Goal: Task Accomplishment & Management: Complete application form

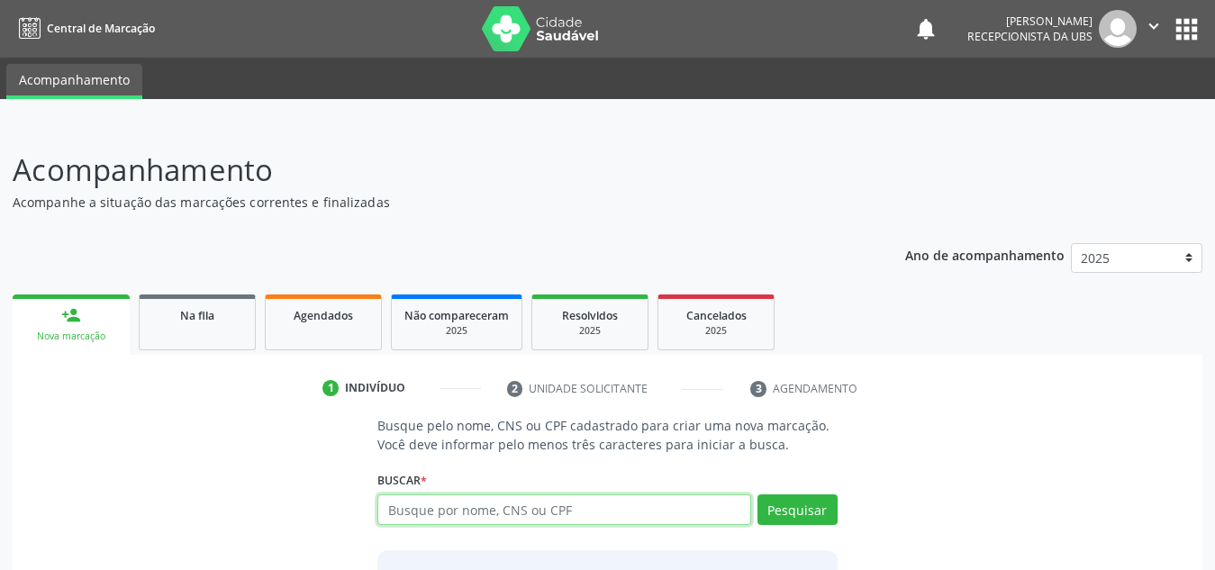
click at [493, 505] on input "text" at bounding box center [564, 510] width 374 height 31
type input "5006614400"
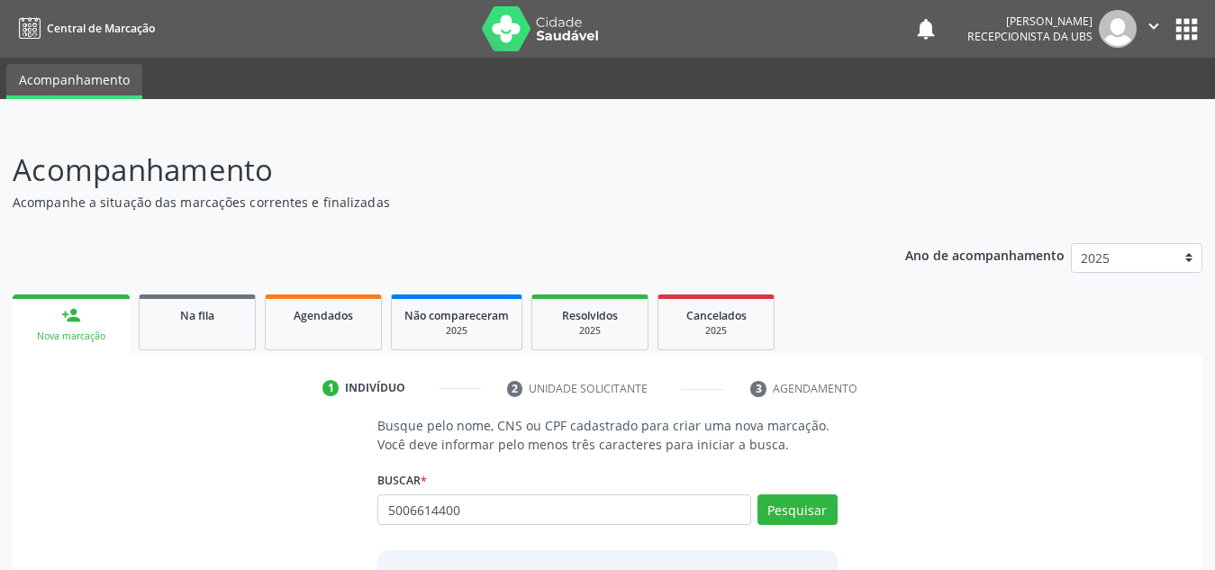
click at [587, 500] on div "5006614400 Busque por nome, CNS ou CPF Nenhum resultado encontrado para: " 5006…" at bounding box center [607, 516] width 460 height 43
click at [587, 500] on input "5006614400" at bounding box center [564, 510] width 374 height 31
drag, startPoint x: 473, startPoint y: 509, endPoint x: 452, endPoint y: 508, distance: 20.7
click at [452, 508] on input "500661440706704217033920" at bounding box center [564, 510] width 374 height 31
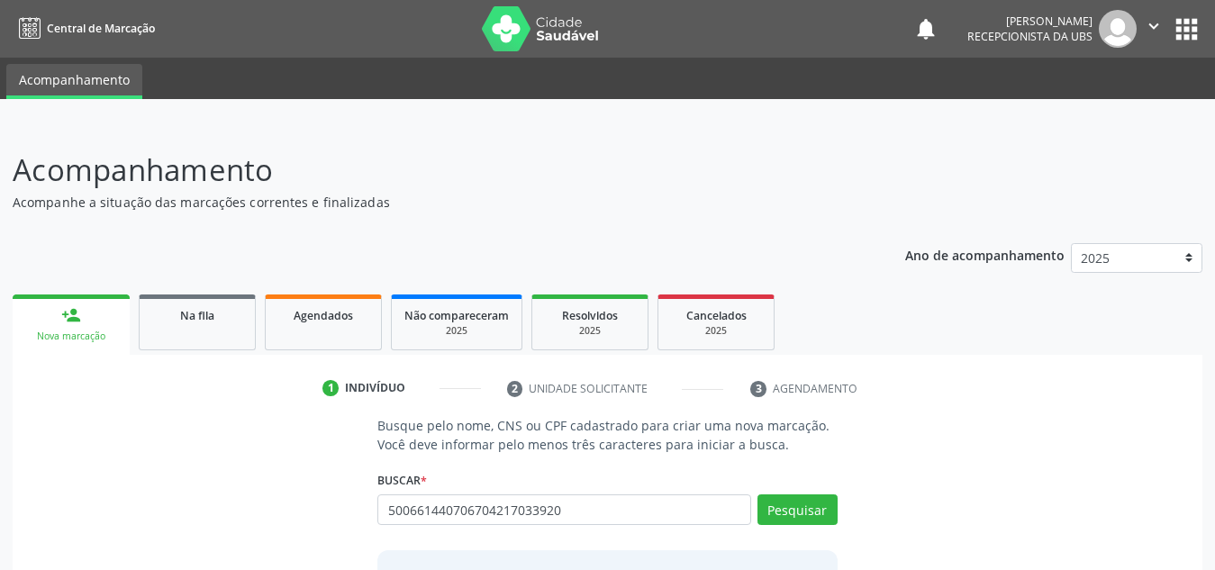
drag, startPoint x: 452, startPoint y: 508, endPoint x: 355, endPoint y: 507, distance: 97.3
click at [355, 507] on div "Busque pelo nome, CNS ou CPF cadastrado para criar uma nova marcação. Você deve…" at bounding box center [607, 554] width 1165 height 277
type input "706704217033920"
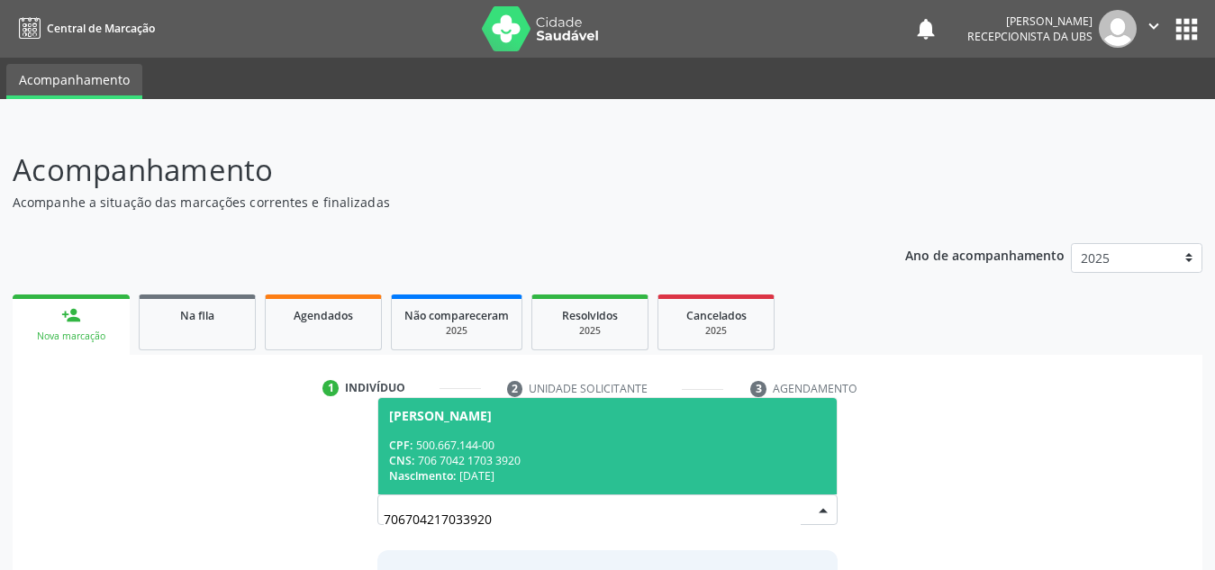
click at [471, 436] on span "[PERSON_NAME] CPF: 500.667.144-00 CNS: 706 7042 1703 3920 Nascimento: [DATE]" at bounding box center [607, 446] width 459 height 96
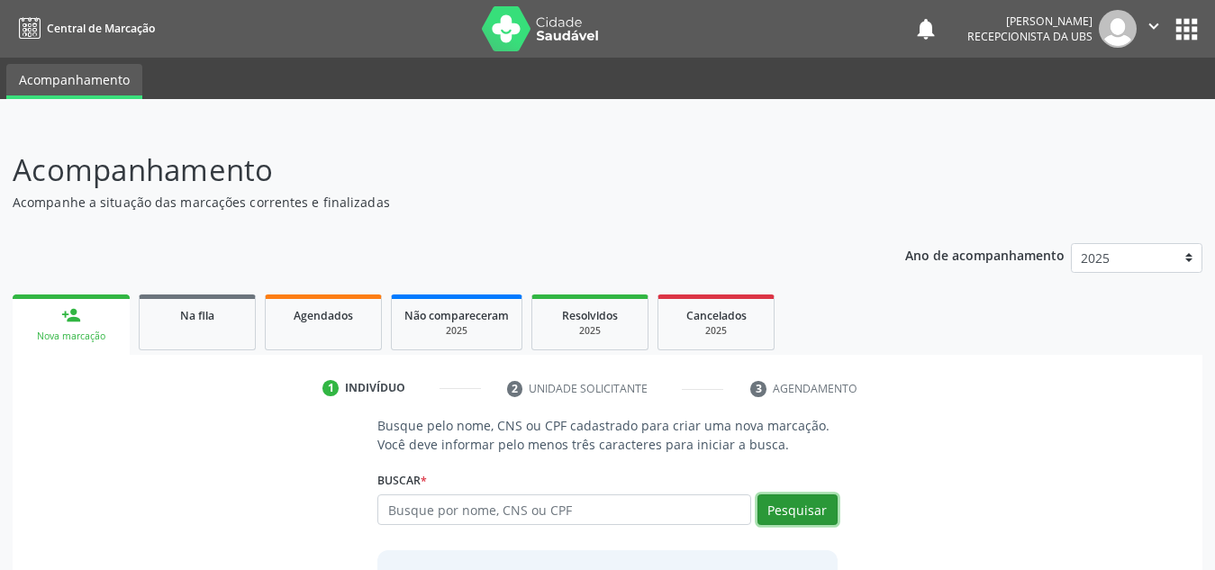
click at [816, 505] on button "Pesquisar" at bounding box center [798, 510] width 80 height 31
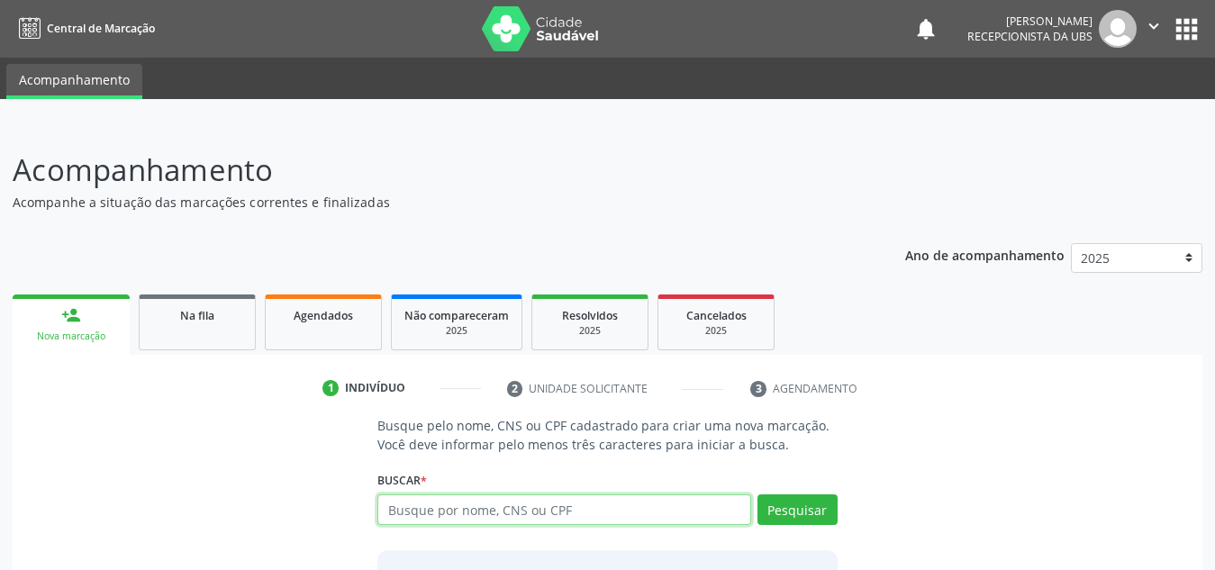
click at [677, 500] on input "text" at bounding box center [564, 510] width 374 height 31
type input "706704217033920"
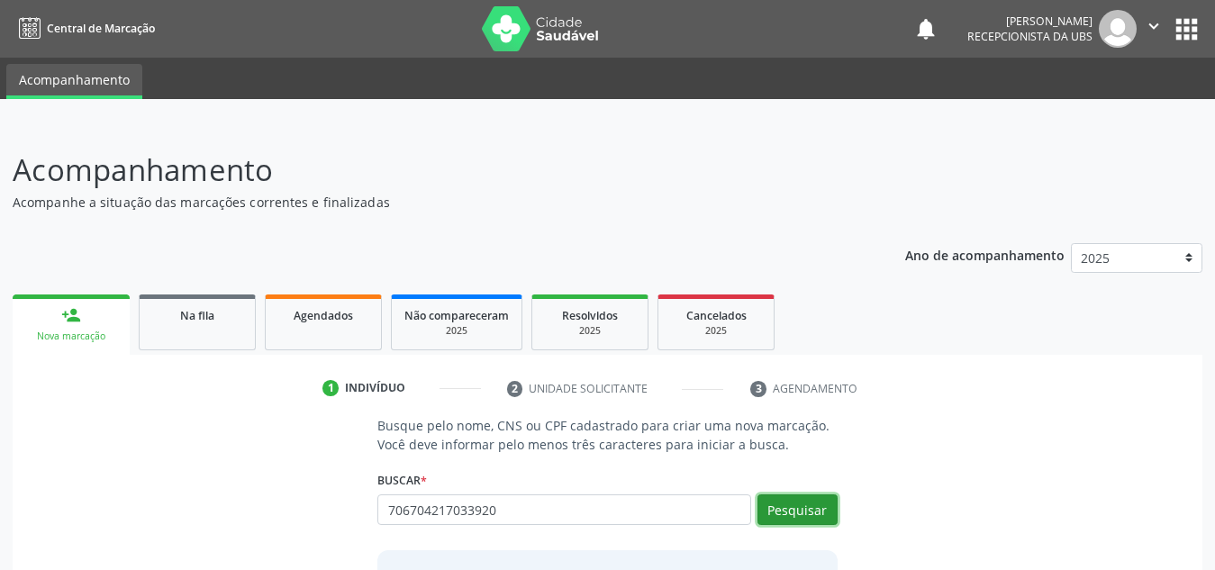
click at [787, 517] on button "Pesquisar" at bounding box center [798, 510] width 80 height 31
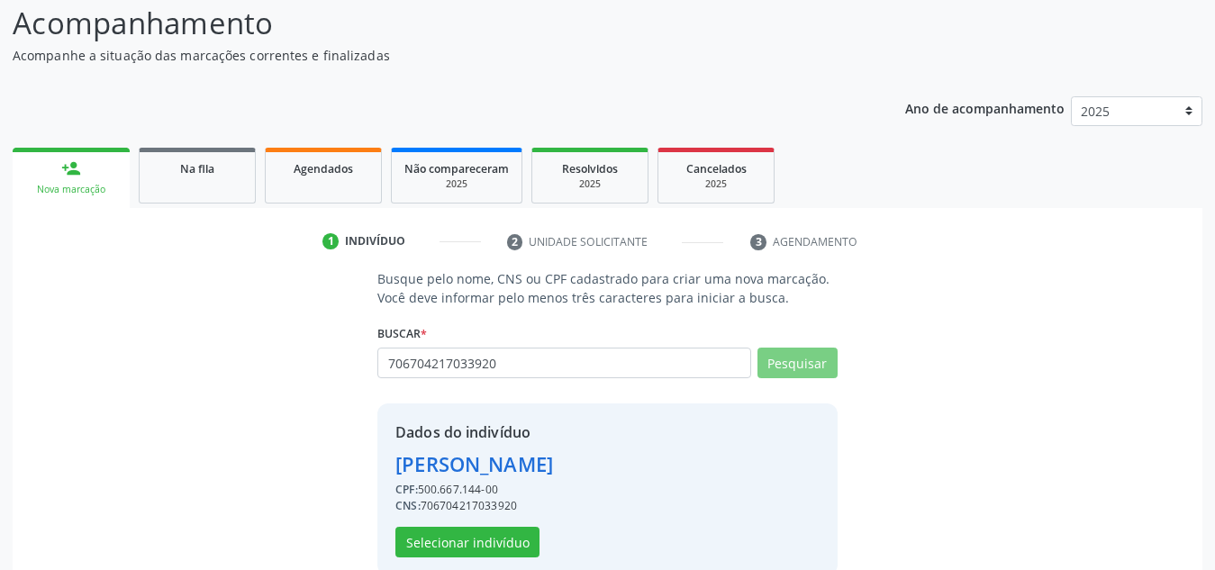
scroll to position [177, 0]
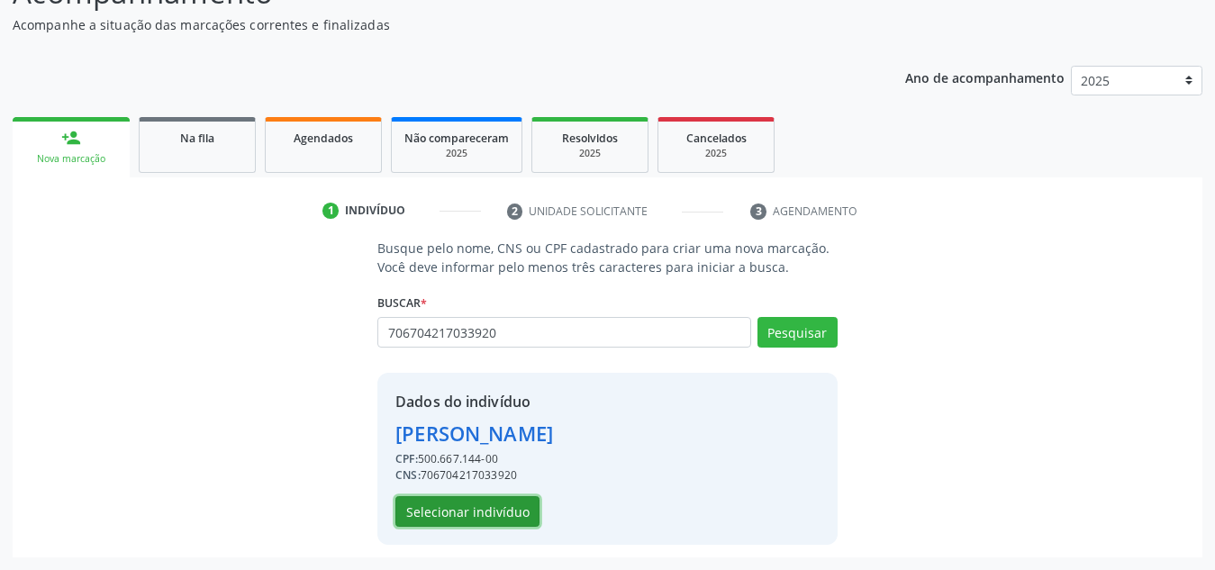
click at [512, 514] on button "Selecionar indivíduo" at bounding box center [467, 511] width 144 height 31
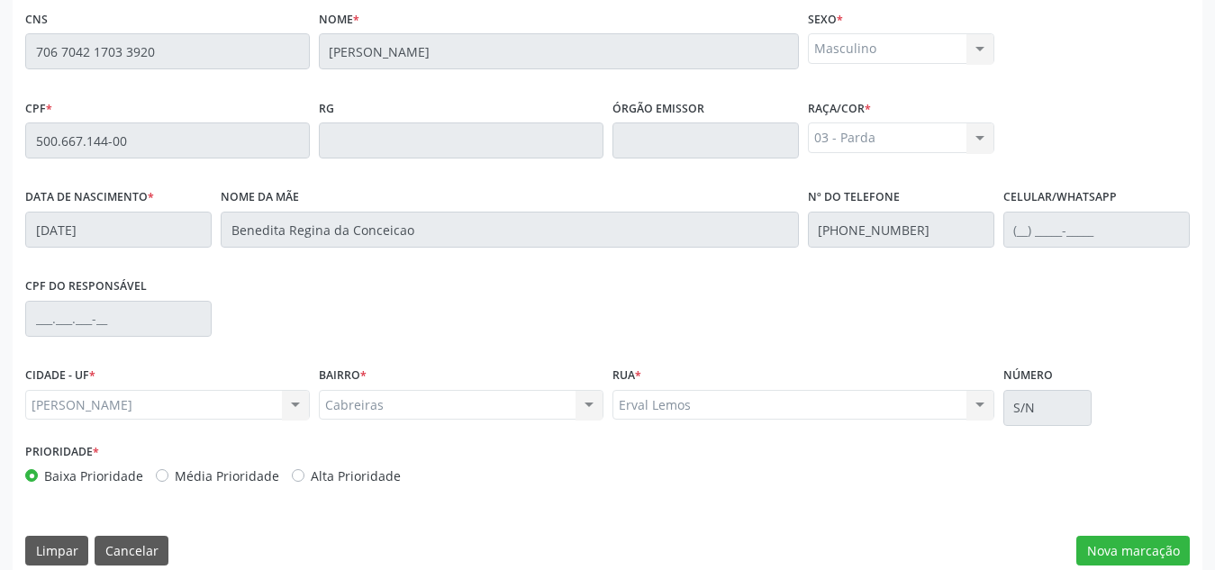
scroll to position [484, 0]
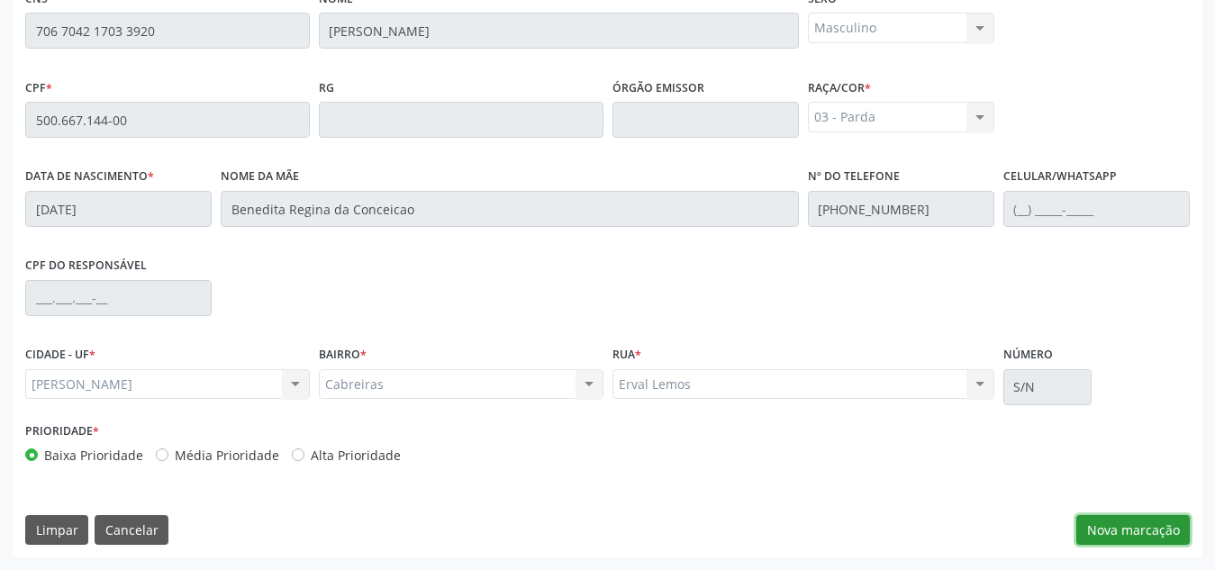
click at [1121, 531] on button "Nova marcação" at bounding box center [1133, 530] width 114 height 31
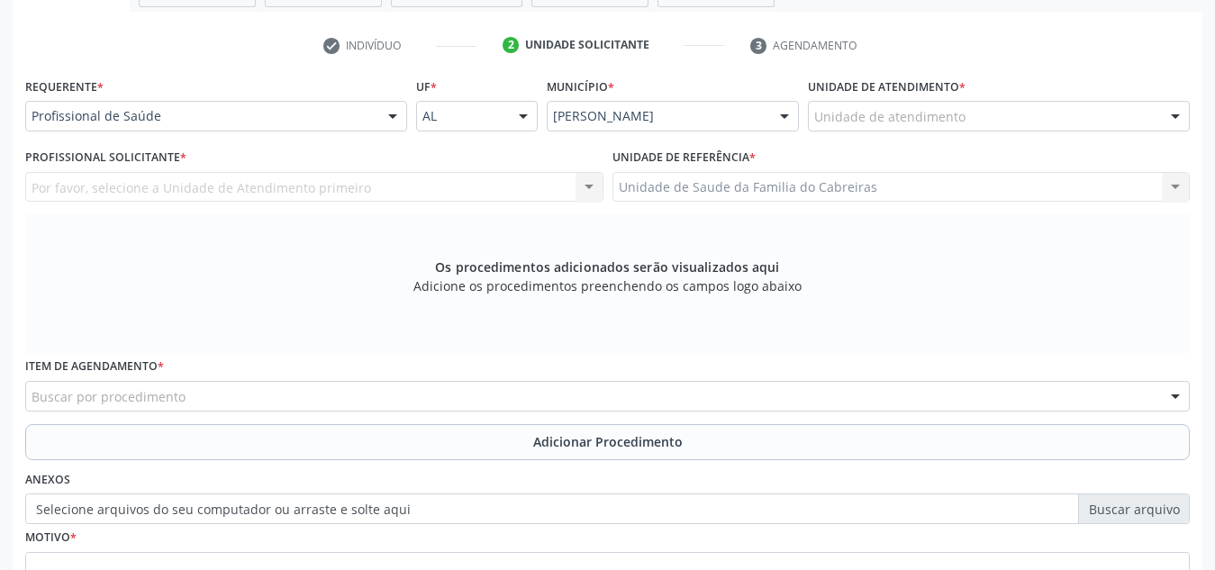
scroll to position [342, 0]
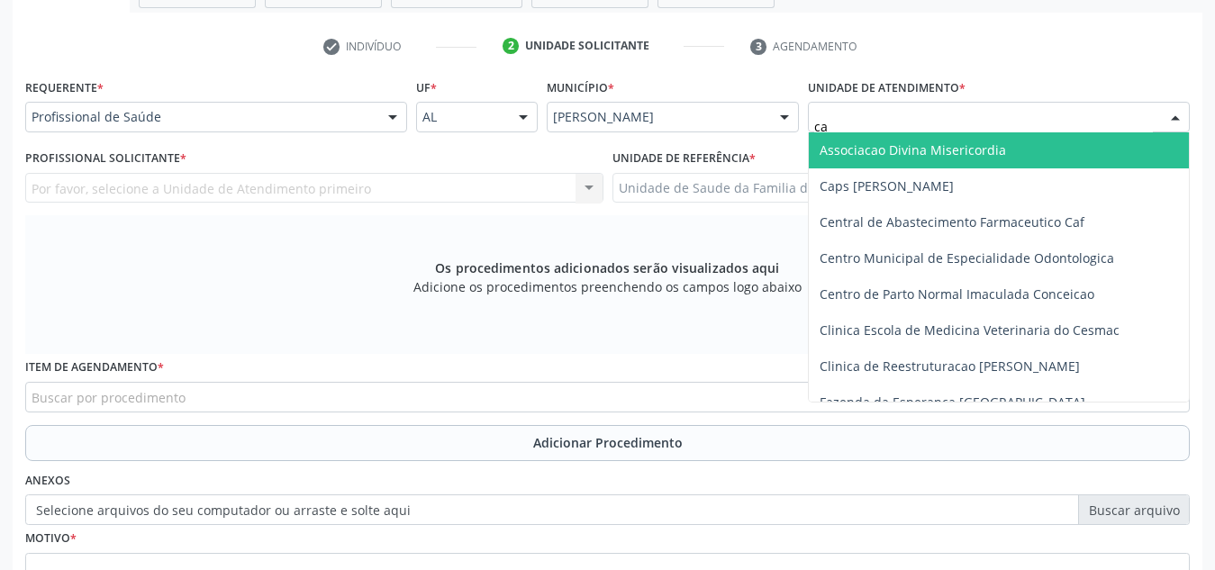
type input "cab"
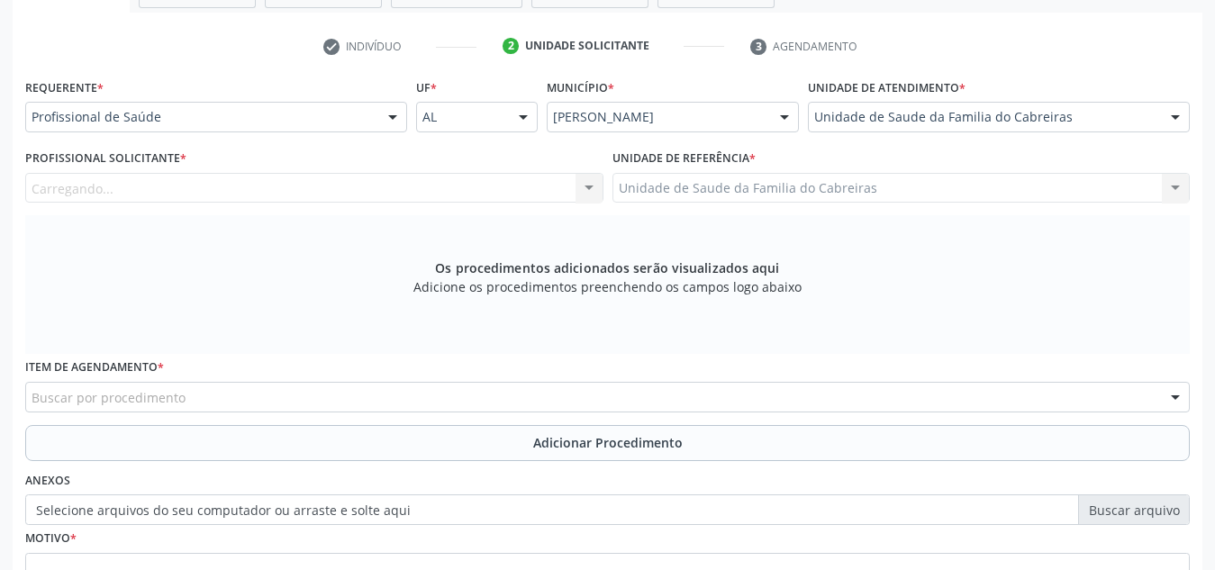
click at [480, 193] on div "Carregando... Nenhum resultado encontrado para: " " Não há nenhuma opção para s…" at bounding box center [314, 188] width 578 height 31
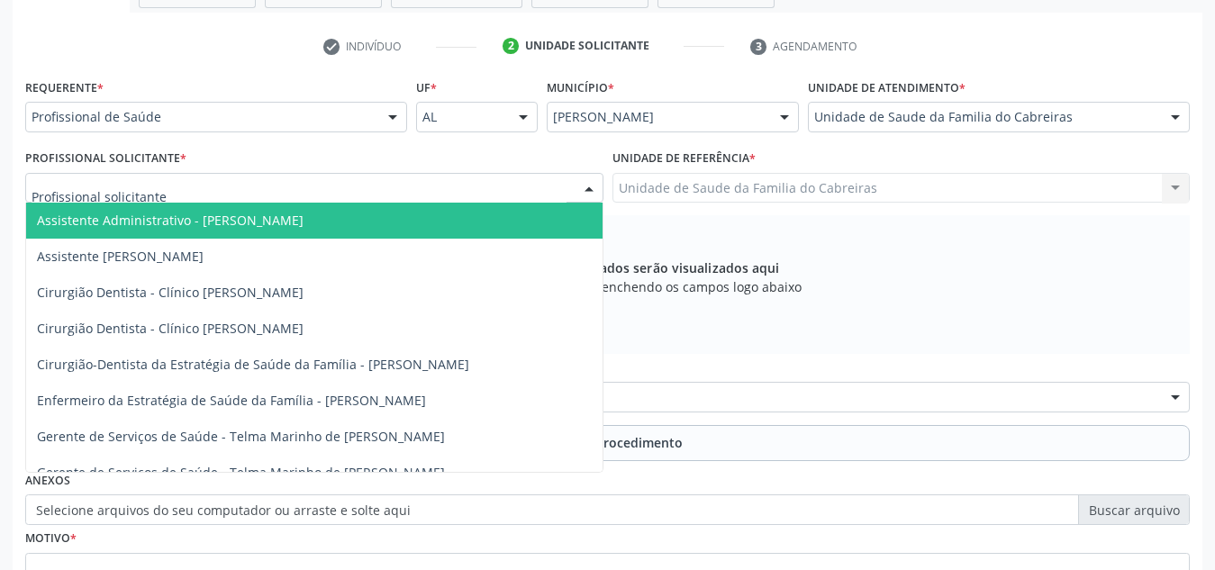
click at [487, 193] on div at bounding box center [314, 188] width 578 height 31
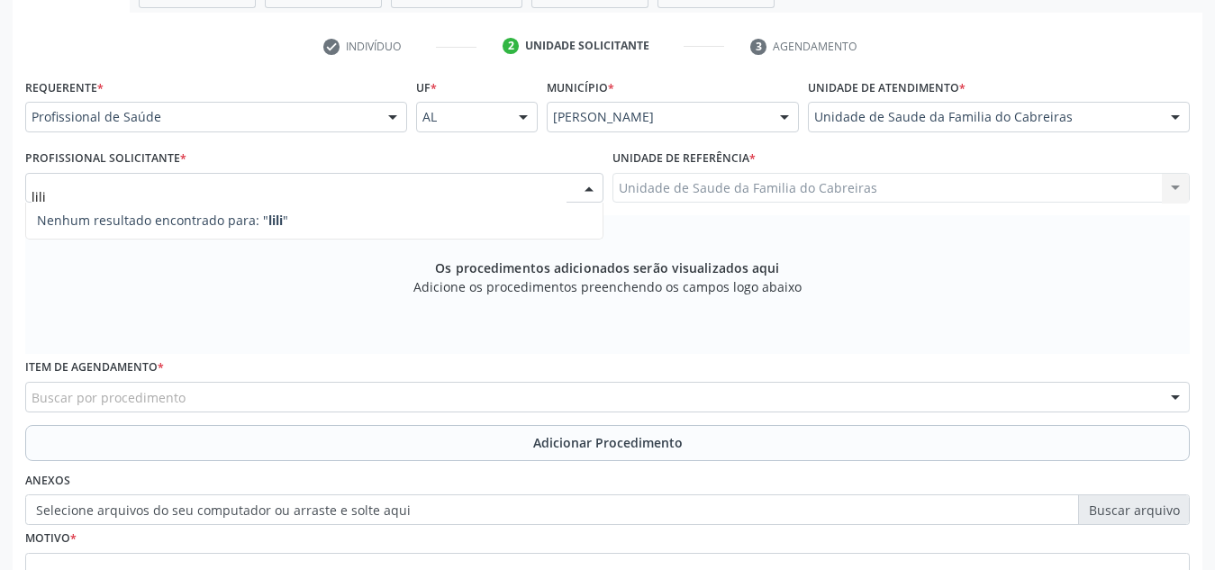
type input "lil"
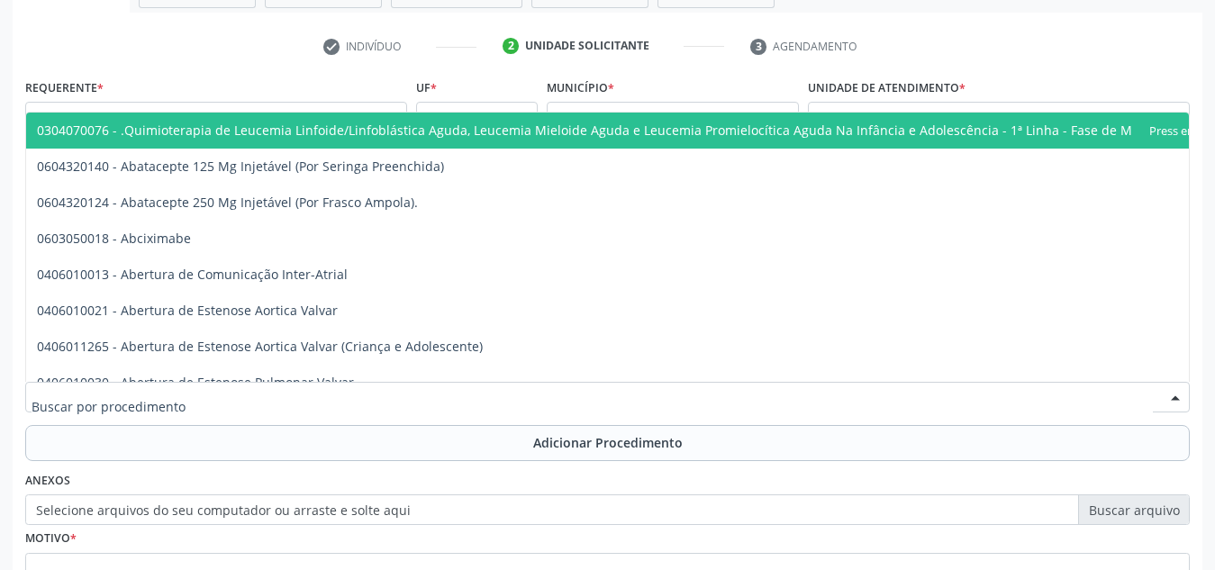
click at [357, 395] on div at bounding box center [607, 397] width 1165 height 31
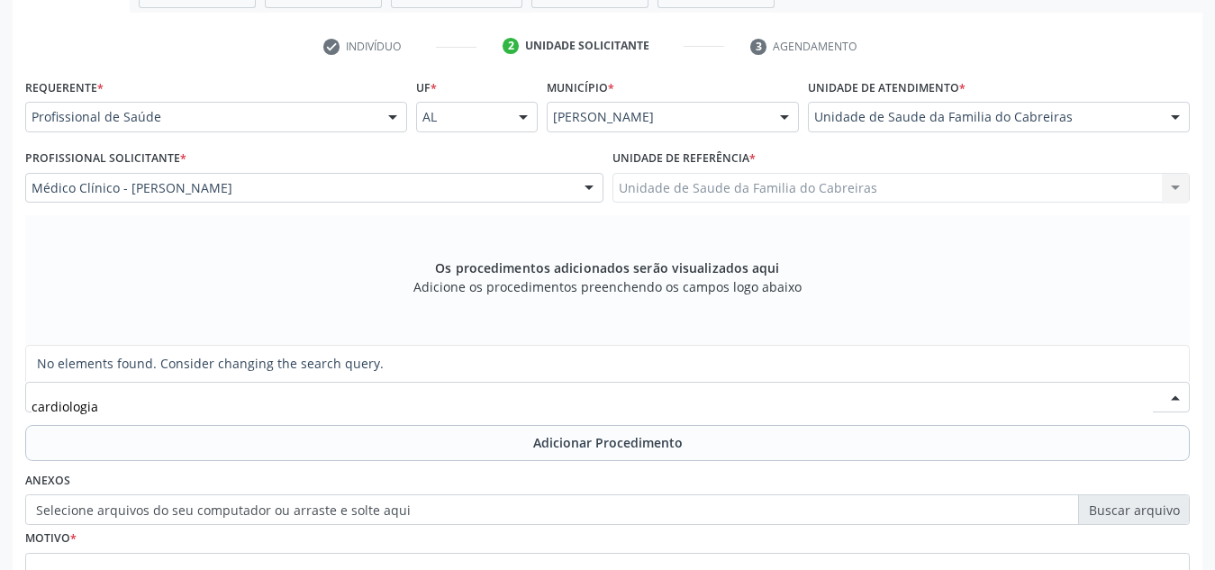
type input "cardiologi"
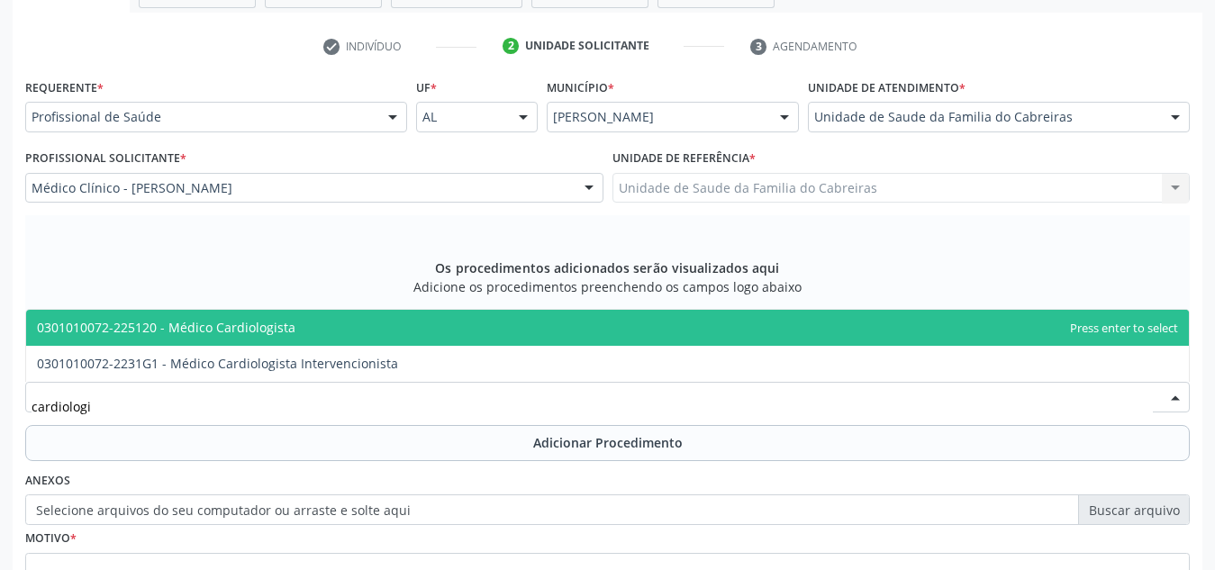
click at [370, 325] on span "0301010072-225120 - Médico Cardiologista" at bounding box center [607, 328] width 1163 height 36
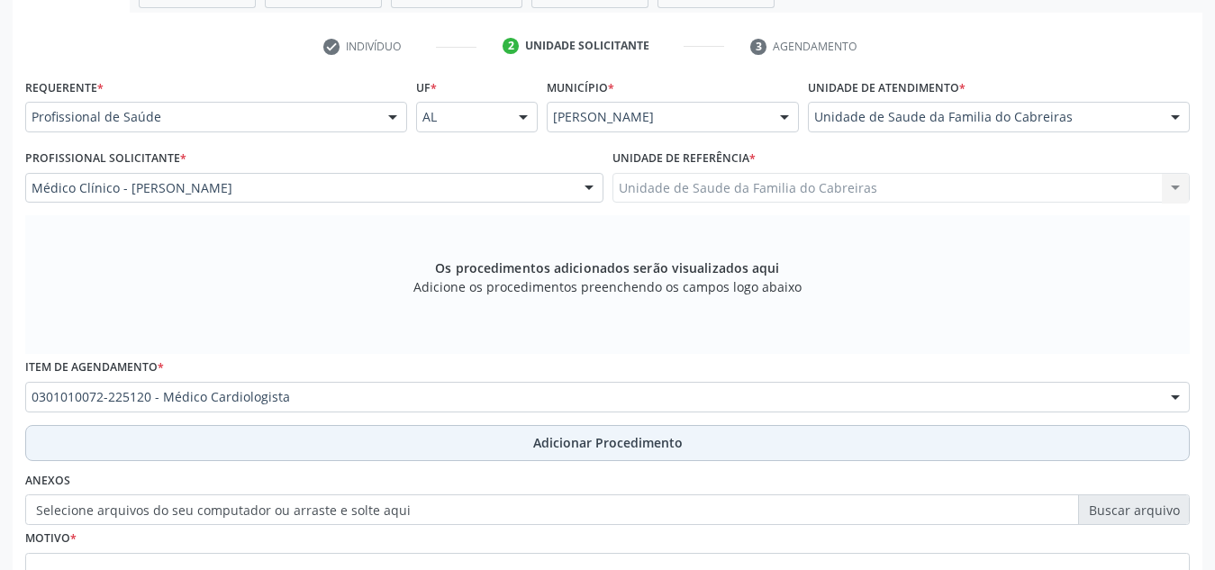
click at [391, 428] on button "Adicionar Procedimento" at bounding box center [607, 443] width 1165 height 36
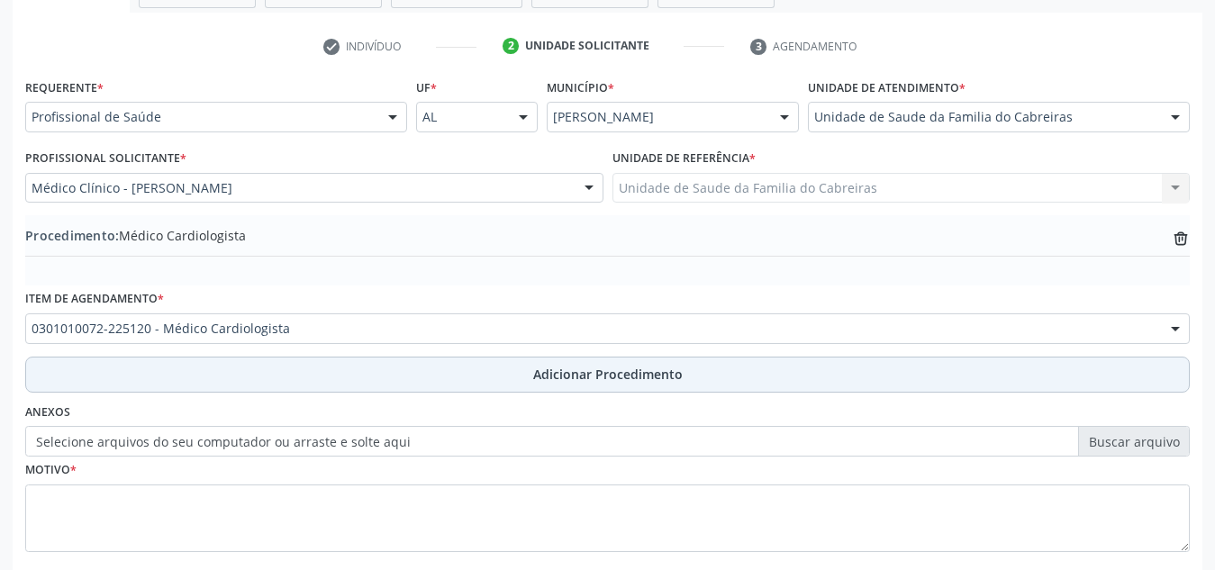
scroll to position [443, 0]
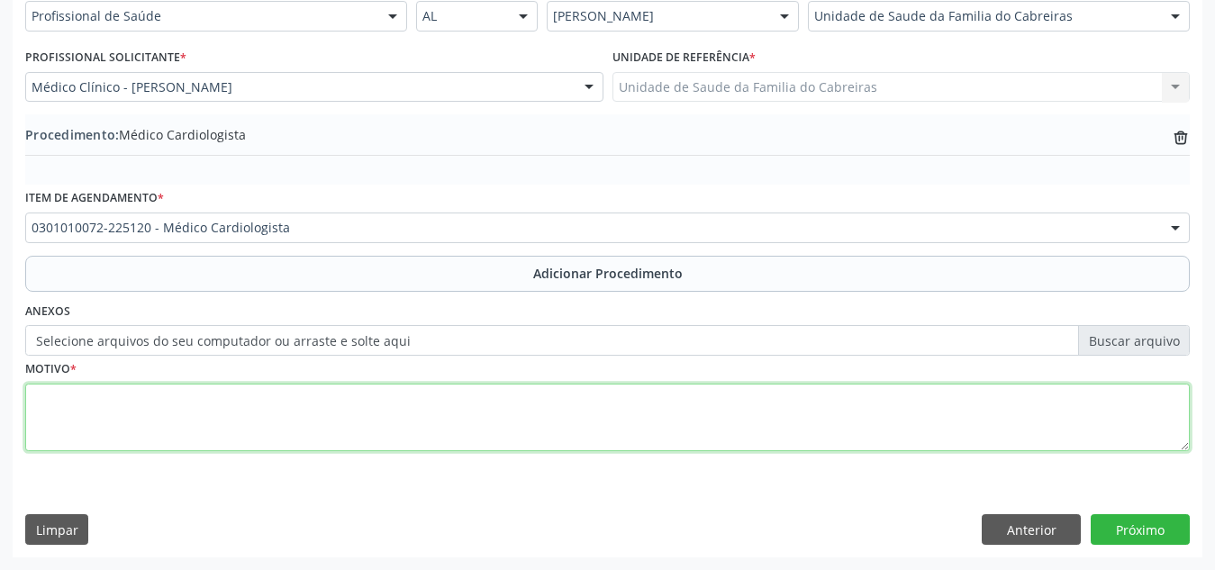
click at [411, 416] on textarea at bounding box center [607, 418] width 1165 height 68
type textarea "C"
type textarea "Pós operado de 4 pontes de safena há 7 anos, hipertenso de longa data. Curso co…"
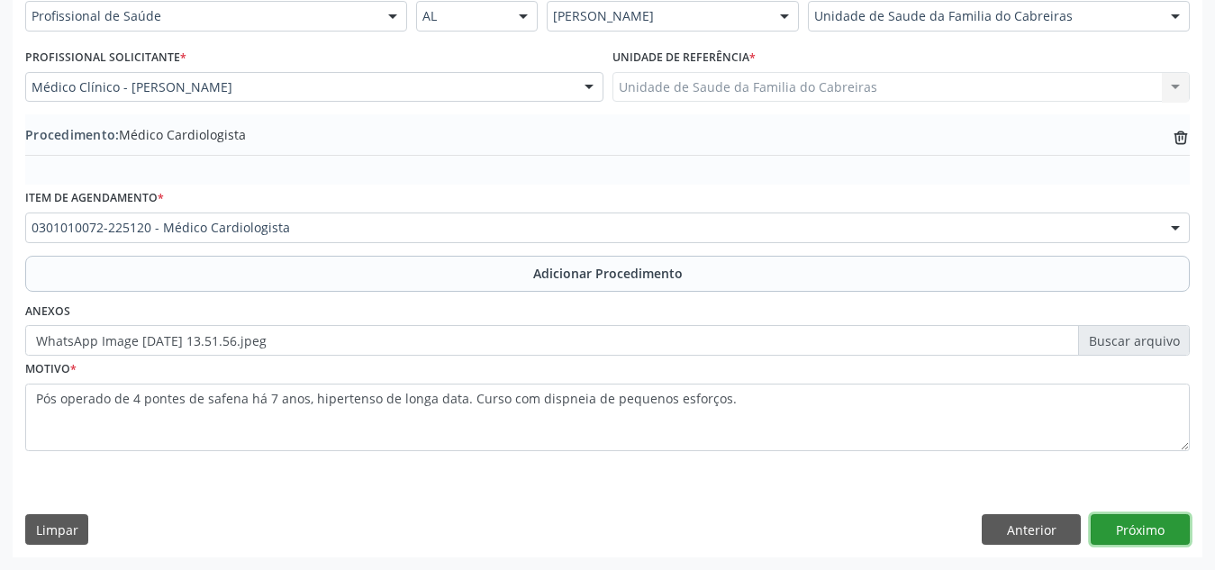
click at [1131, 522] on button "Próximo" at bounding box center [1140, 529] width 99 height 31
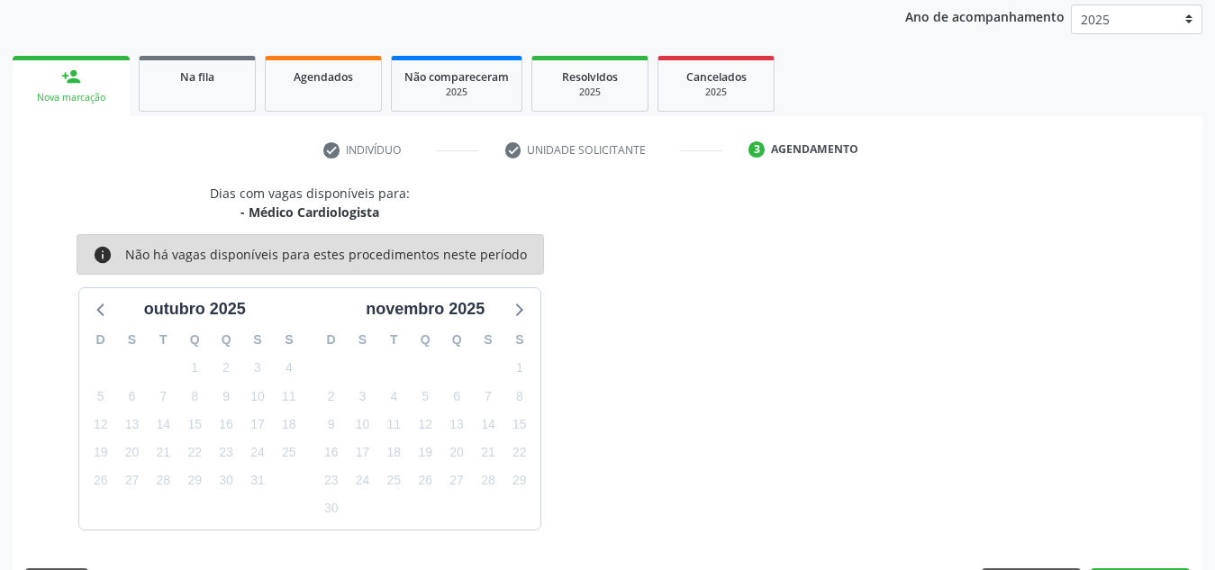
scroll to position [292, 0]
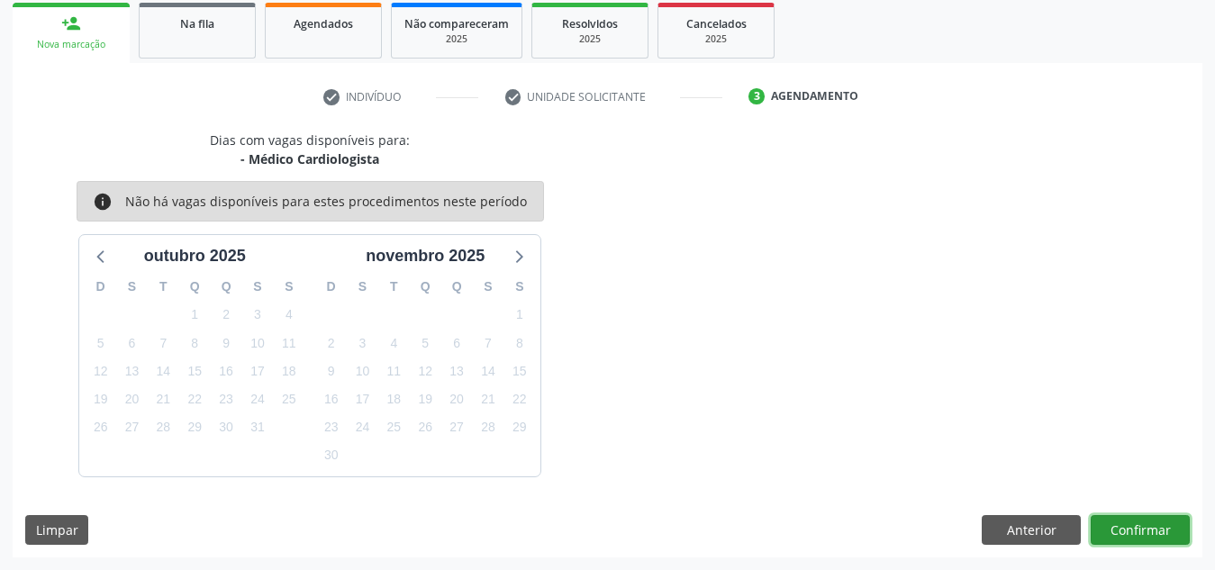
click at [1131, 522] on button "Confirmar" at bounding box center [1140, 530] width 99 height 31
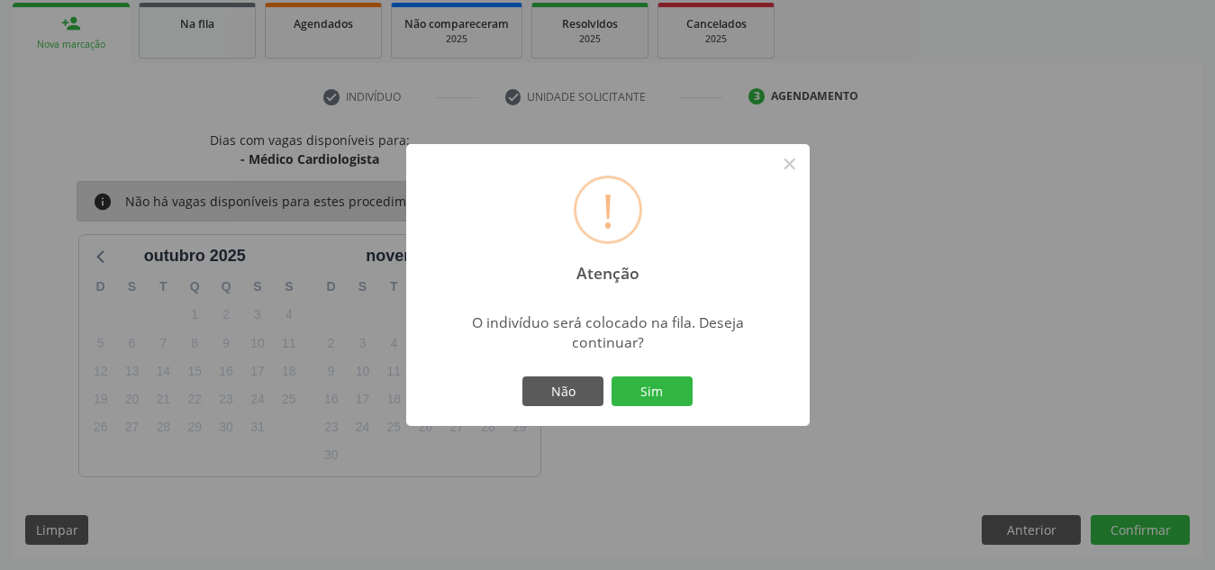
click at [612, 377] on button "Sim" at bounding box center [652, 392] width 81 height 31
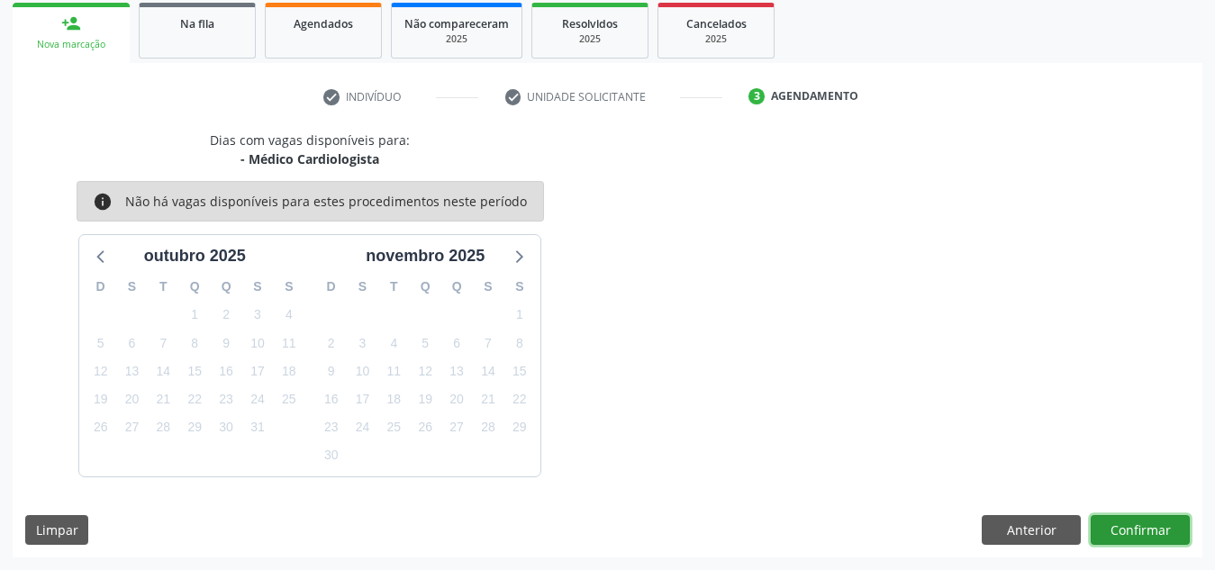
click at [1131, 522] on button "Confirmar" at bounding box center [1140, 530] width 99 height 31
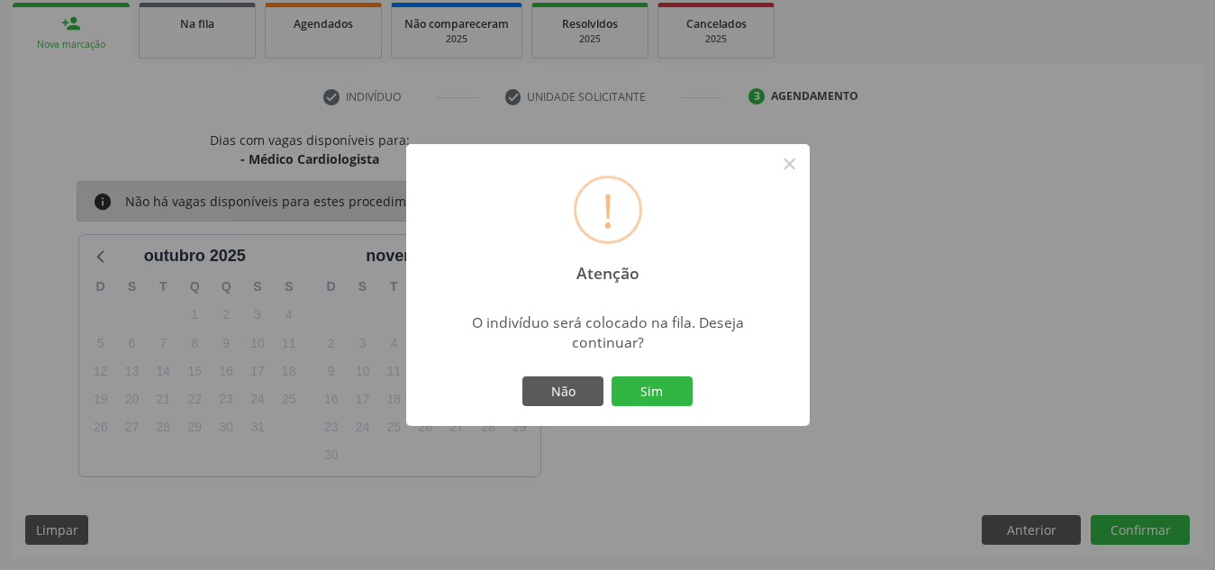
click at [612, 377] on button "Sim" at bounding box center [652, 392] width 81 height 31
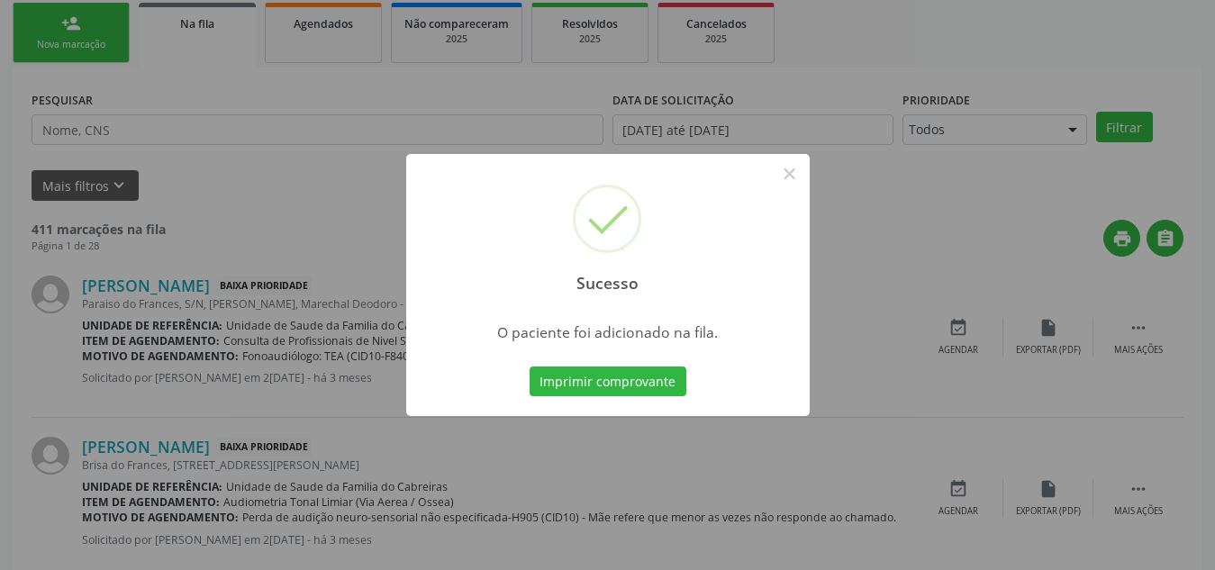
scroll to position [50, 0]
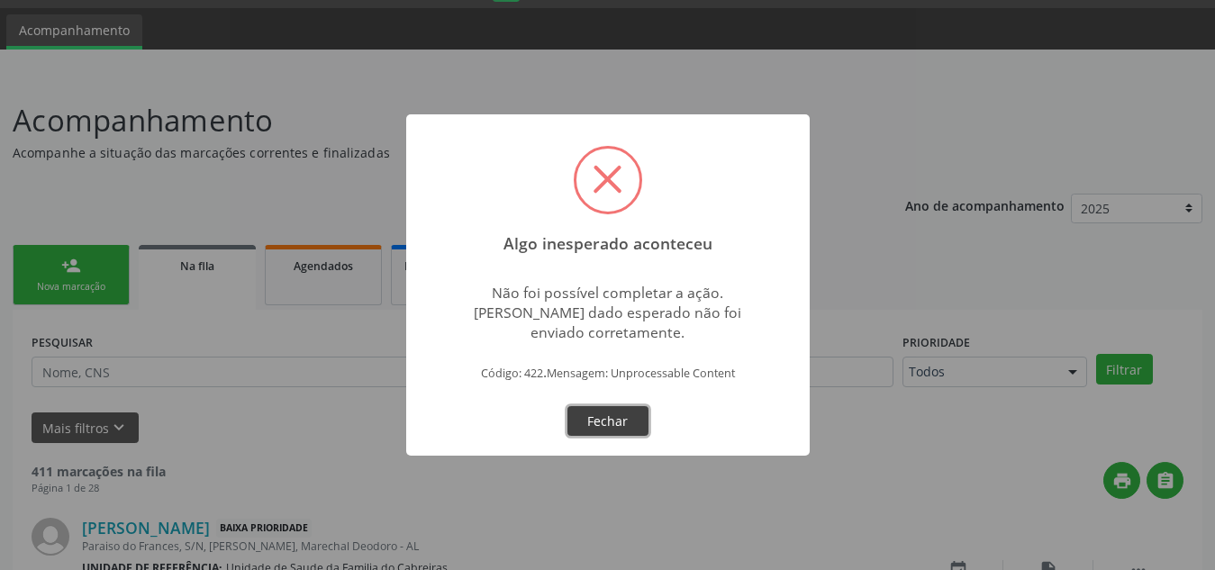
click at [628, 417] on button "Fechar" at bounding box center [608, 421] width 81 height 31
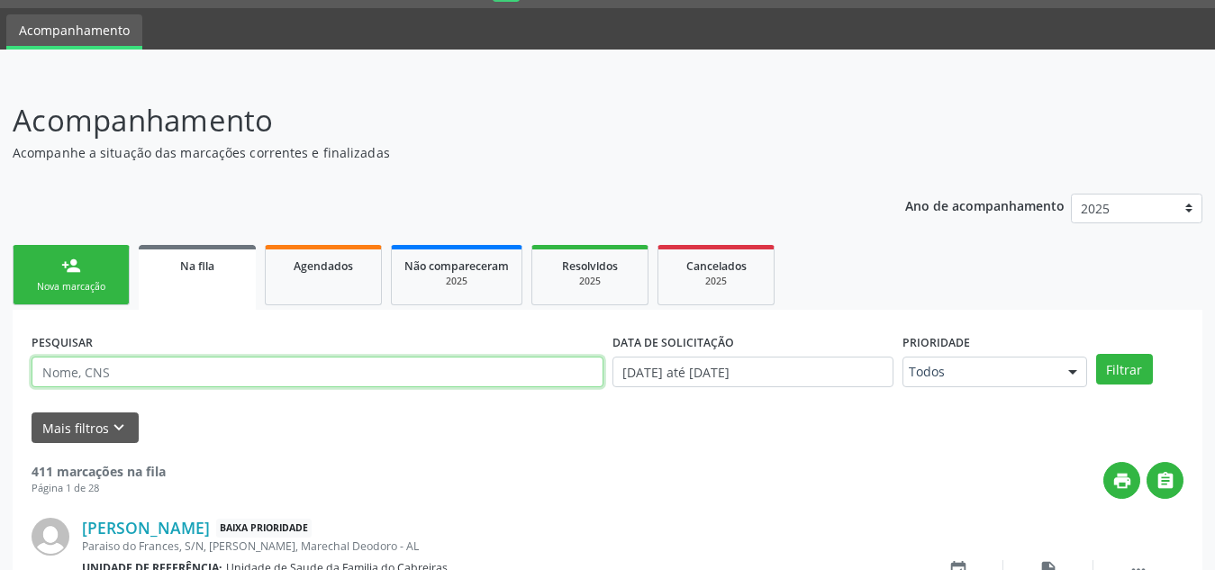
click at [381, 368] on input "text" at bounding box center [318, 372] width 572 height 31
type input "[PERSON_NAME]"
click at [1096, 354] on button "Filtrar" at bounding box center [1124, 369] width 57 height 31
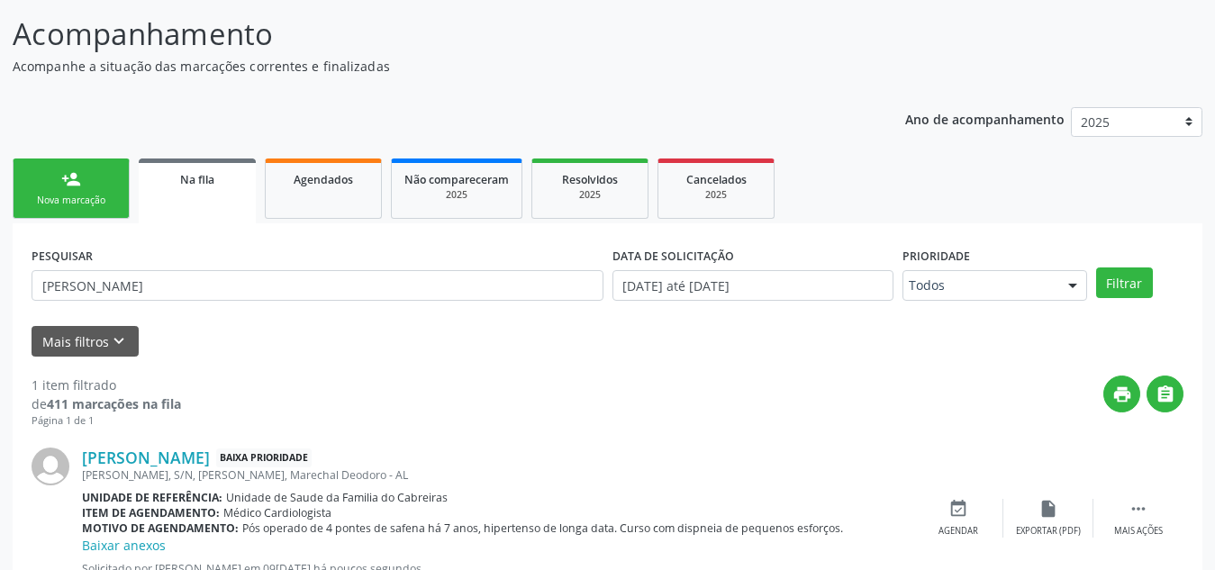
scroll to position [205, 0]
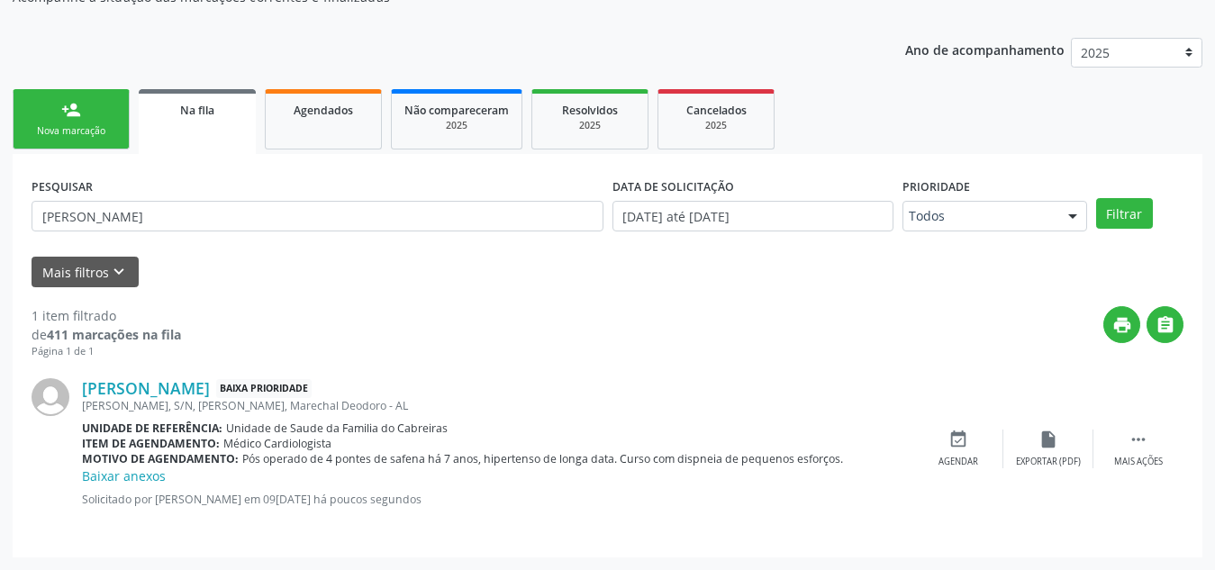
click at [77, 107] on div "person_add" at bounding box center [71, 110] width 20 height 20
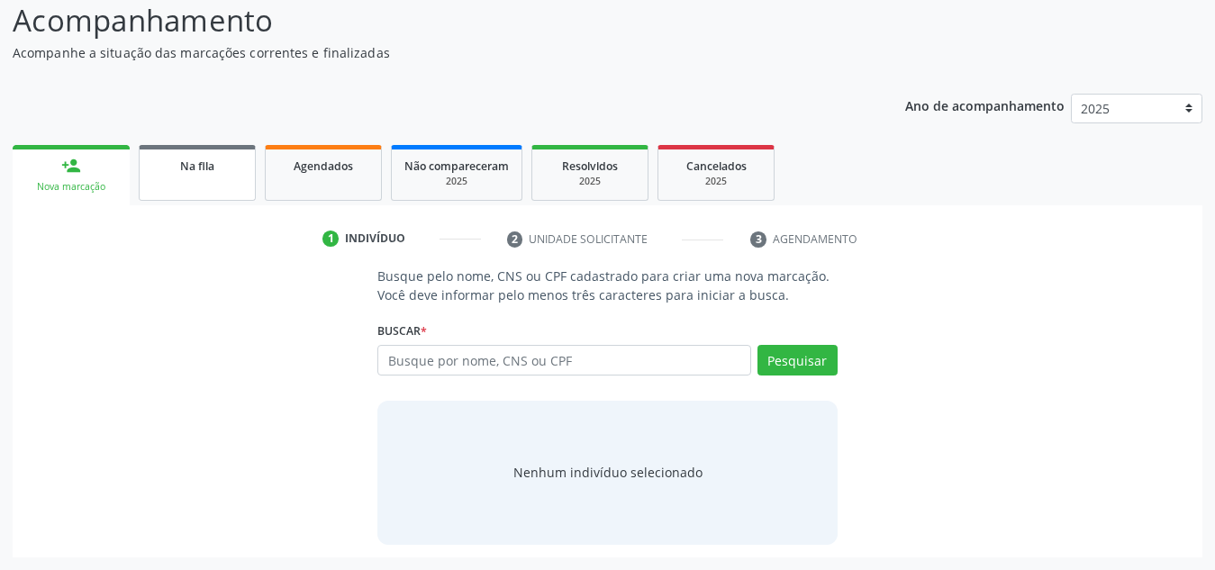
scroll to position [150, 0]
click at [450, 359] on input "text" at bounding box center [564, 360] width 374 height 31
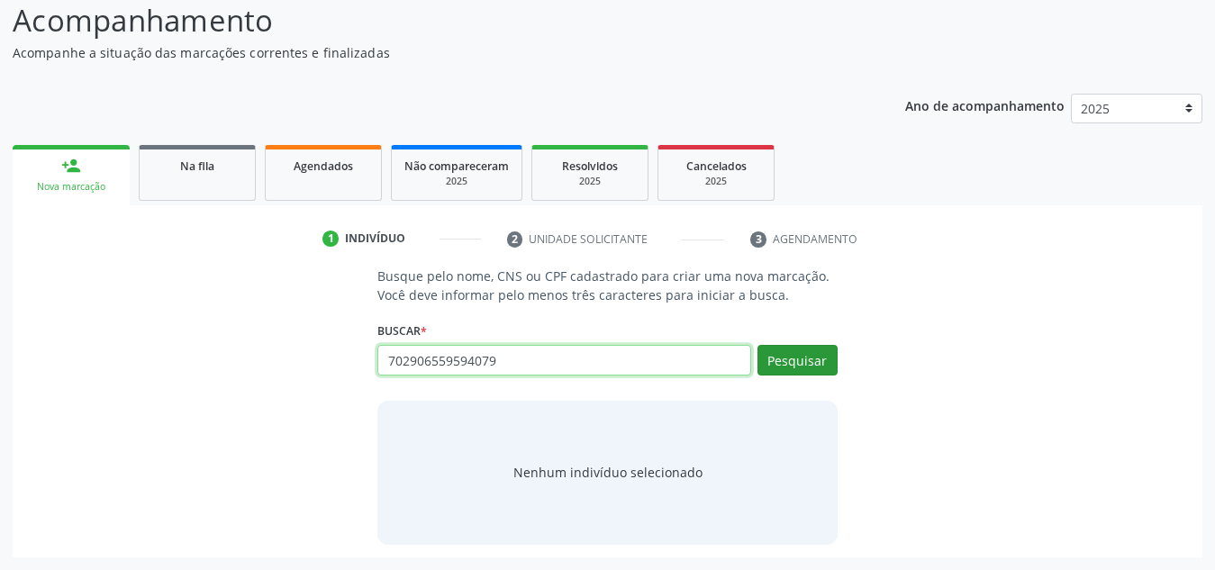
type input "702906559594079"
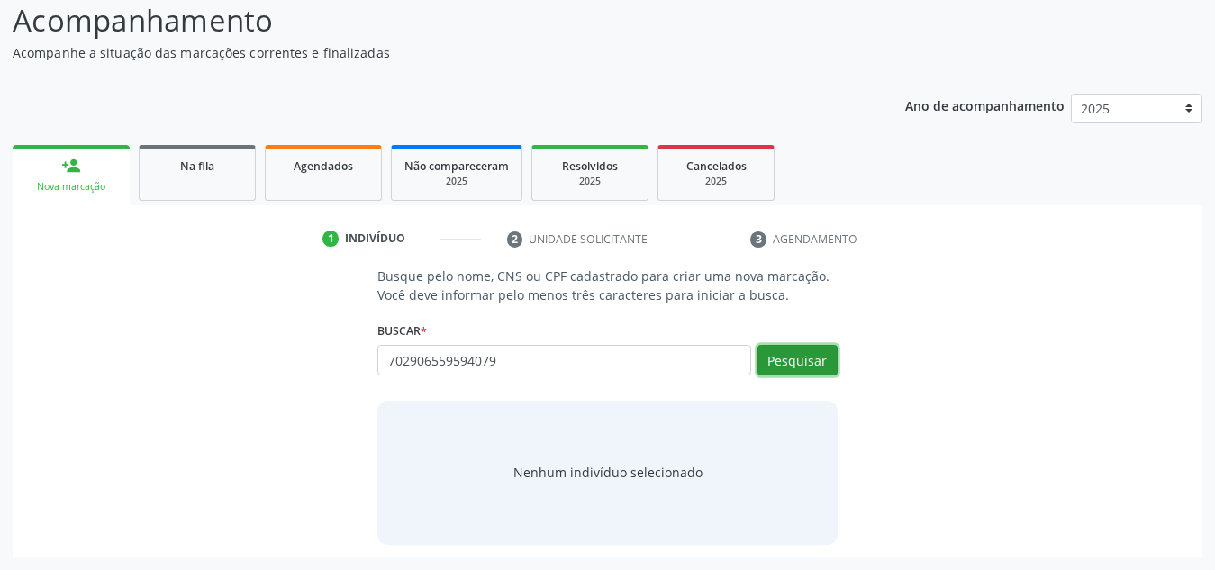
click at [793, 363] on button "Pesquisar" at bounding box center [798, 360] width 80 height 31
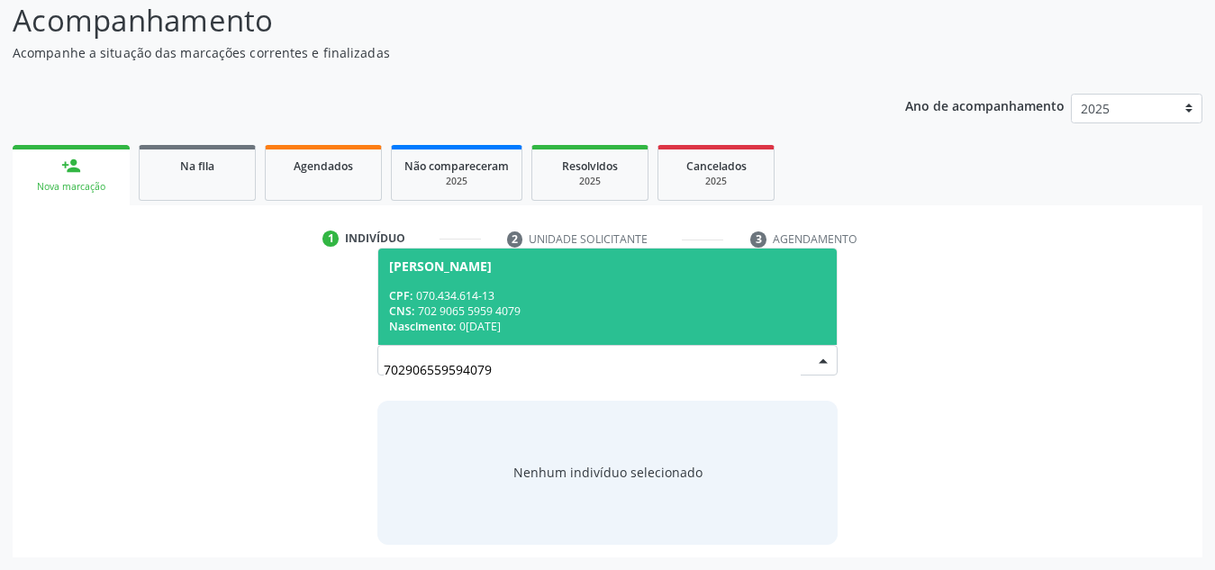
click at [745, 304] on div "CNS: 702 9065 5959 4079" at bounding box center [607, 311] width 437 height 15
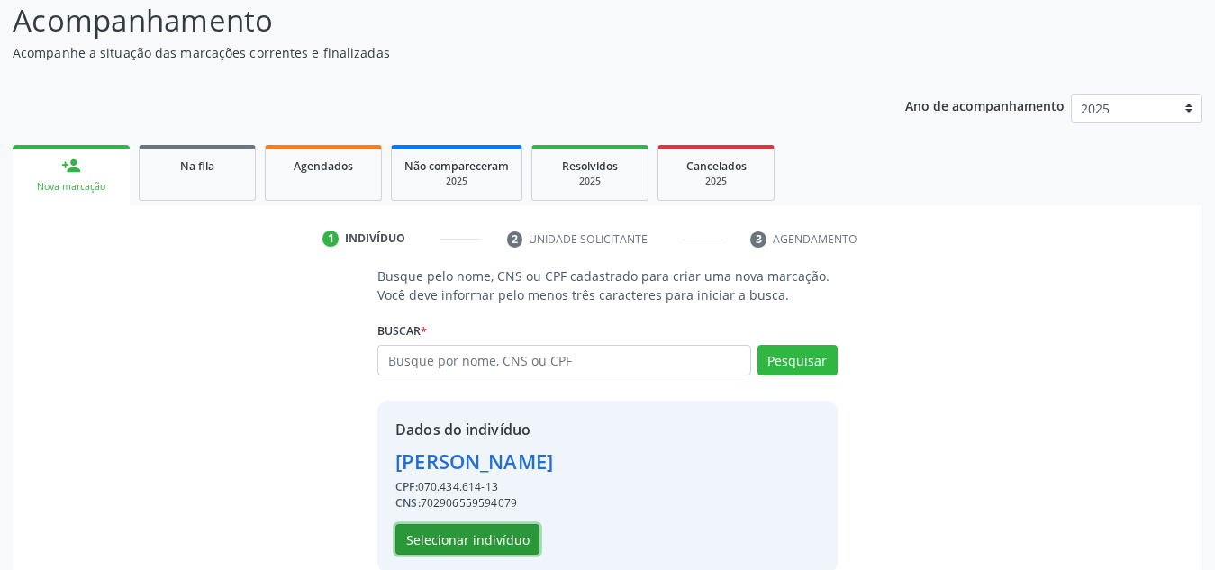
click at [469, 529] on button "Selecionar indivíduo" at bounding box center [467, 539] width 144 height 31
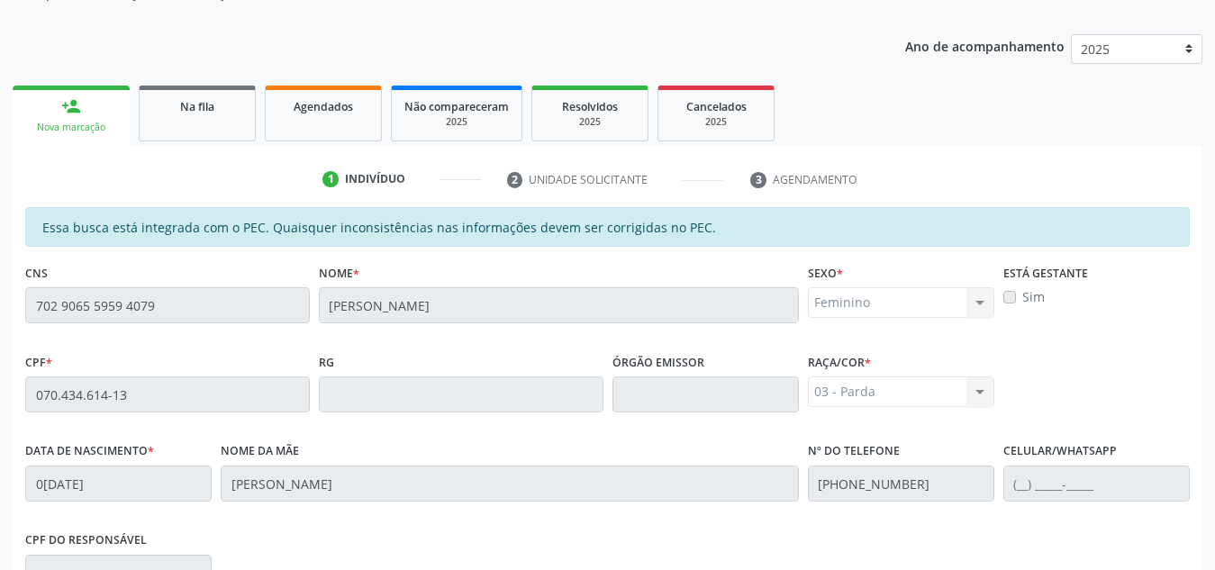
scroll to position [484, 0]
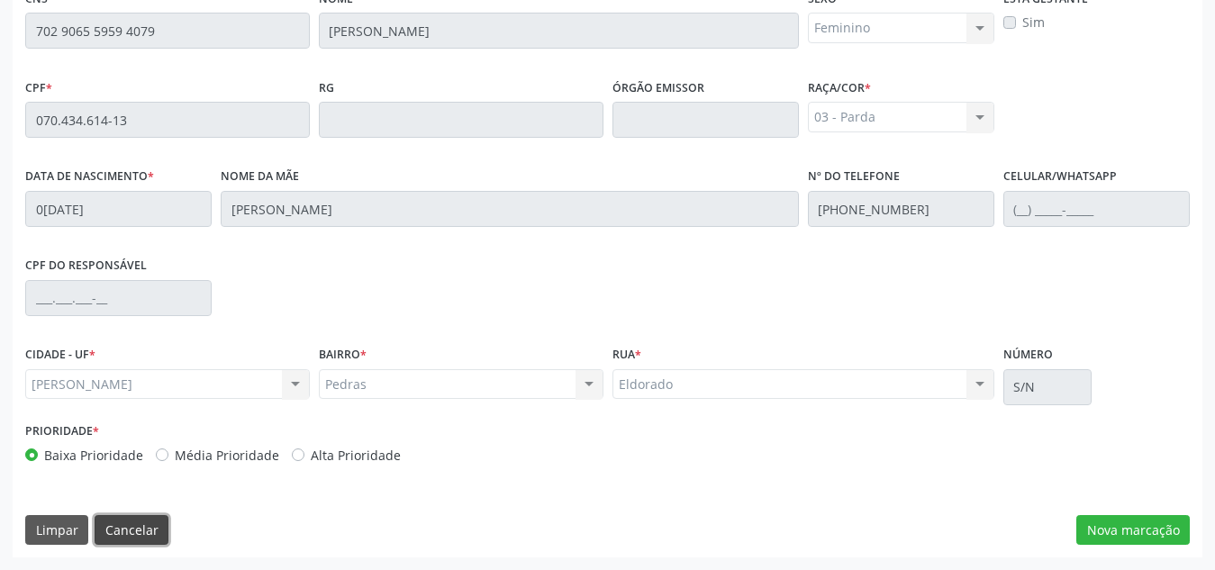
click at [115, 517] on button "Cancelar" at bounding box center [132, 530] width 74 height 31
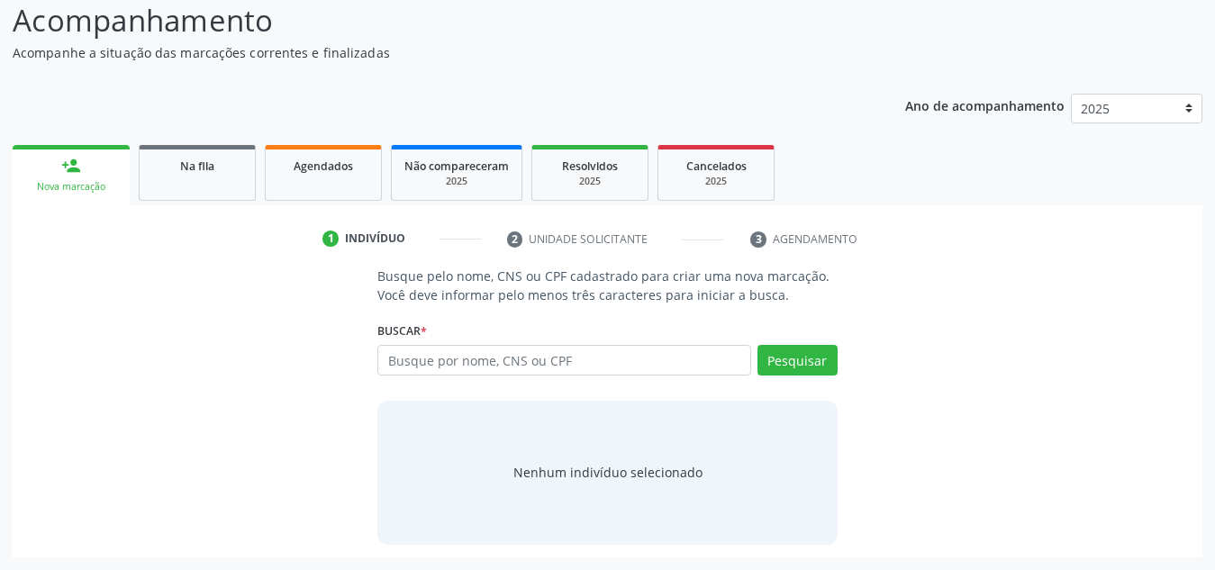
scroll to position [150, 0]
click at [496, 357] on input "text" at bounding box center [564, 360] width 374 height 31
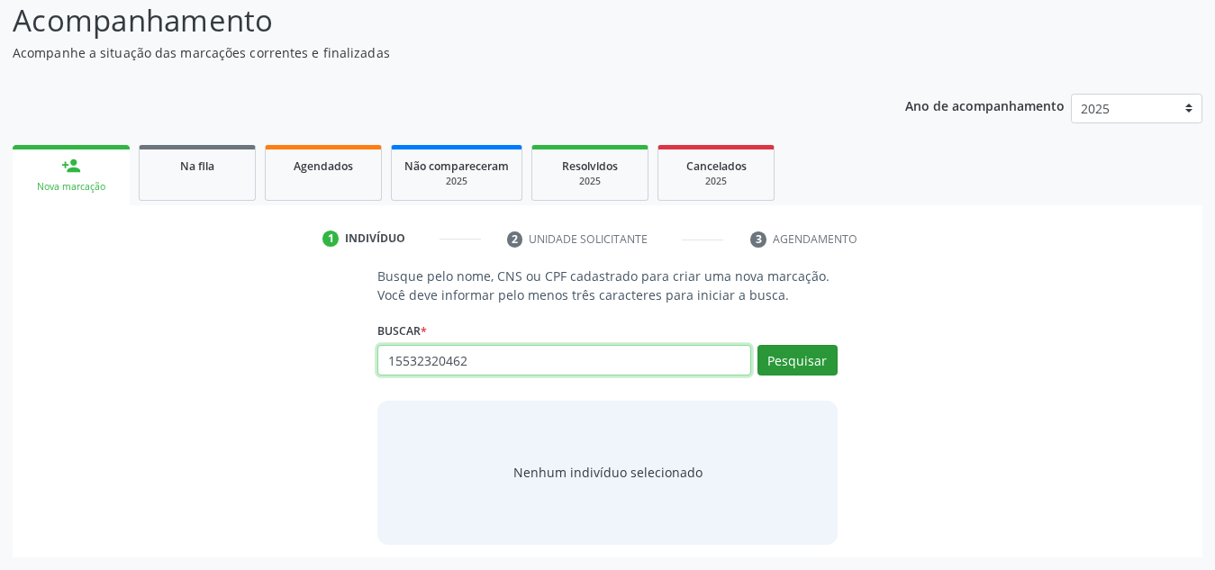
type input "15532320462"
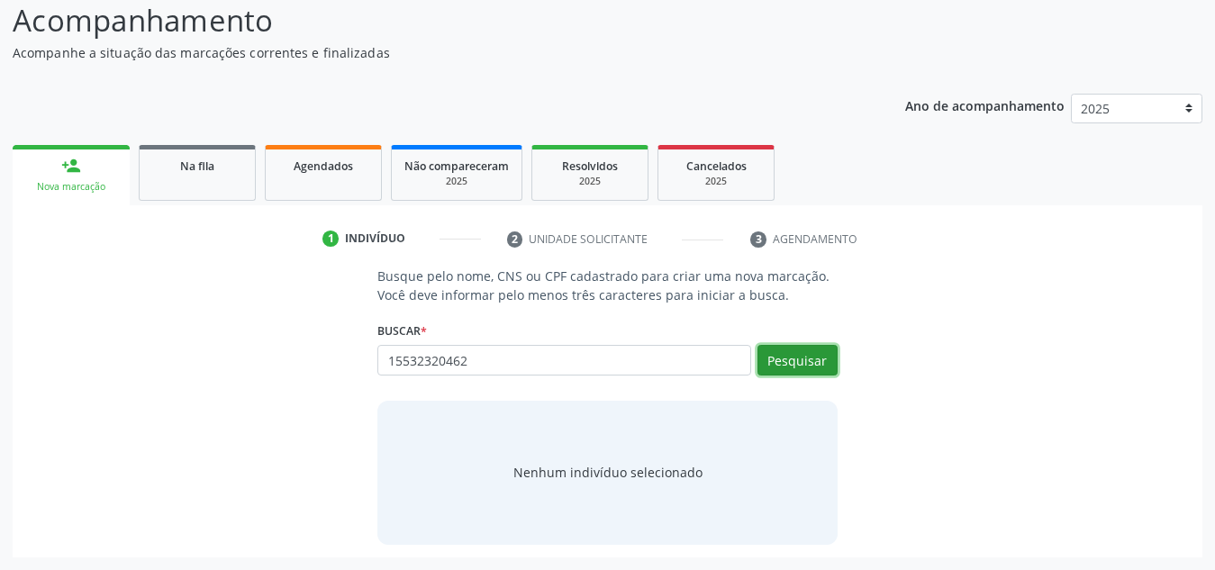
click at [779, 356] on button "Pesquisar" at bounding box center [798, 360] width 80 height 31
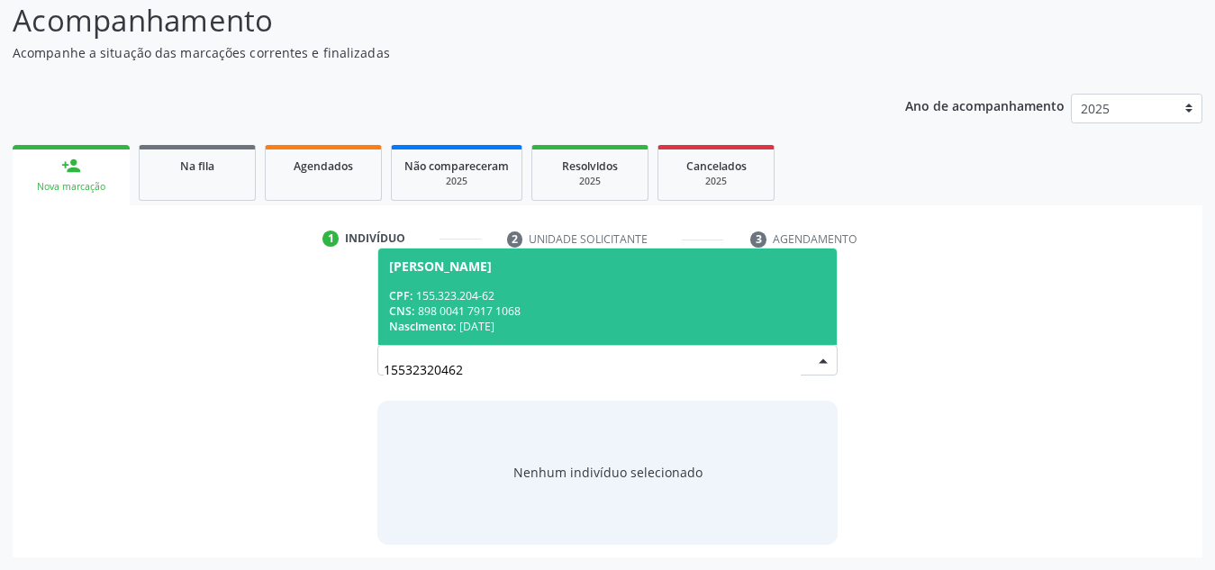
click at [740, 299] on div "CPF: 155.323.204-62" at bounding box center [607, 295] width 437 height 15
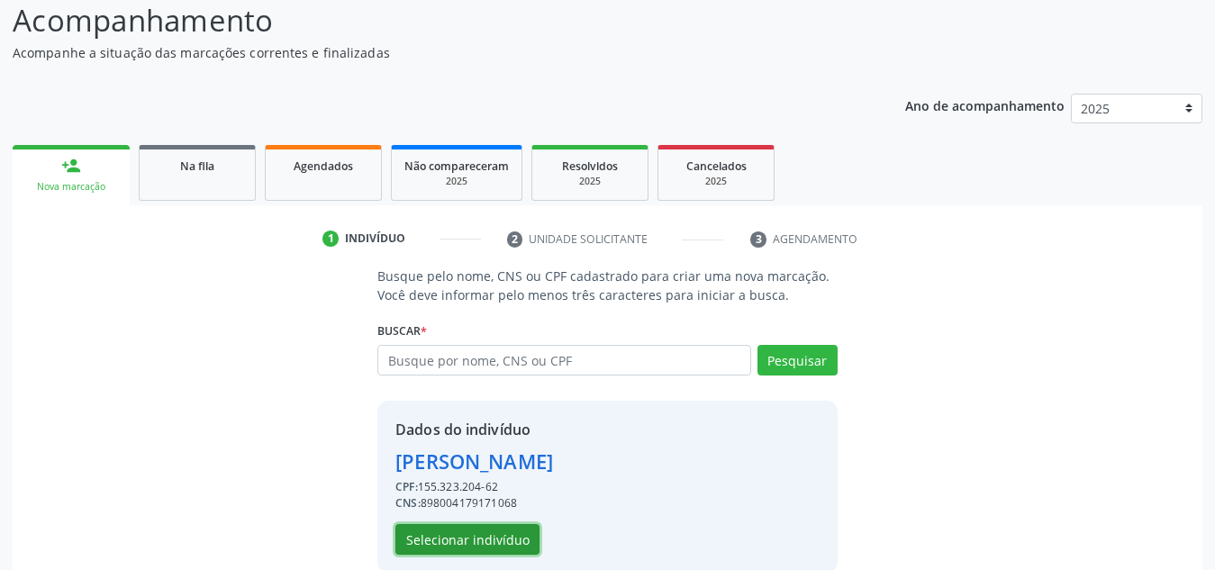
click at [512, 528] on button "Selecionar indivíduo" at bounding box center [467, 539] width 144 height 31
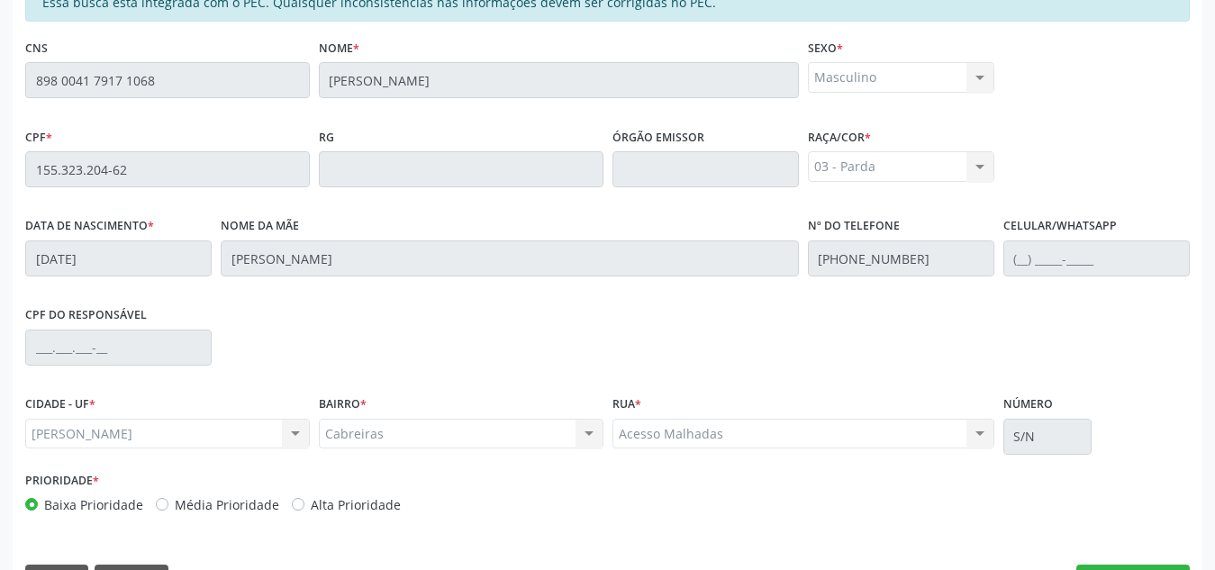
scroll to position [484, 0]
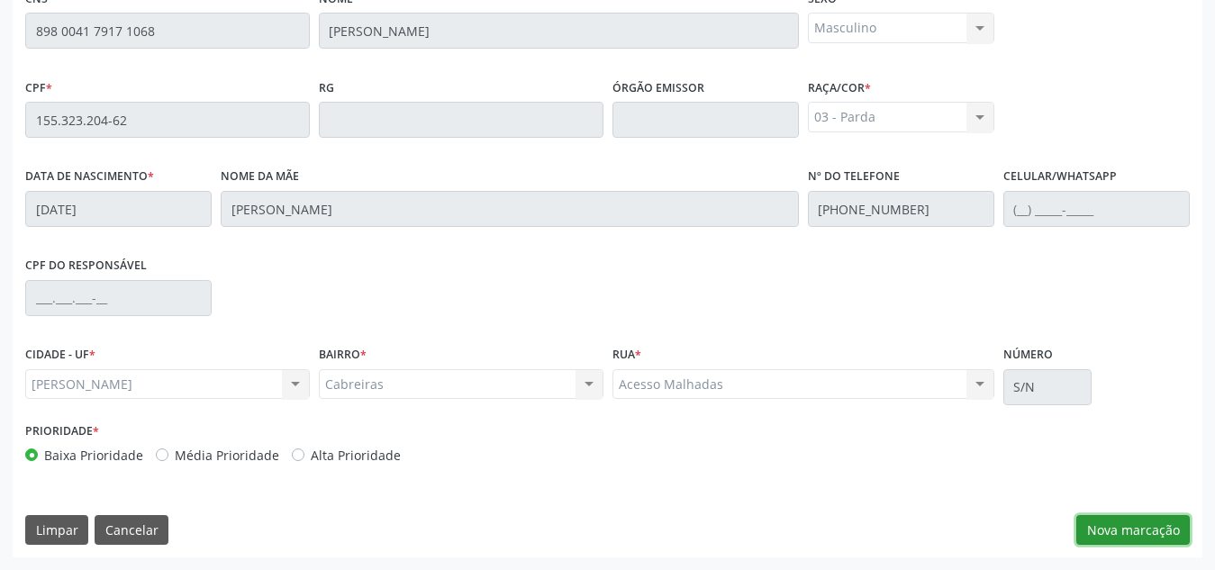
click at [1125, 520] on button "Nova marcação" at bounding box center [1133, 530] width 114 height 31
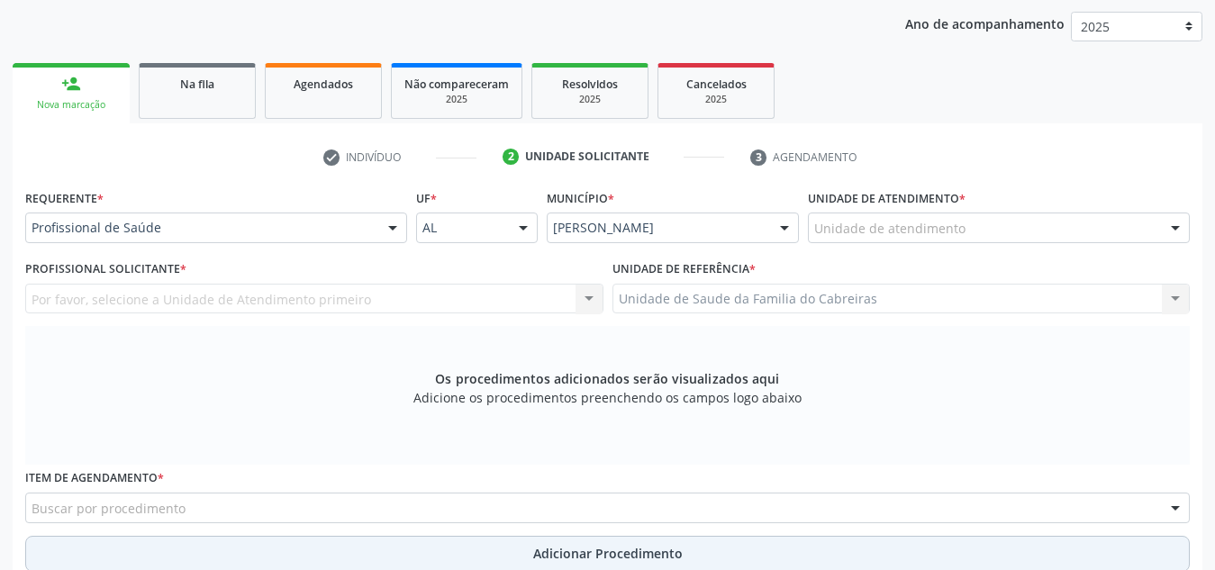
scroll to position [213, 0]
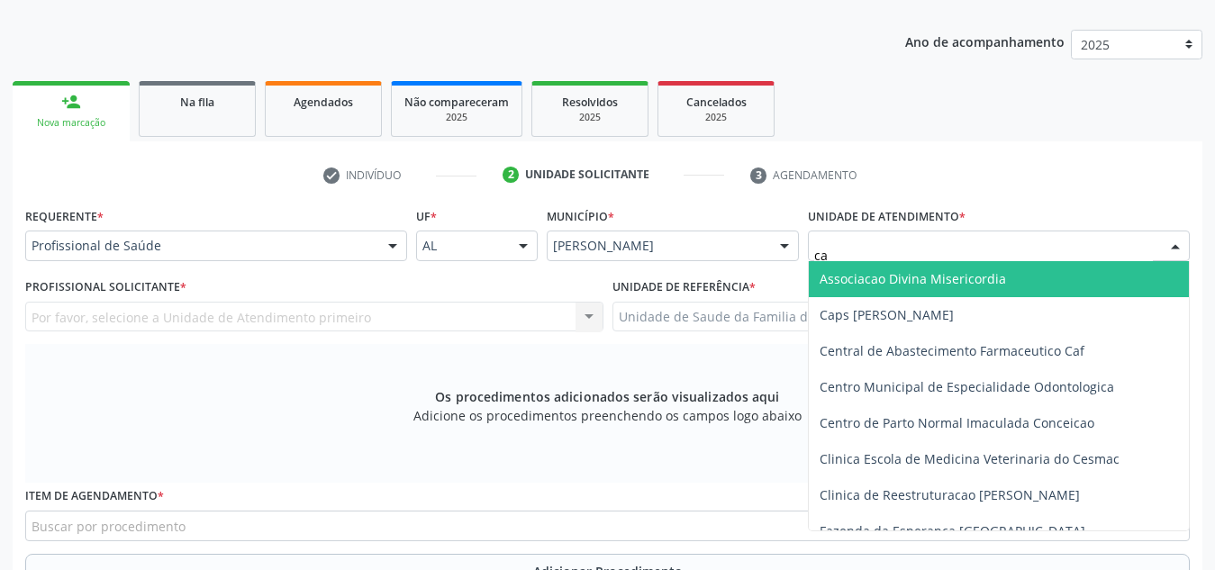
type input "cab"
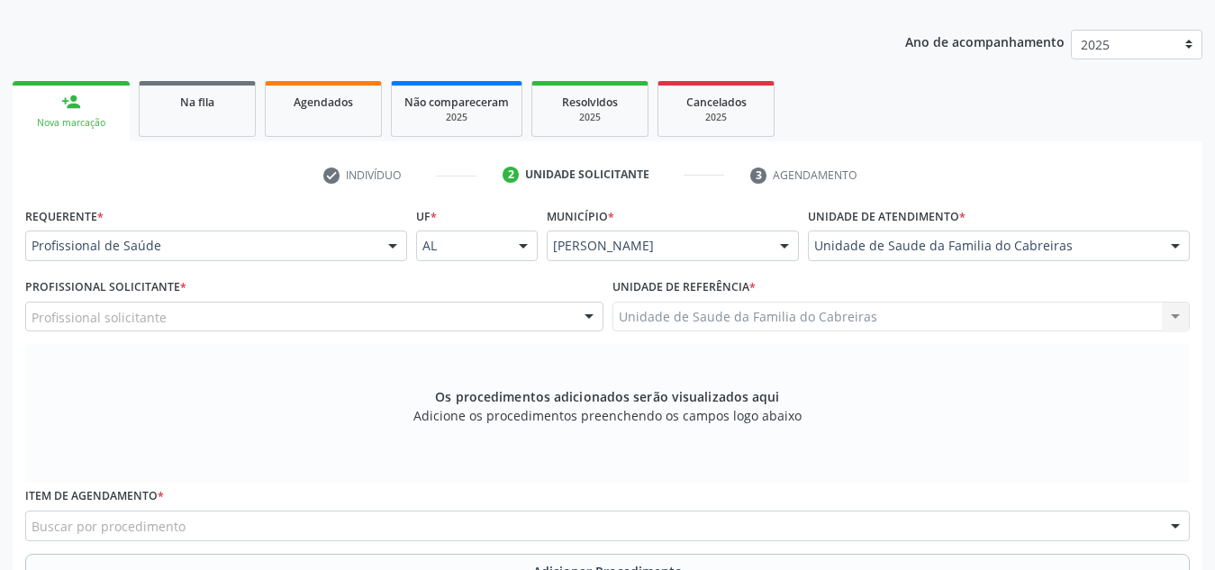
click at [328, 314] on div "Profissional solicitante" at bounding box center [314, 317] width 578 height 31
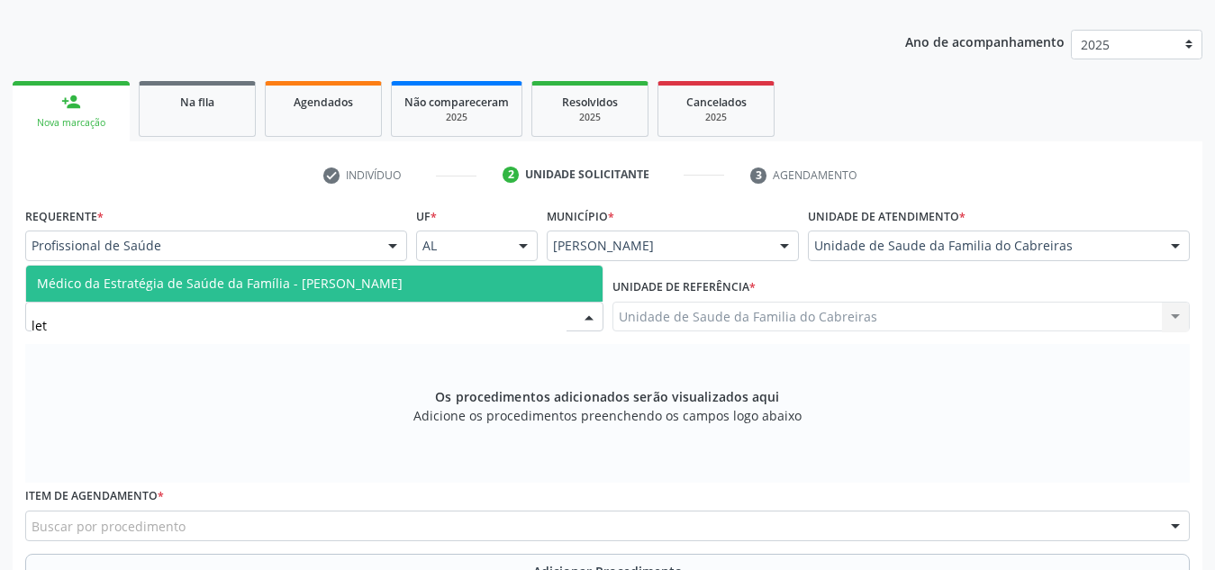
type input "leti"
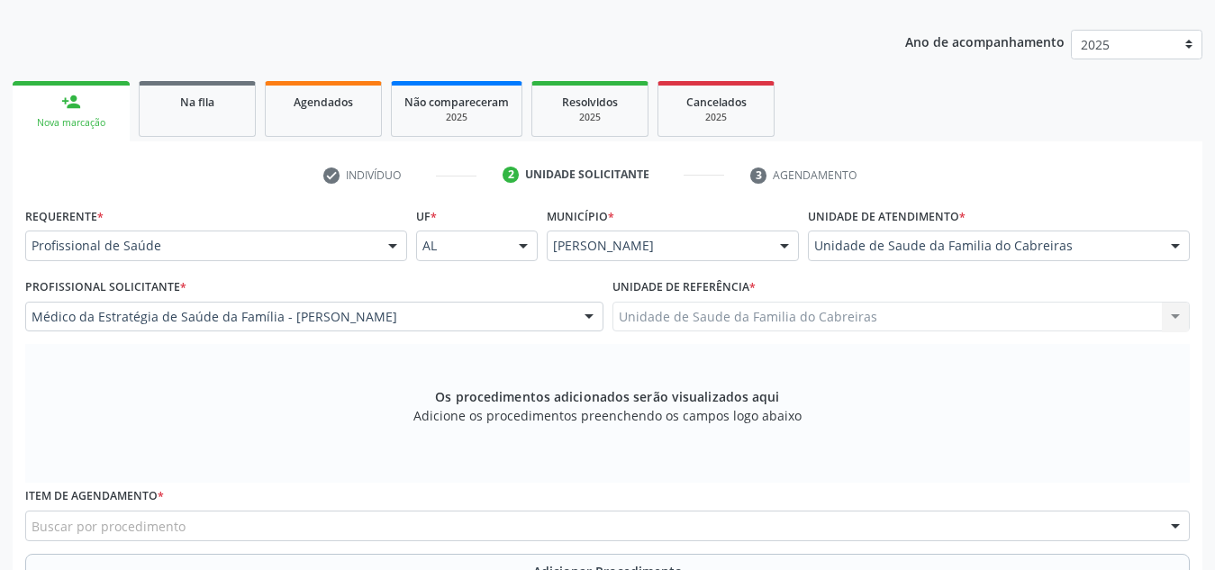
click at [275, 514] on div "Buscar por procedimento" at bounding box center [607, 526] width 1165 height 31
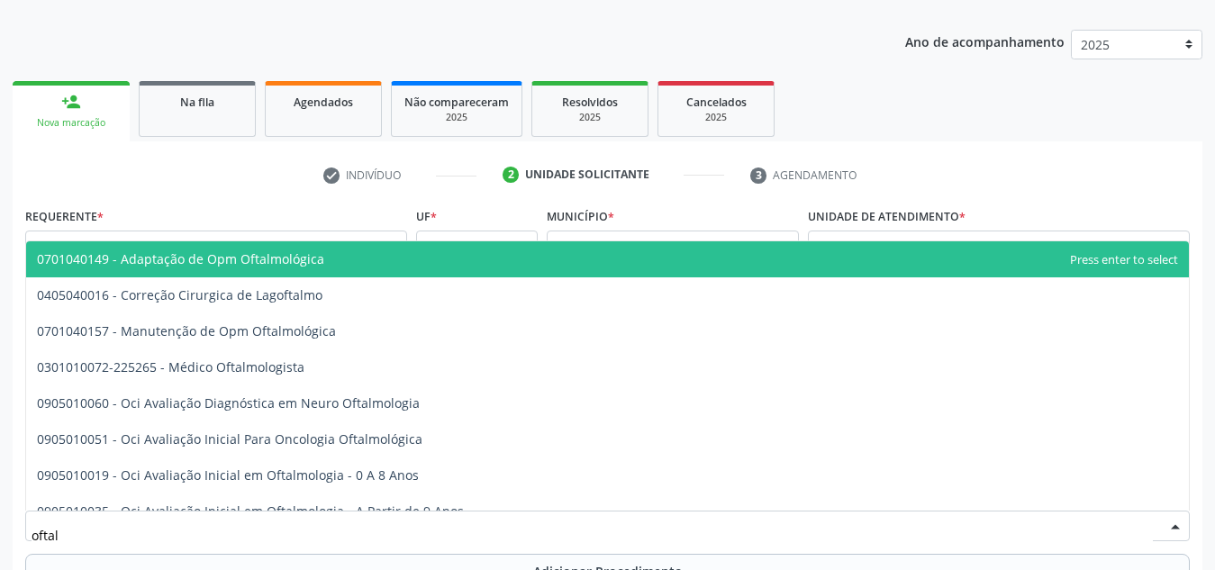
type input "oftalm"
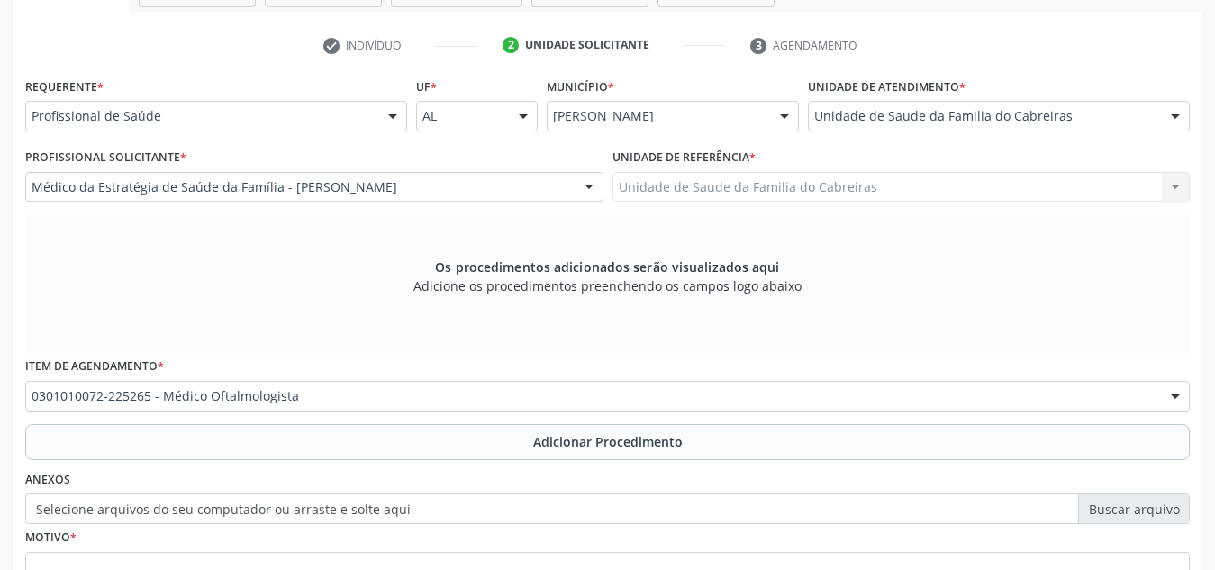
scroll to position [344, 0]
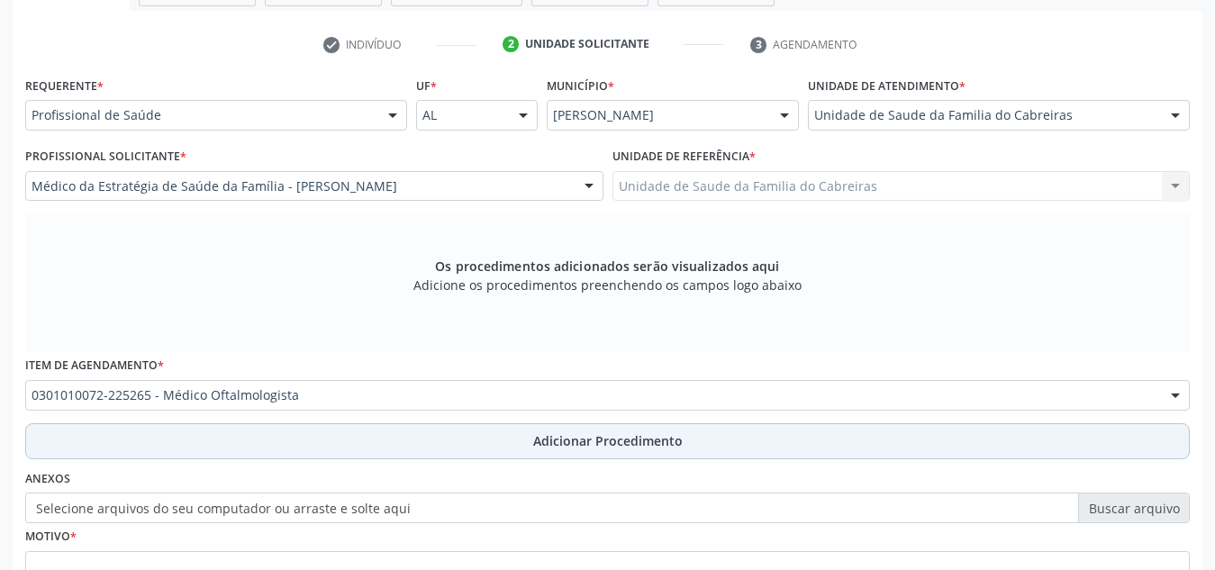
click at [422, 434] on button "Adicionar Procedimento" at bounding box center [607, 441] width 1165 height 36
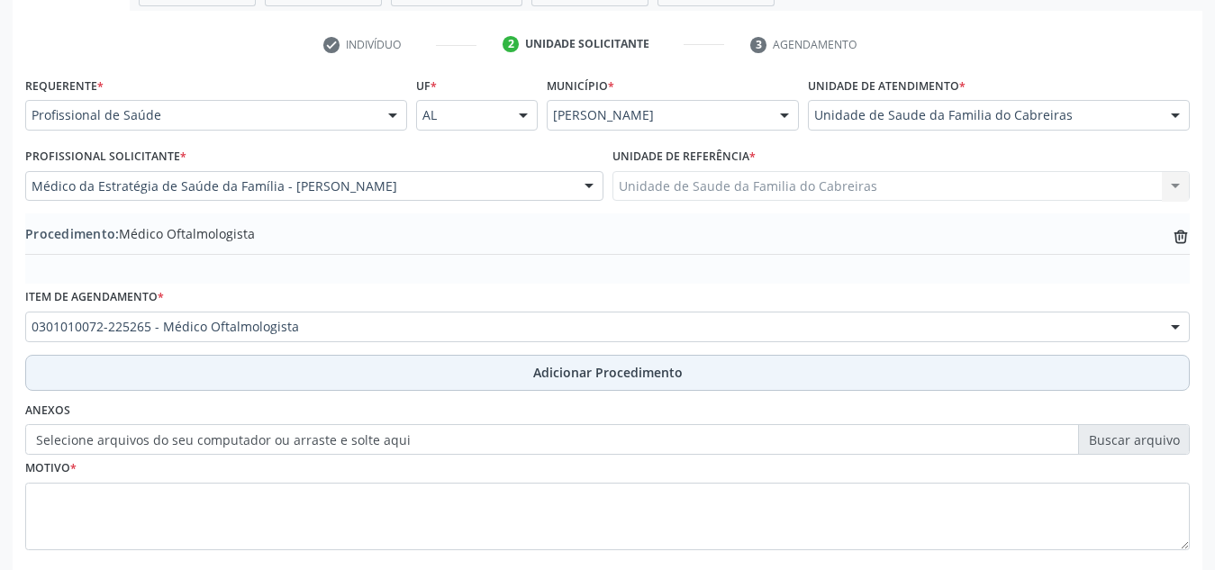
scroll to position [443, 0]
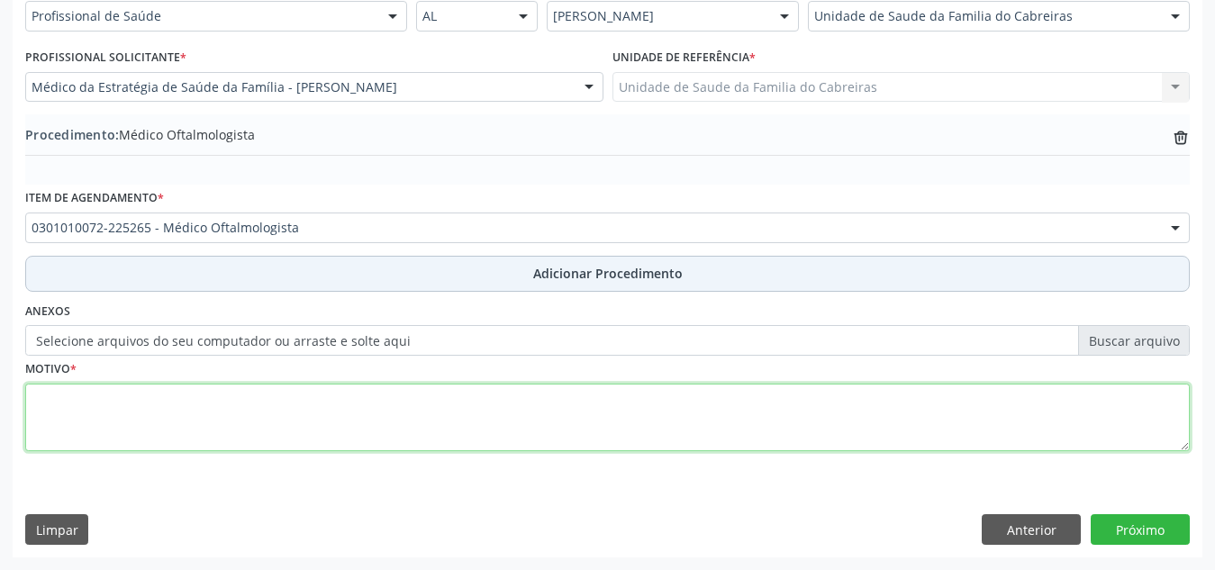
click at [422, 434] on textarea at bounding box center [607, 418] width 1165 height 68
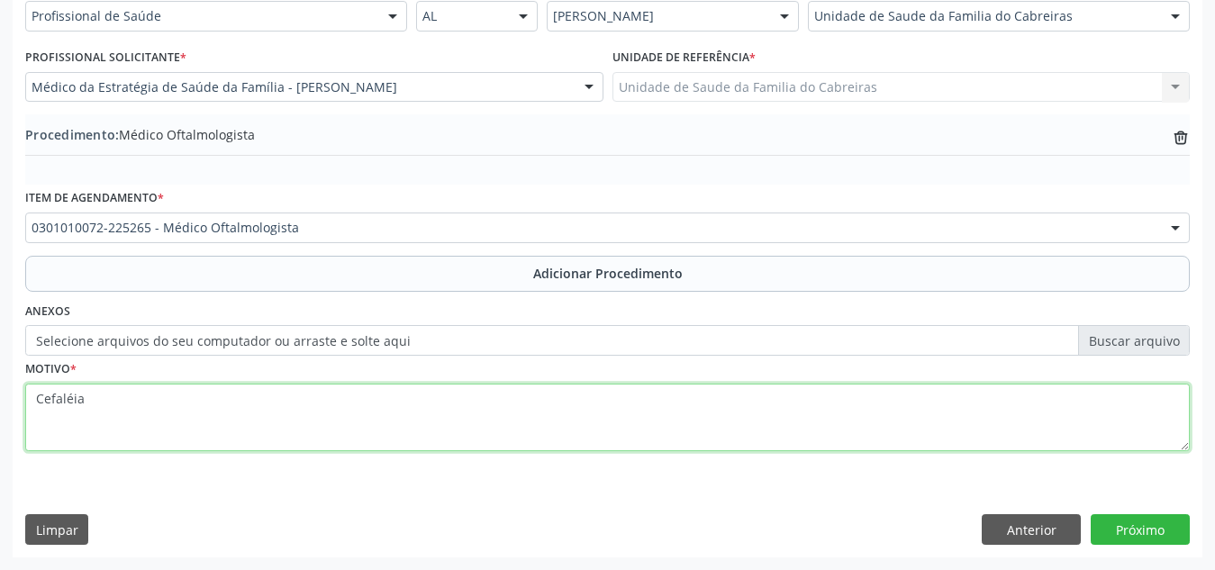
type textarea "Cefaléia"
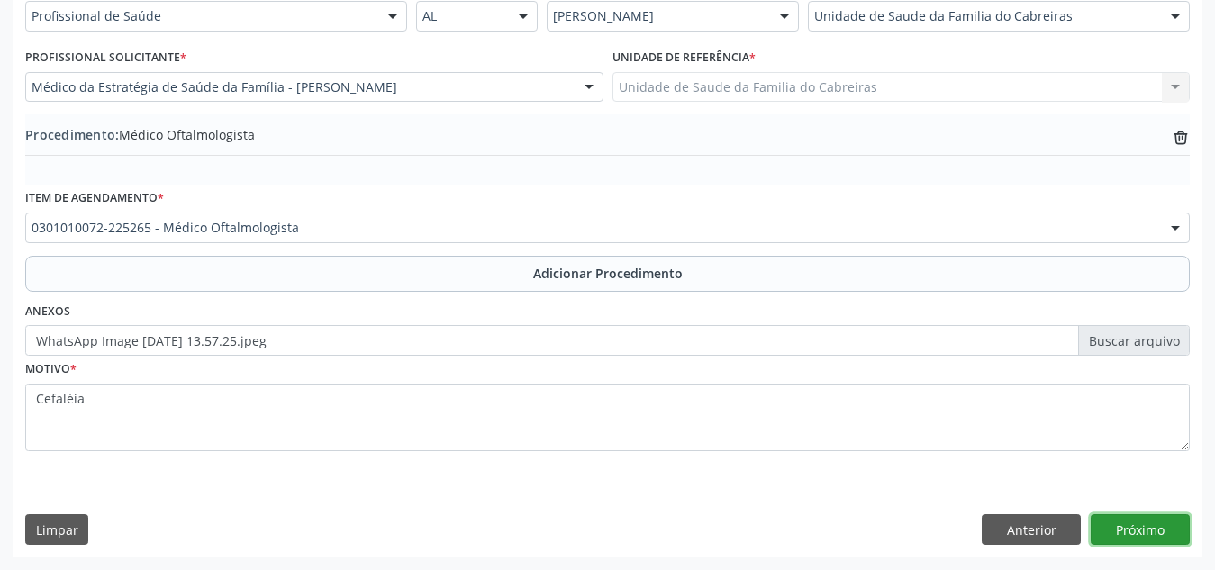
click at [1127, 528] on button "Próximo" at bounding box center [1140, 529] width 99 height 31
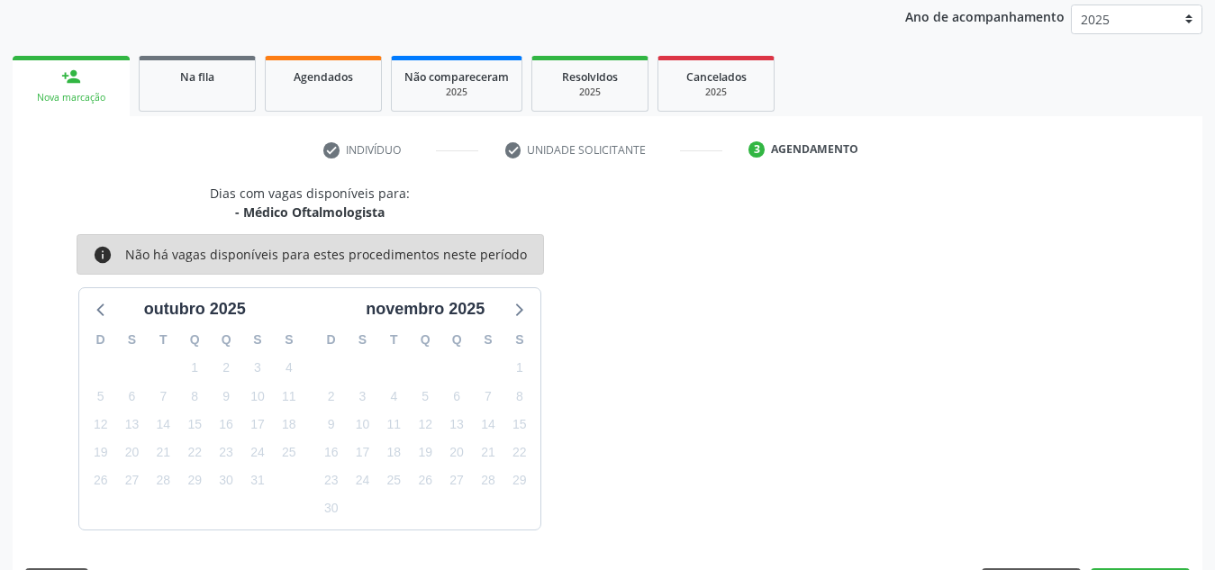
scroll to position [292, 0]
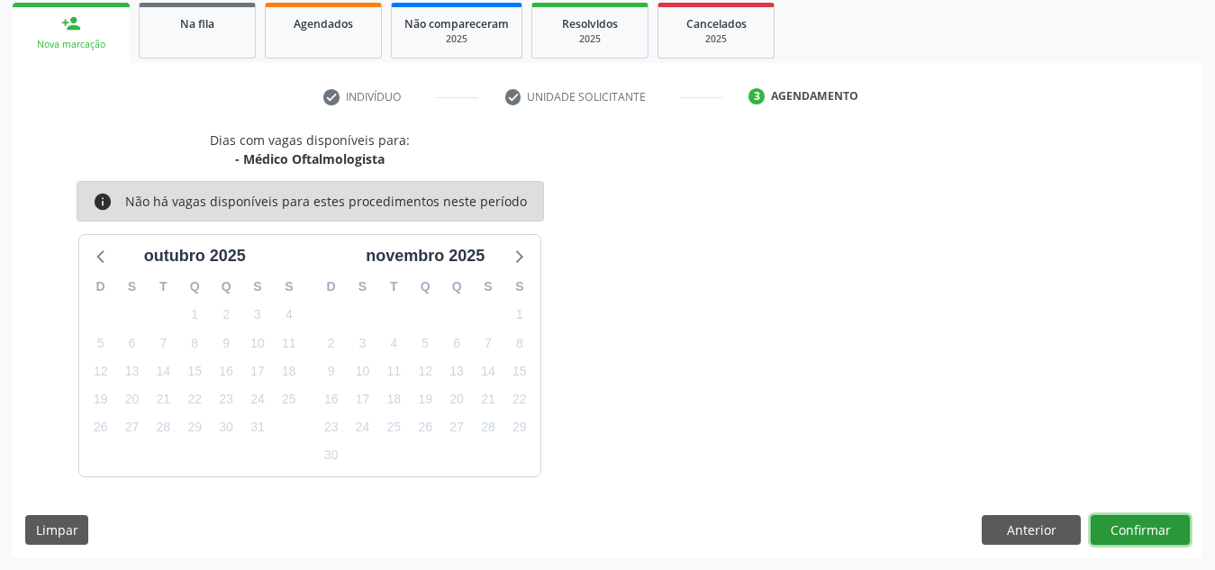
click at [1127, 528] on button "Confirmar" at bounding box center [1140, 530] width 99 height 31
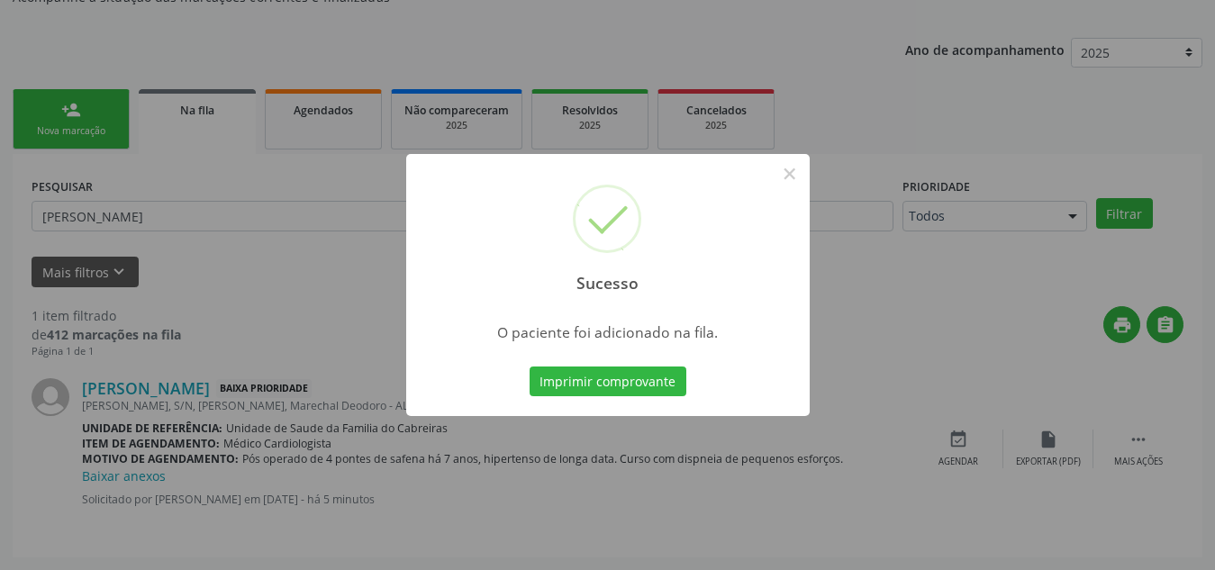
scroll to position [50, 0]
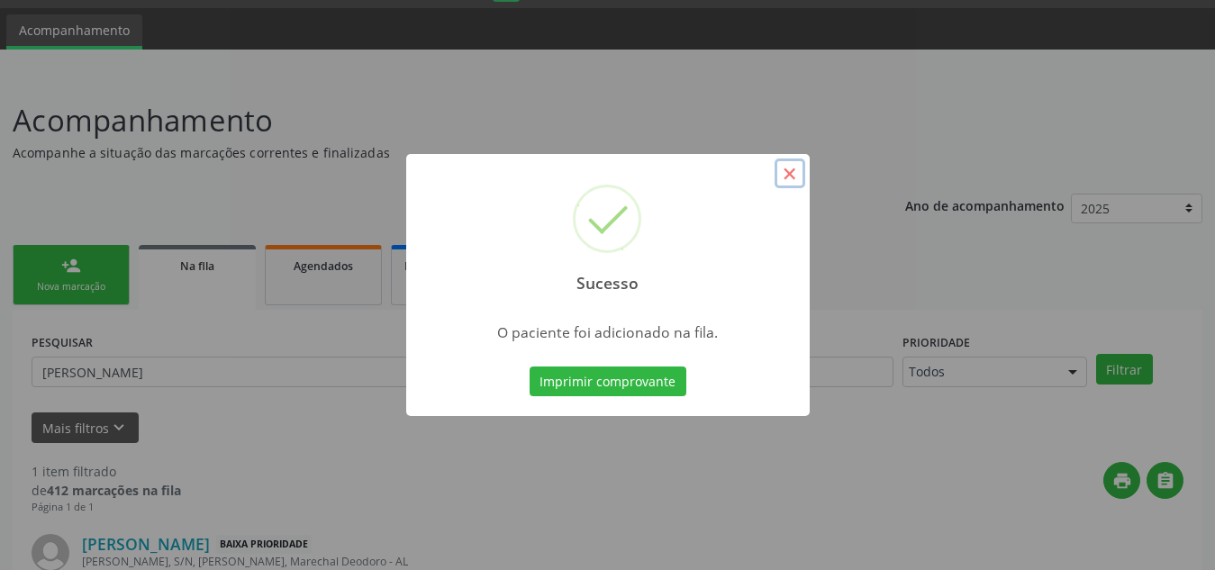
click at [789, 182] on button "×" at bounding box center [790, 174] width 31 height 31
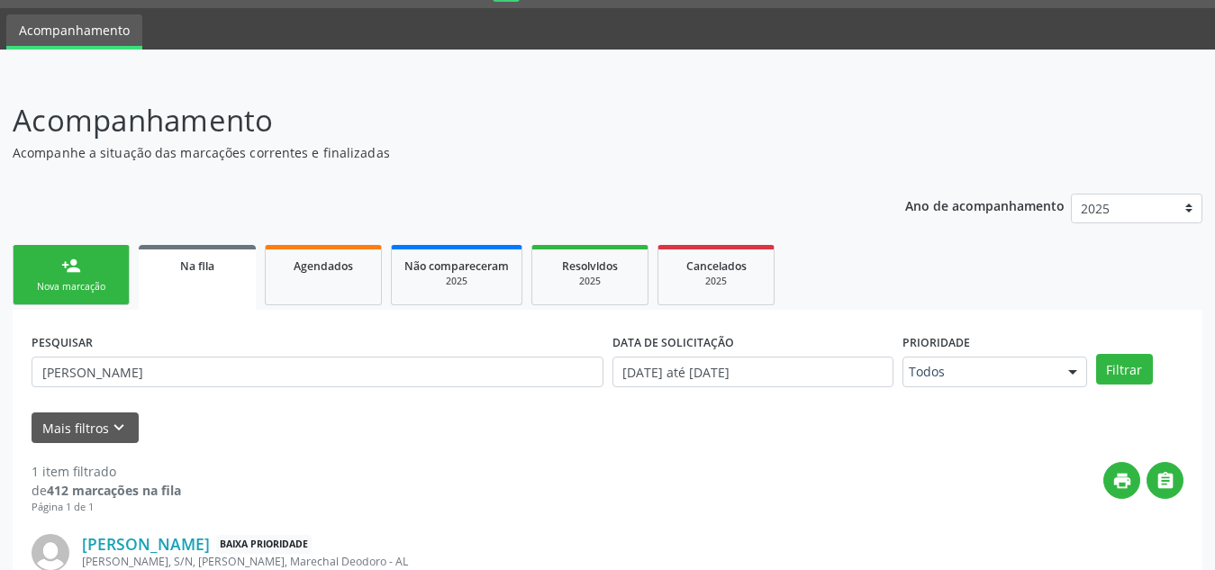
click at [97, 288] on div "Nova marcação" at bounding box center [71, 287] width 90 height 14
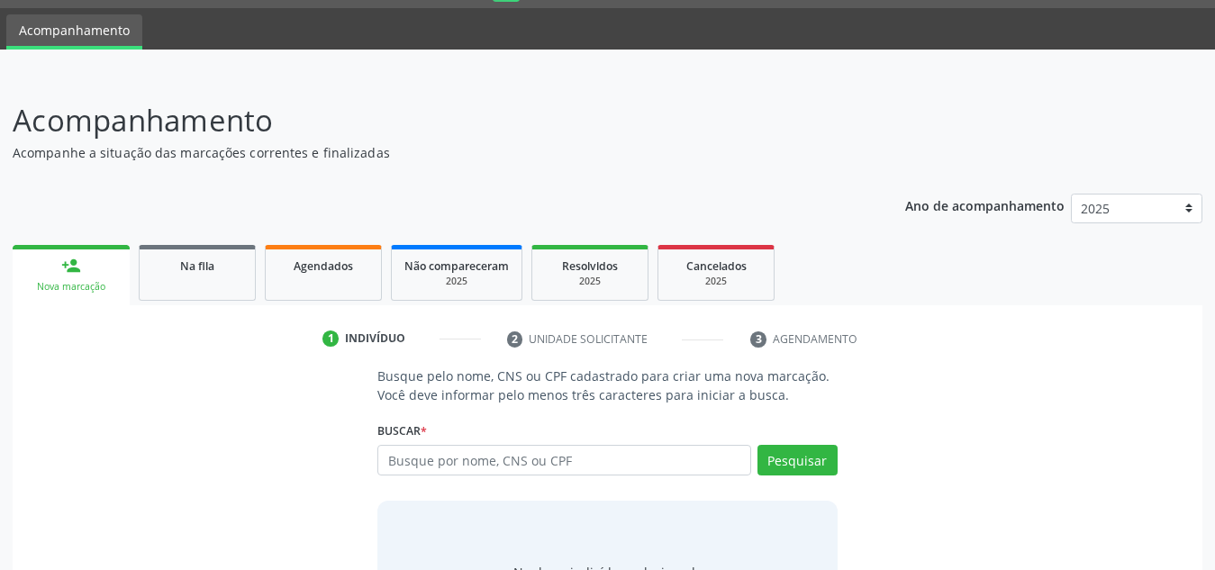
scroll to position [150, 0]
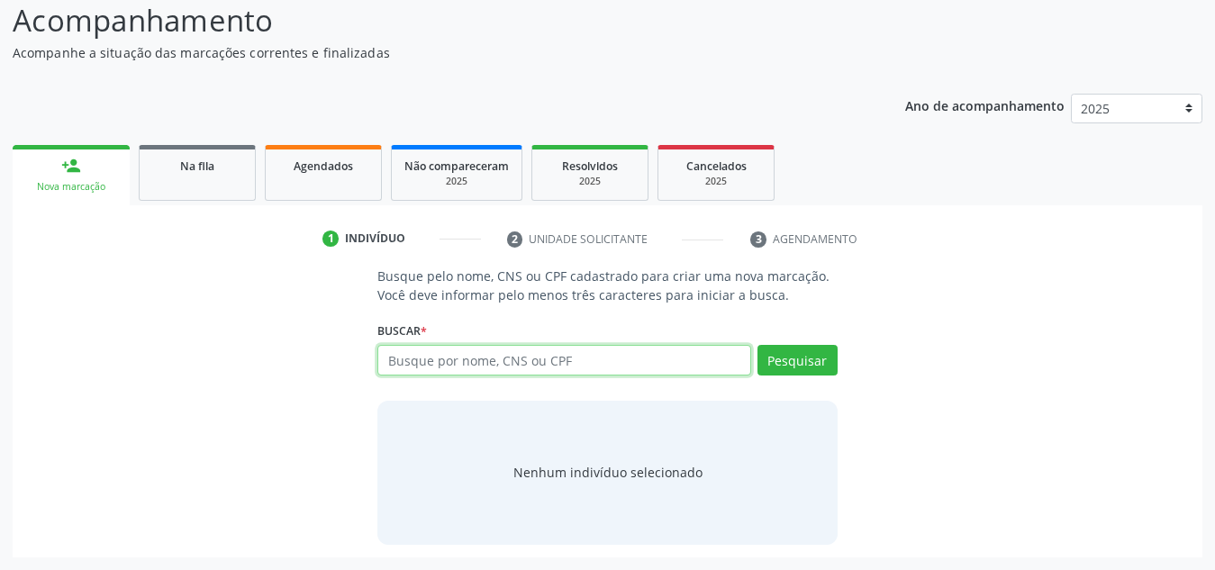
click at [625, 350] on input "text" at bounding box center [564, 360] width 374 height 31
type input "9571984991"
click at [657, 360] on input "9571984991" at bounding box center [564, 360] width 374 height 31
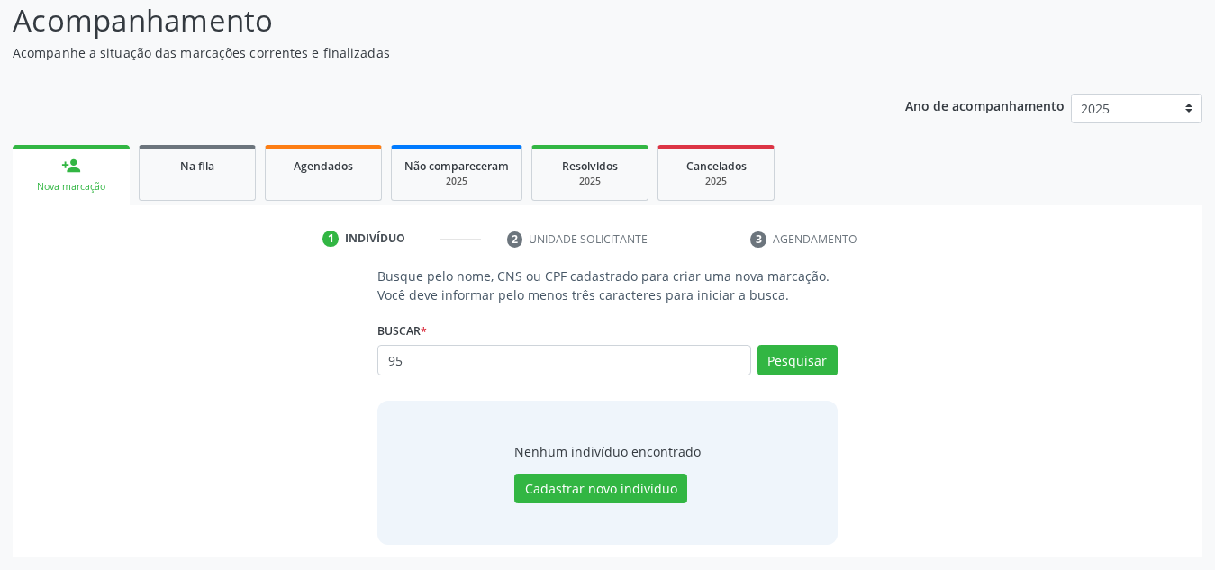
type input "9"
type input "95719849491"
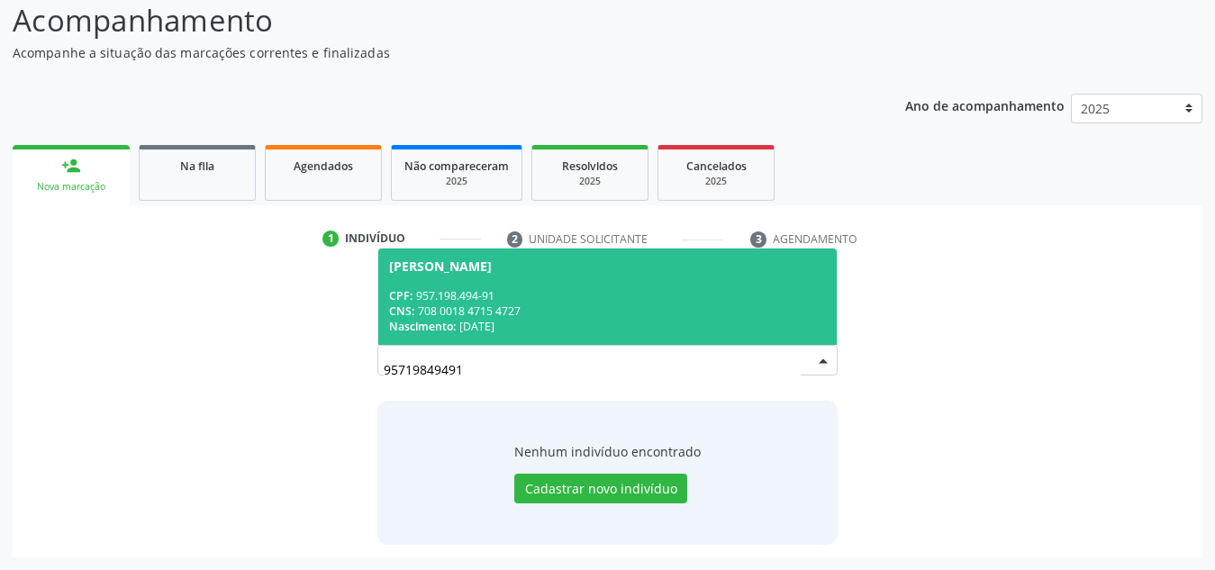
click at [658, 307] on div "CNS: 708 0018 4715 4727" at bounding box center [607, 311] width 437 height 15
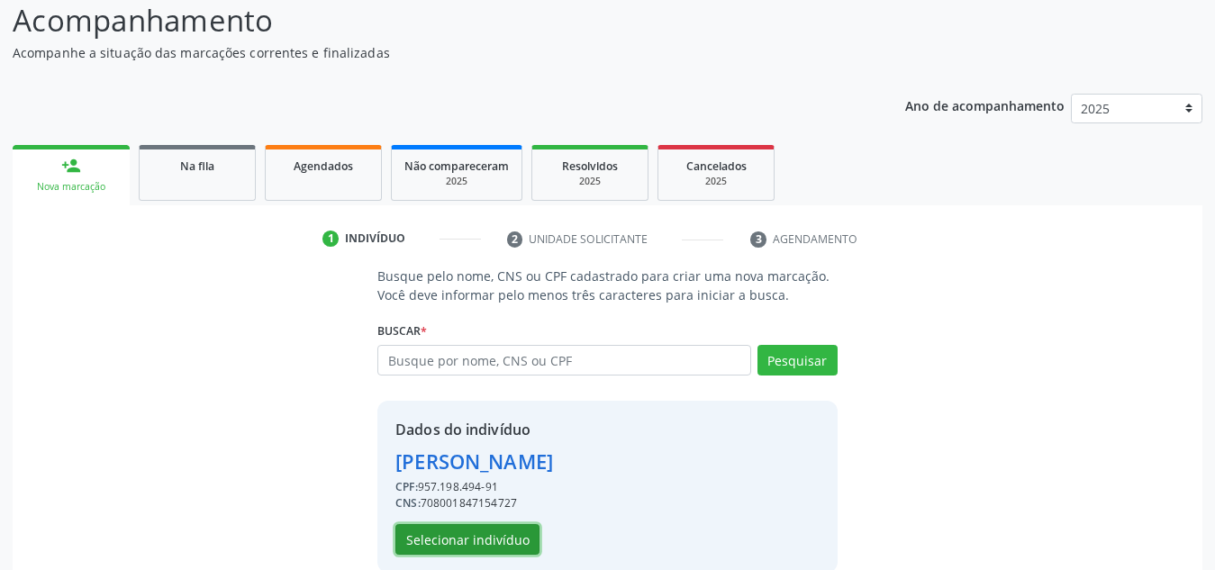
click at [495, 536] on button "Selecionar indivíduo" at bounding box center [467, 539] width 144 height 31
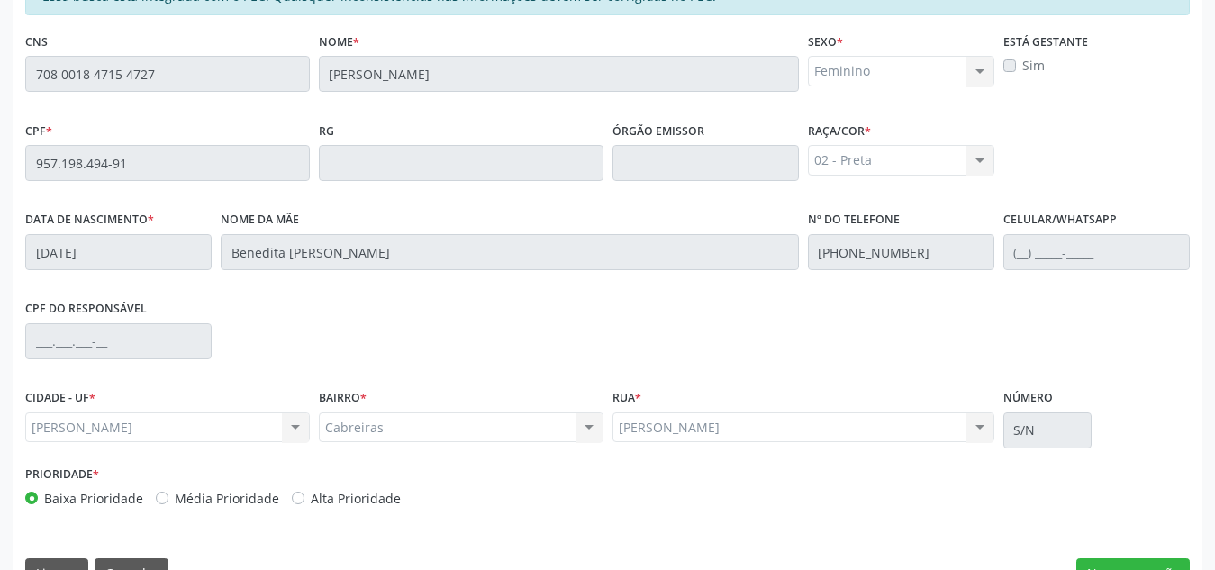
scroll to position [484, 0]
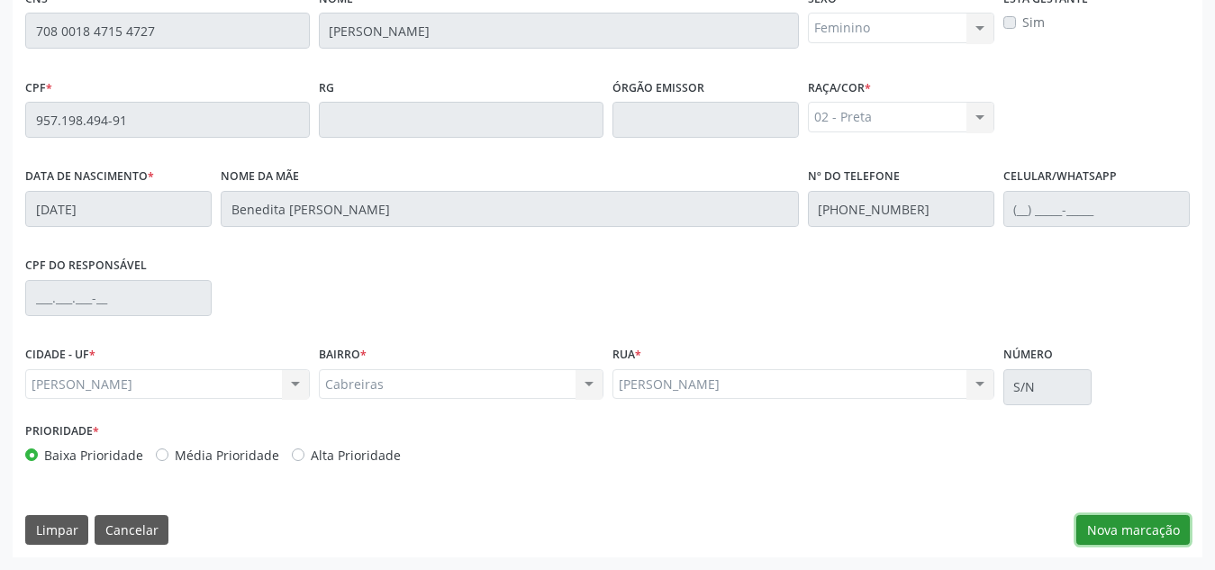
click at [1134, 538] on button "Nova marcação" at bounding box center [1133, 530] width 114 height 31
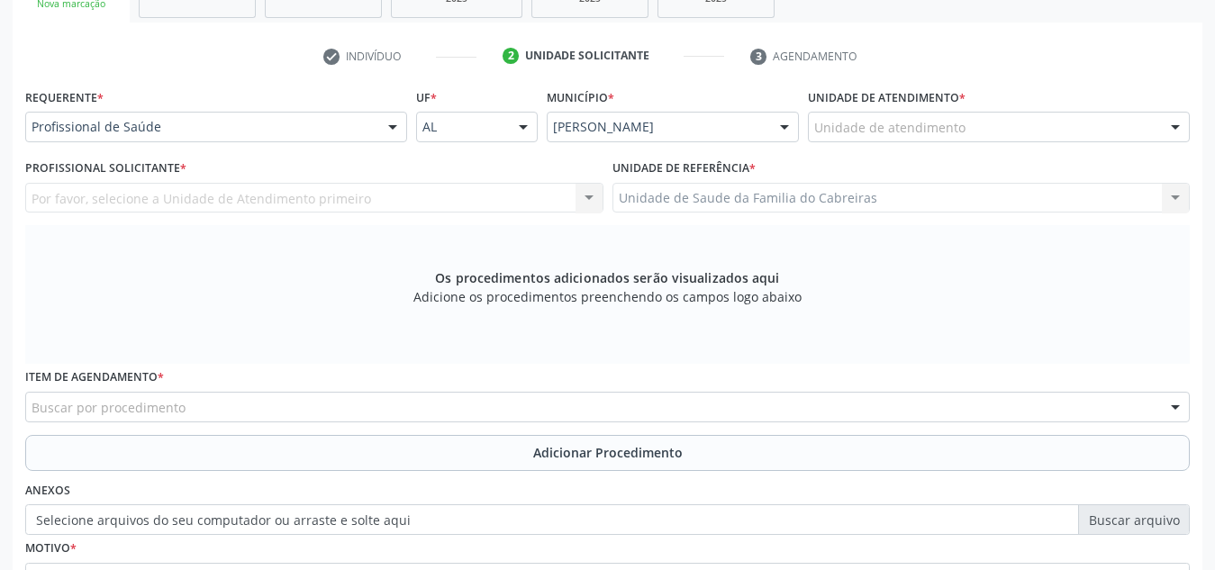
scroll to position [332, 0]
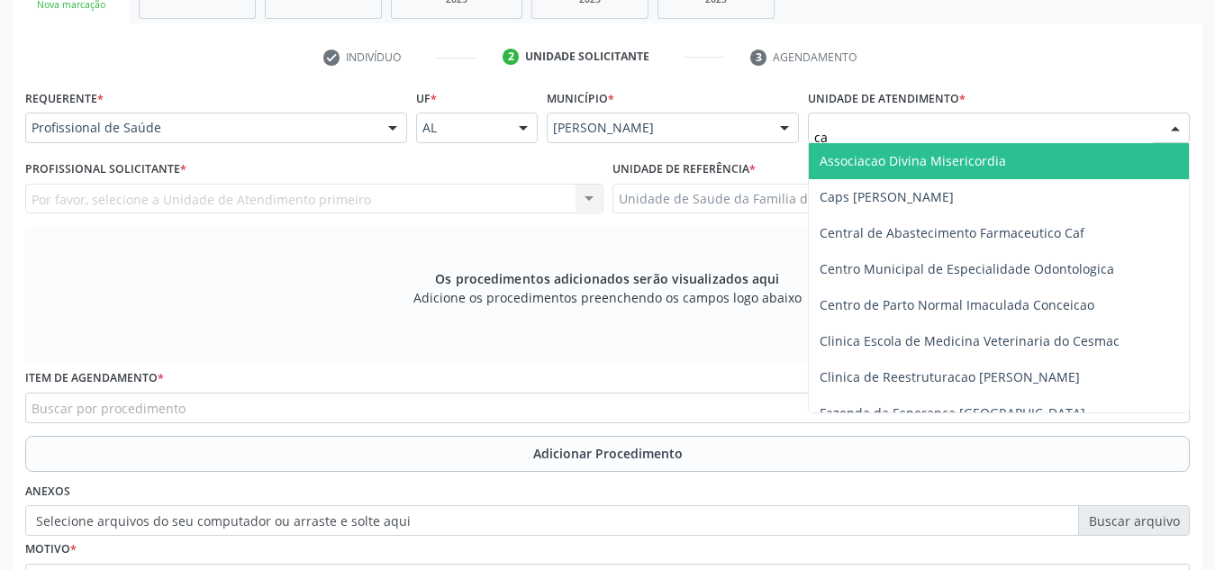
type input "cab"
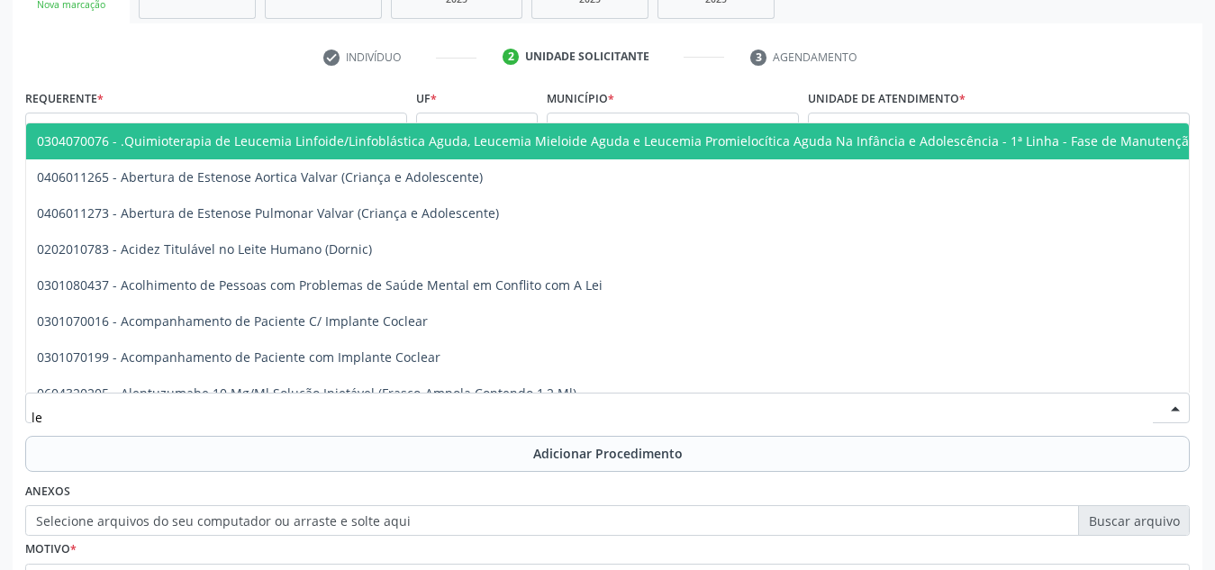
type input "let"
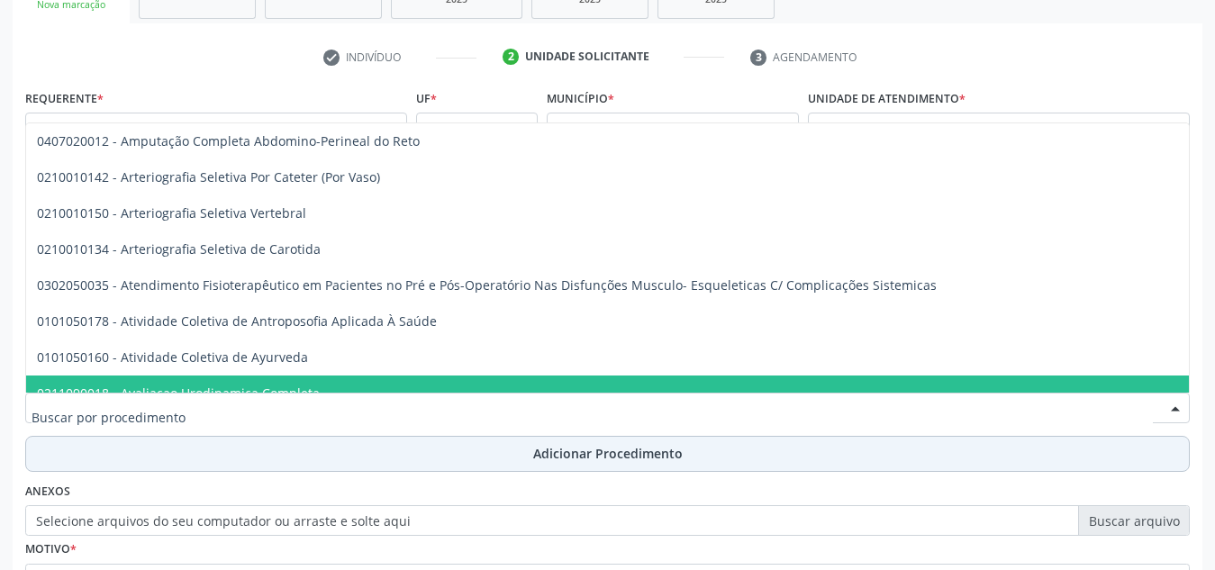
click at [672, 441] on button "Adicionar Procedimento" at bounding box center [607, 454] width 1165 height 36
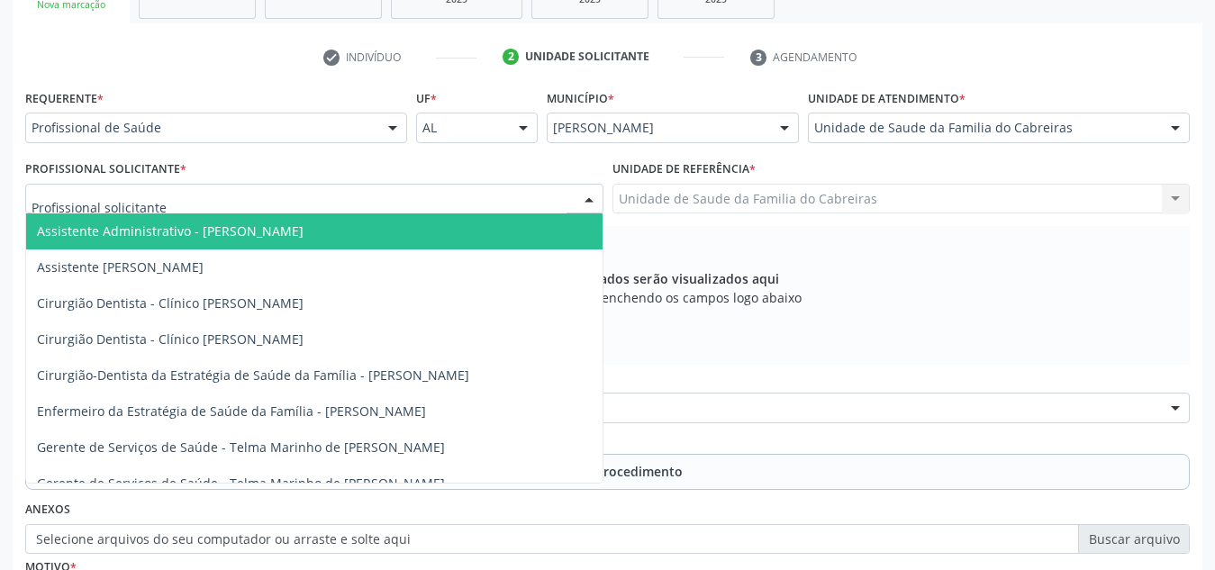
click at [406, 202] on div at bounding box center [314, 199] width 578 height 31
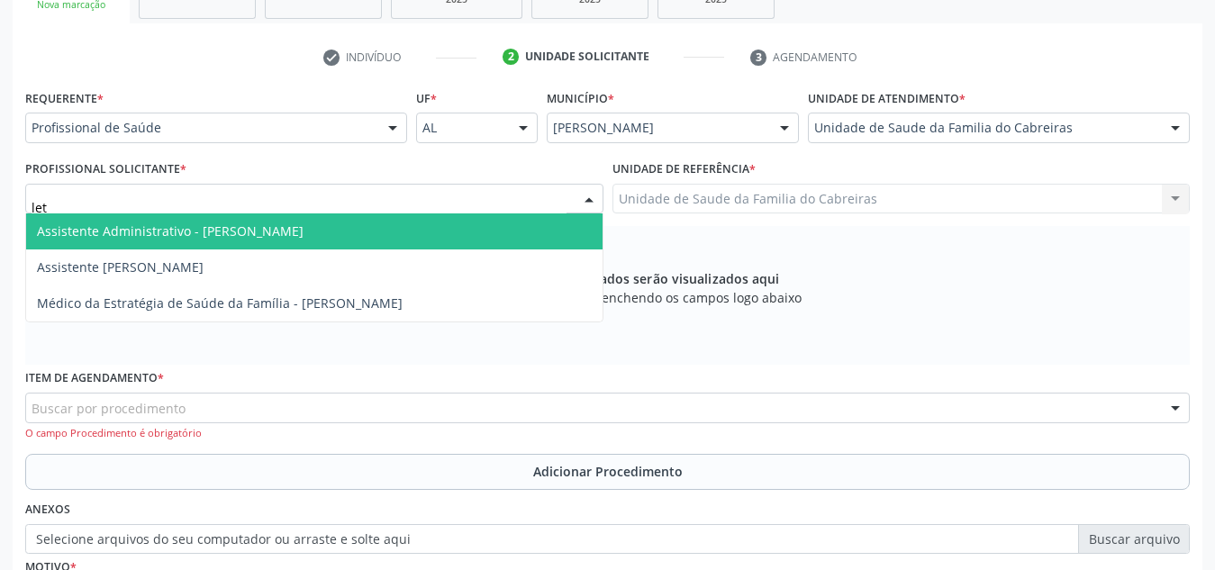
type input "leti"
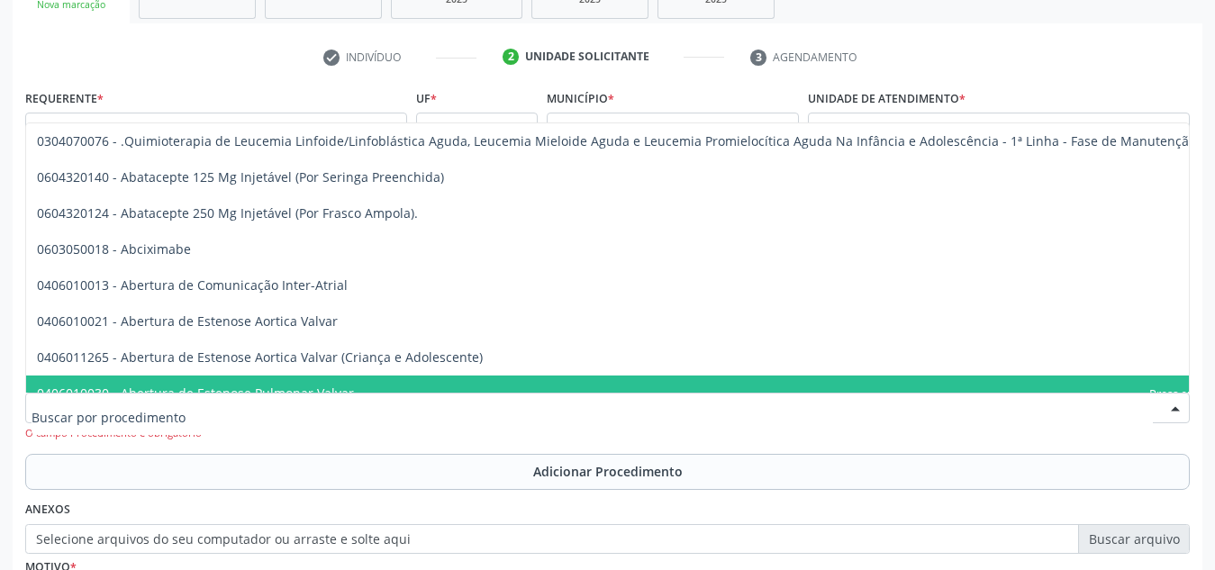
click at [301, 401] on div at bounding box center [607, 408] width 1165 height 31
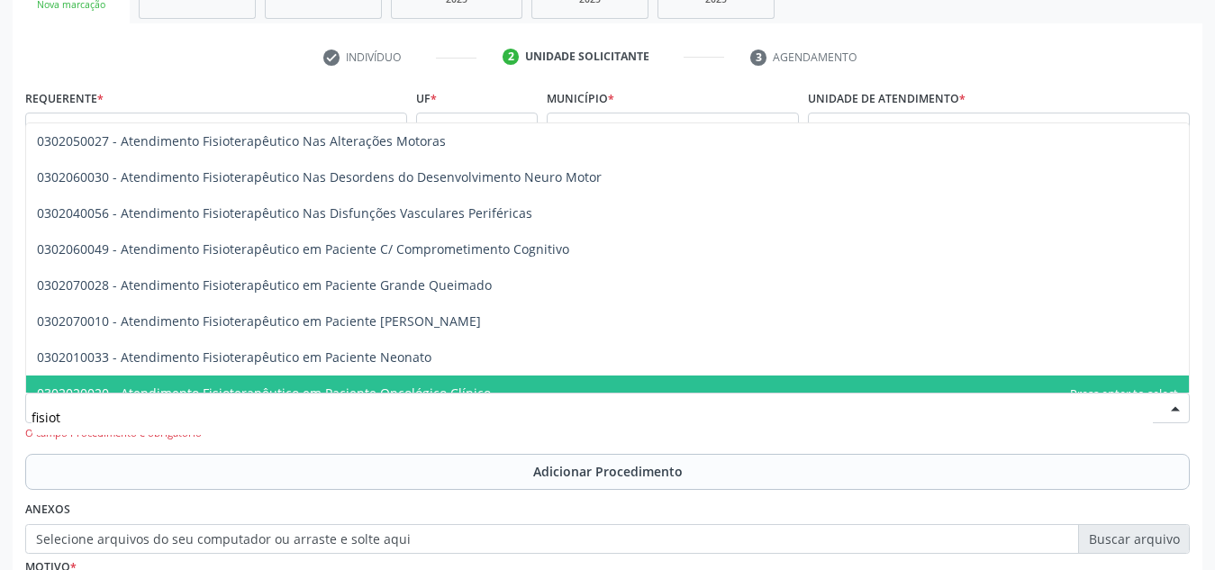
type input "fisiote"
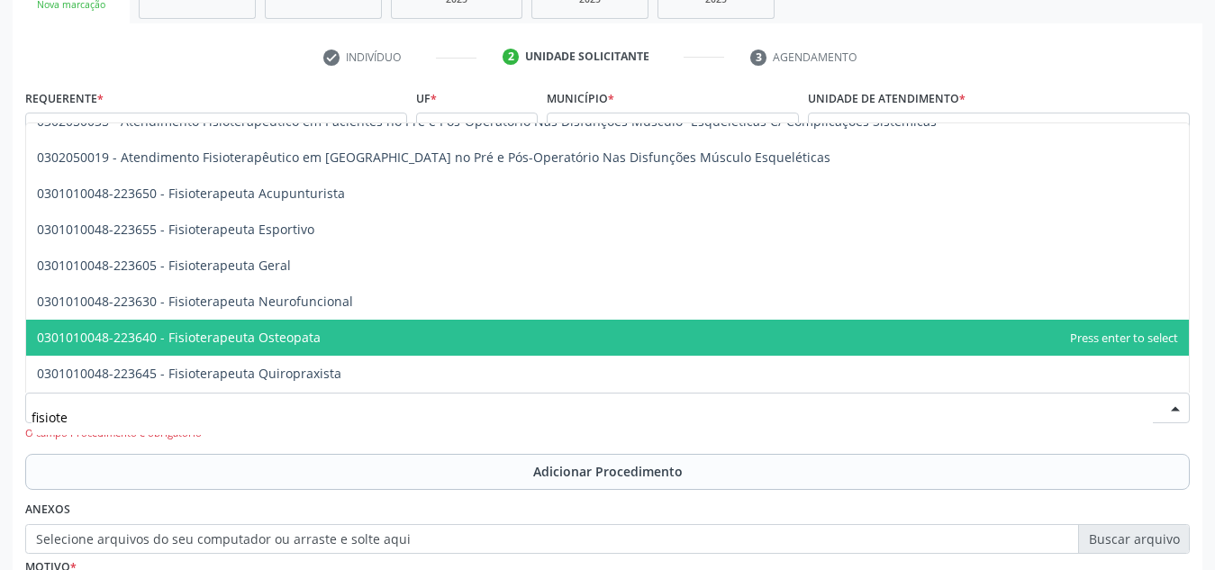
scroll to position [815, 0]
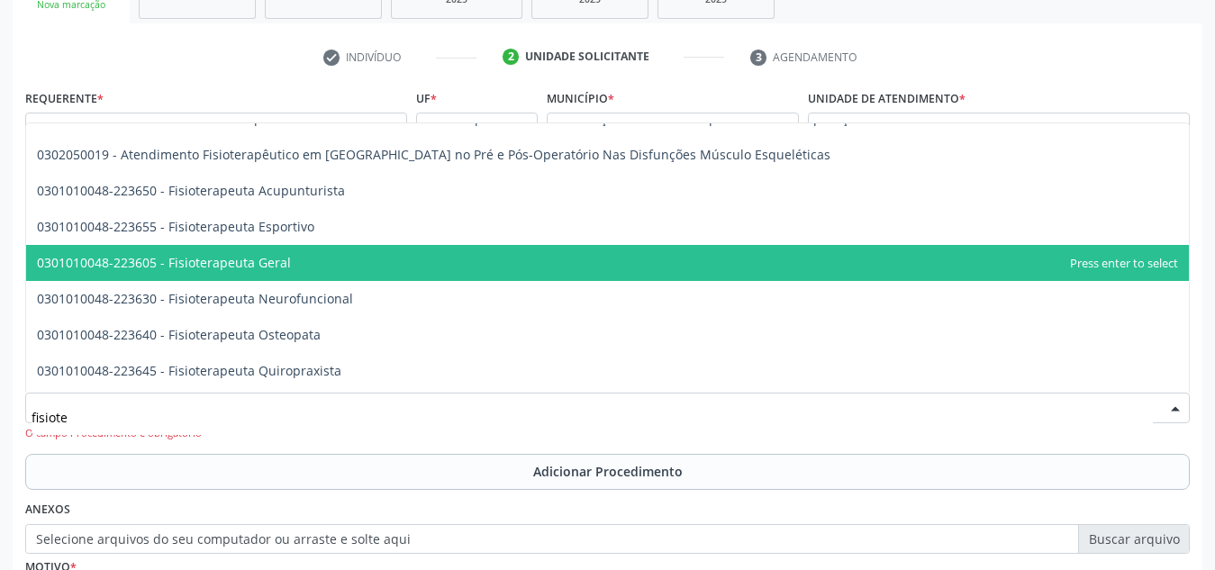
click at [320, 264] on span "0301010048-223605 - Fisioterapeuta Geral" at bounding box center [607, 263] width 1163 height 36
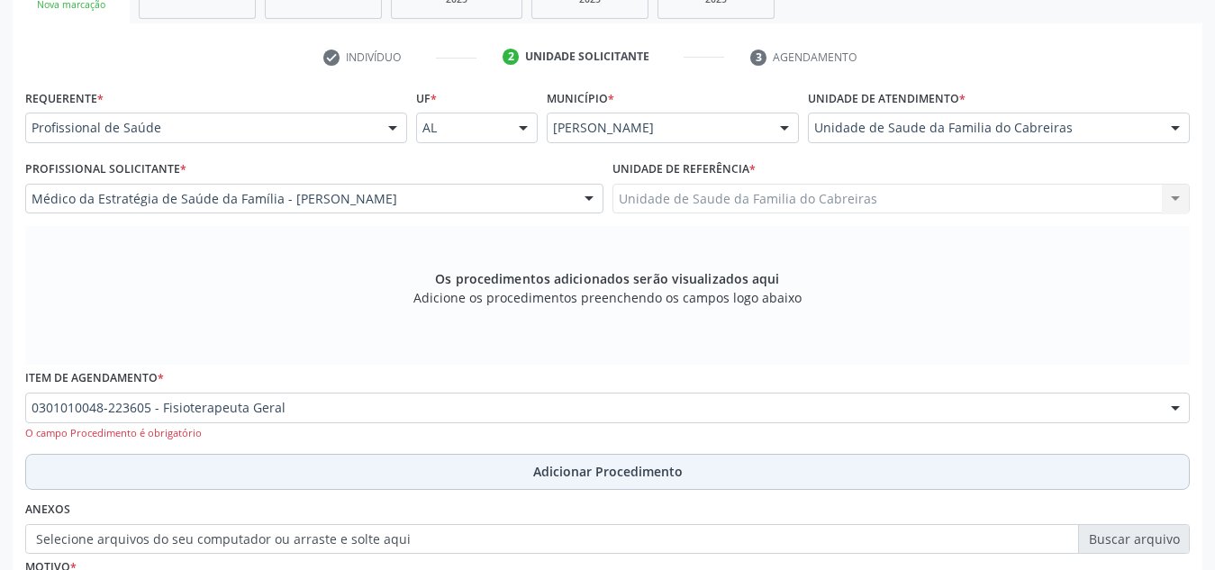
click at [313, 469] on button "Adicionar Procedimento" at bounding box center [607, 472] width 1165 height 36
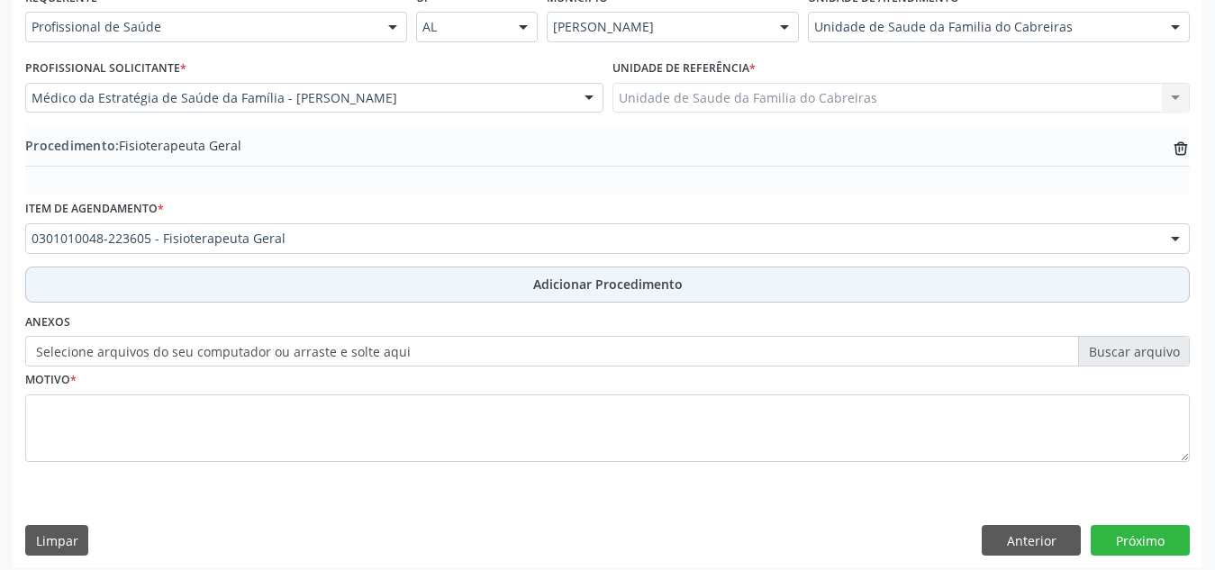
scroll to position [443, 0]
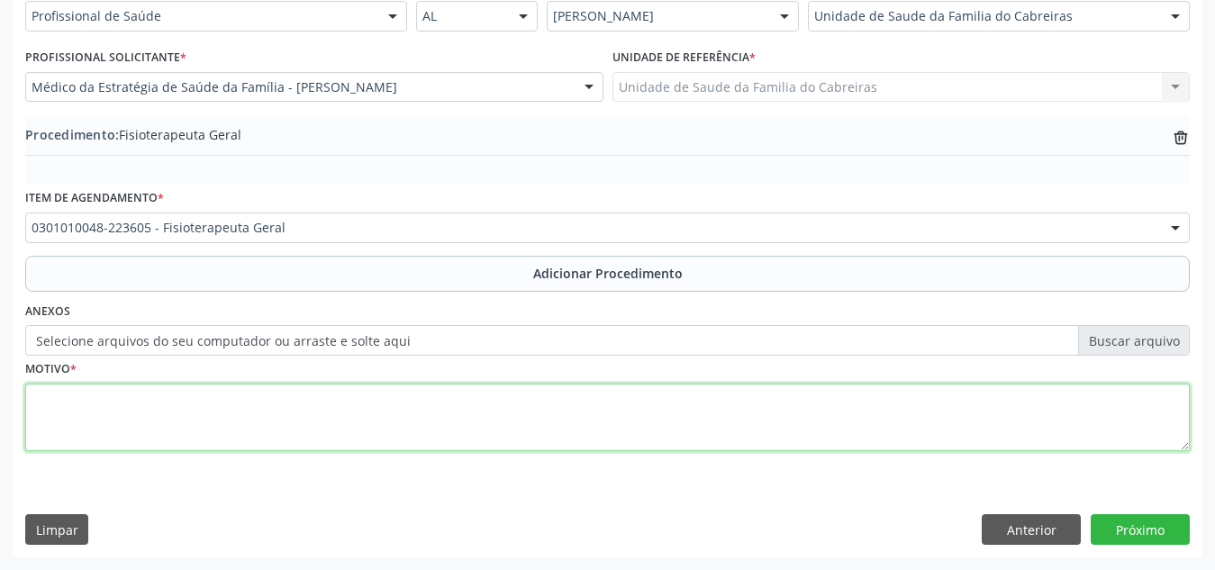
click at [393, 417] on textarea at bounding box center [607, 418] width 1165 height 68
type textarea "Gonartrose (artrose do joelho)"
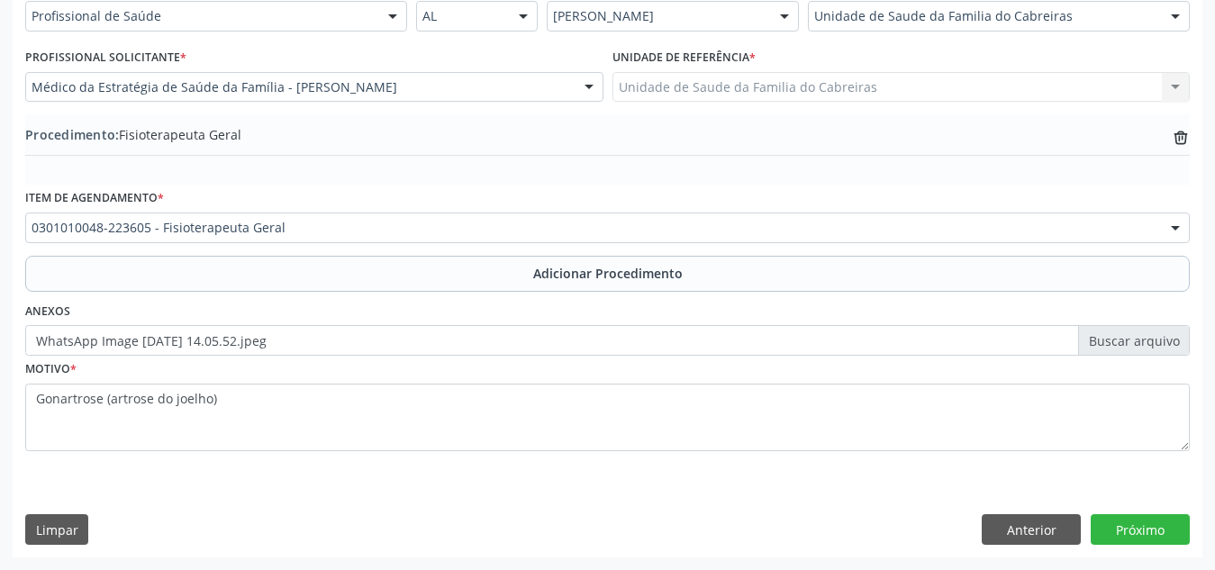
click at [637, 477] on div "Requerente * Profissional de Saúde Profissional de Saúde Paciente Nenhum result…" at bounding box center [608, 265] width 1190 height 584
click at [1107, 533] on button "Próximo" at bounding box center [1140, 529] width 99 height 31
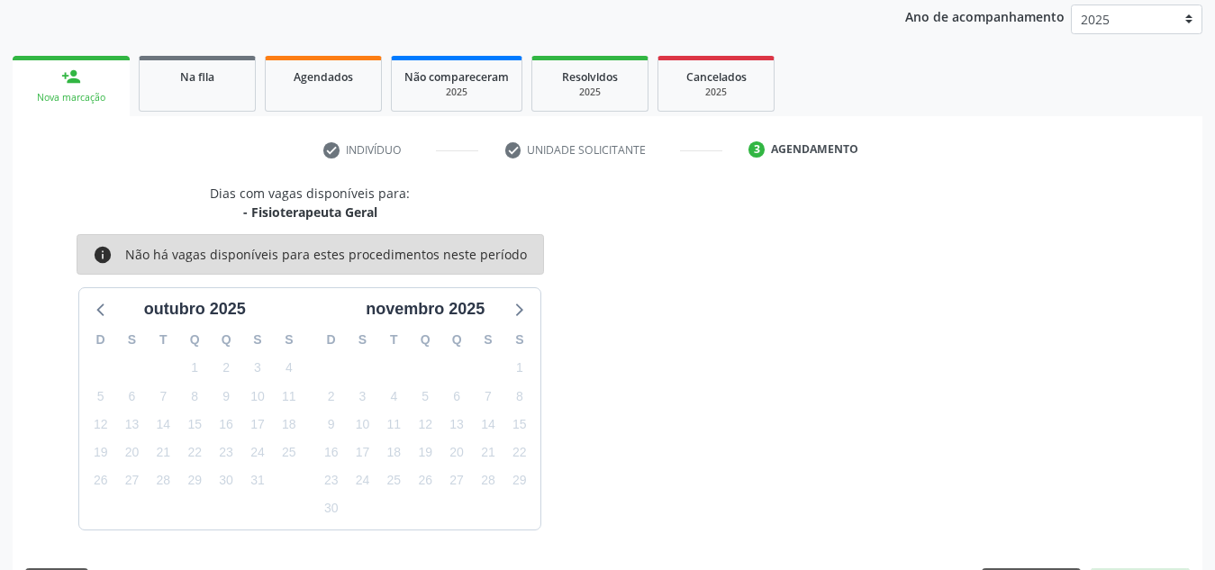
scroll to position [292, 0]
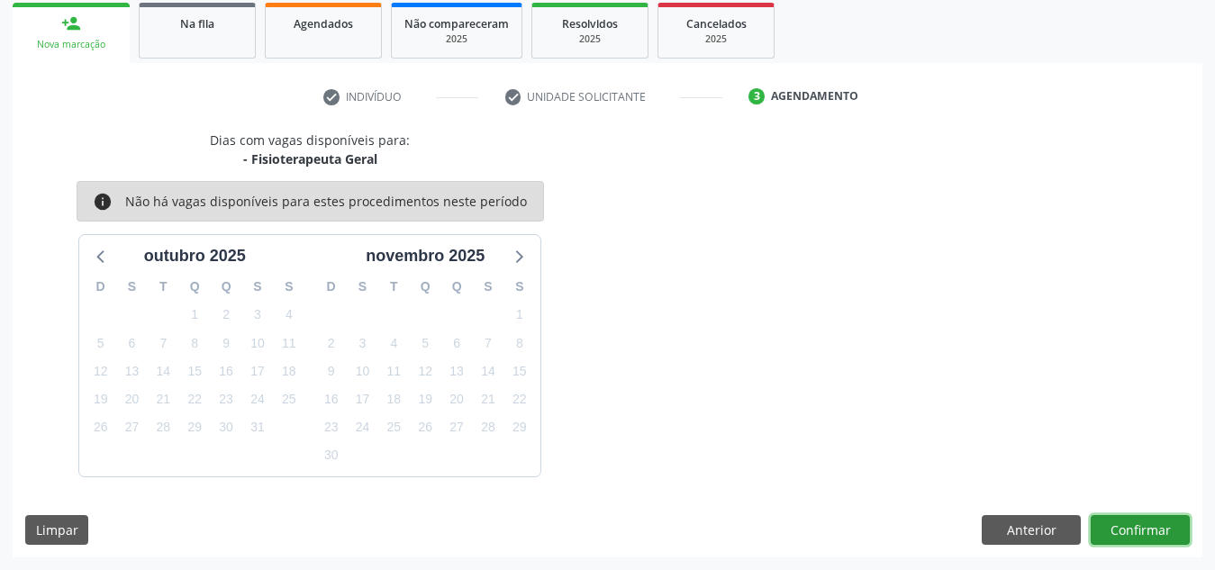
click at [1107, 533] on button "Confirmar" at bounding box center [1140, 530] width 99 height 31
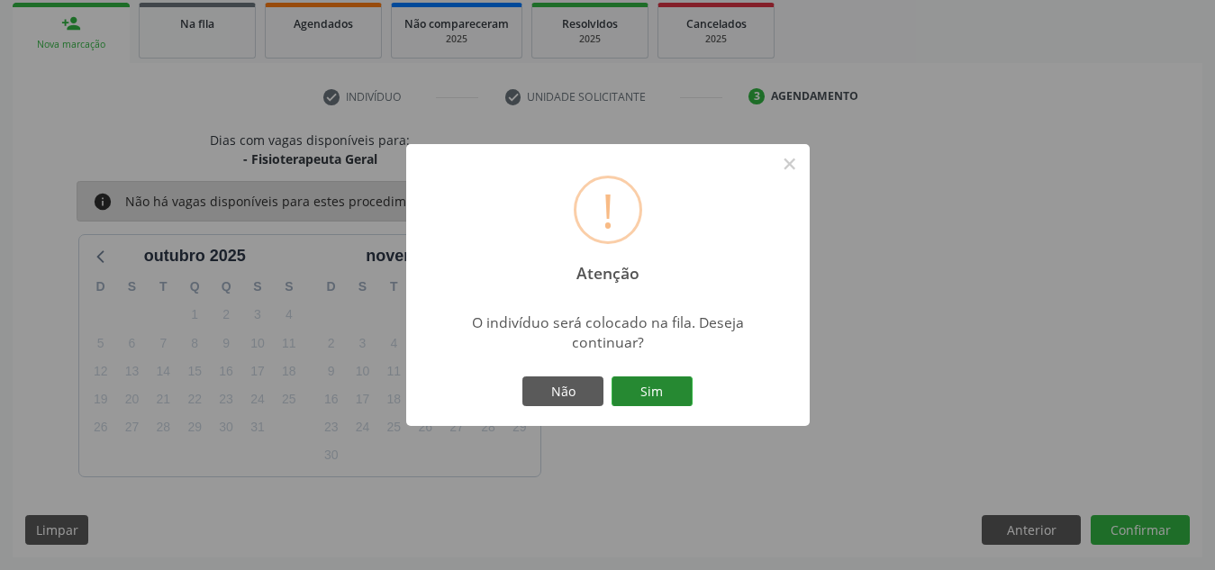
click at [625, 384] on button "Sim" at bounding box center [652, 392] width 81 height 31
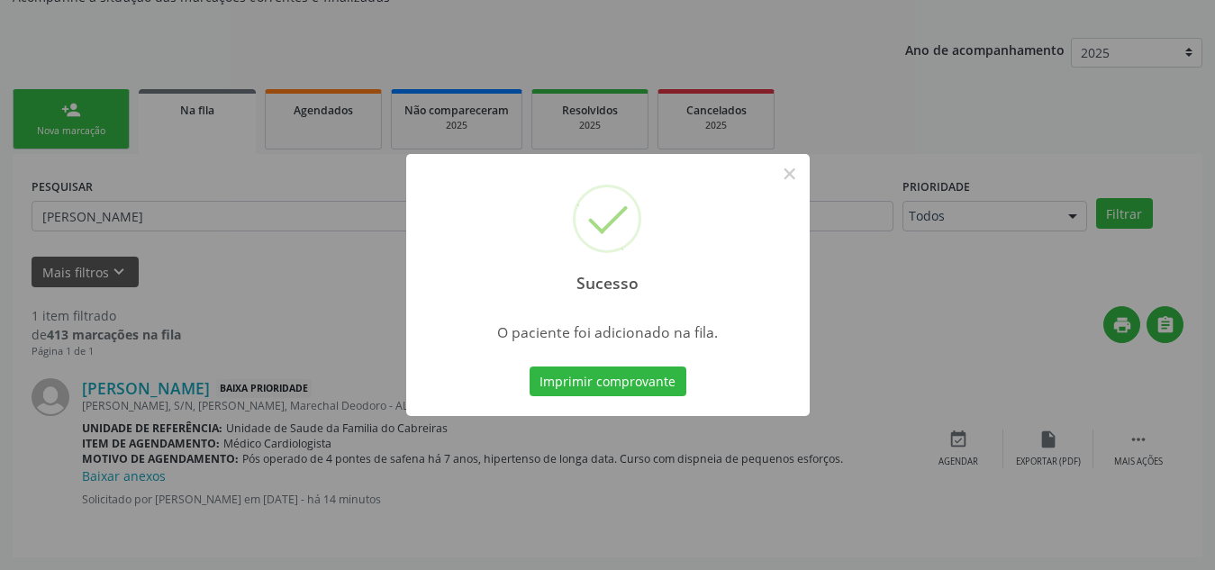
scroll to position [50, 0]
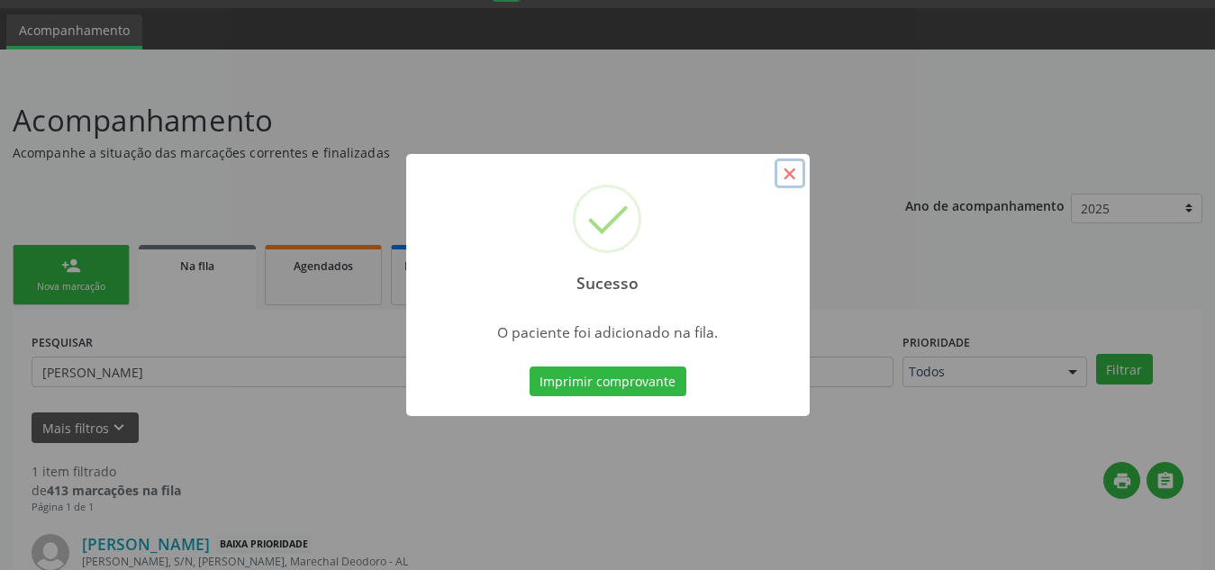
click at [791, 177] on button "×" at bounding box center [790, 174] width 31 height 31
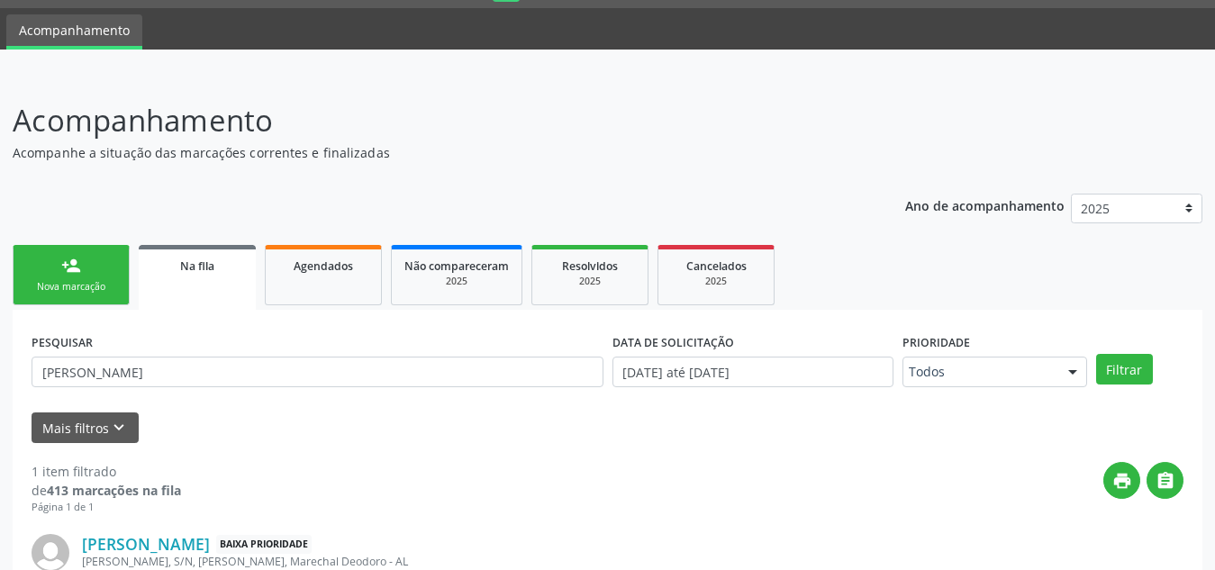
click at [93, 260] on link "person_add Nova marcação" at bounding box center [71, 275] width 117 height 60
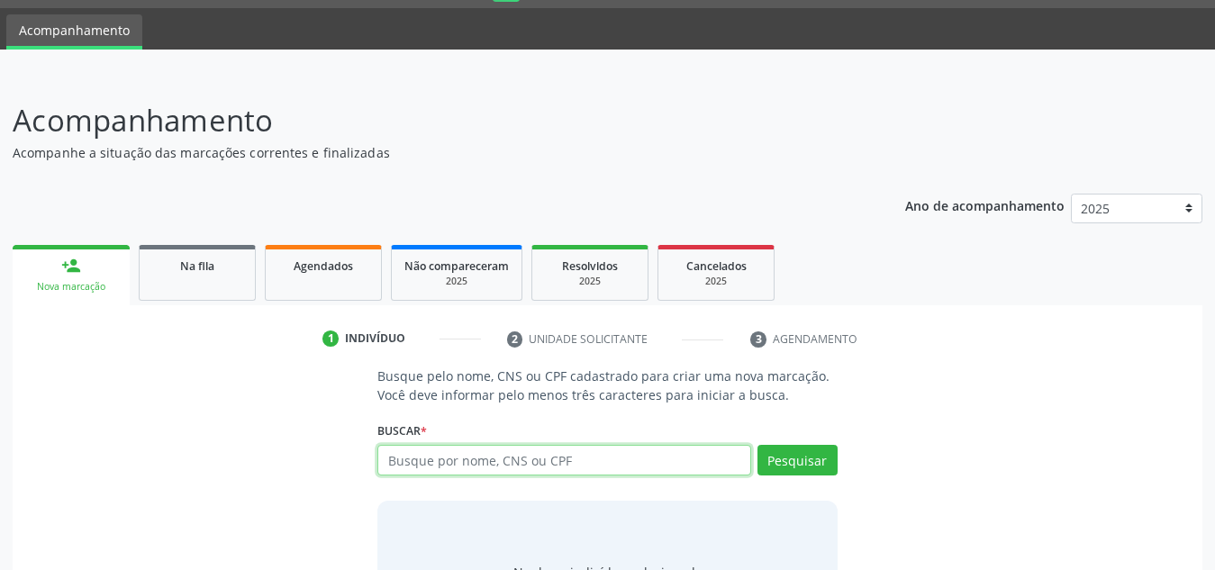
click at [440, 455] on input "text" at bounding box center [564, 460] width 374 height 31
type input "708205123629740"
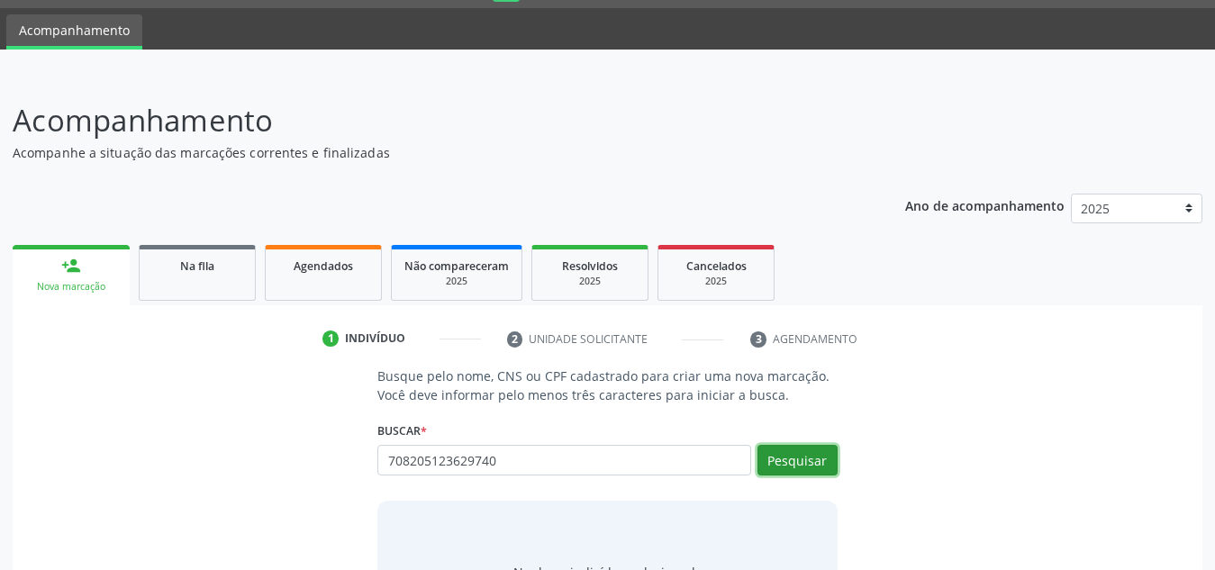
click at [813, 473] on button "Pesquisar" at bounding box center [798, 460] width 80 height 31
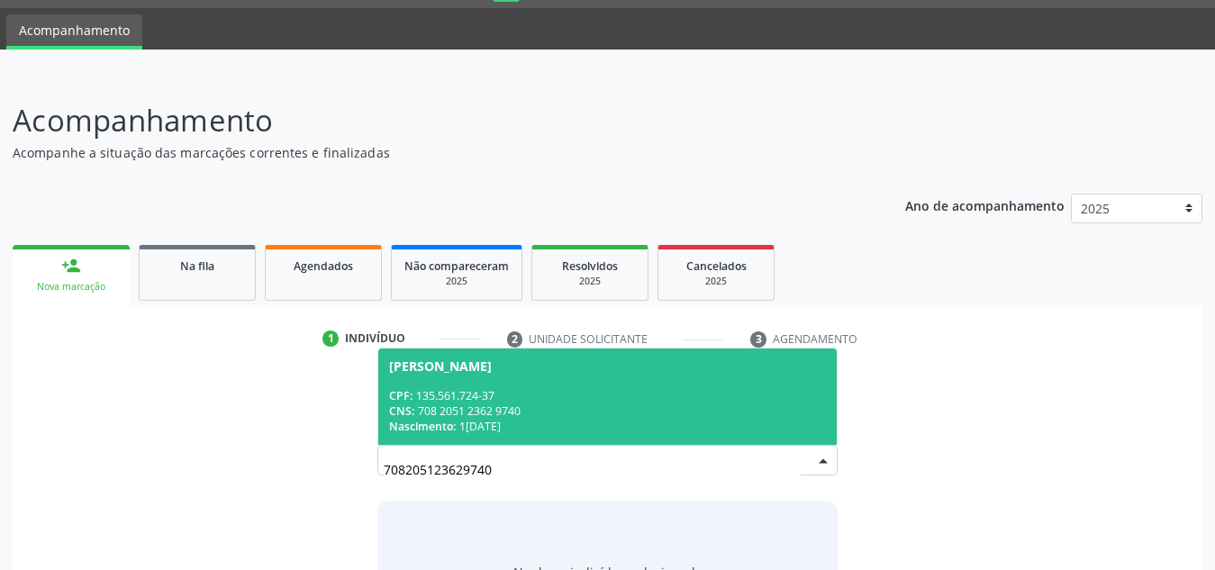
click at [584, 368] on div "[PERSON_NAME]" at bounding box center [607, 366] width 437 height 14
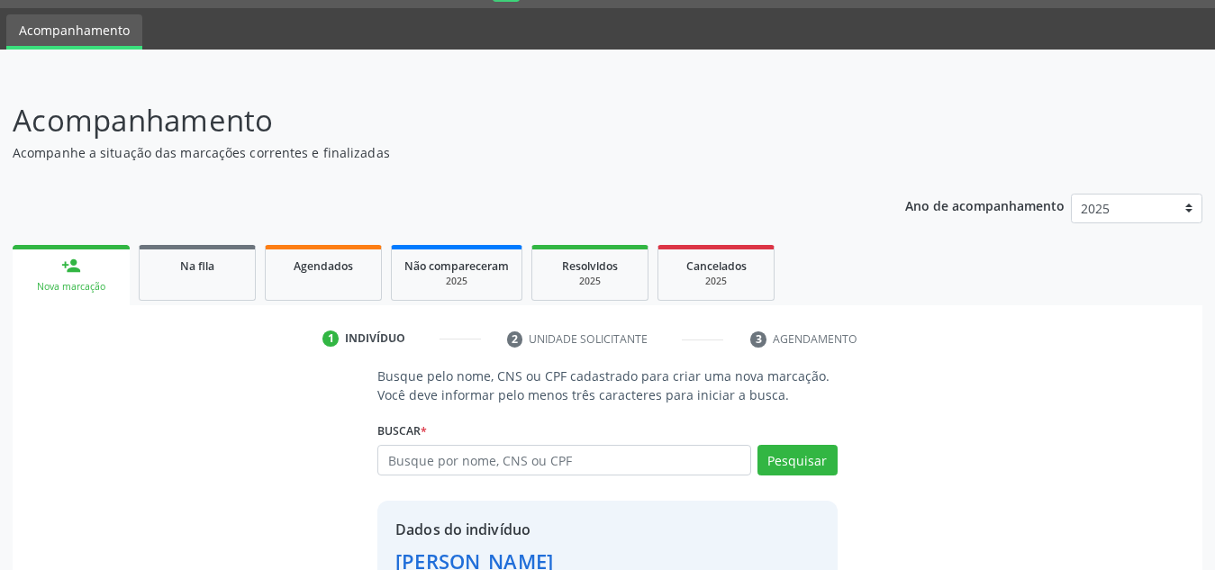
scroll to position [177, 0]
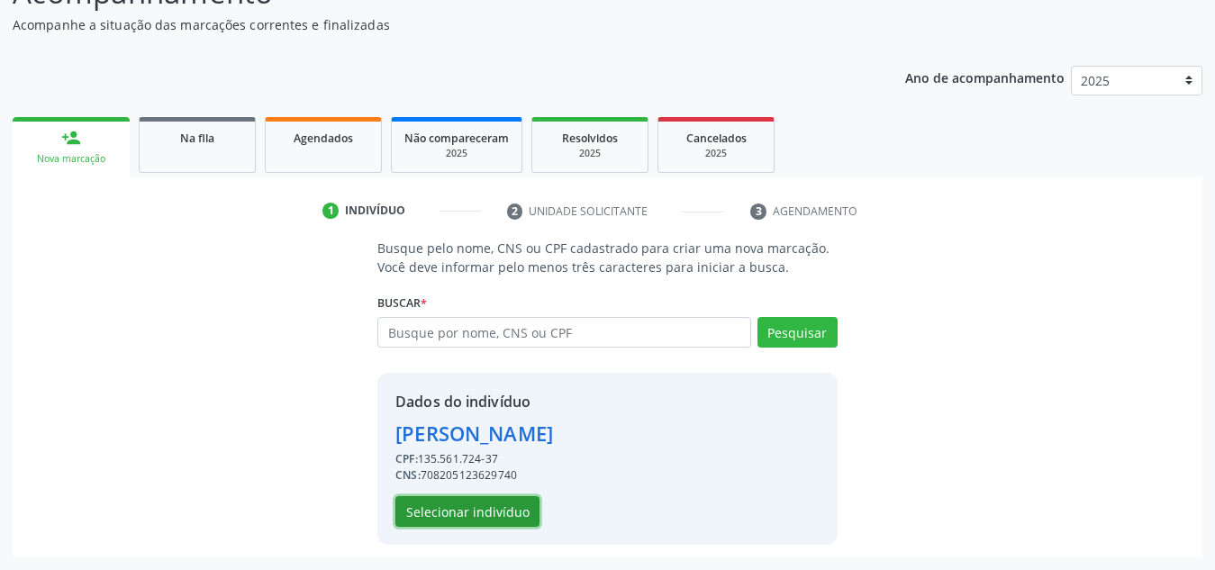
click at [480, 511] on button "Selecionar indivíduo" at bounding box center [467, 511] width 144 height 31
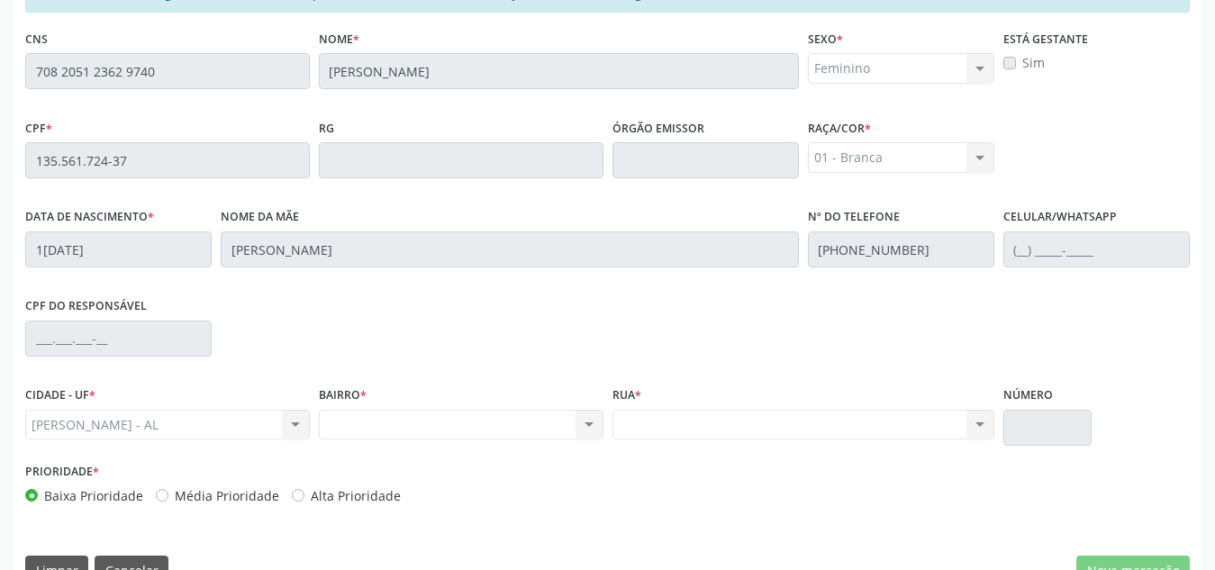
scroll to position [446, 0]
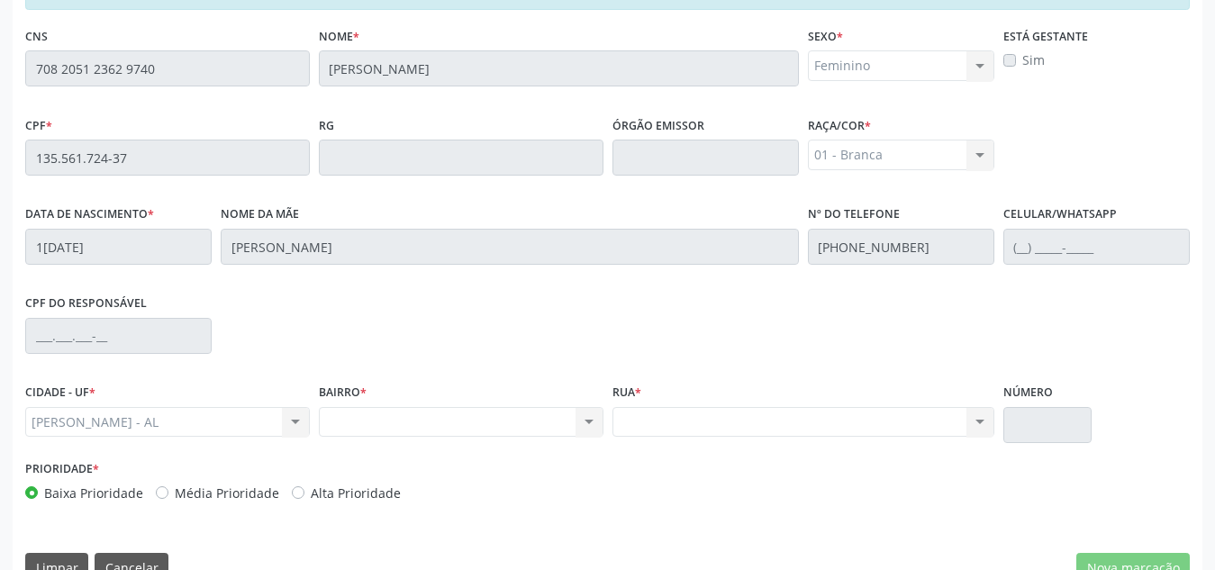
click at [501, 433] on div "Nenhum resultado encontrado para: " " Não há nenhuma opção para ser exibida." at bounding box center [461, 422] width 285 height 31
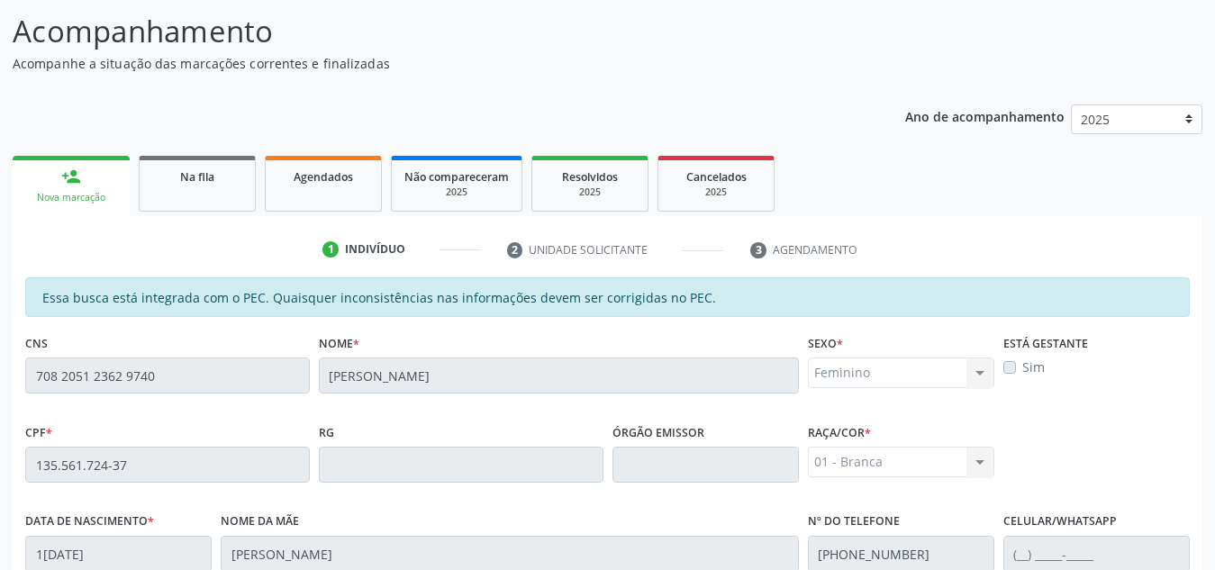
scroll to position [484, 0]
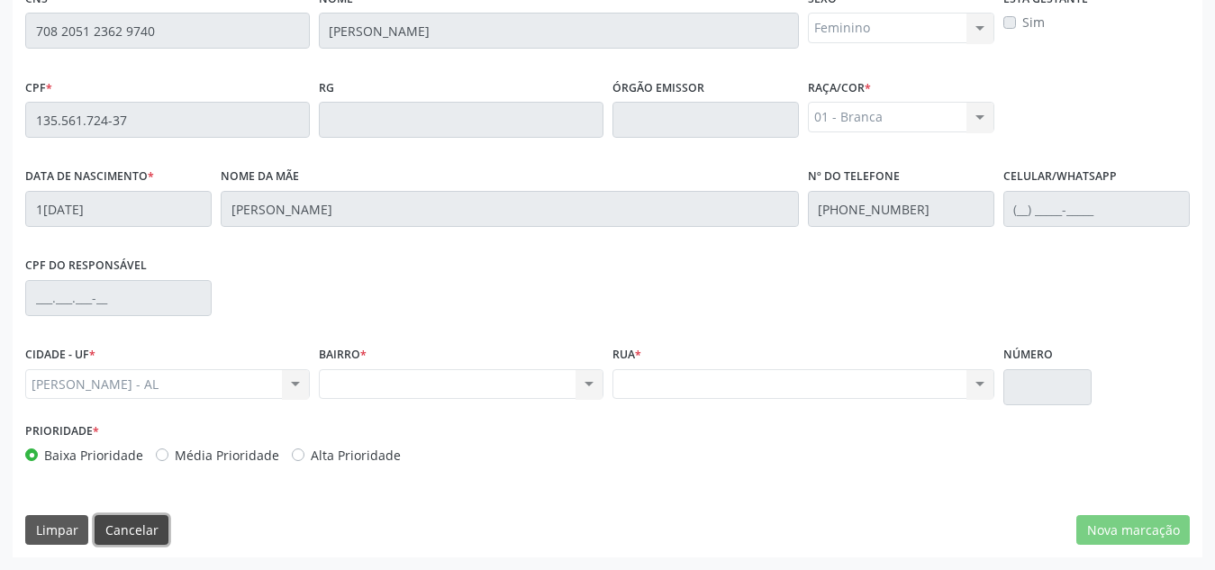
click at [121, 523] on button "Cancelar" at bounding box center [132, 530] width 74 height 31
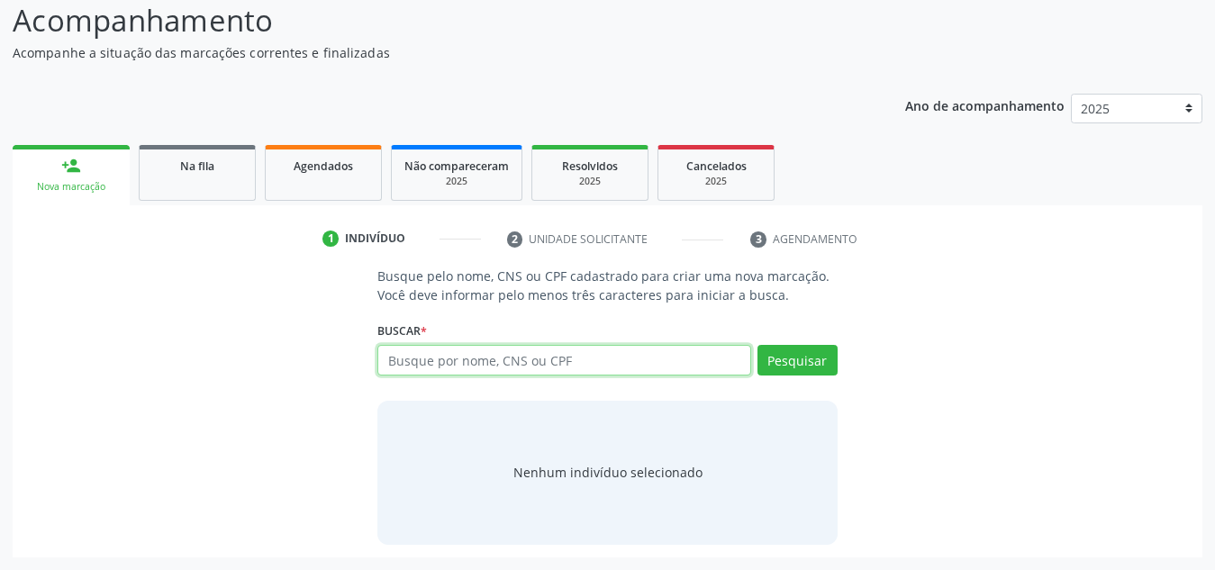
click at [469, 360] on input "text" at bounding box center [564, 360] width 374 height 31
type input "8"
type input "709602684038875"
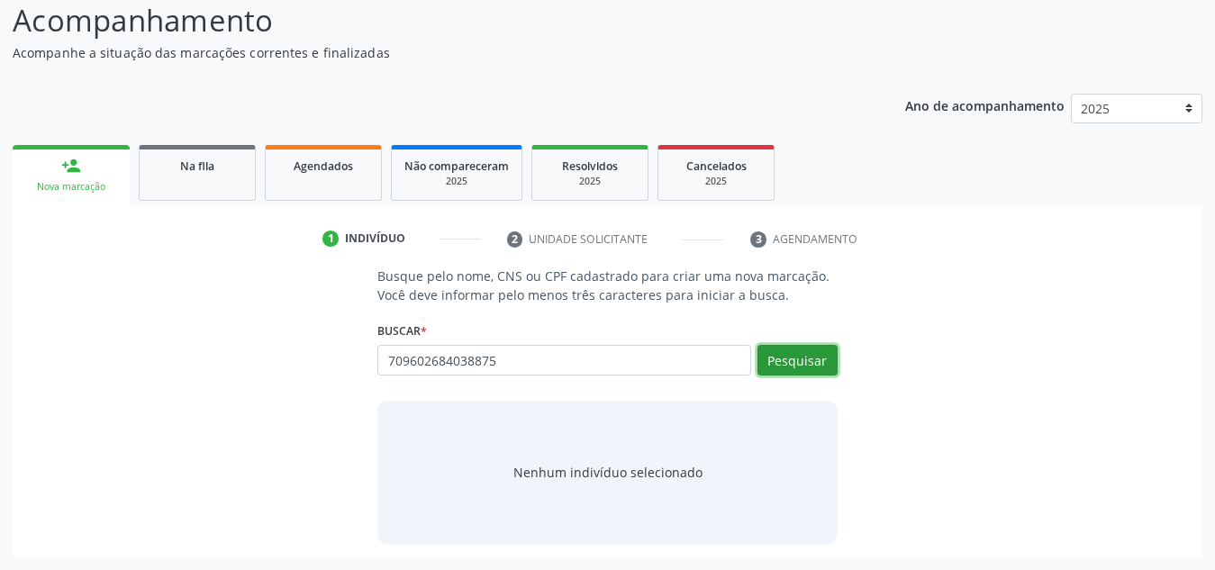
click at [822, 359] on button "Pesquisar" at bounding box center [798, 360] width 80 height 31
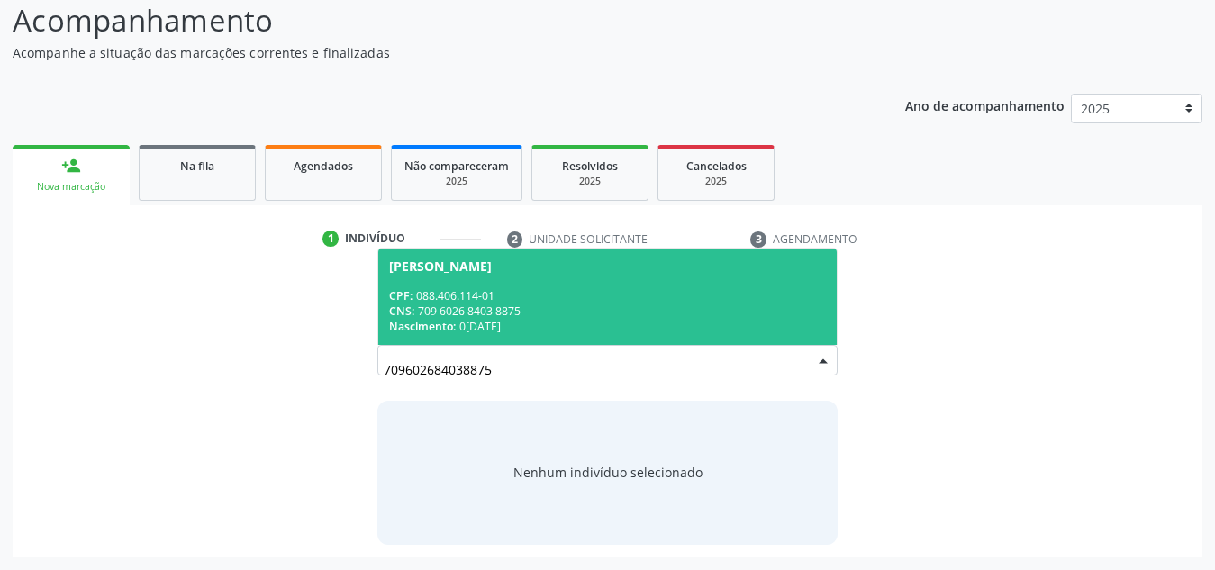
click at [725, 324] on div "Nascimento: [DATE]" at bounding box center [607, 326] width 437 height 15
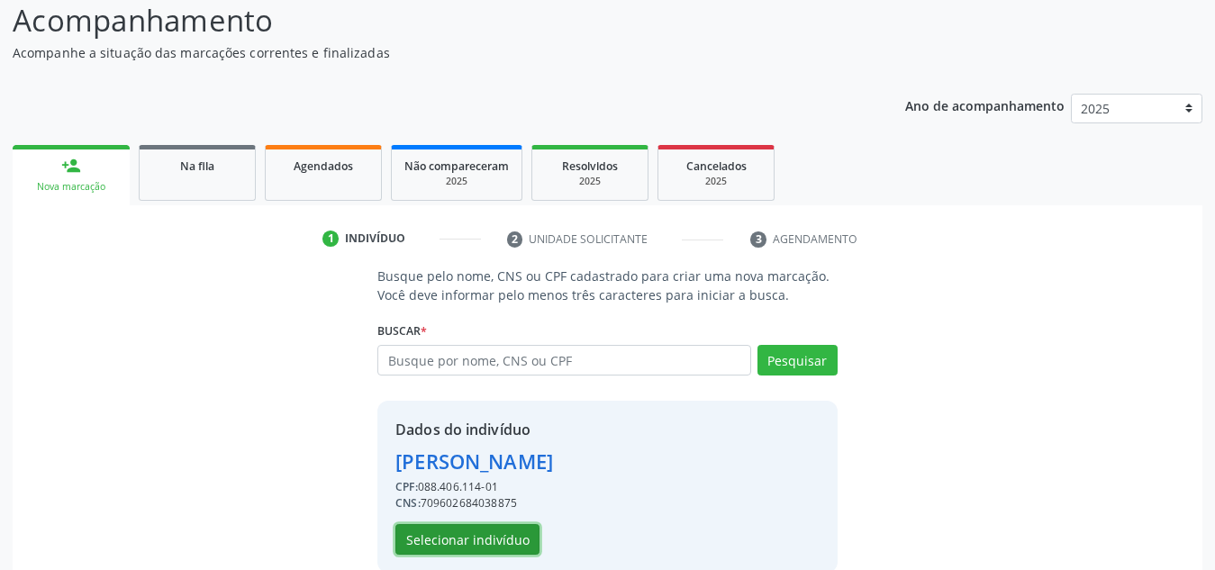
click at [498, 541] on button "Selecionar indivíduo" at bounding box center [467, 539] width 144 height 31
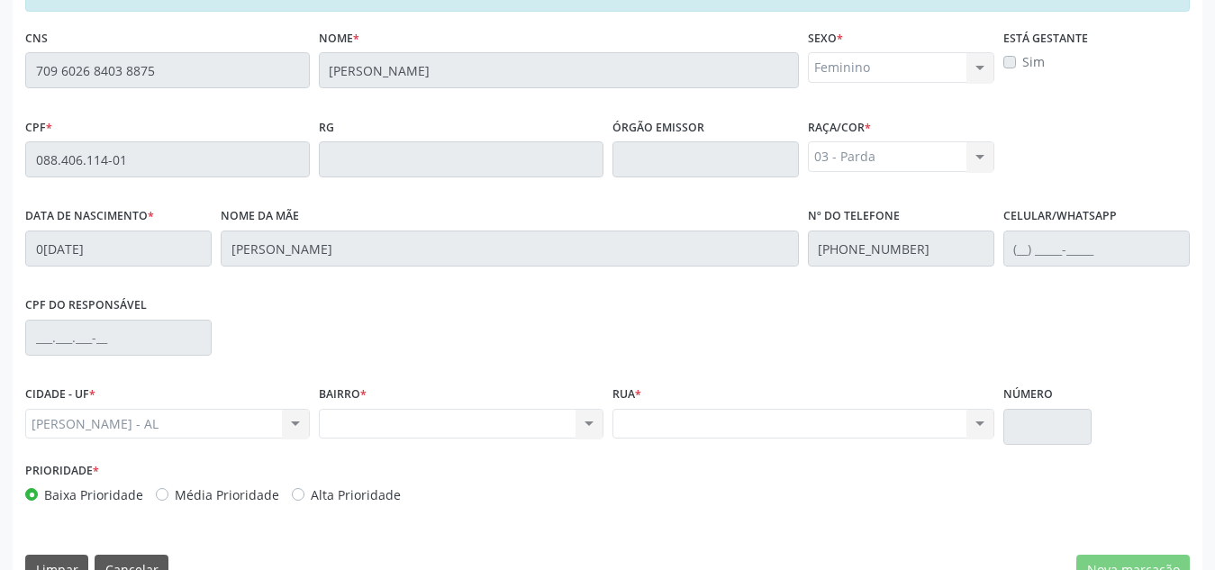
scroll to position [484, 0]
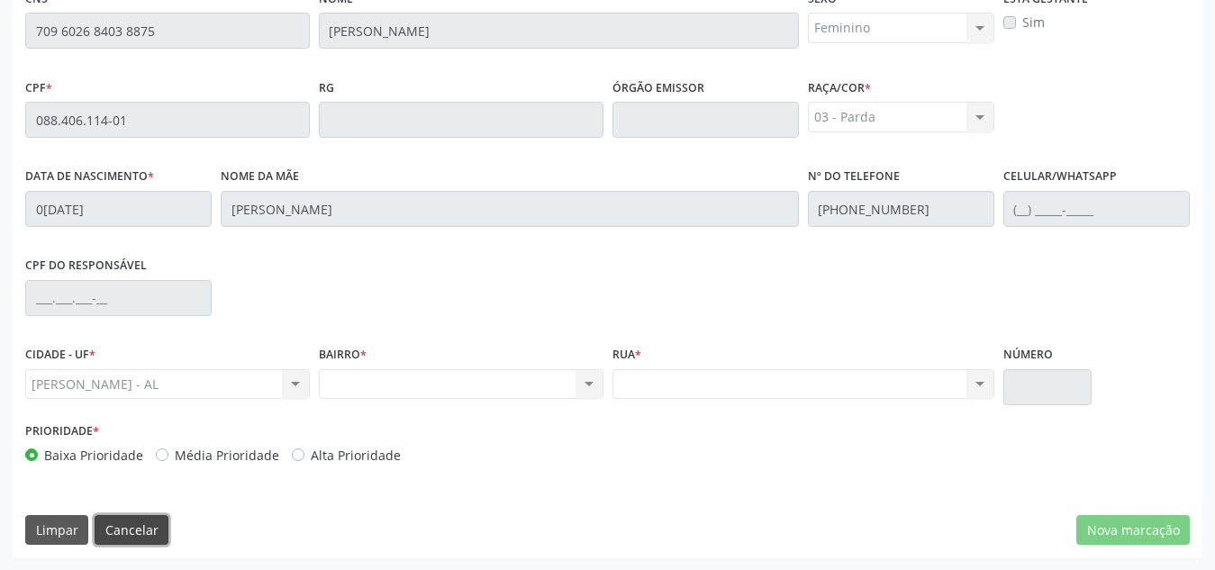
click at [134, 520] on button "Cancelar" at bounding box center [132, 530] width 74 height 31
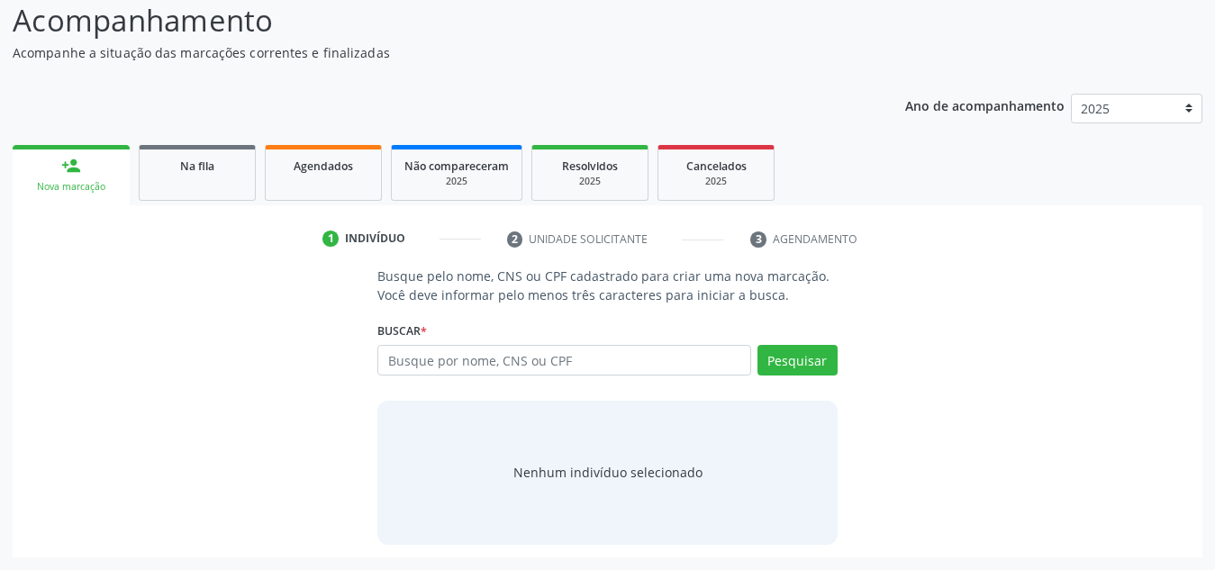
scroll to position [150, 0]
click at [515, 370] on input "text" at bounding box center [564, 360] width 374 height 31
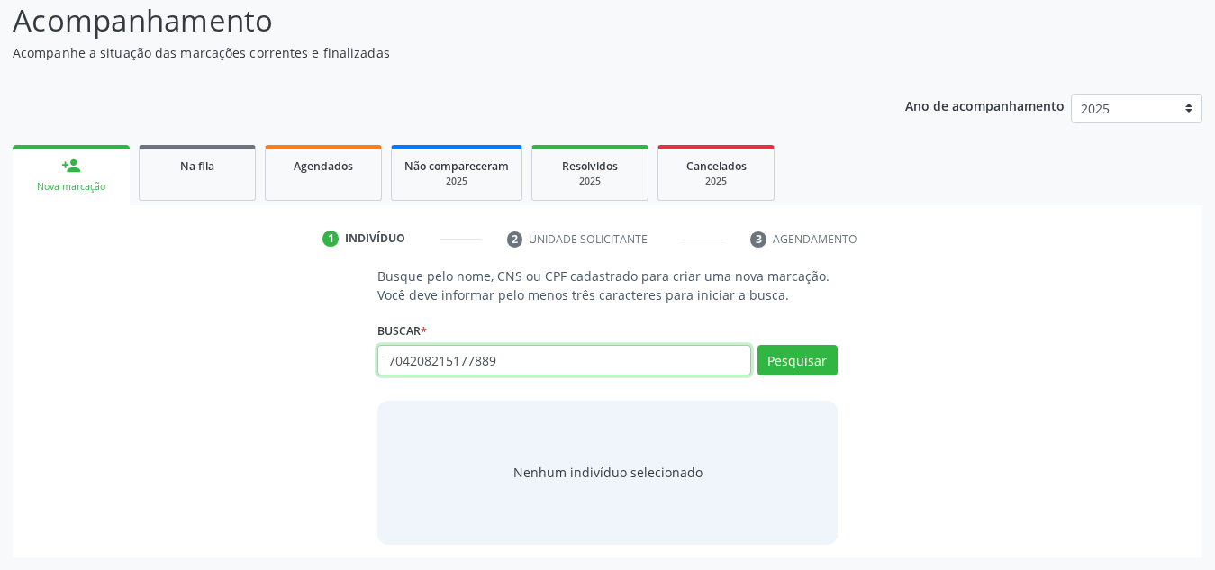
type input "704208215177889"
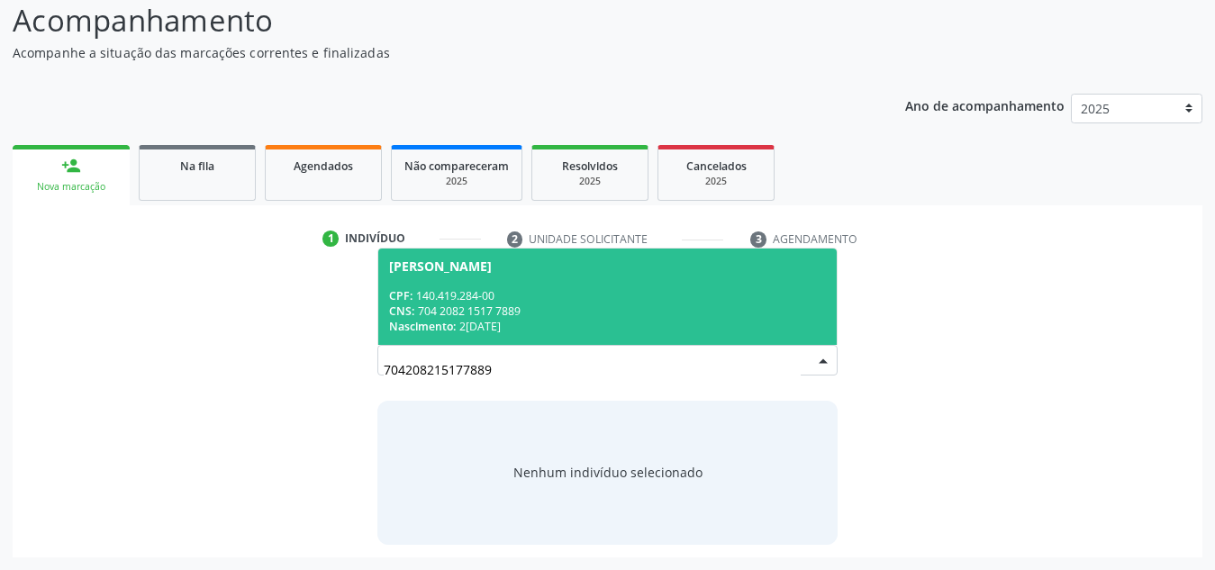
click at [582, 292] on div "CPF: 140.419.284-00" at bounding box center [607, 295] width 437 height 15
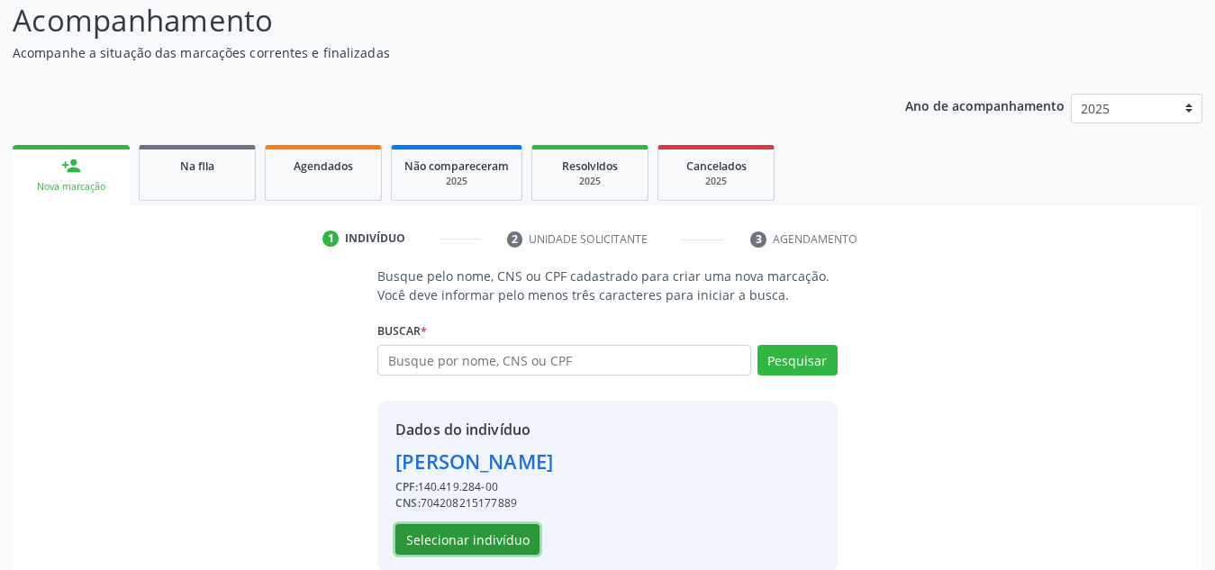
click at [495, 531] on button "Selecionar indivíduo" at bounding box center [467, 539] width 144 height 31
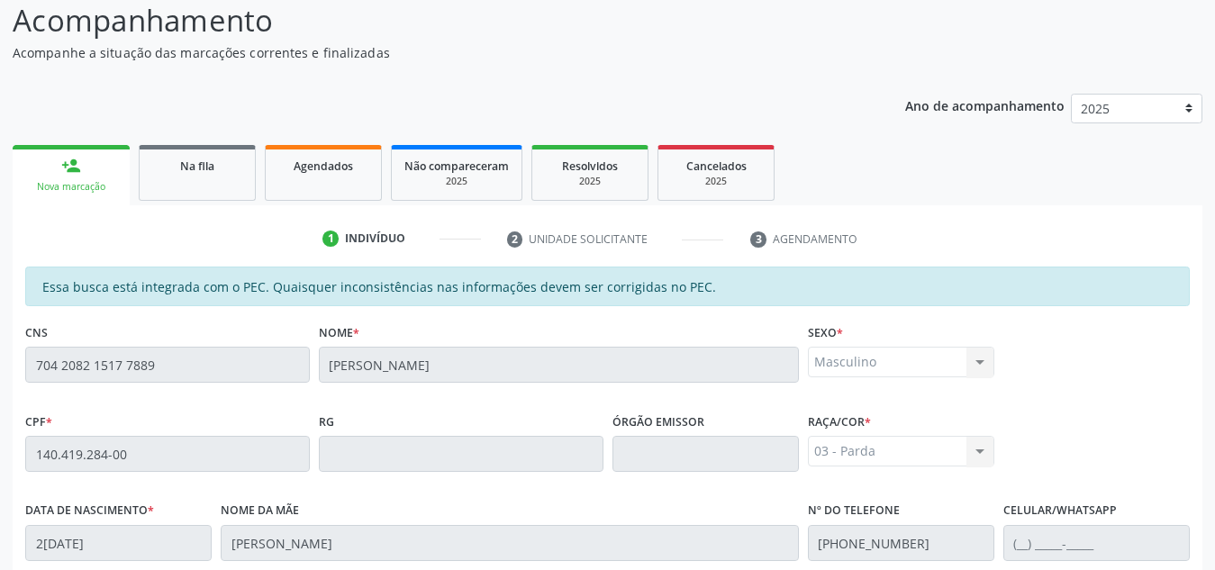
scroll to position [484, 0]
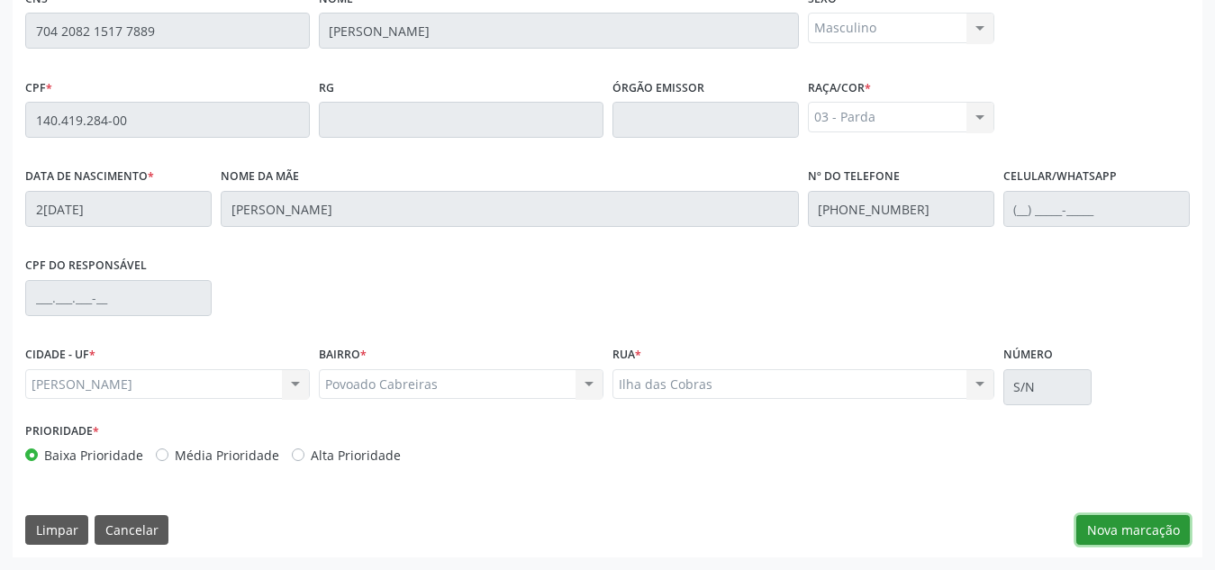
click at [1111, 538] on button "Nova marcação" at bounding box center [1133, 530] width 114 height 31
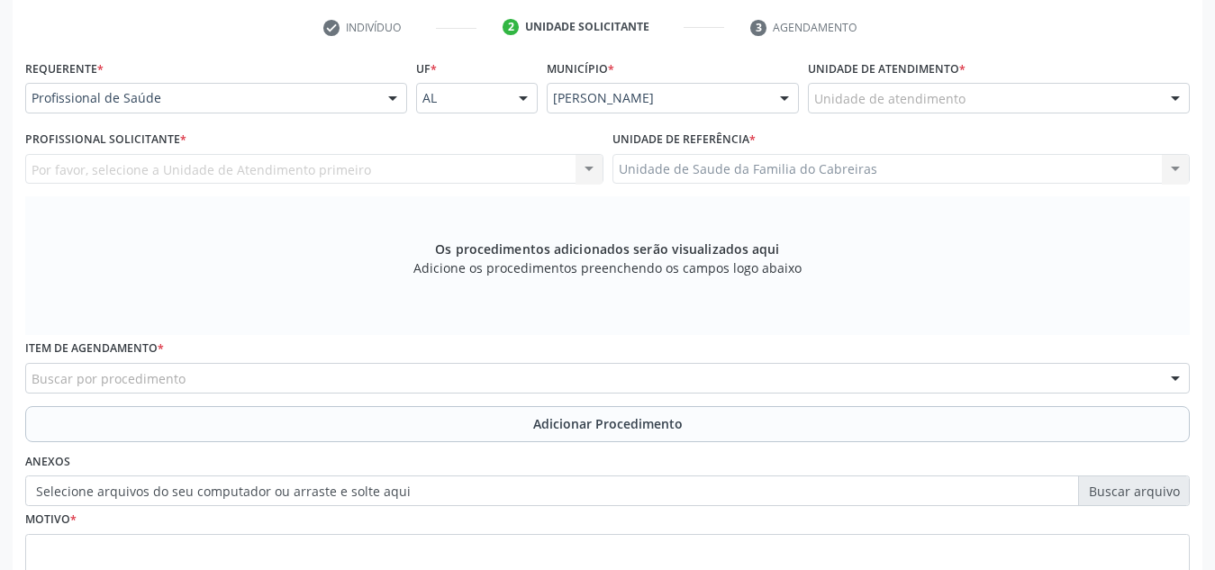
scroll to position [360, 0]
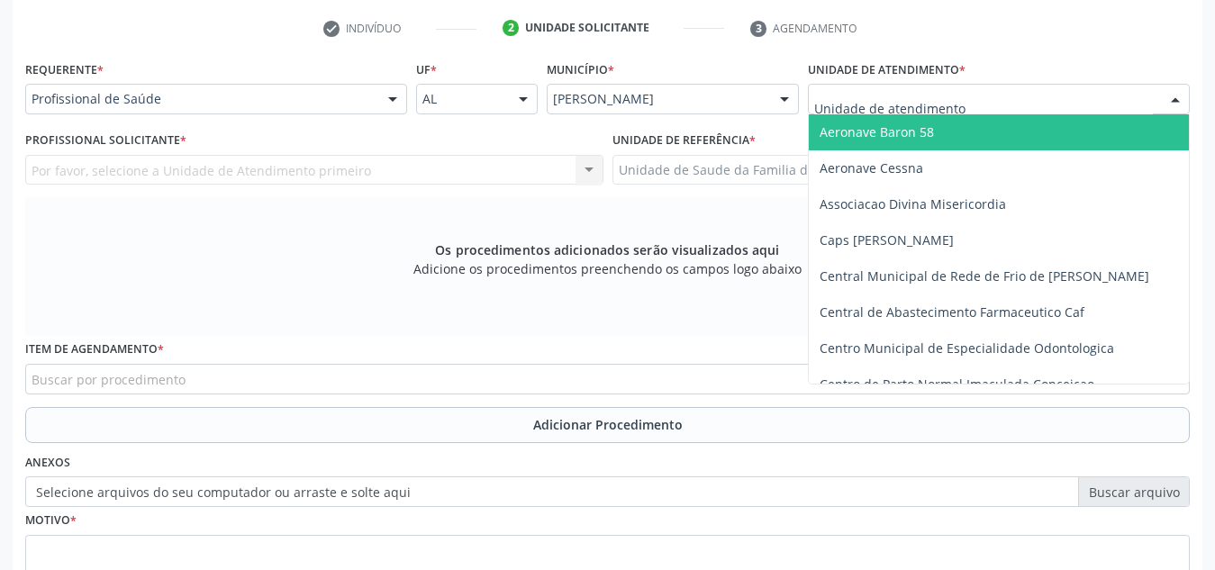
click at [997, 98] on div at bounding box center [999, 99] width 382 height 31
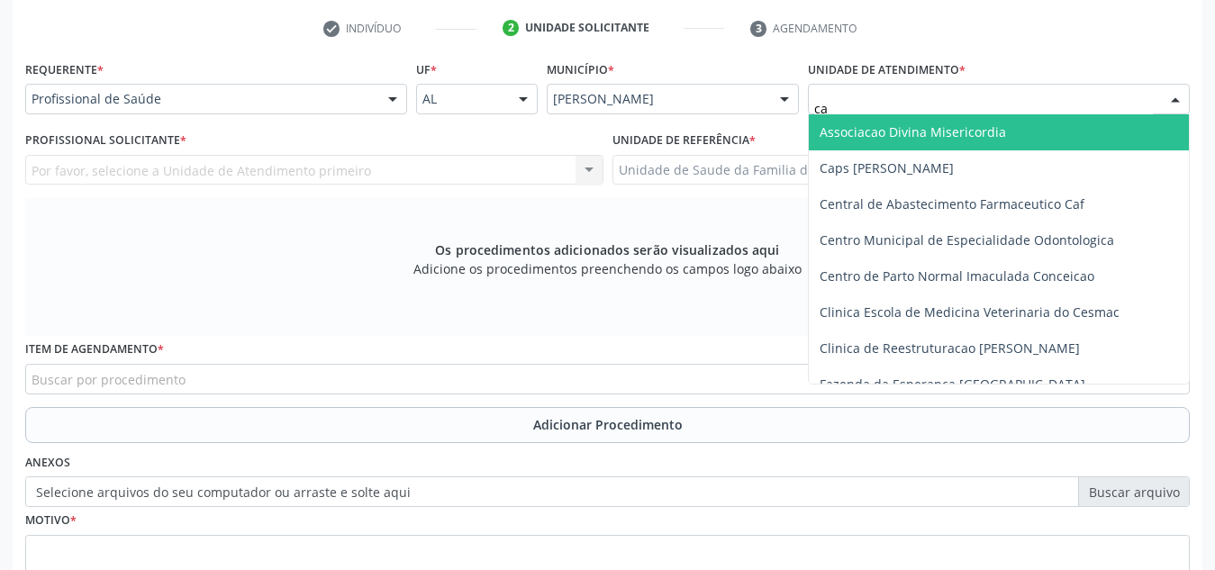
type input "cab"
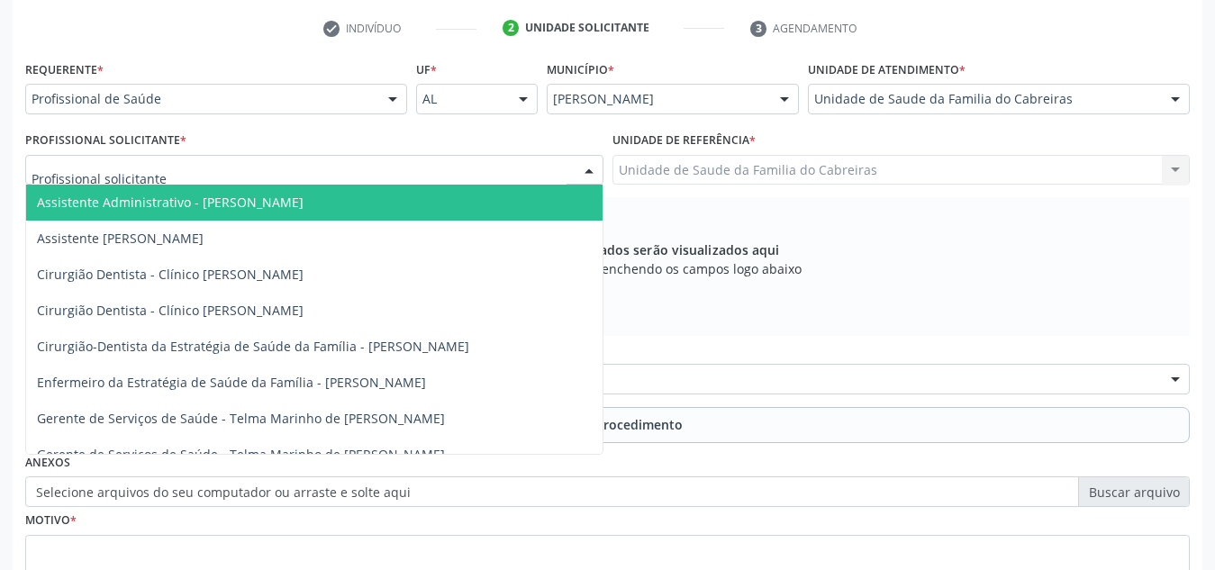
click at [504, 170] on div at bounding box center [314, 170] width 578 height 31
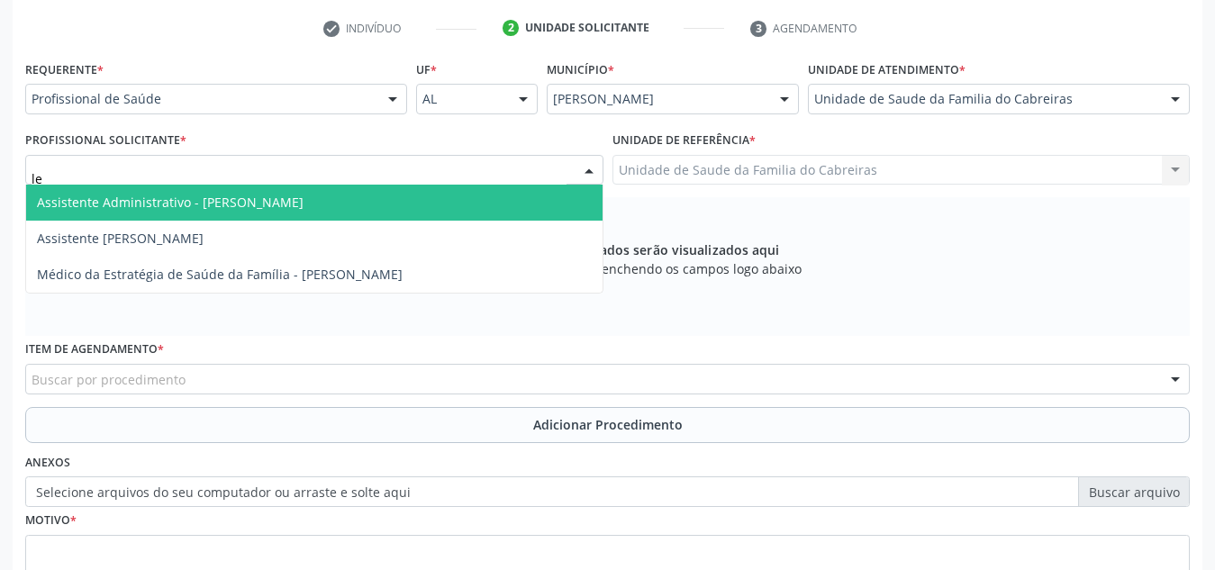
type input "let"
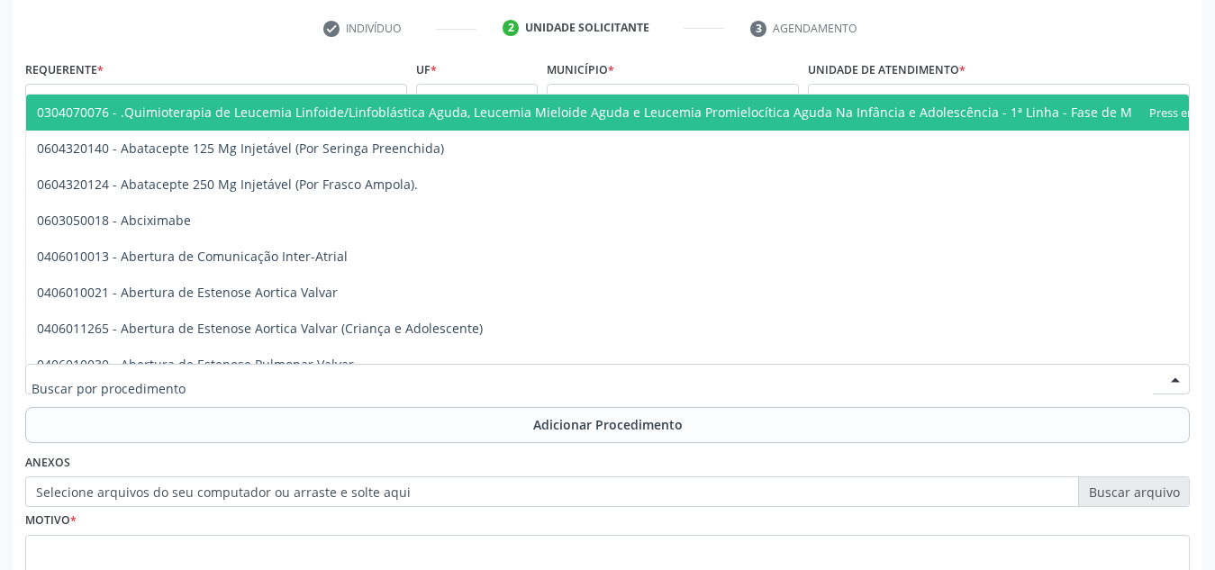
click at [444, 367] on div at bounding box center [607, 379] width 1165 height 31
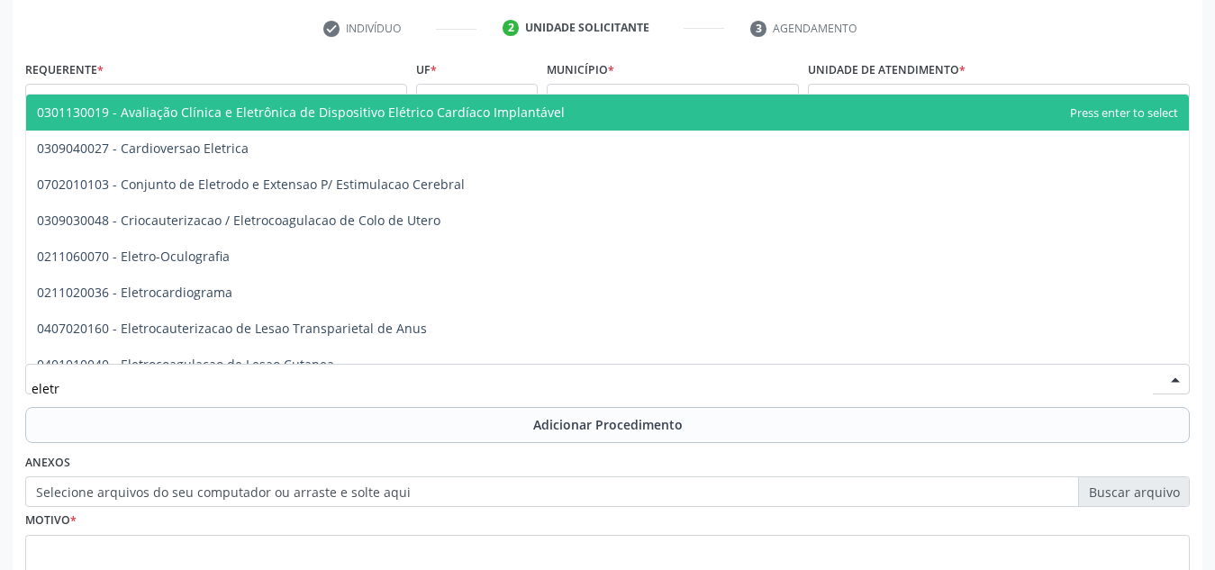
type input "eletro"
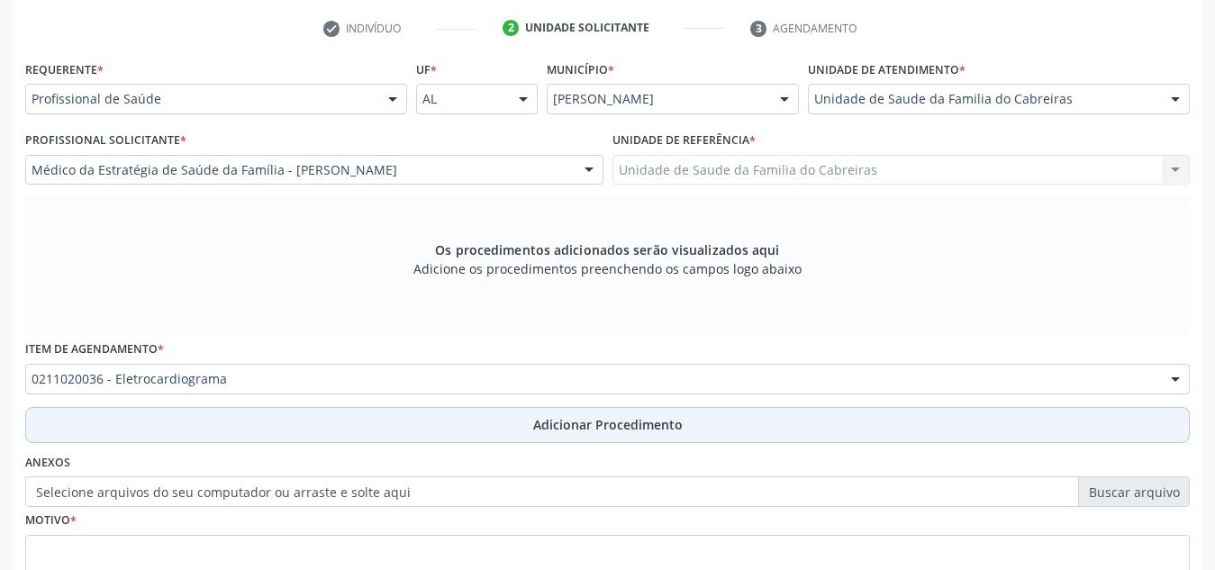
click at [438, 421] on button "Adicionar Procedimento" at bounding box center [607, 425] width 1165 height 36
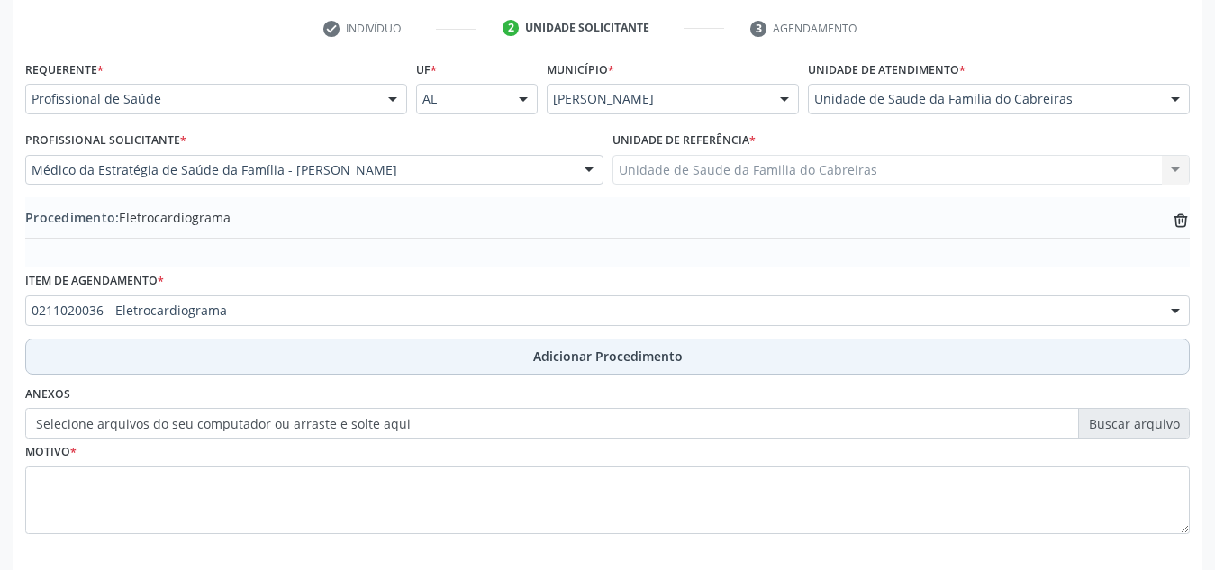
scroll to position [443, 0]
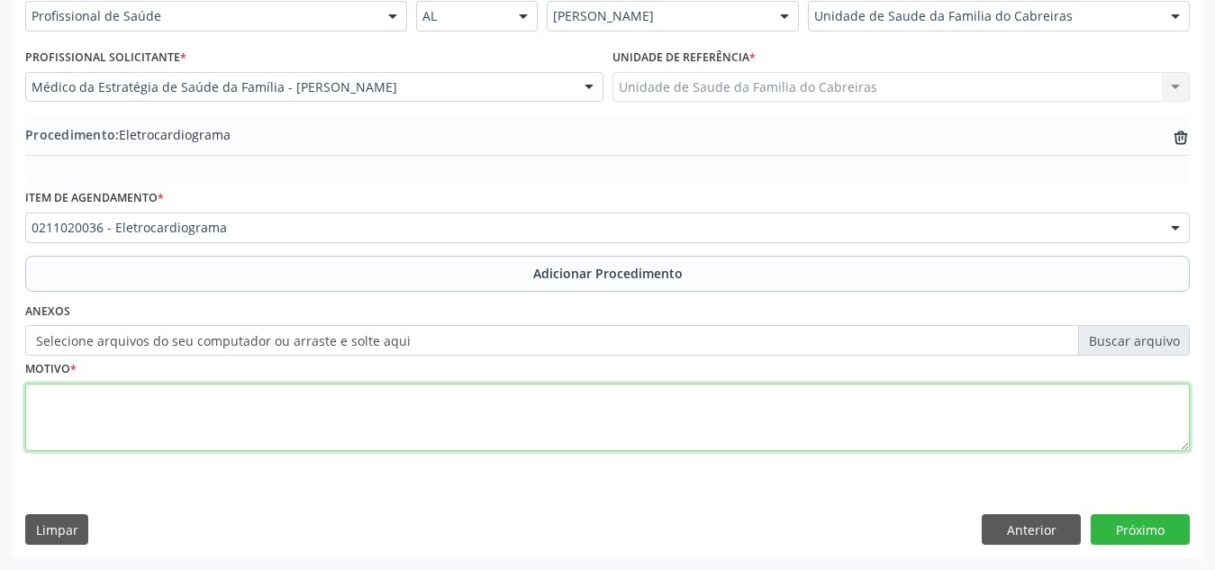
click at [495, 384] on textarea at bounding box center [607, 418] width 1165 height 68
type textarea "HAS"
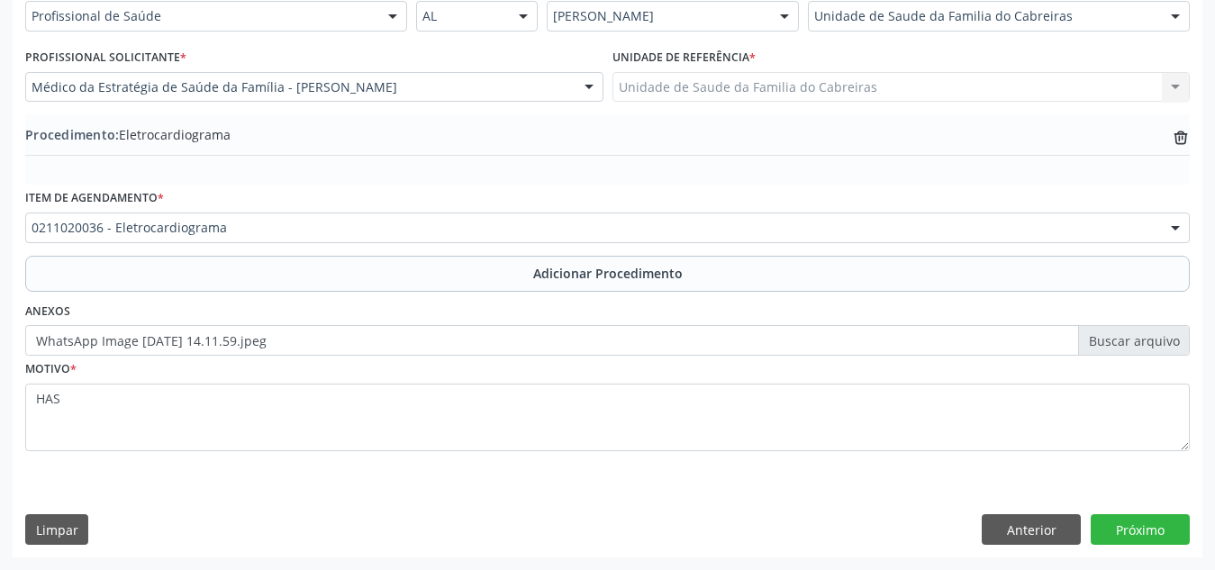
click at [745, 480] on div "Requerente * Profissional de Saúde Profissional de Saúde Paciente Nenhum result…" at bounding box center [608, 265] width 1190 height 584
click at [1128, 520] on button "Próximo" at bounding box center [1140, 529] width 99 height 31
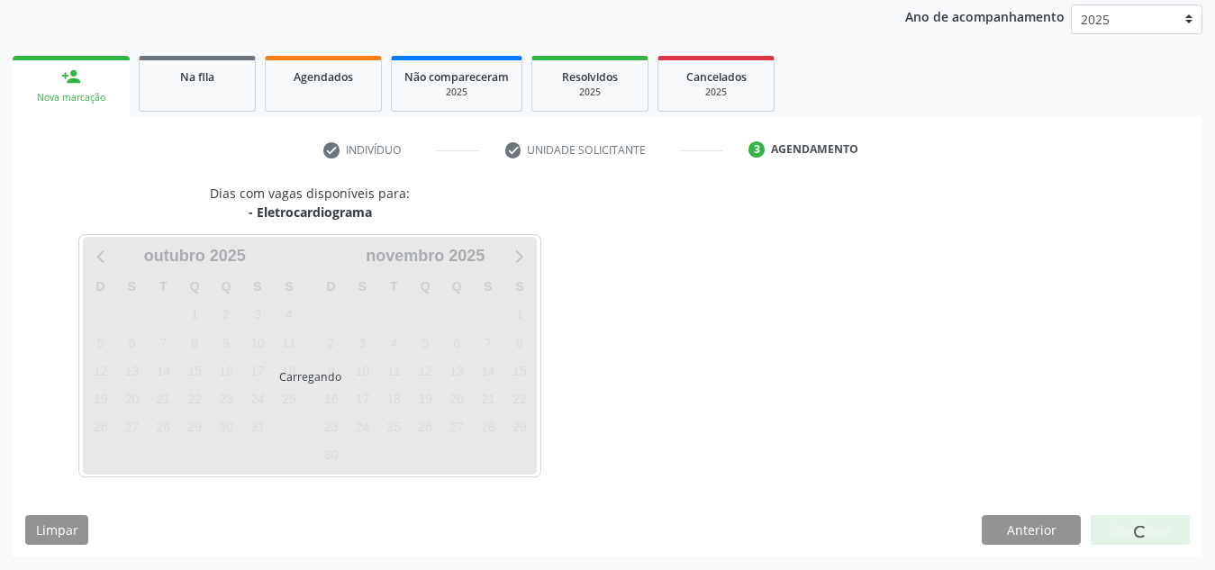
scroll to position [292, 0]
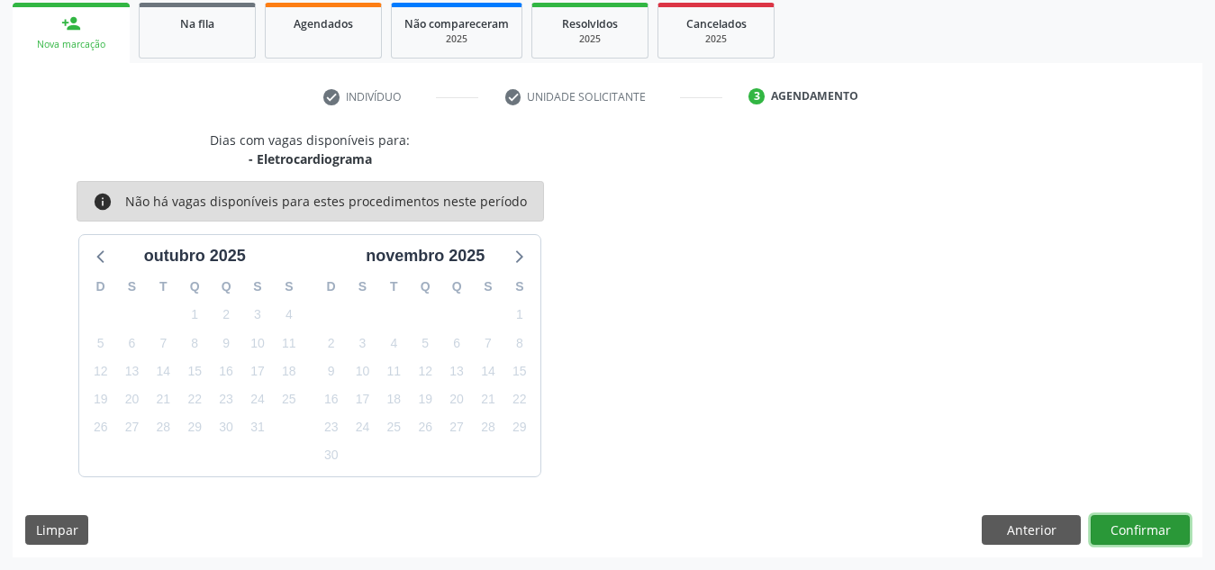
click at [1128, 520] on button "Confirmar" at bounding box center [1140, 530] width 99 height 31
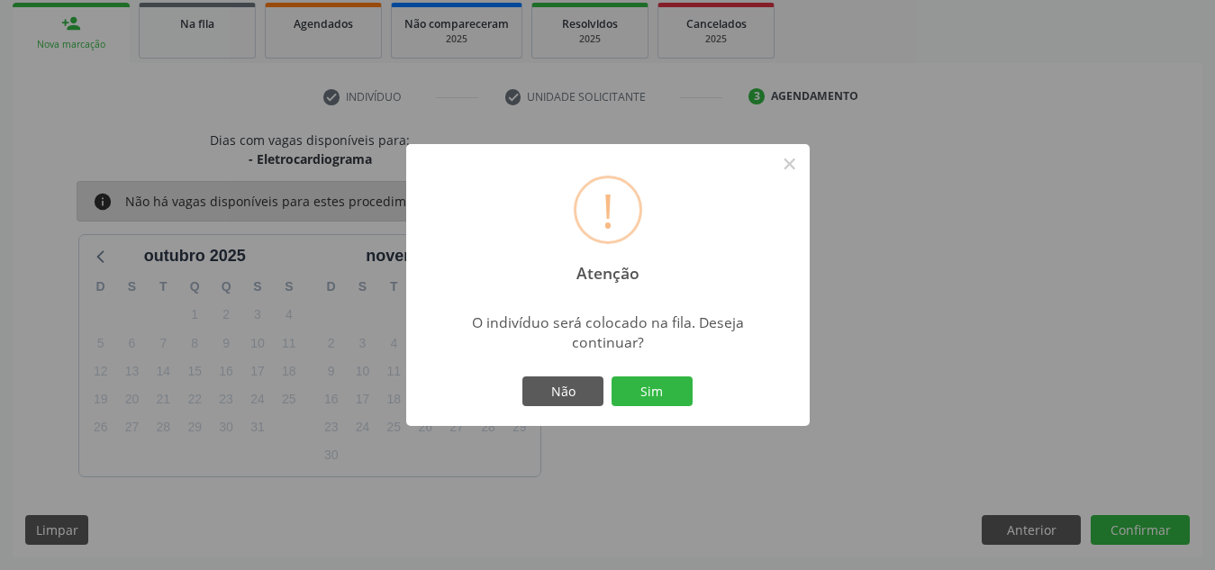
click at [612, 377] on button "Sim" at bounding box center [652, 392] width 81 height 31
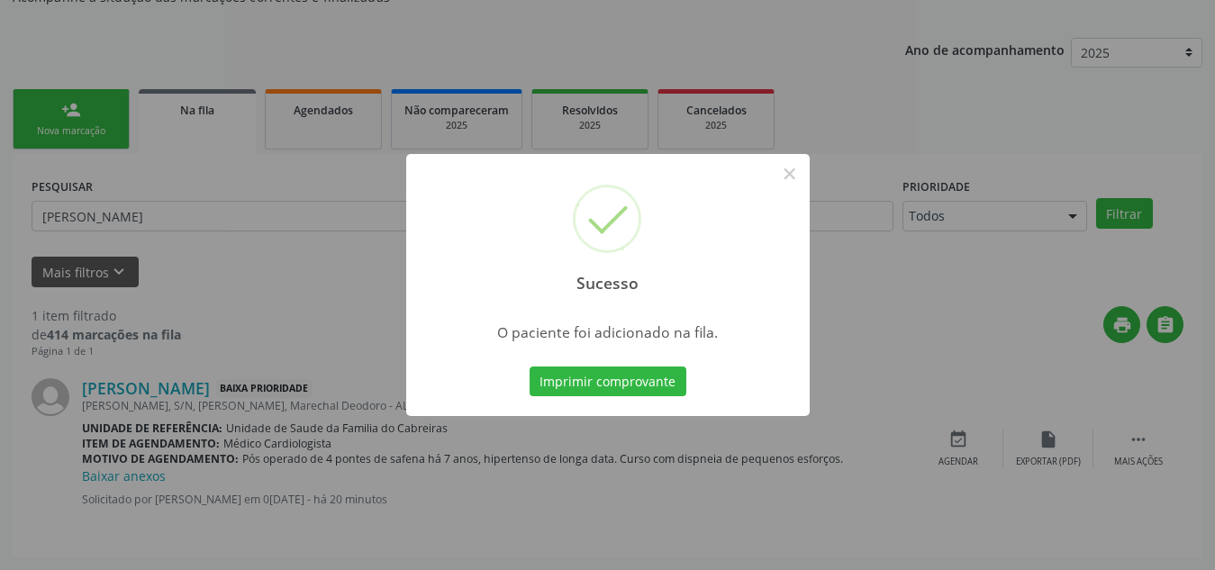
scroll to position [50, 0]
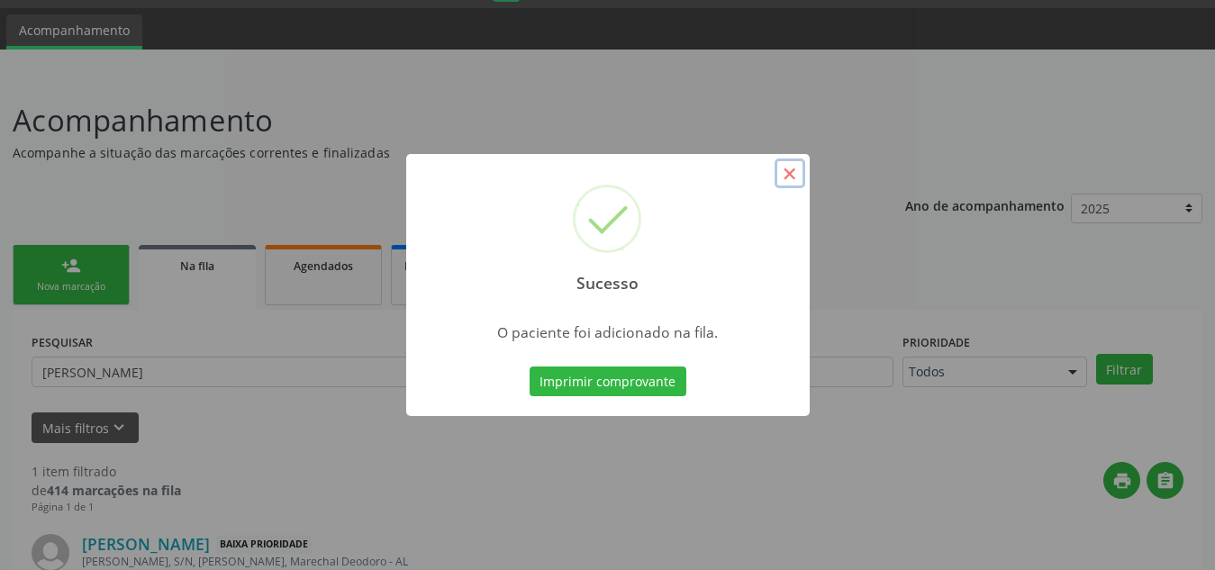
click at [780, 169] on button "×" at bounding box center [790, 174] width 31 height 31
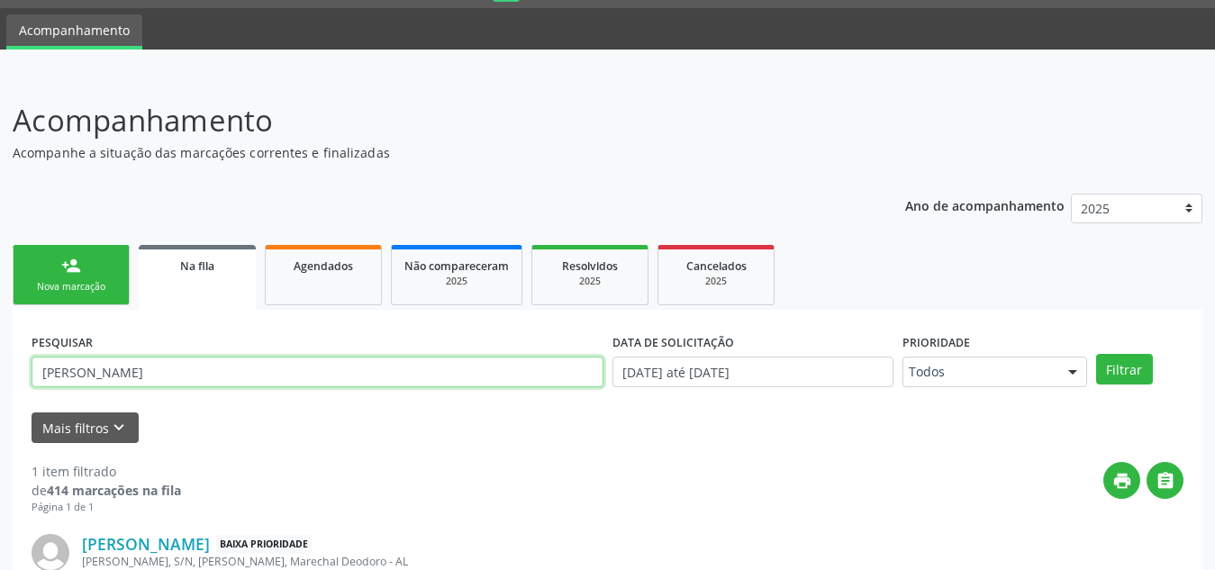
click at [82, 372] on input "[PERSON_NAME]" at bounding box center [318, 372] width 572 height 31
type input "ANTONIELLY"
click at [1096, 354] on button "Filtrar" at bounding box center [1124, 369] width 57 height 31
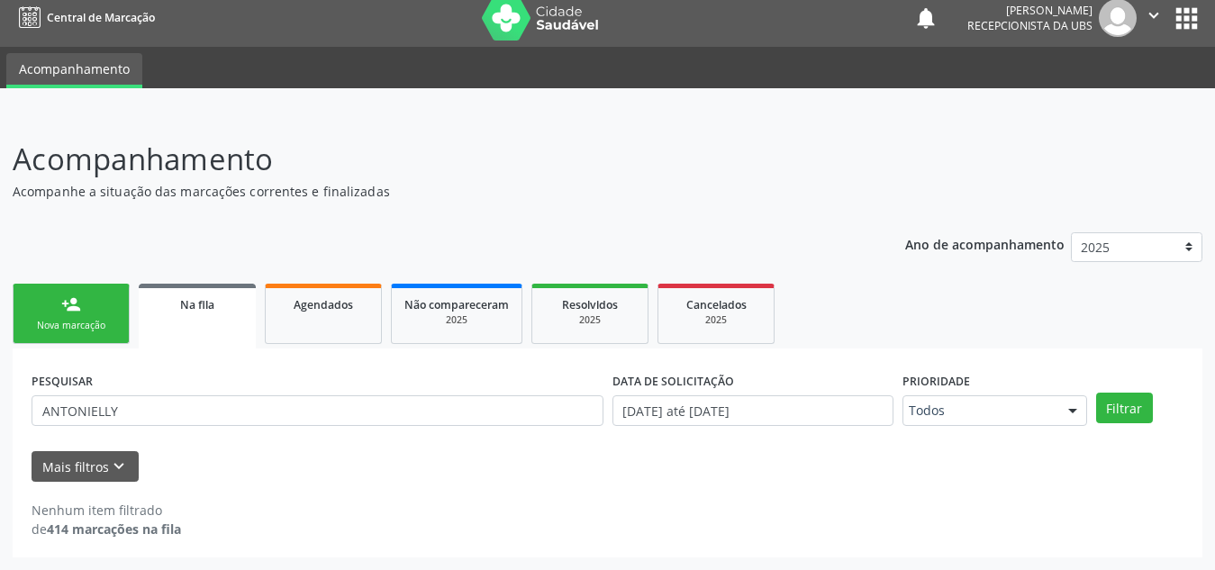
scroll to position [11, 0]
click at [77, 313] on div "person_add" at bounding box center [71, 305] width 20 height 20
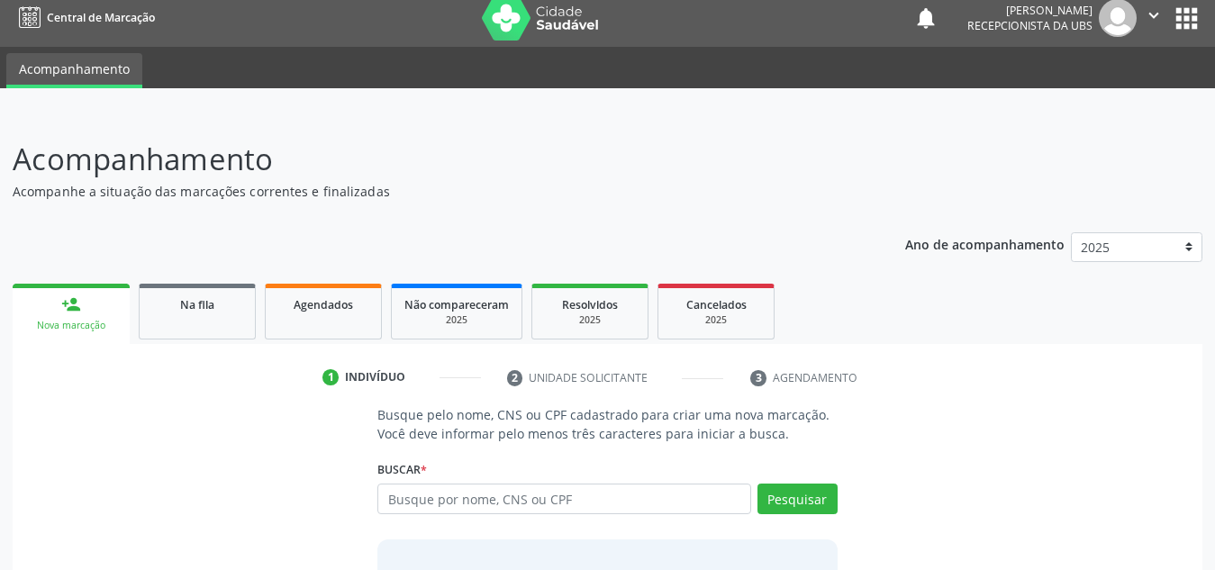
click at [77, 313] on div "person_add" at bounding box center [71, 305] width 20 height 20
click at [471, 503] on input "text" at bounding box center [564, 499] width 374 height 31
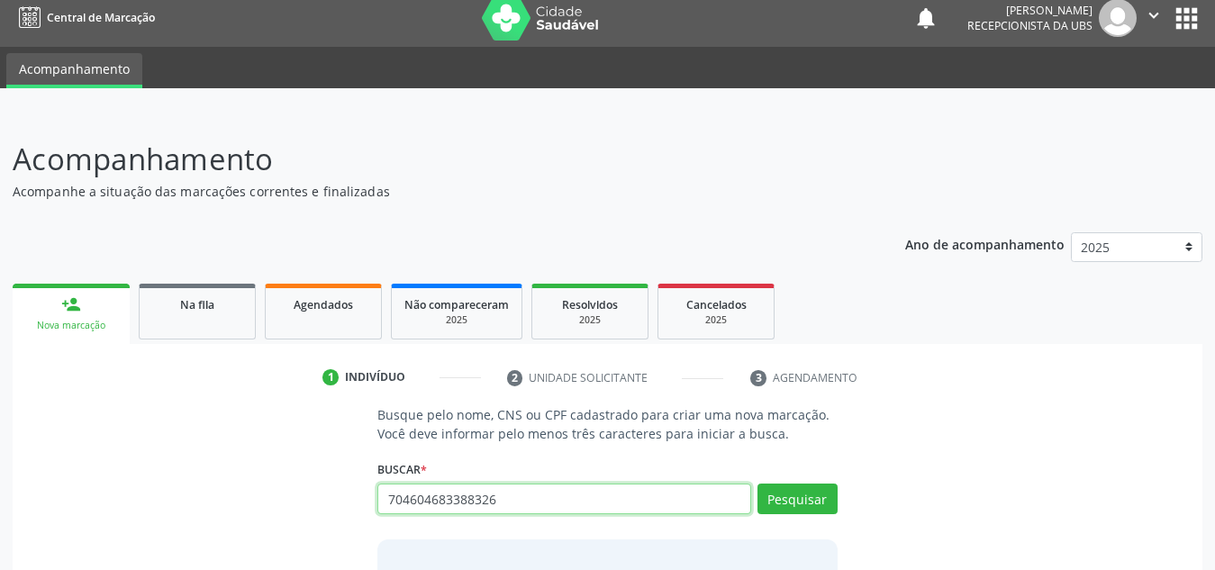
type input "704604683388326"
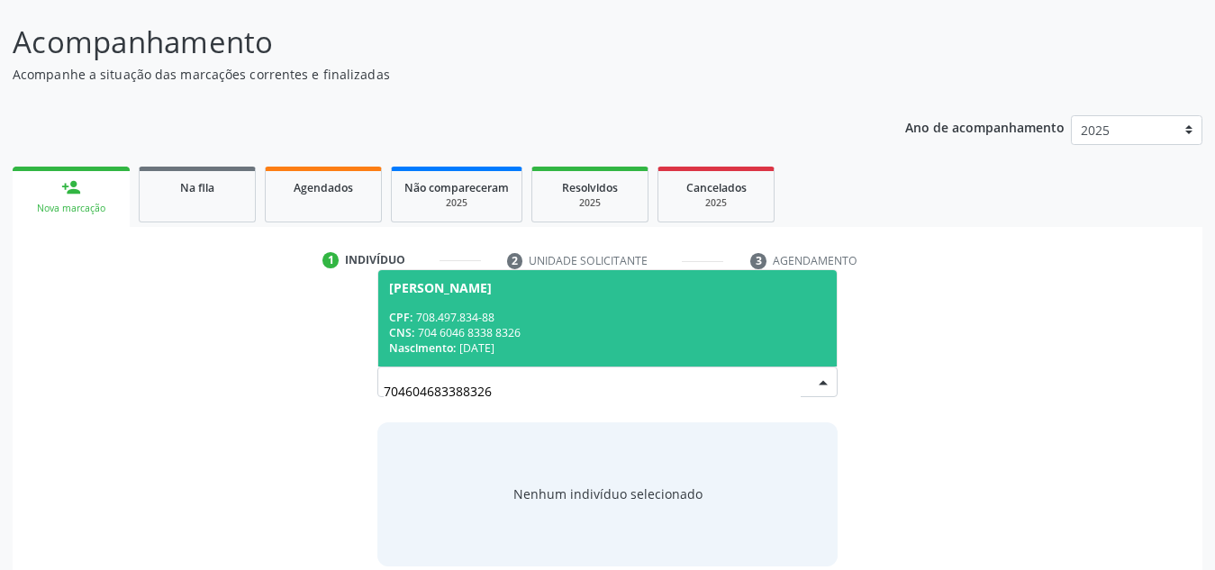
scroll to position [132, 0]
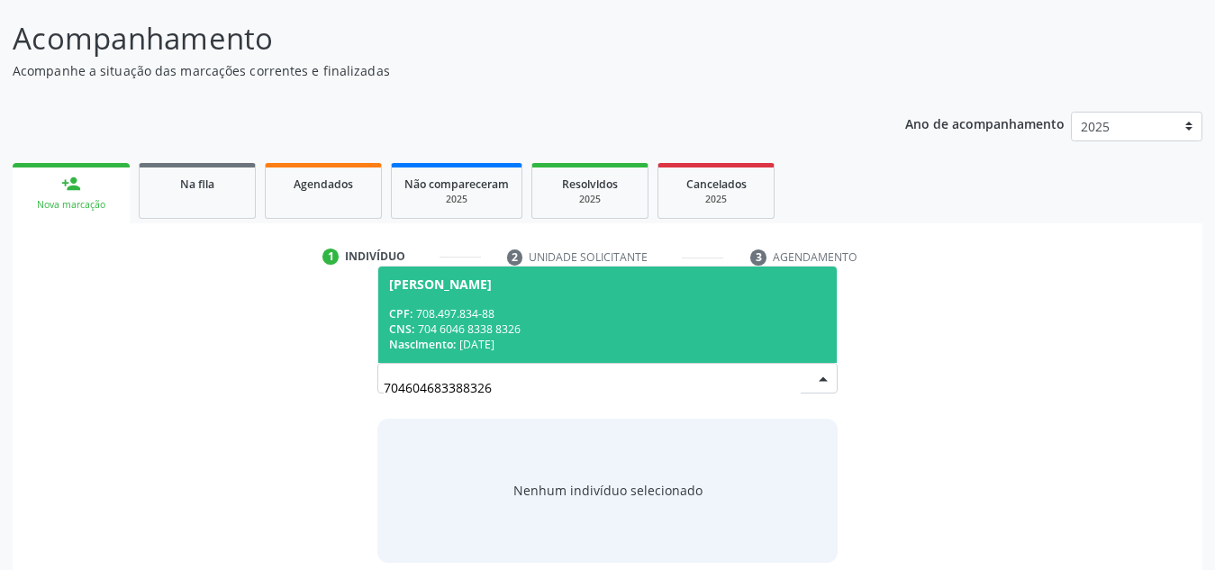
click at [620, 336] on div "CNS: 704 6046 8338 8326" at bounding box center [607, 329] width 437 height 15
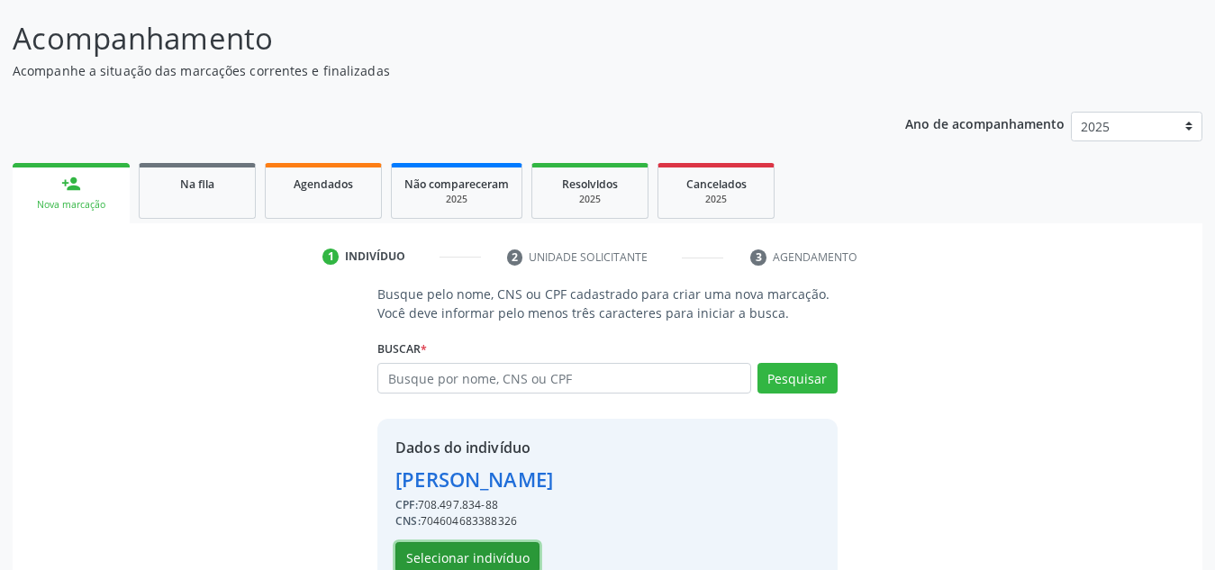
click at [510, 556] on button "Selecionar indivíduo" at bounding box center [467, 557] width 144 height 31
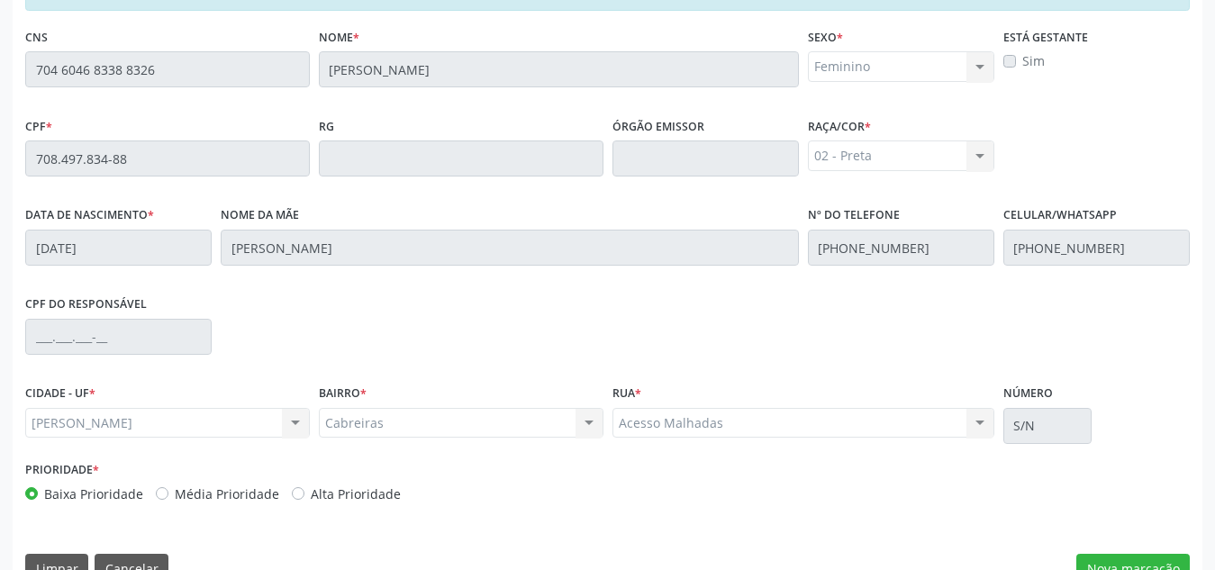
scroll to position [446, 0]
click at [1087, 563] on button "Nova marcação" at bounding box center [1133, 568] width 114 height 31
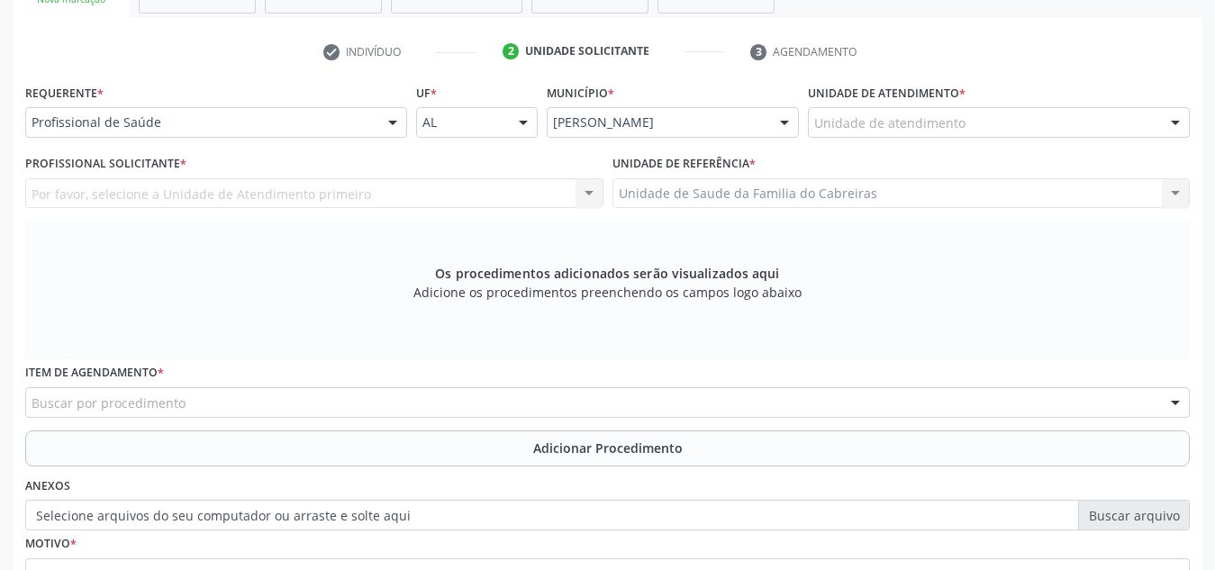
scroll to position [333, 0]
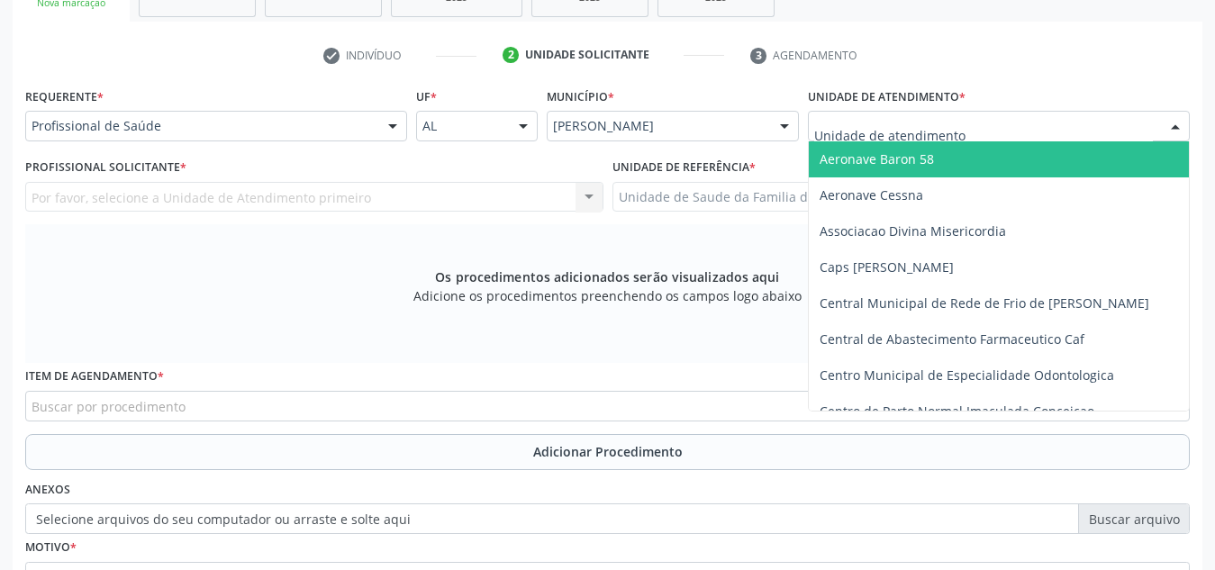
click at [964, 117] on div at bounding box center [999, 126] width 382 height 31
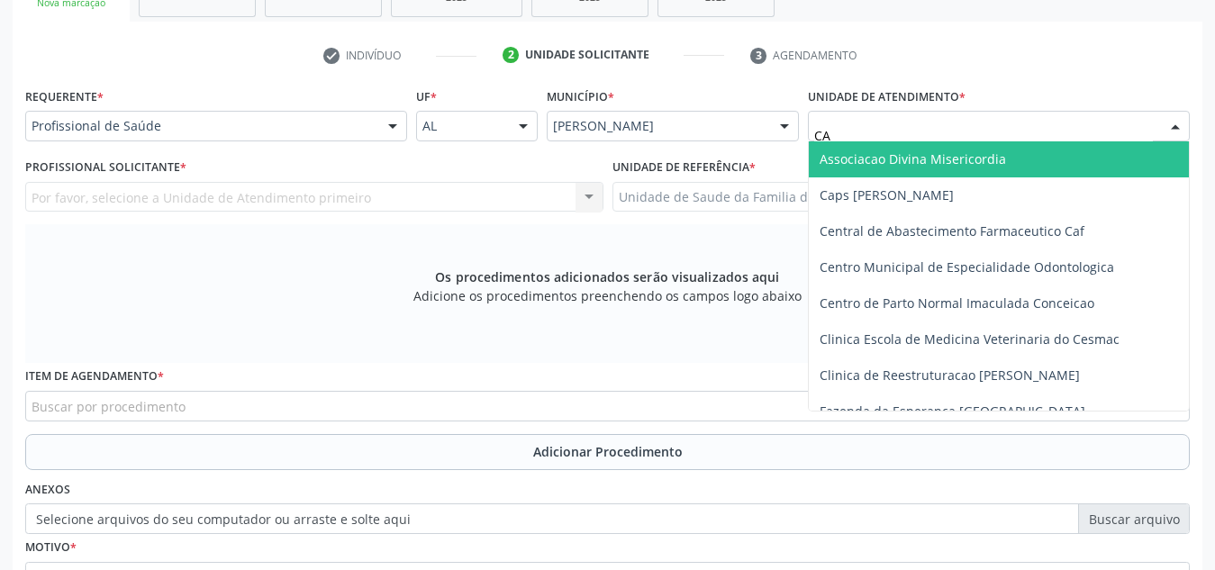
type input "CAB"
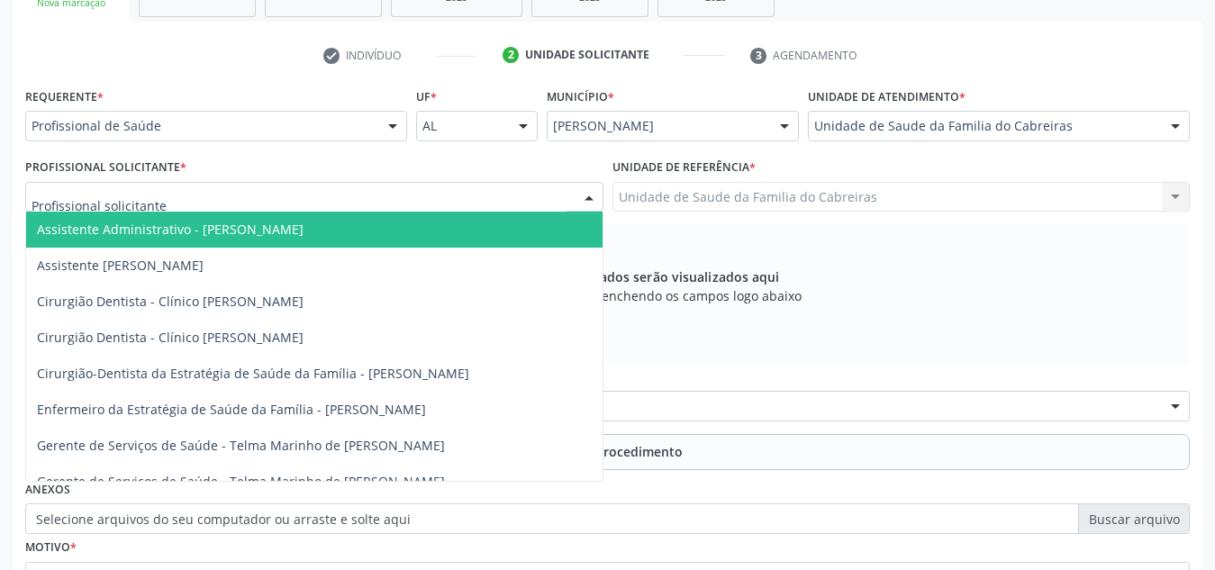
click at [522, 199] on div at bounding box center [314, 197] width 578 height 31
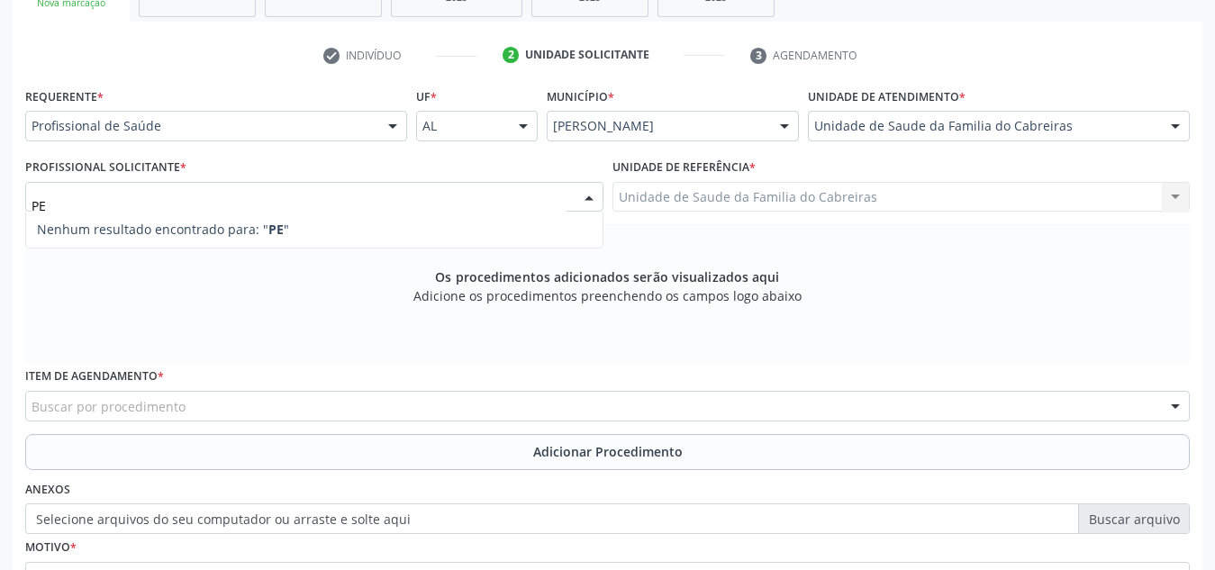
type input "P"
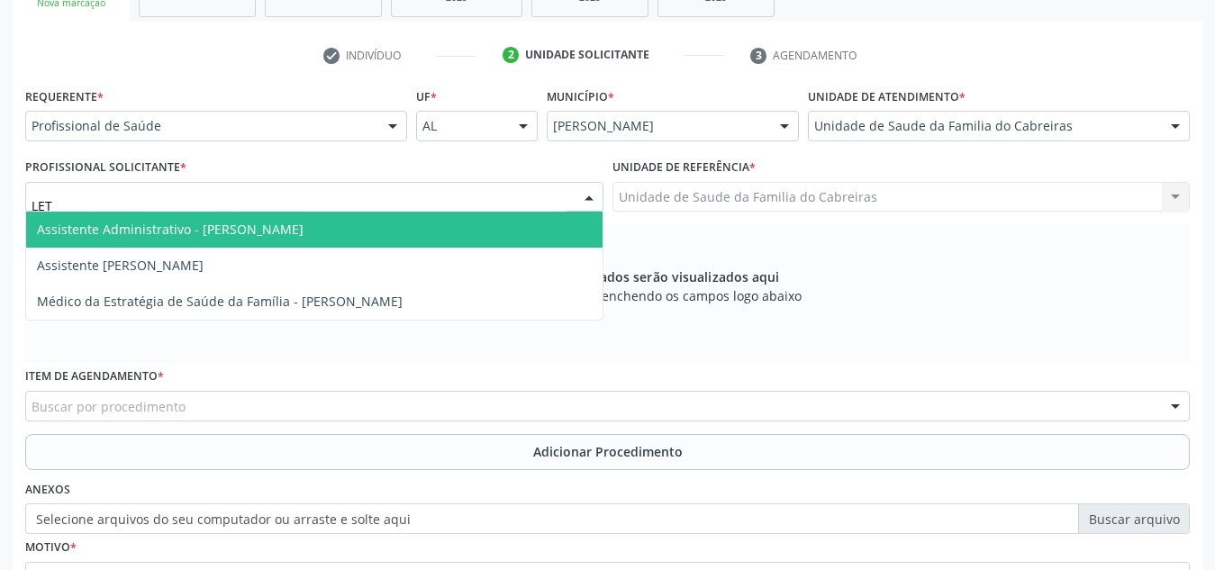
type input "[PERSON_NAME]"
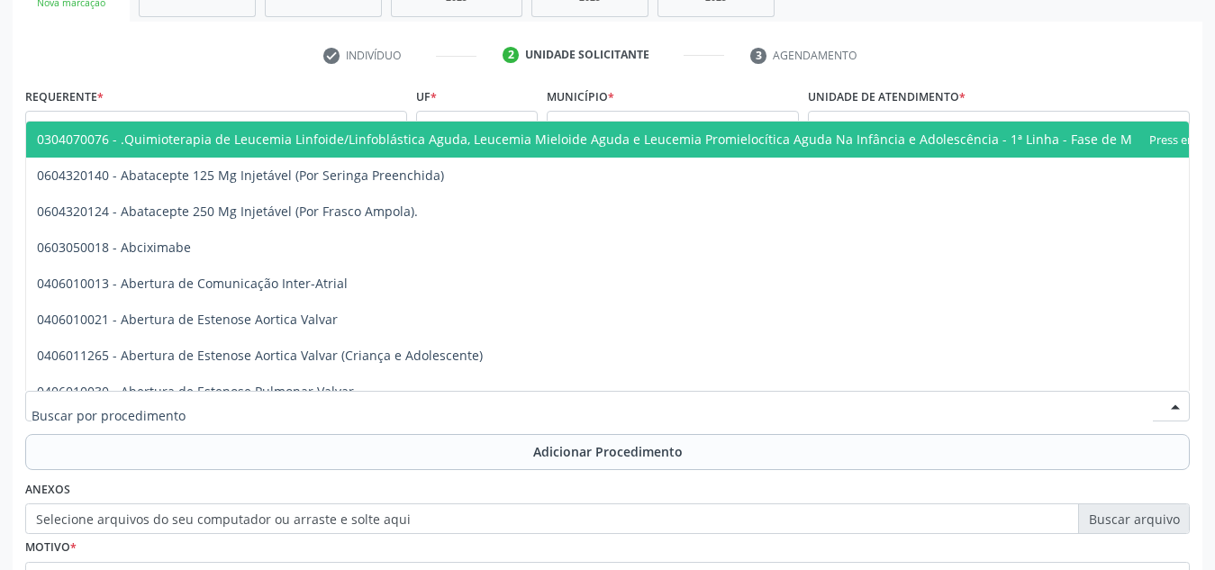
click at [478, 411] on div at bounding box center [607, 406] width 1165 height 31
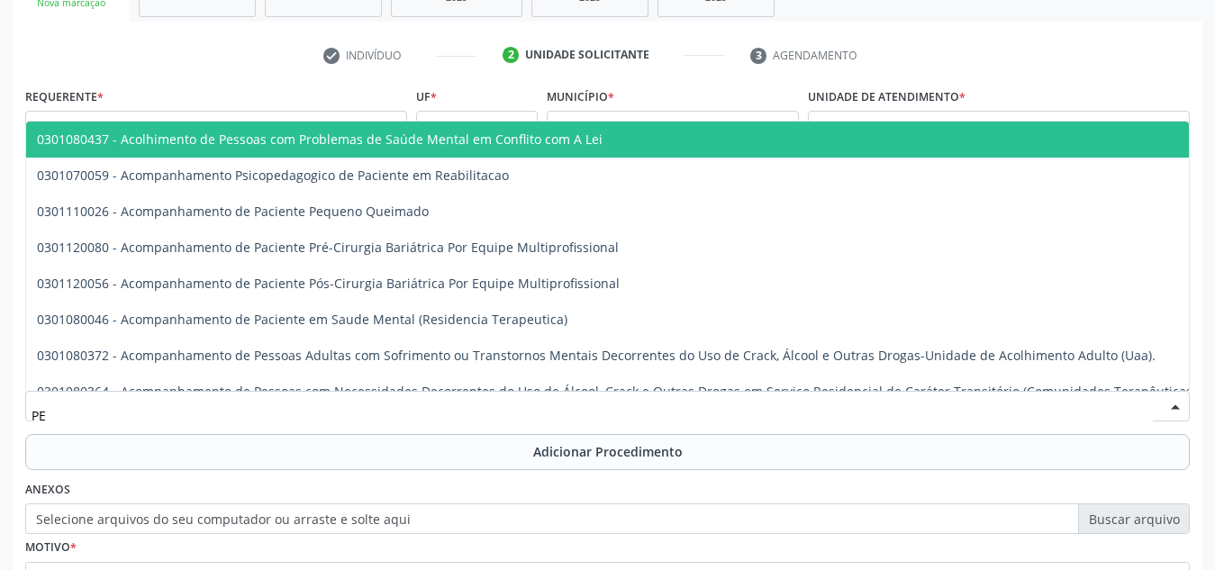
type input "P"
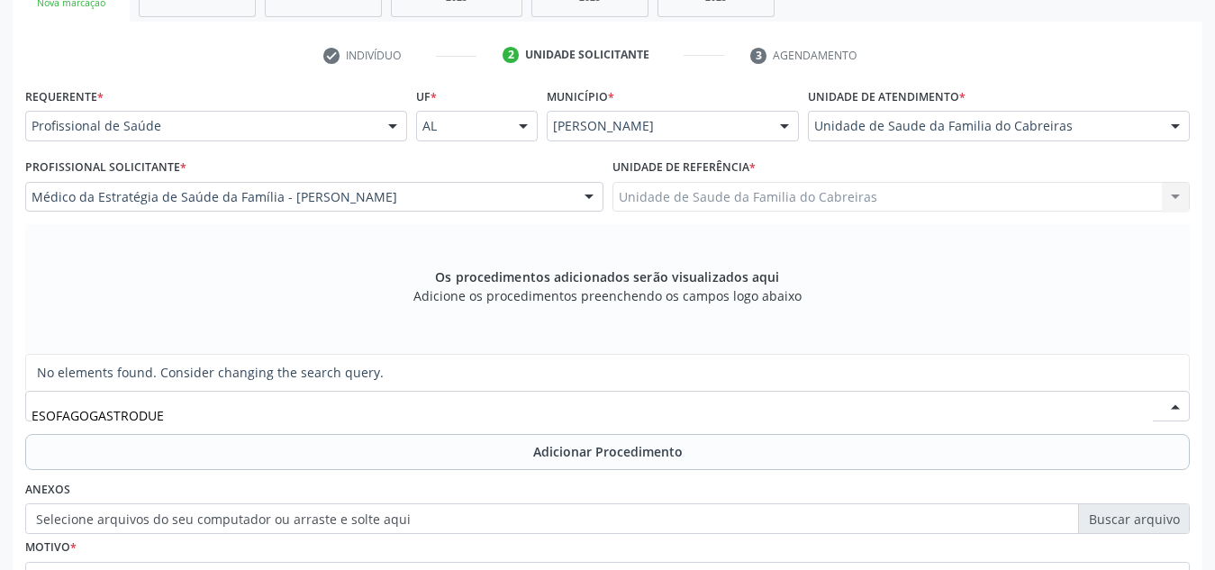
type input "ESOFAGOGASTRODU"
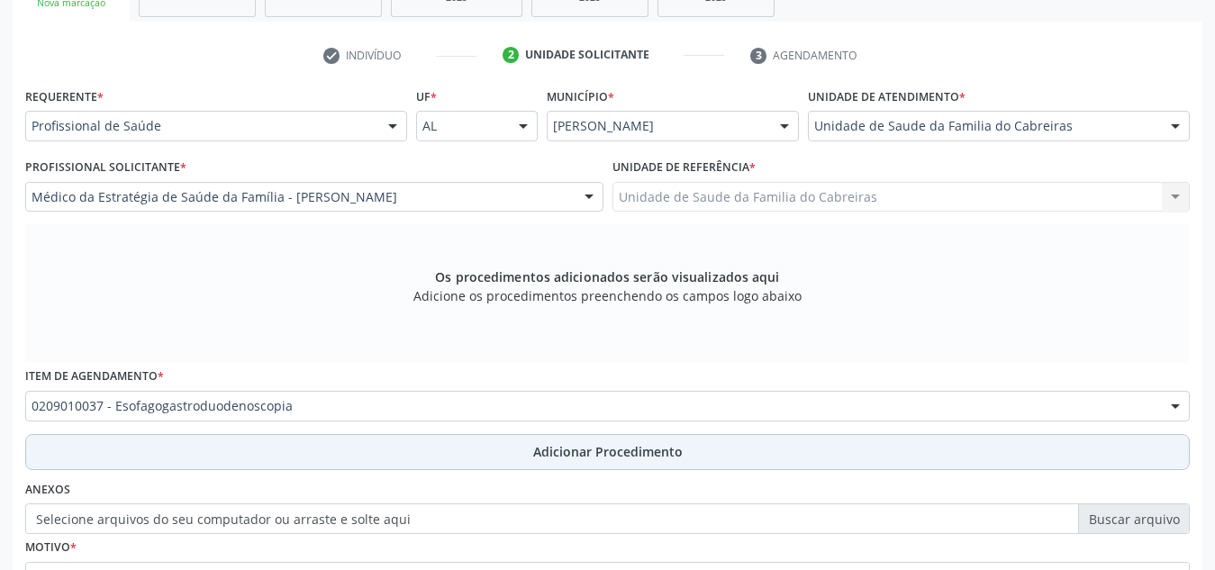
click at [477, 443] on button "Adicionar Procedimento" at bounding box center [607, 452] width 1165 height 36
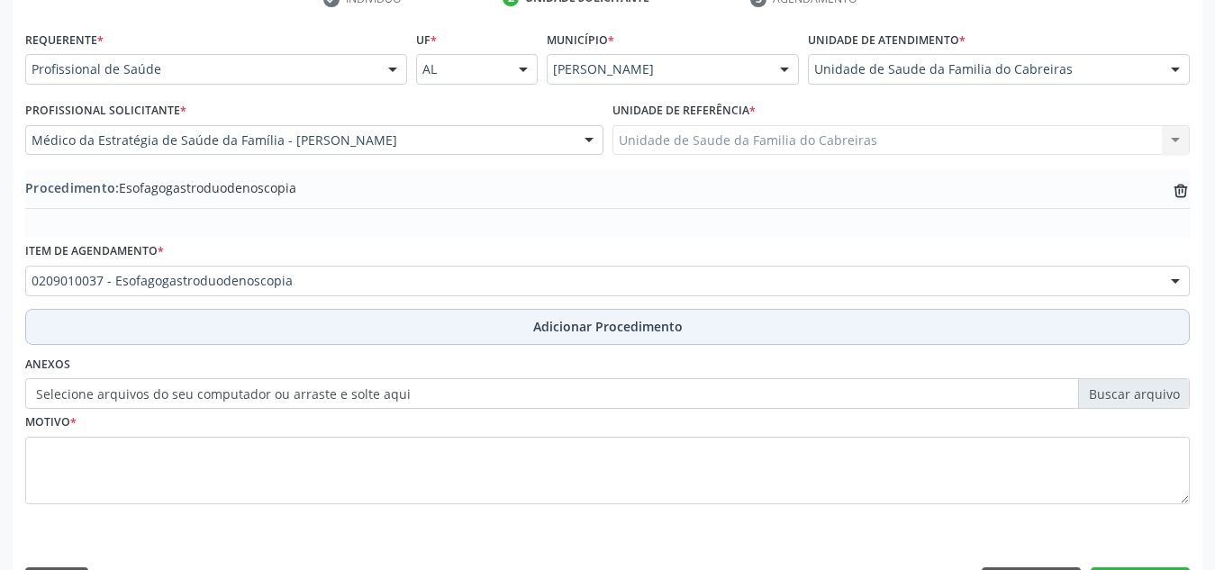
scroll to position [443, 0]
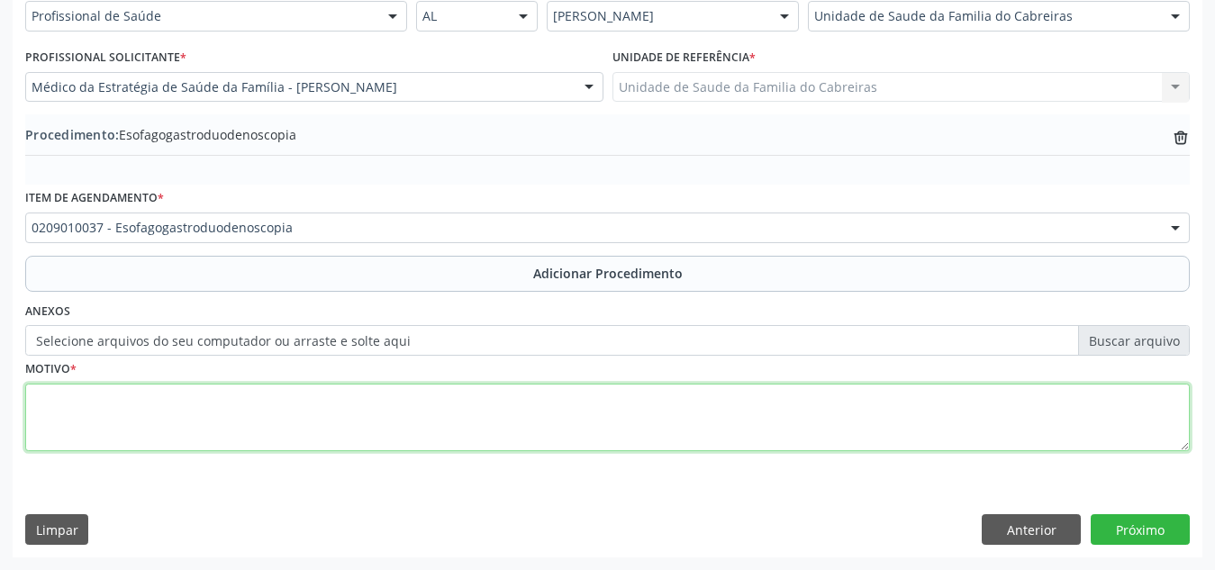
click at [517, 423] on textarea at bounding box center [607, 418] width 1165 height 68
type textarea "p"
type textarea "Pesquisa h.pylori."
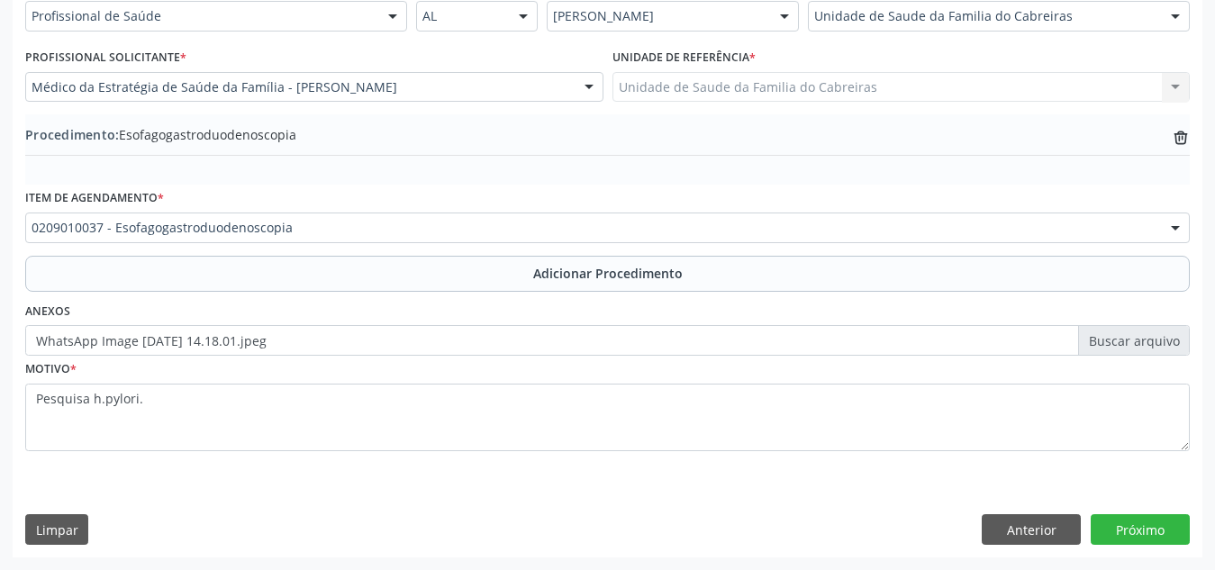
click at [665, 565] on div "Acompanhamento Acompanhe a situação das marcações correntes e finalizadas Relat…" at bounding box center [607, 125] width 1215 height 889
click at [1138, 522] on button "Próximo" at bounding box center [1140, 529] width 99 height 31
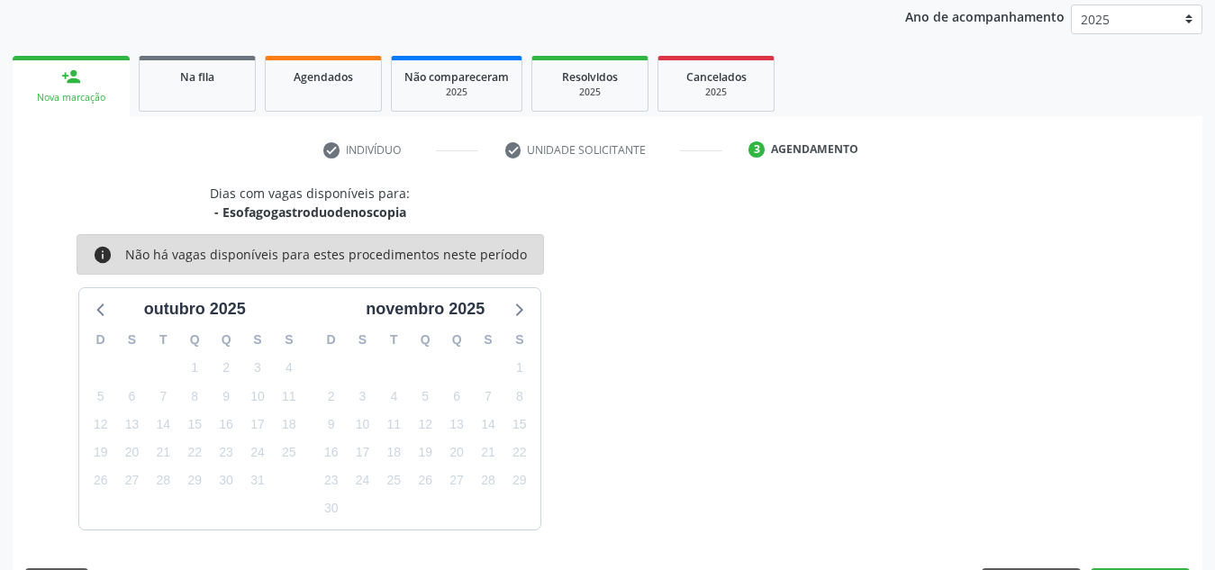
scroll to position [292, 0]
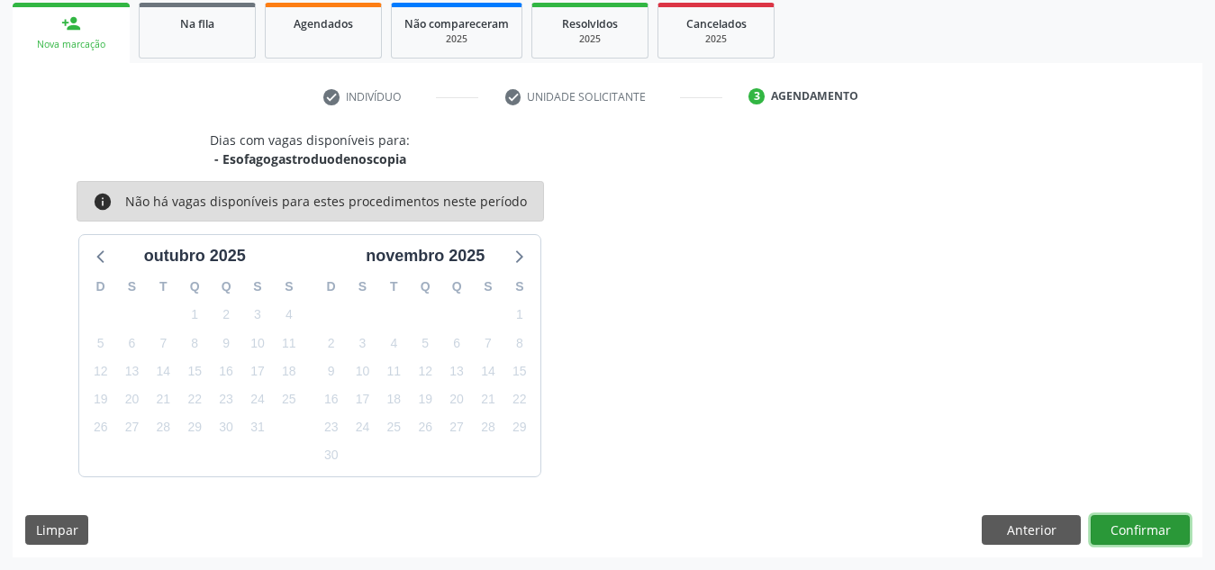
click at [1138, 522] on button "Confirmar" at bounding box center [1140, 530] width 99 height 31
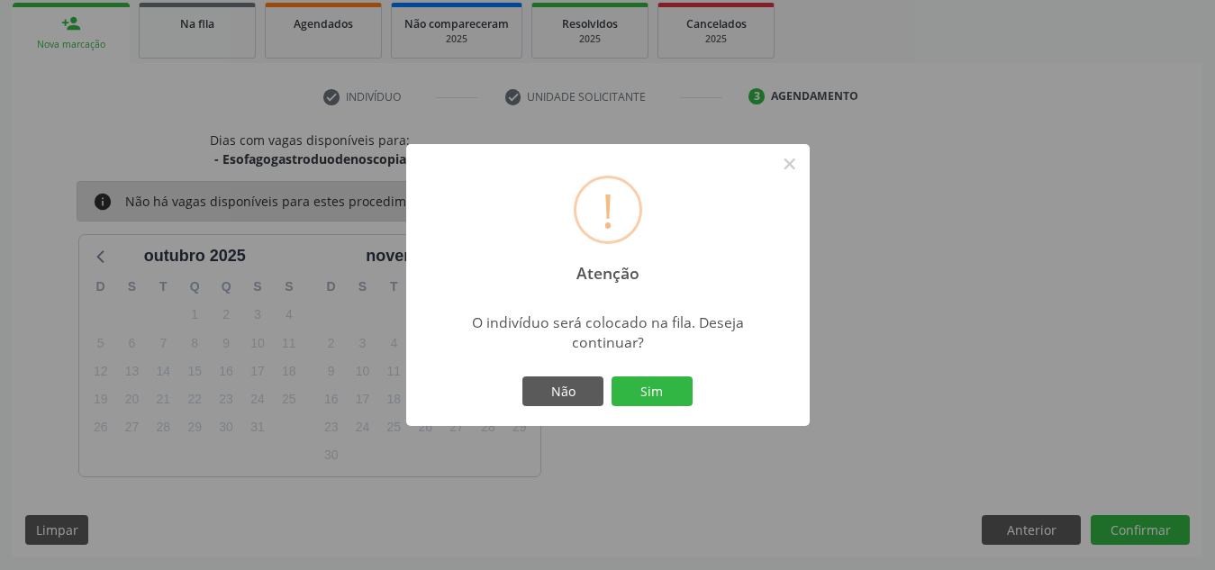
click at [612, 377] on button "Sim" at bounding box center [652, 392] width 81 height 31
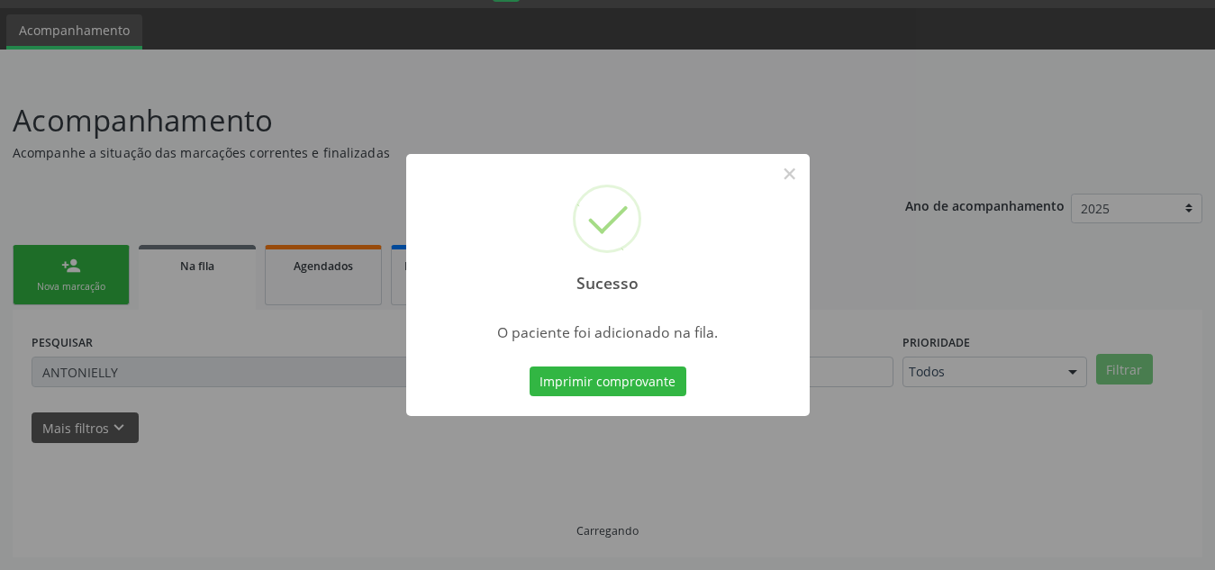
scroll to position [50, 0]
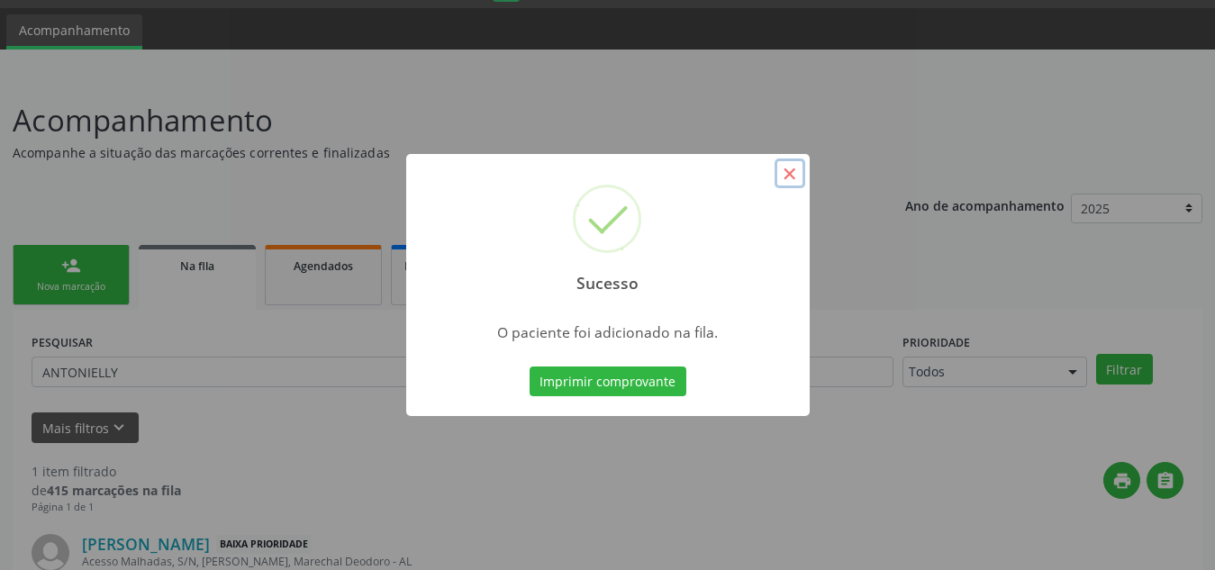
click at [801, 170] on button "×" at bounding box center [790, 174] width 31 height 31
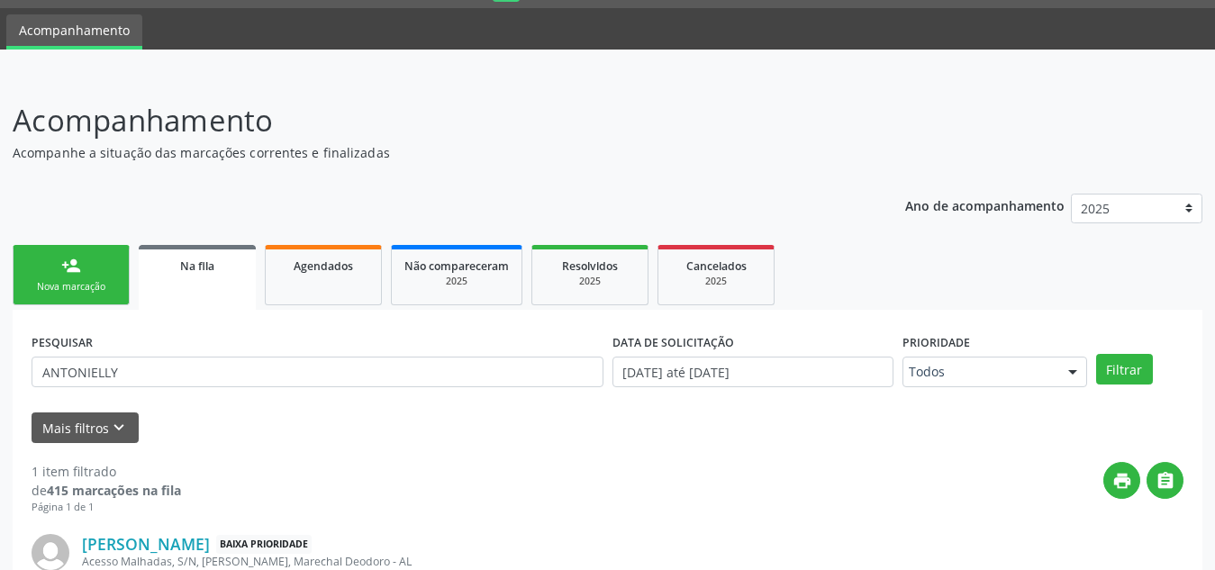
click at [66, 277] on link "person_add Nova marcação" at bounding box center [71, 275] width 117 height 60
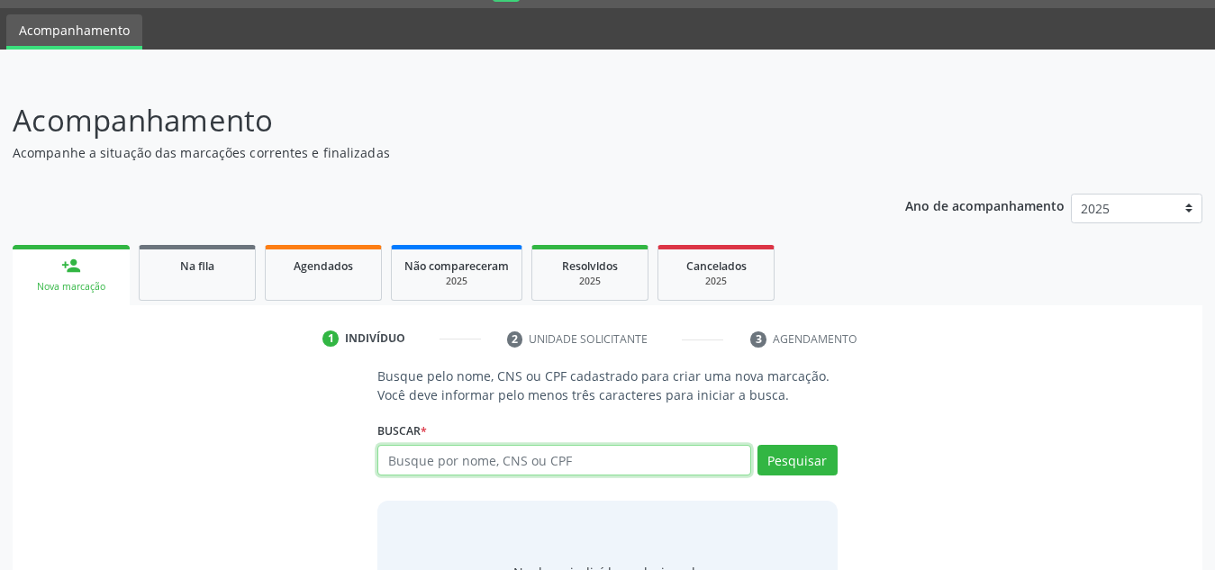
click at [513, 459] on input "text" at bounding box center [564, 460] width 374 height 31
type input "70300189077874"
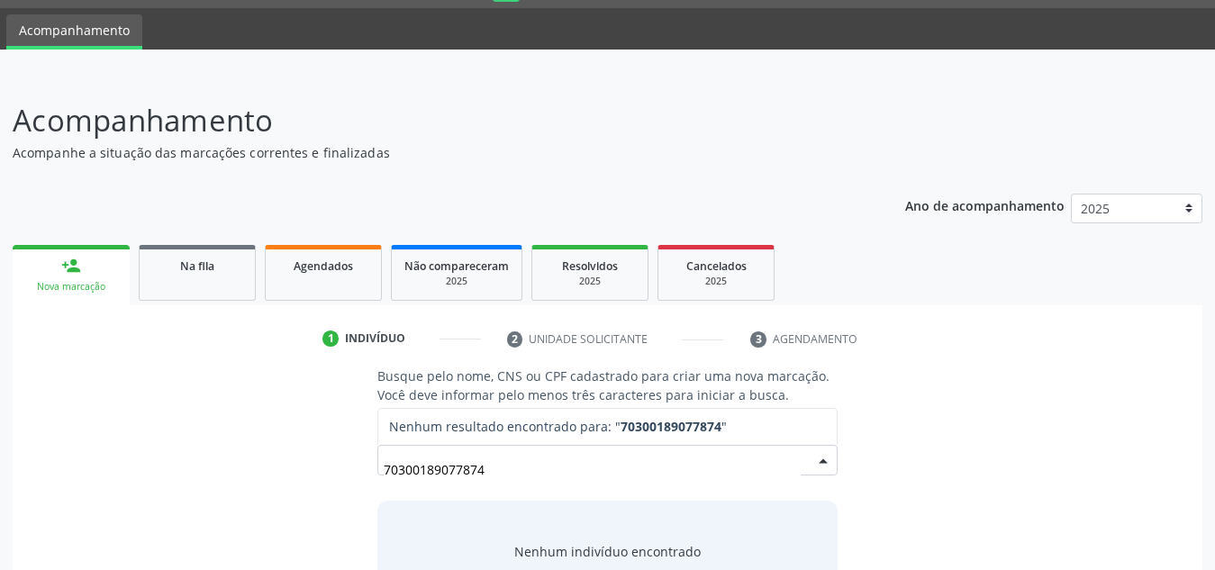
scroll to position [150, 0]
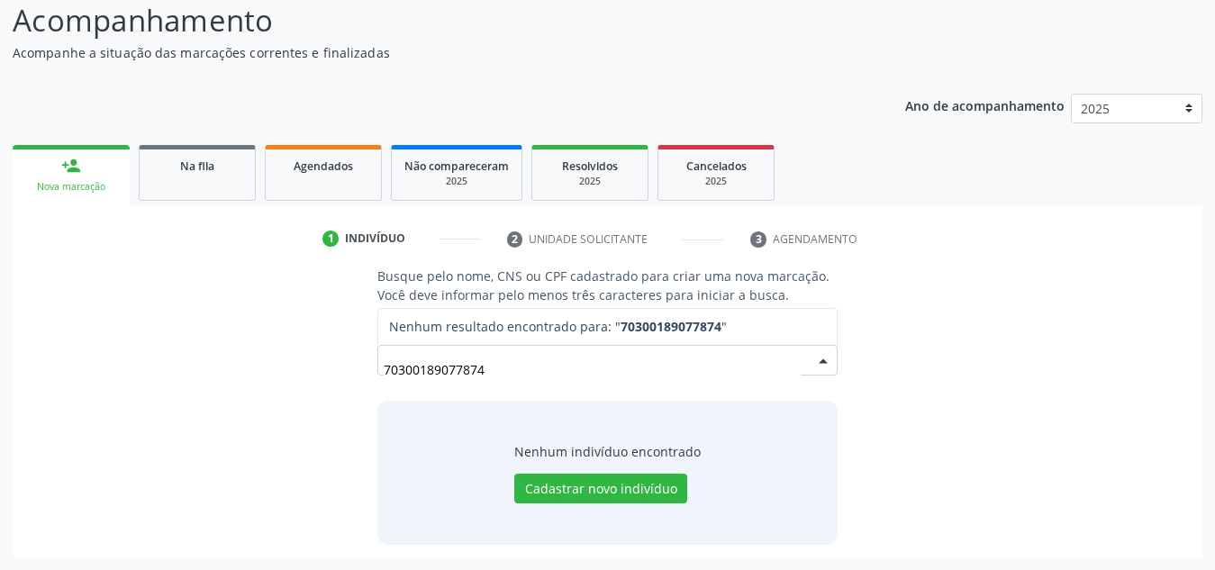
click at [462, 372] on input "70300189077874" at bounding box center [592, 369] width 417 height 36
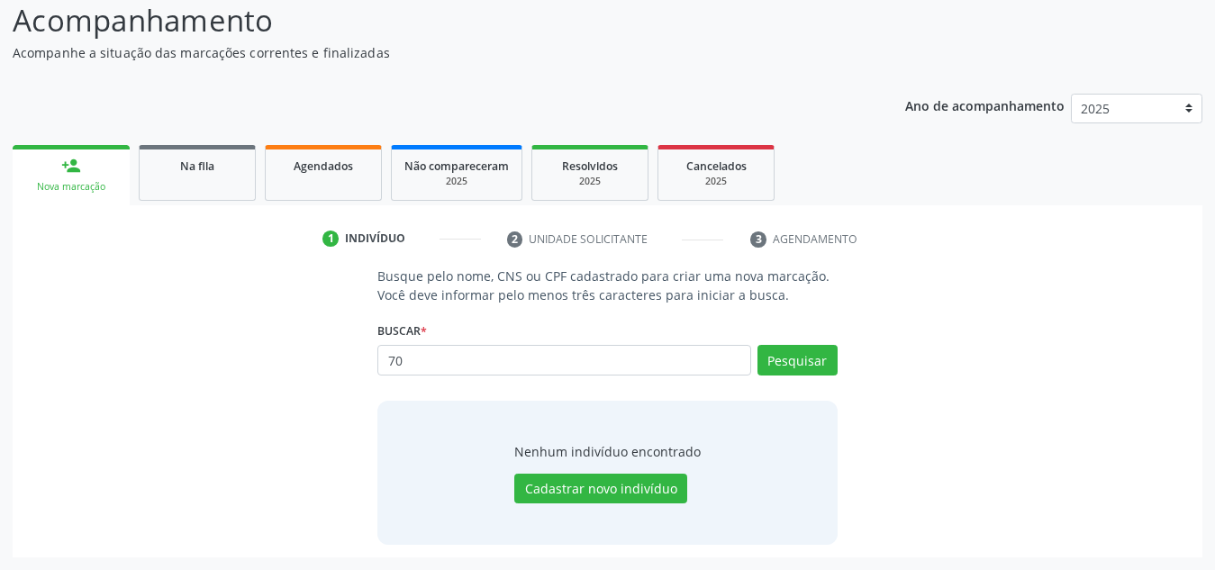
type input "7"
type input "7030018907738874"
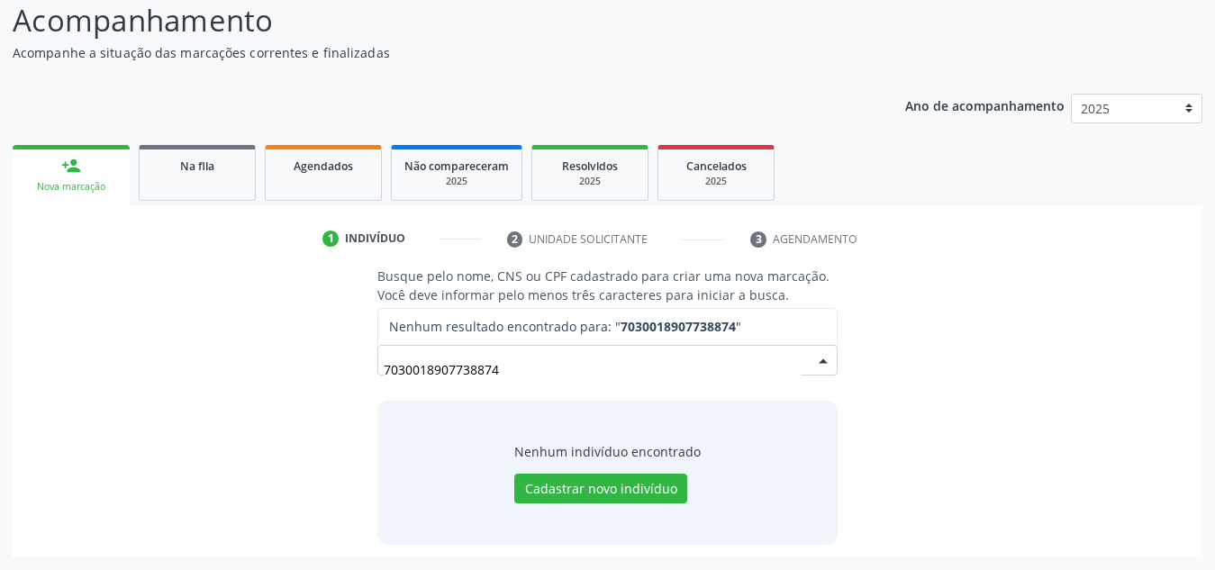
click at [481, 369] on input "7030018907738874" at bounding box center [592, 369] width 417 height 36
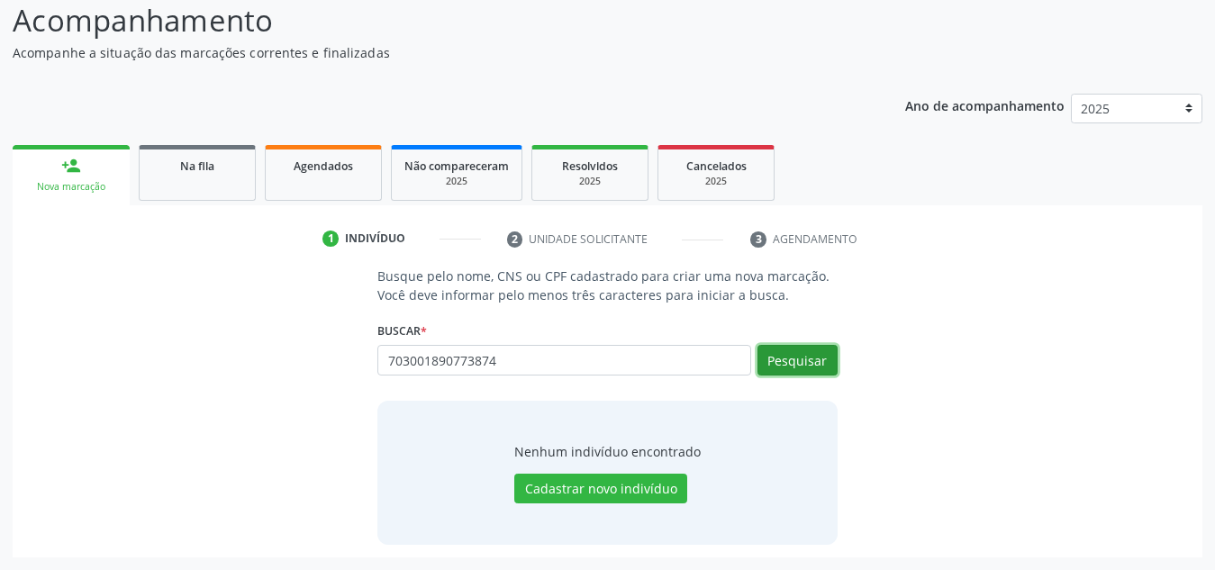
click at [829, 363] on button "Pesquisar" at bounding box center [798, 360] width 80 height 31
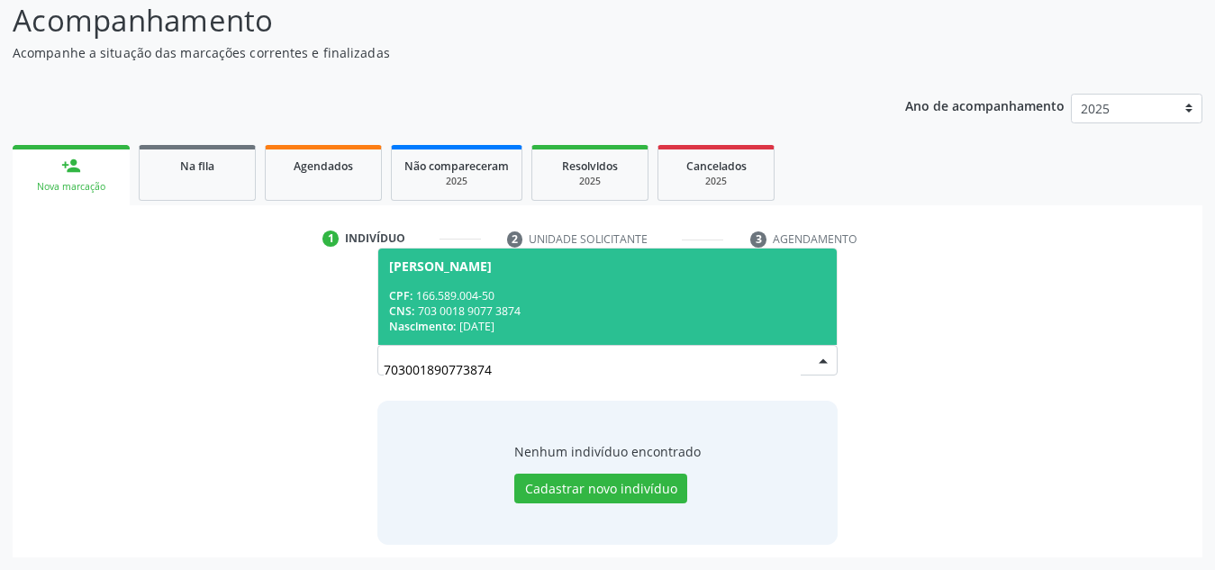
click at [741, 292] on div "CPF: 166.589.004-50" at bounding box center [607, 295] width 437 height 15
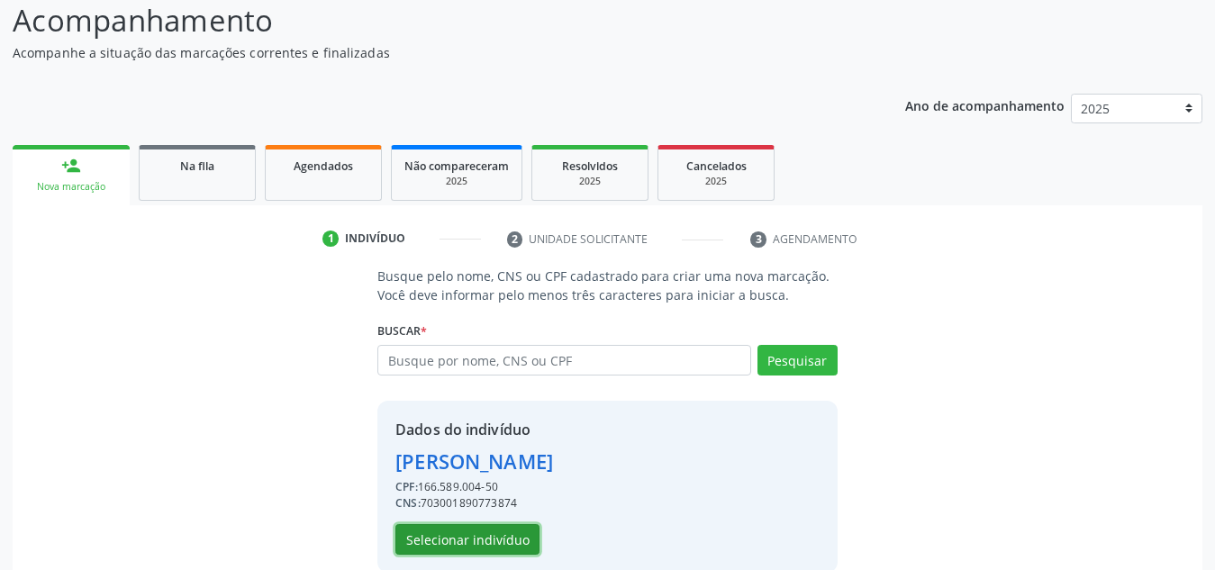
click at [490, 531] on button "Selecionar indivíduo" at bounding box center [467, 539] width 144 height 31
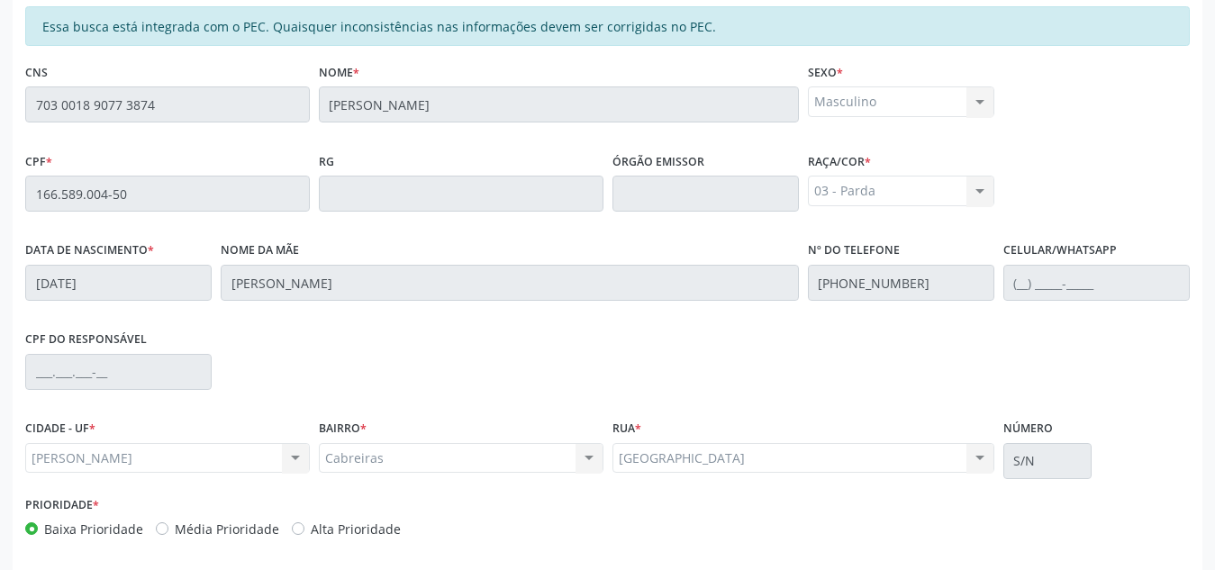
scroll to position [484, 0]
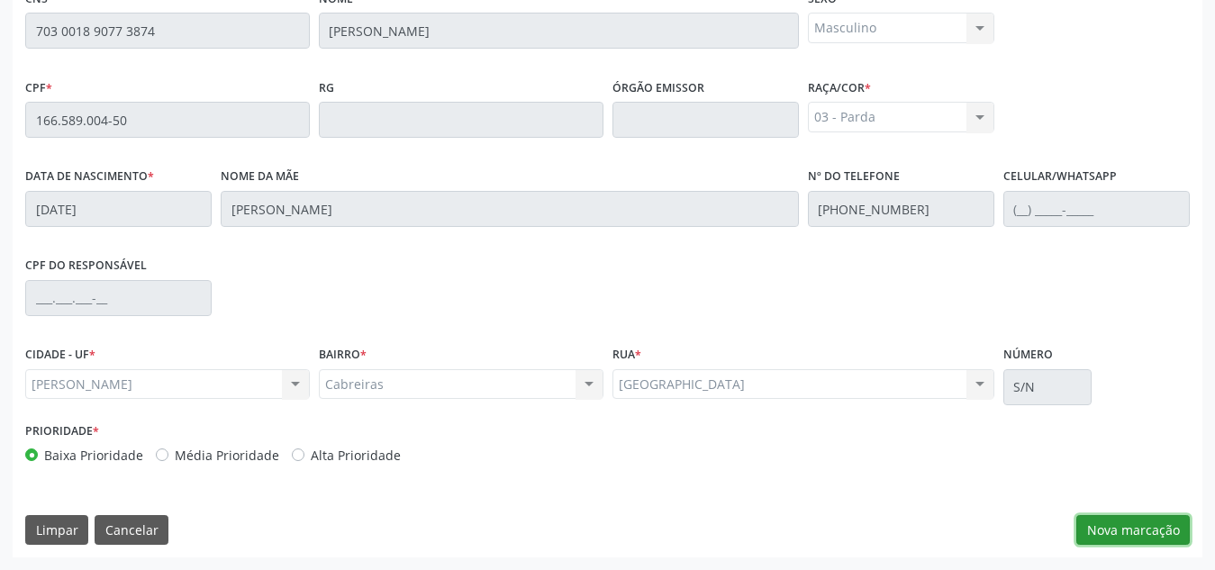
click at [1127, 534] on button "Nova marcação" at bounding box center [1133, 530] width 114 height 31
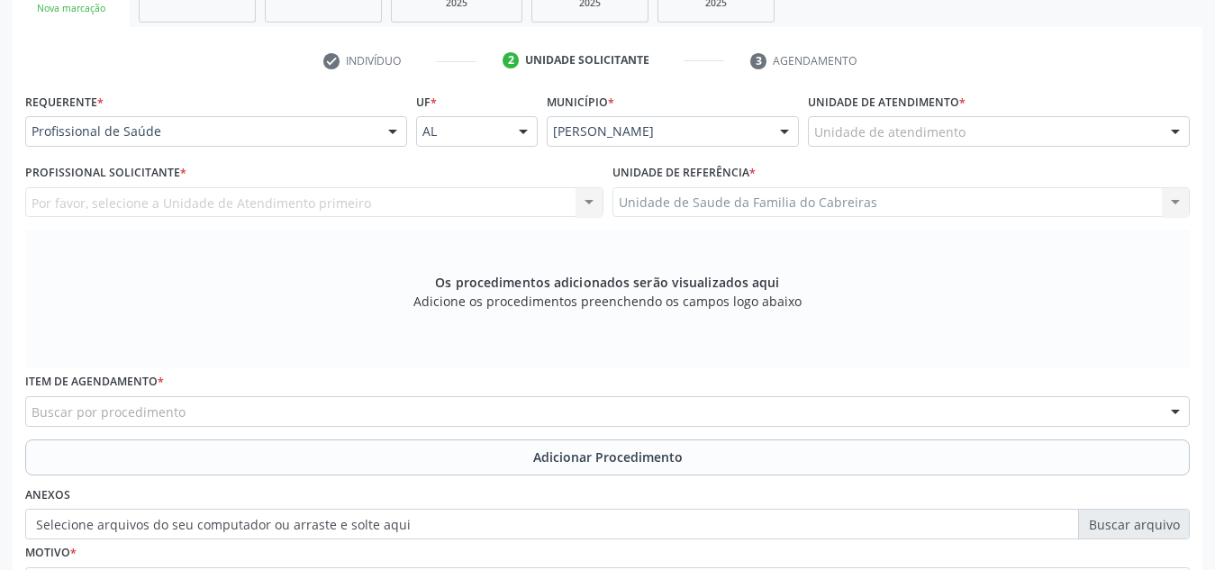
scroll to position [326, 0]
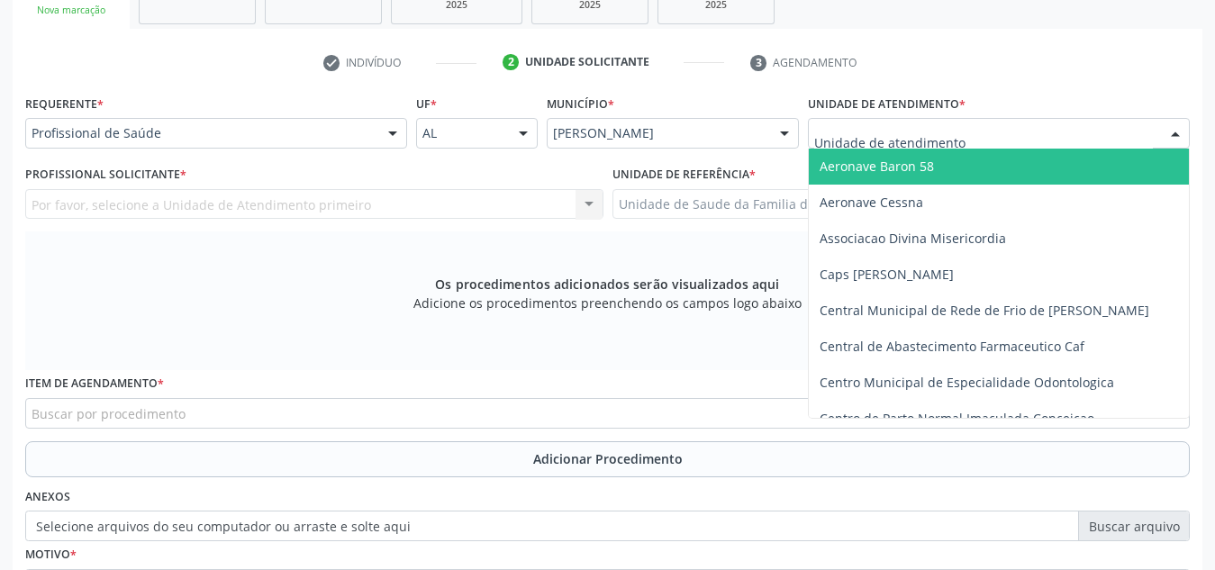
click at [1009, 134] on div at bounding box center [999, 133] width 382 height 31
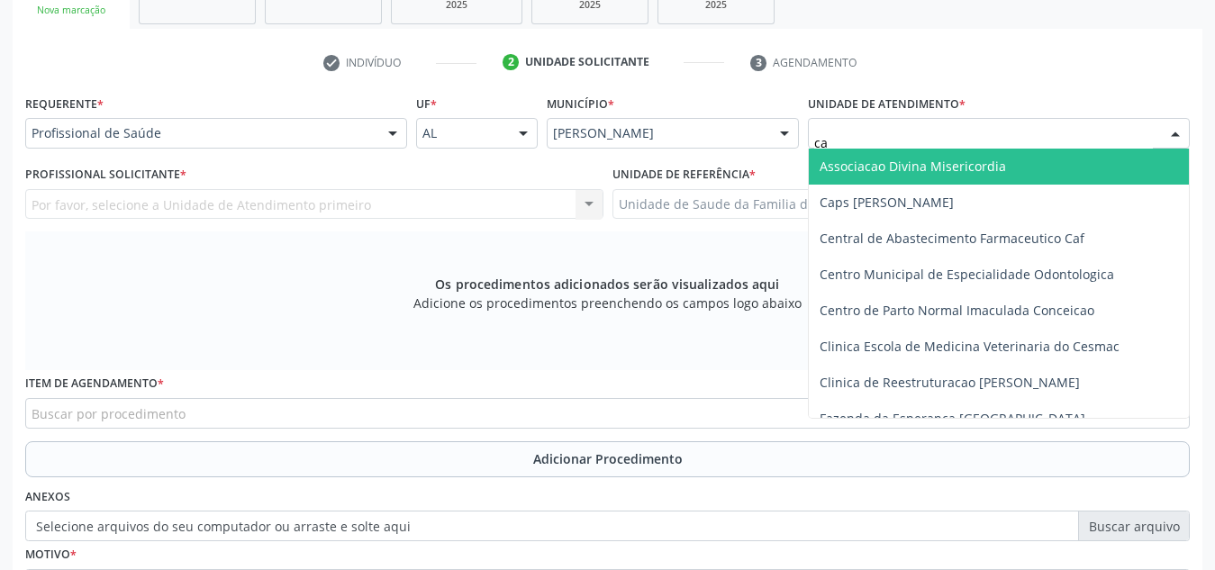
type input "cab"
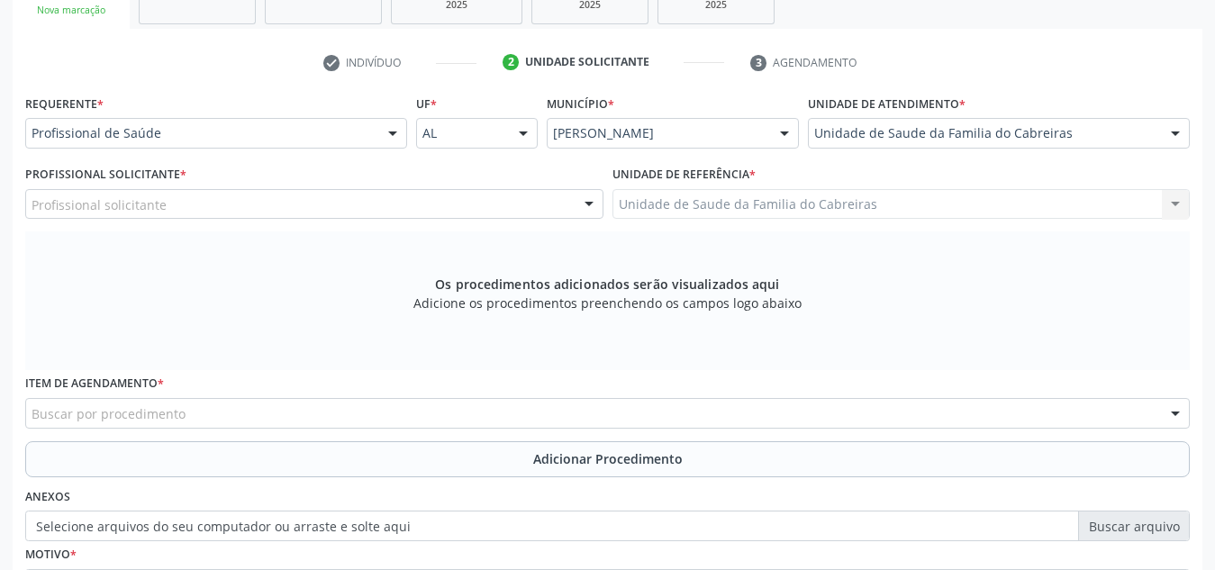
click at [444, 186] on div "Profissional Solicitante * Profissional solicitante Assistente Administrativo -…" at bounding box center [314, 190] width 578 height 58
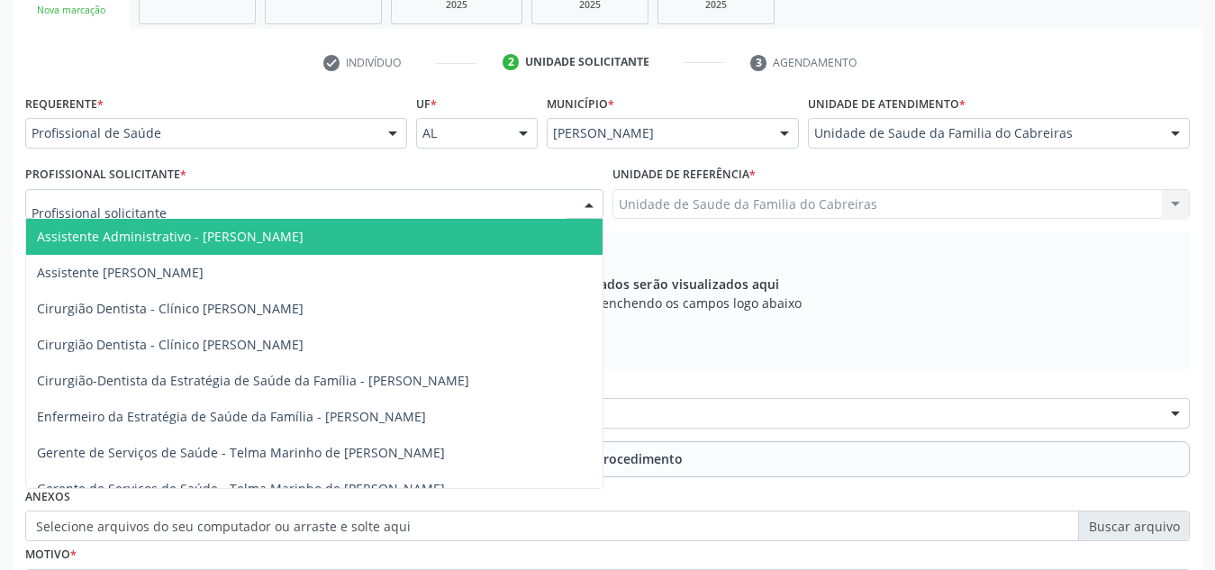
click at [442, 200] on div at bounding box center [314, 204] width 578 height 31
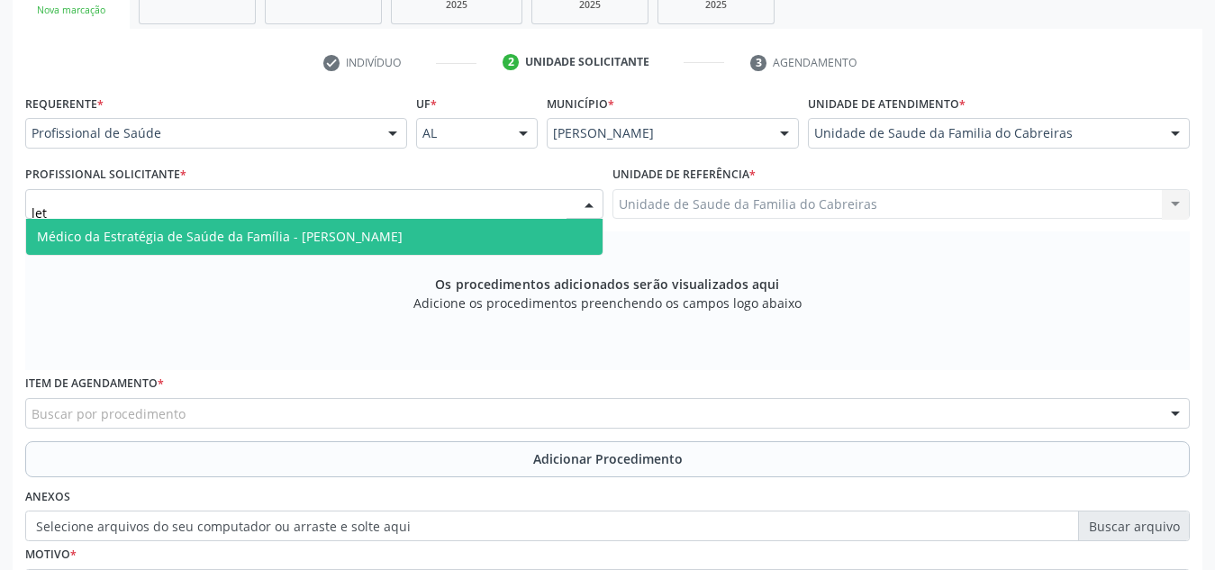
type input "leti"
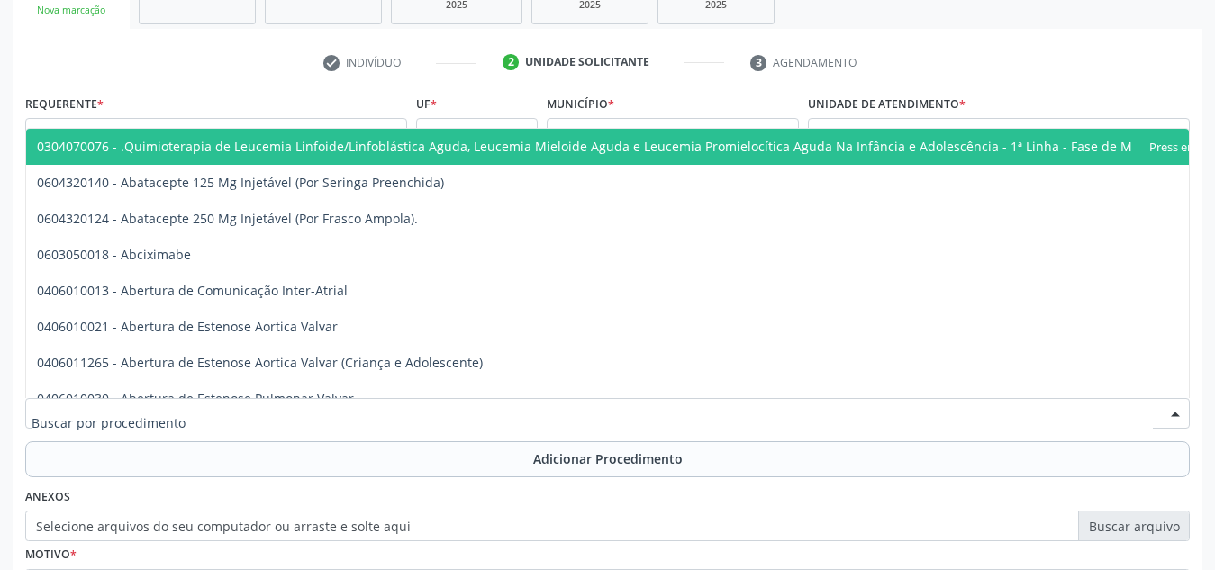
click at [423, 407] on div at bounding box center [607, 413] width 1165 height 31
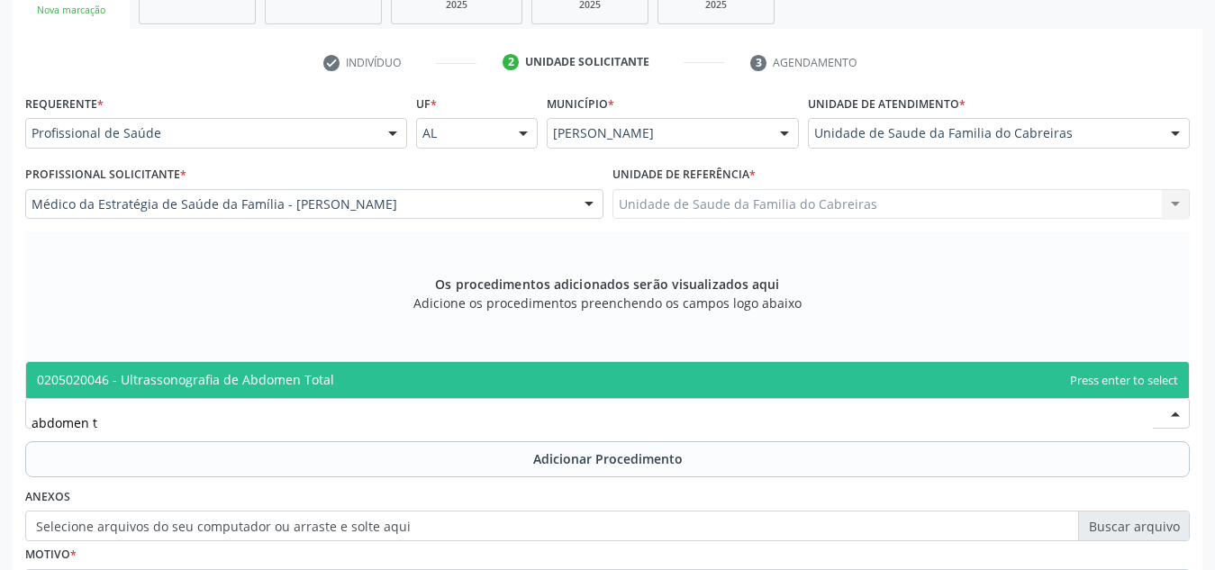
type input "abdomen to"
click at [483, 383] on span "0205020046 - Ultrassonografia de Abdomen Total" at bounding box center [607, 380] width 1163 height 36
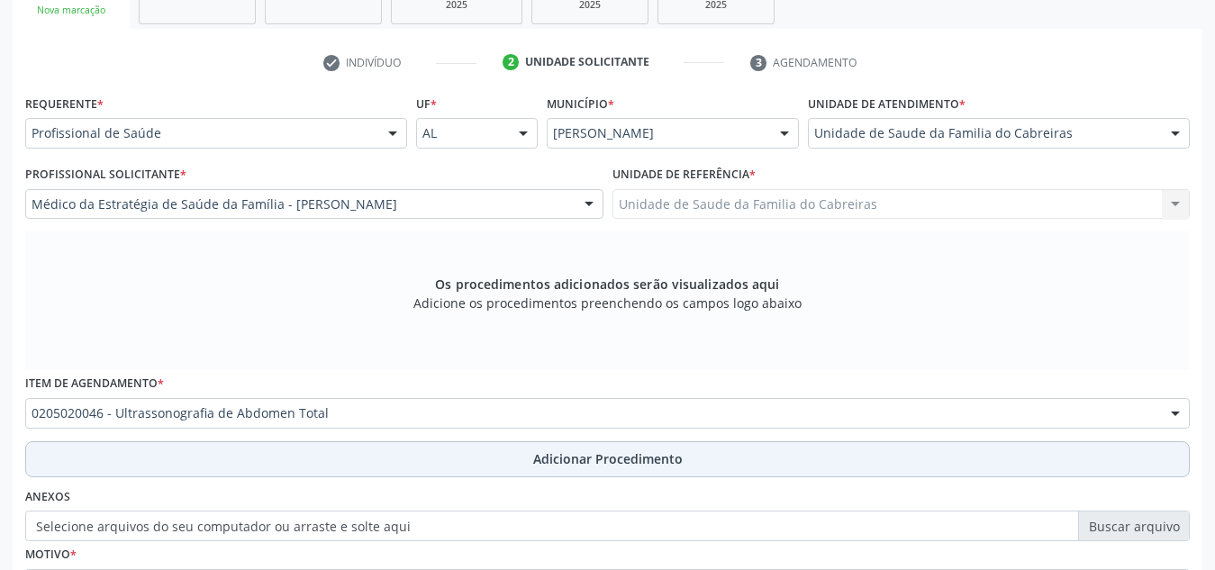
scroll to position [0, 0]
click at [483, 446] on button "Adicionar Procedimento" at bounding box center [607, 459] width 1165 height 36
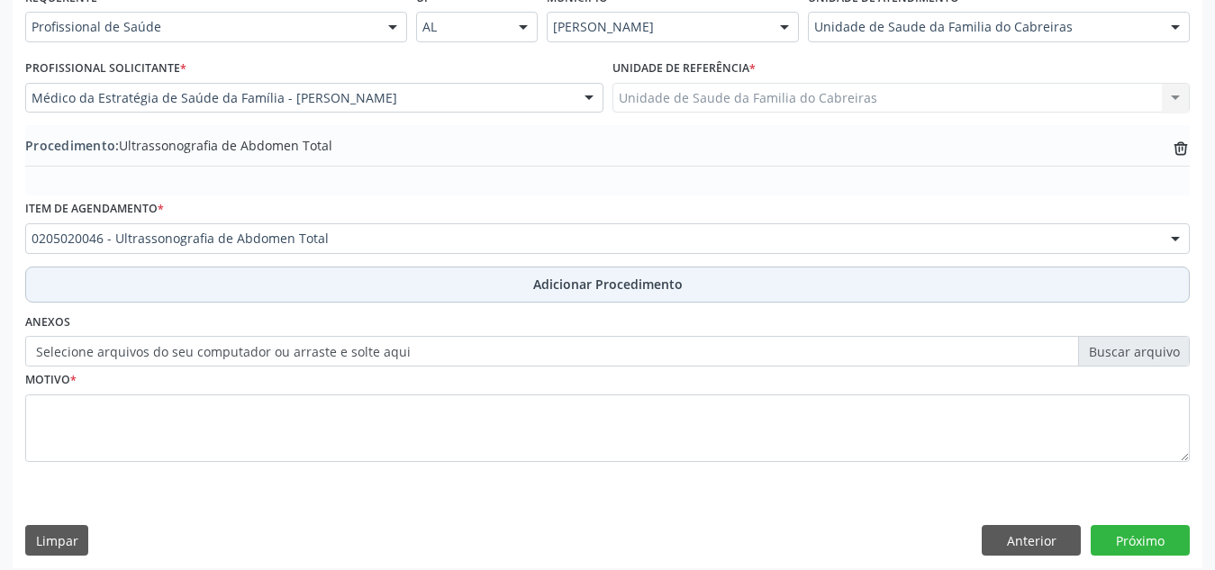
scroll to position [437, 0]
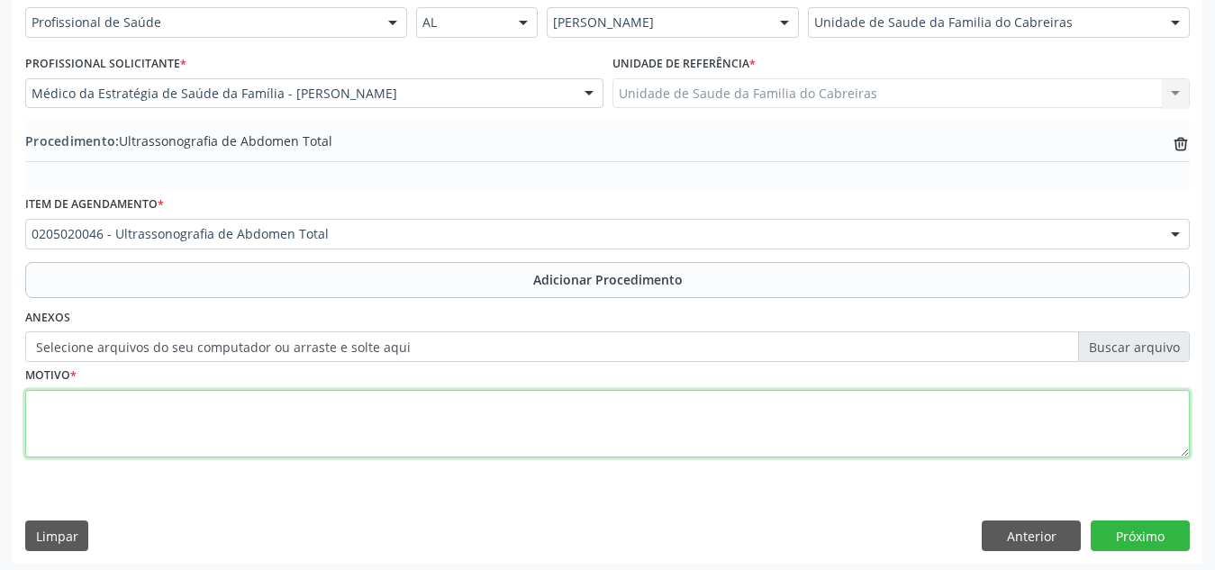
click at [513, 429] on textarea at bounding box center [607, 424] width 1165 height 68
type textarea "Dor abdominal recorrente"
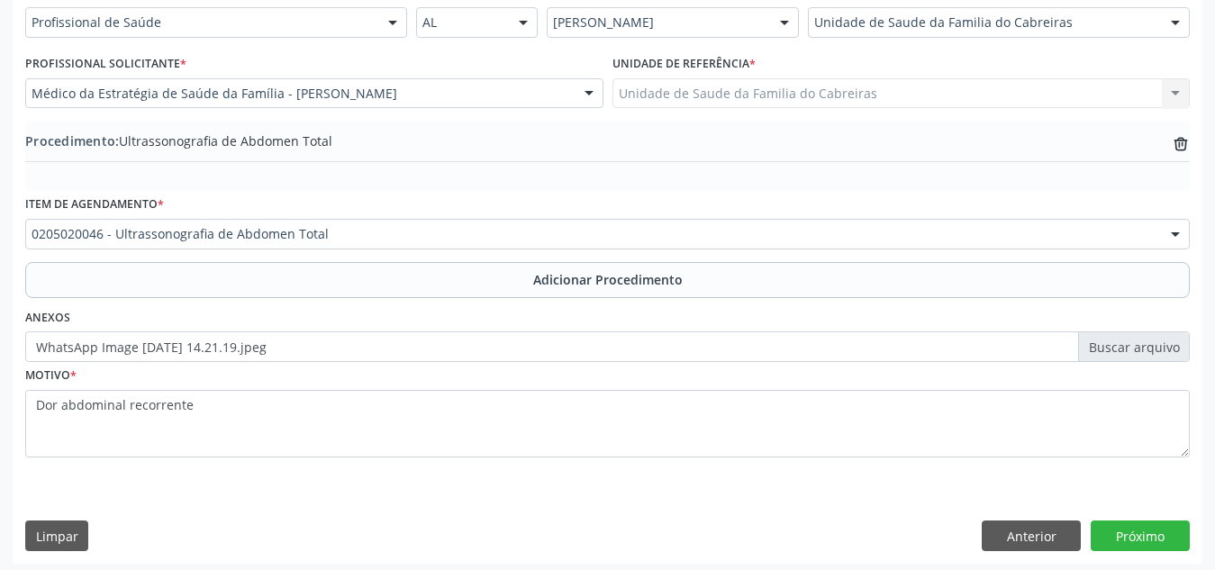
click at [1102, 518] on div "Requerente * Profissional de Saúde Profissional de Saúde Paciente Nenhum result…" at bounding box center [608, 271] width 1190 height 584
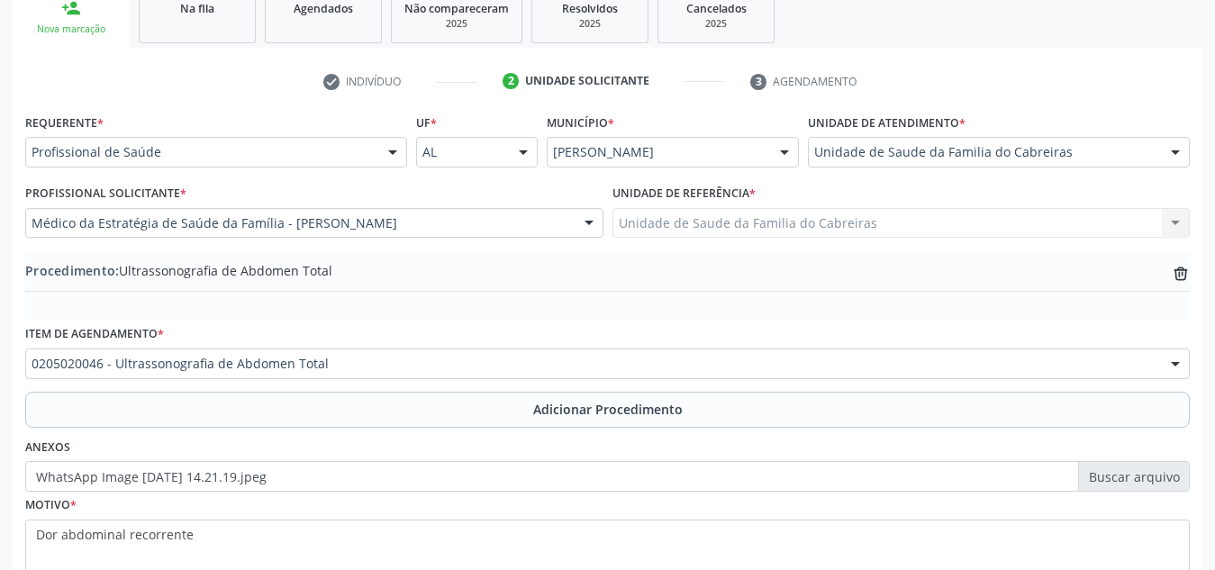
scroll to position [443, 0]
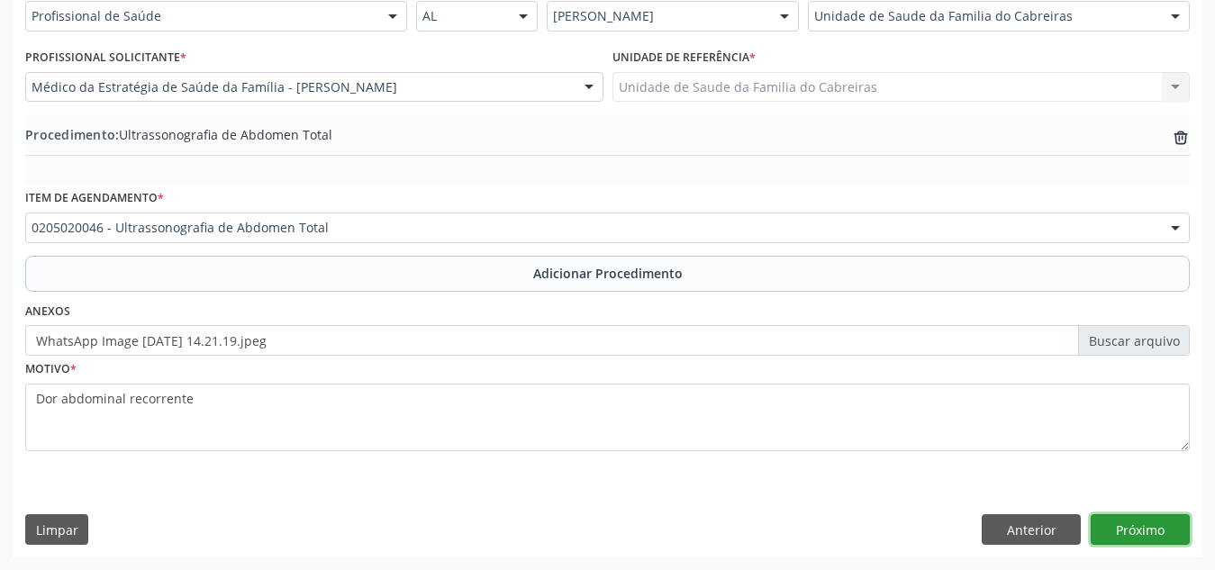
click at [1122, 538] on button "Próximo" at bounding box center [1140, 529] width 99 height 31
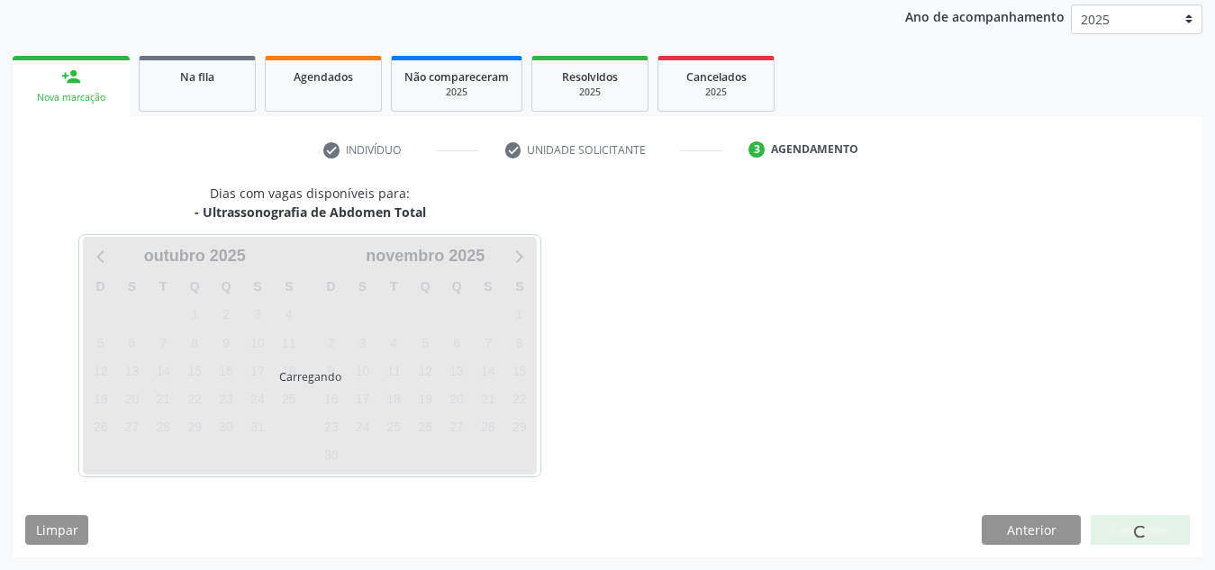
click at [1122, 538] on div at bounding box center [1140, 530] width 99 height 31
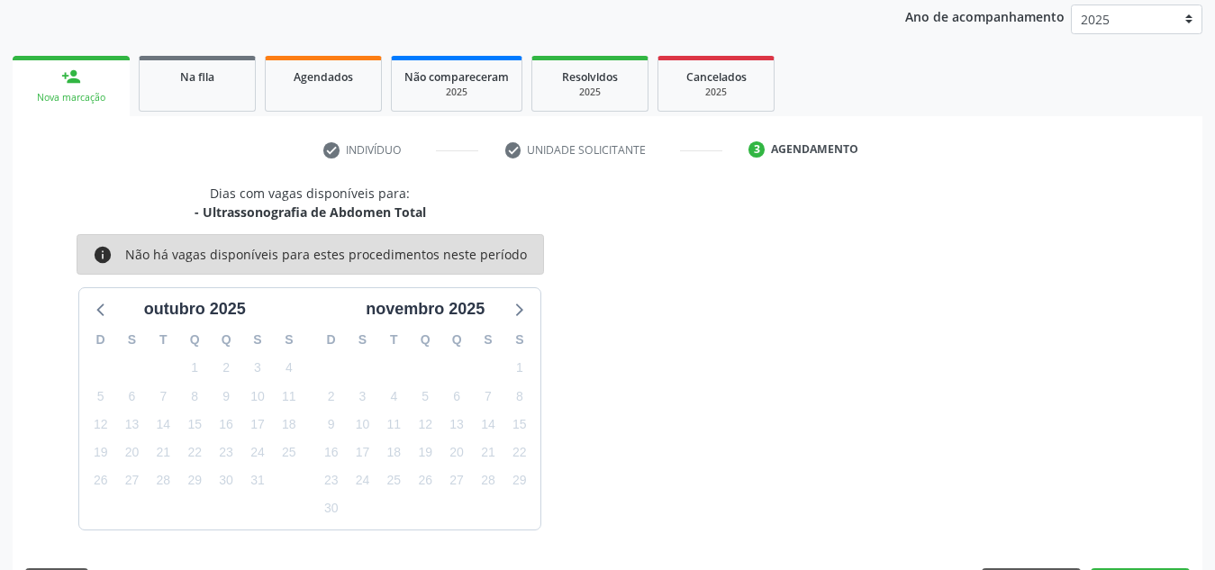
scroll to position [292, 0]
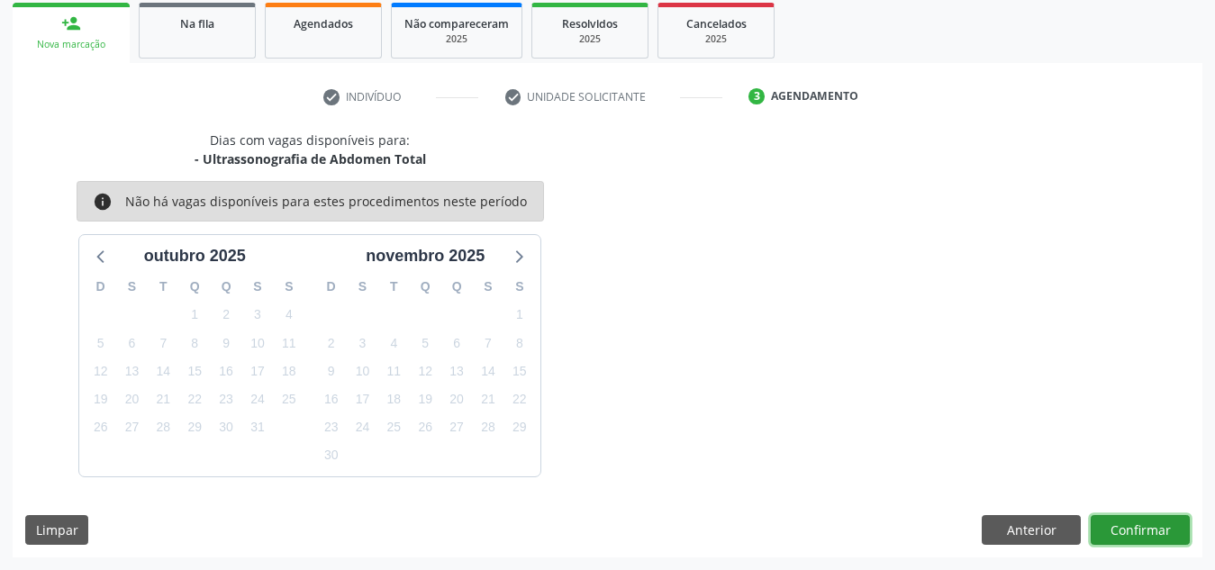
click at [1122, 538] on button "Confirmar" at bounding box center [1140, 530] width 99 height 31
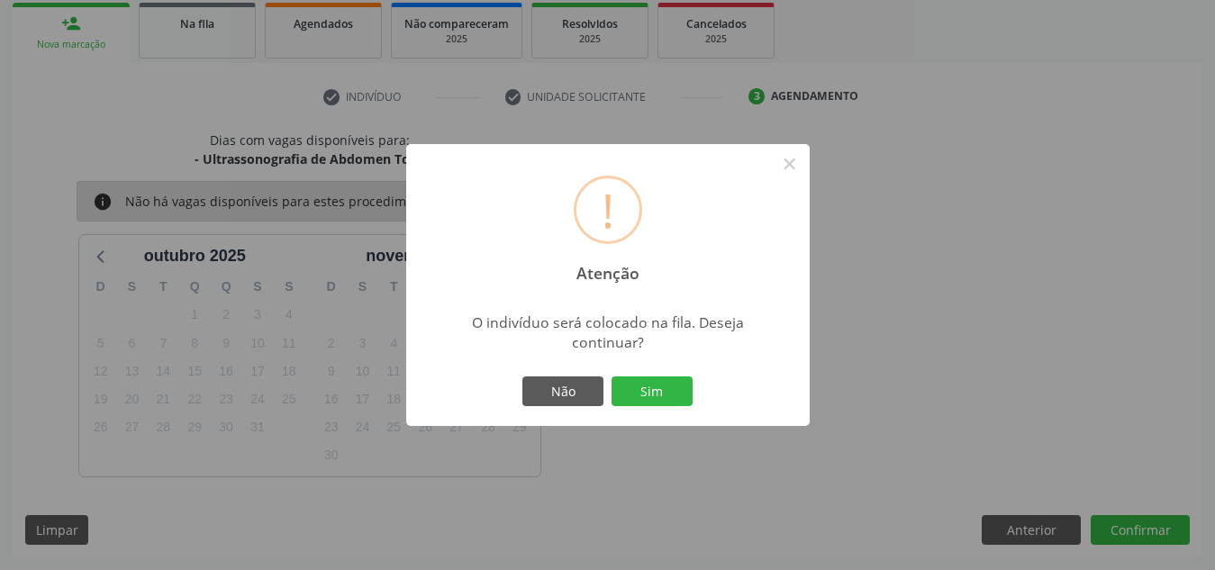
click at [612, 377] on button "Sim" at bounding box center [652, 392] width 81 height 31
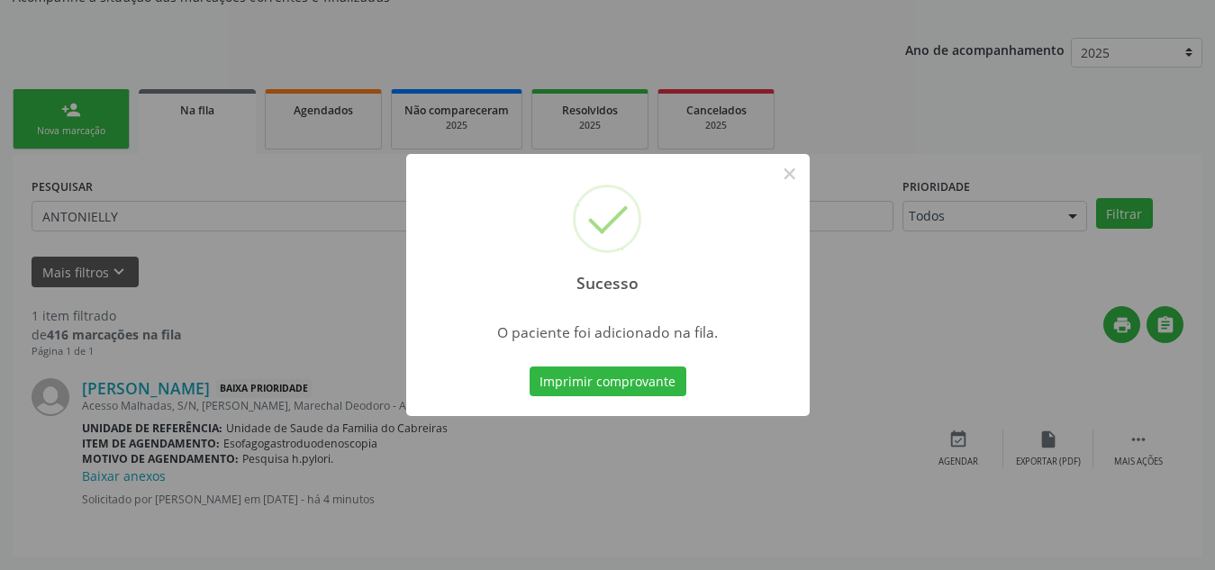
scroll to position [50, 0]
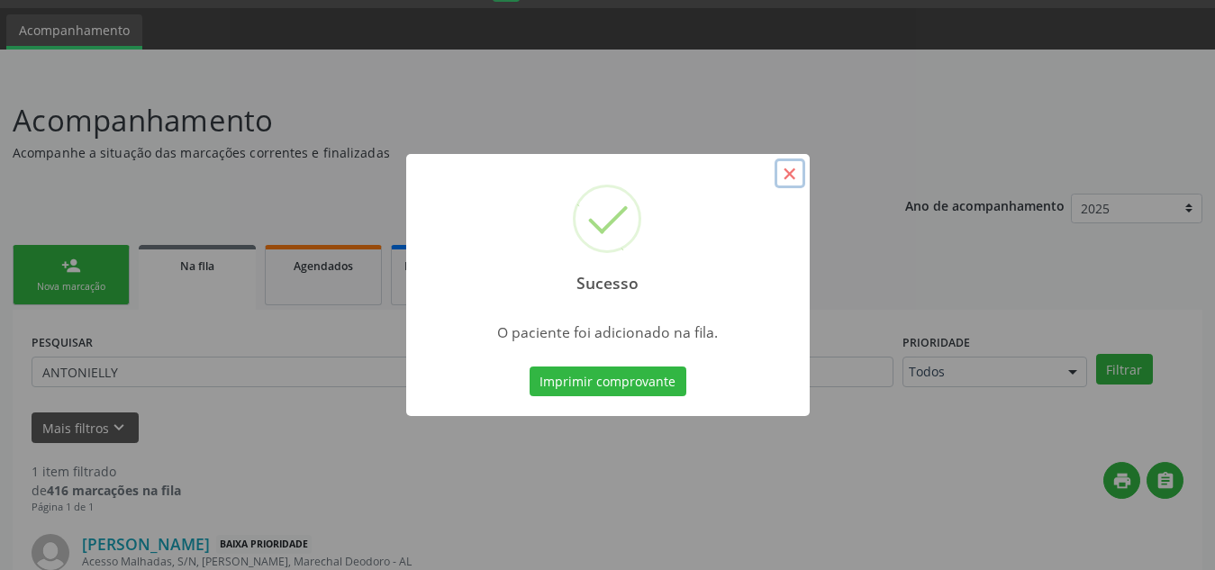
click at [781, 175] on button "×" at bounding box center [790, 174] width 31 height 31
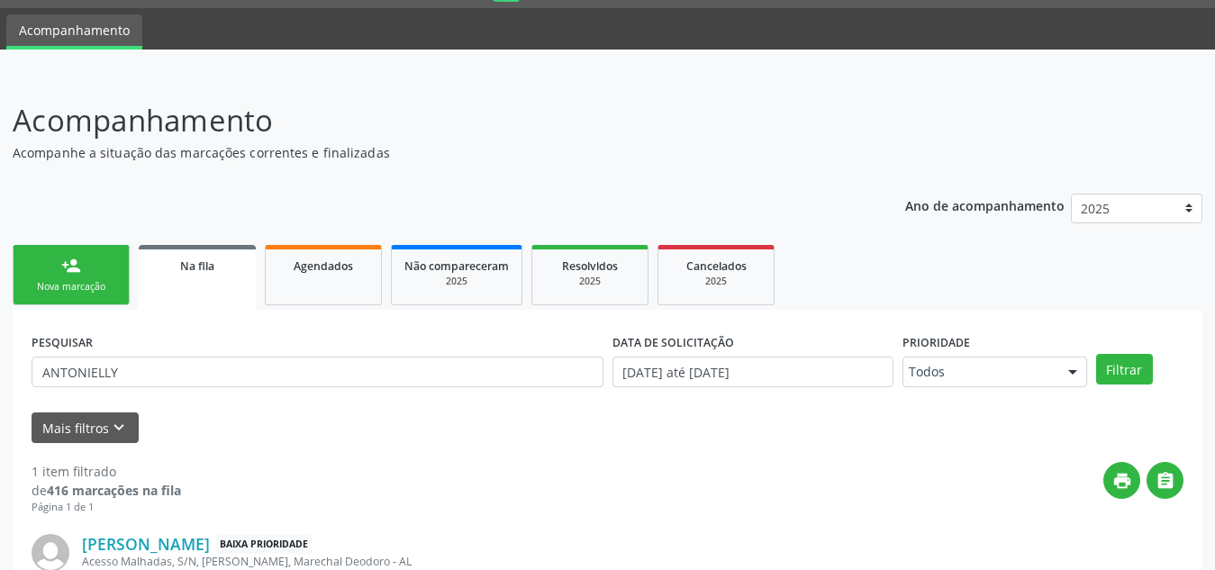
click at [94, 269] on link "person_add Nova marcação" at bounding box center [71, 275] width 117 height 60
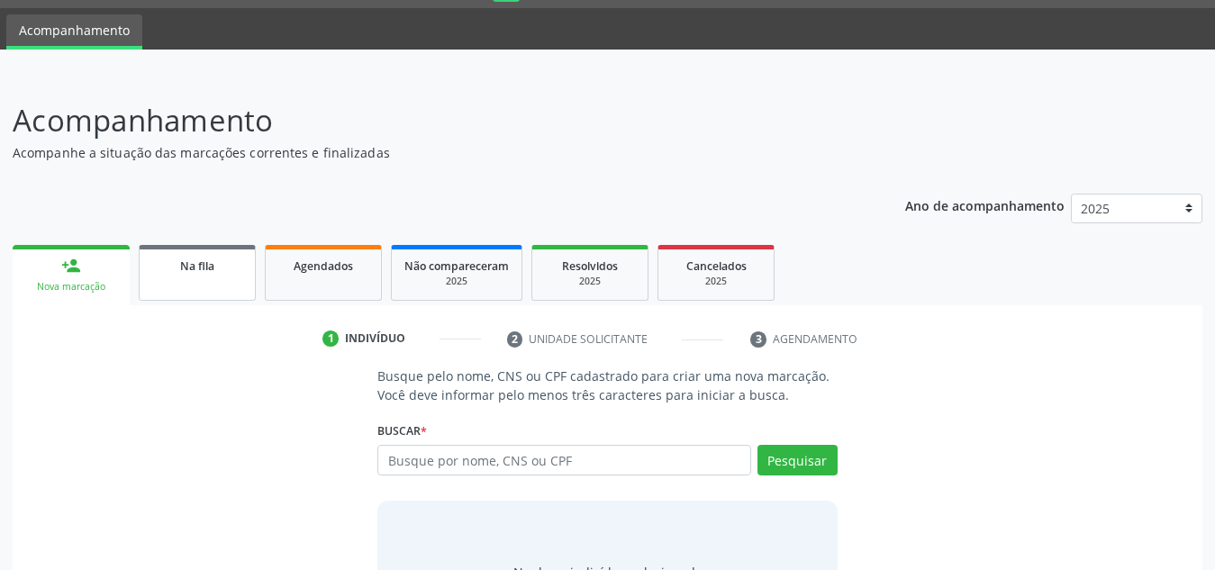
click at [221, 263] on div "Na fila" at bounding box center [197, 265] width 90 height 19
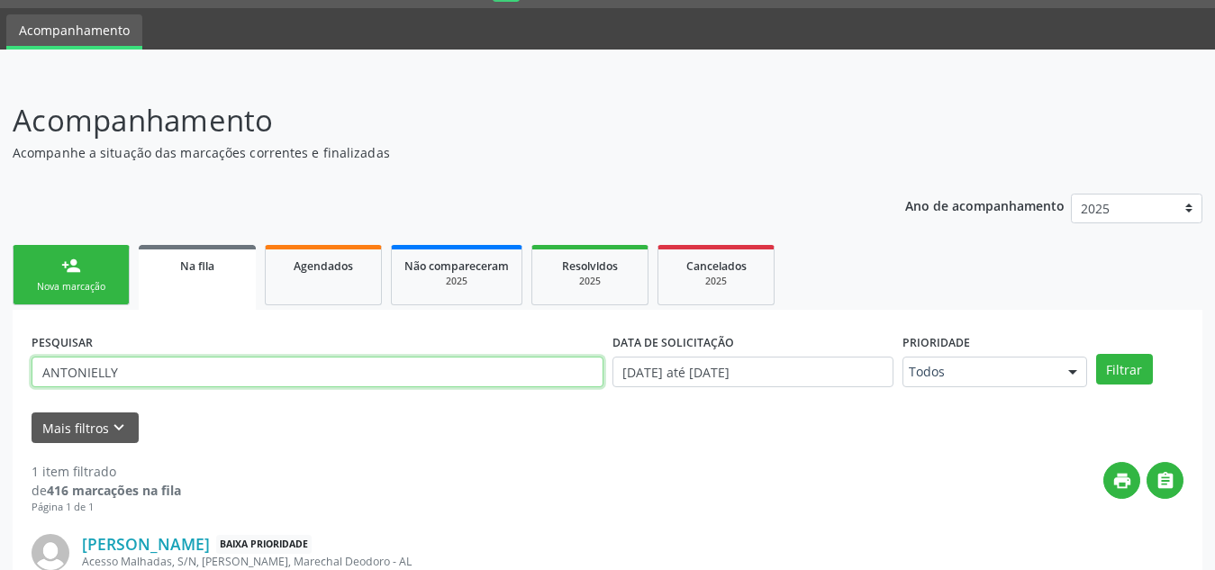
click at [358, 374] on input "ANTONIELLY" at bounding box center [318, 372] width 572 height 31
type input "leonildes"
click at [1096, 354] on button "Filtrar" at bounding box center [1124, 369] width 57 height 31
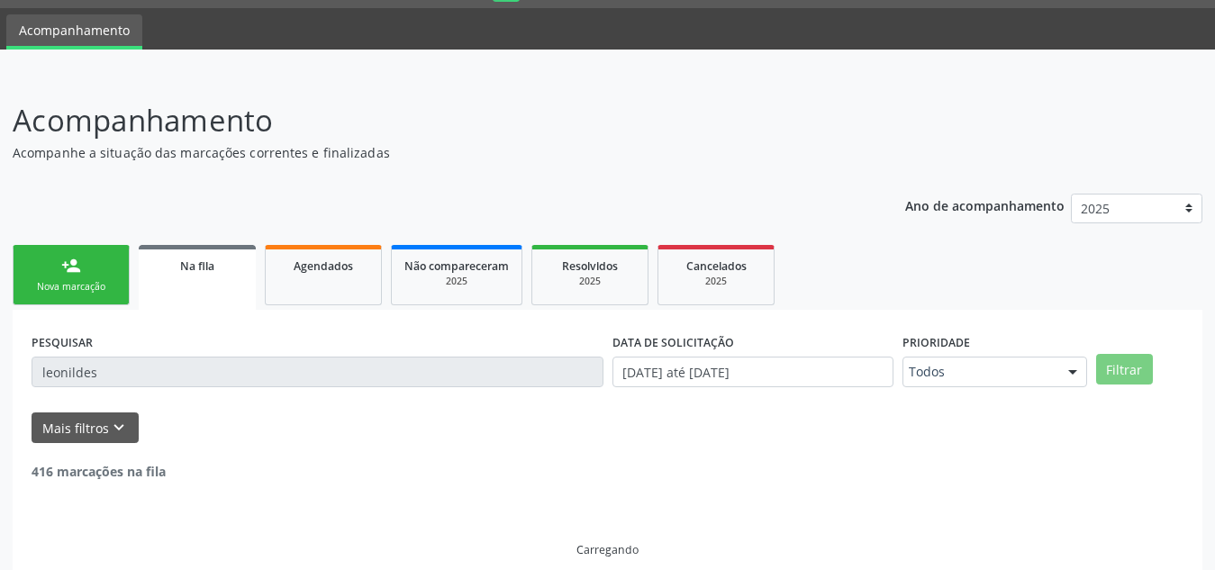
scroll to position [11, 0]
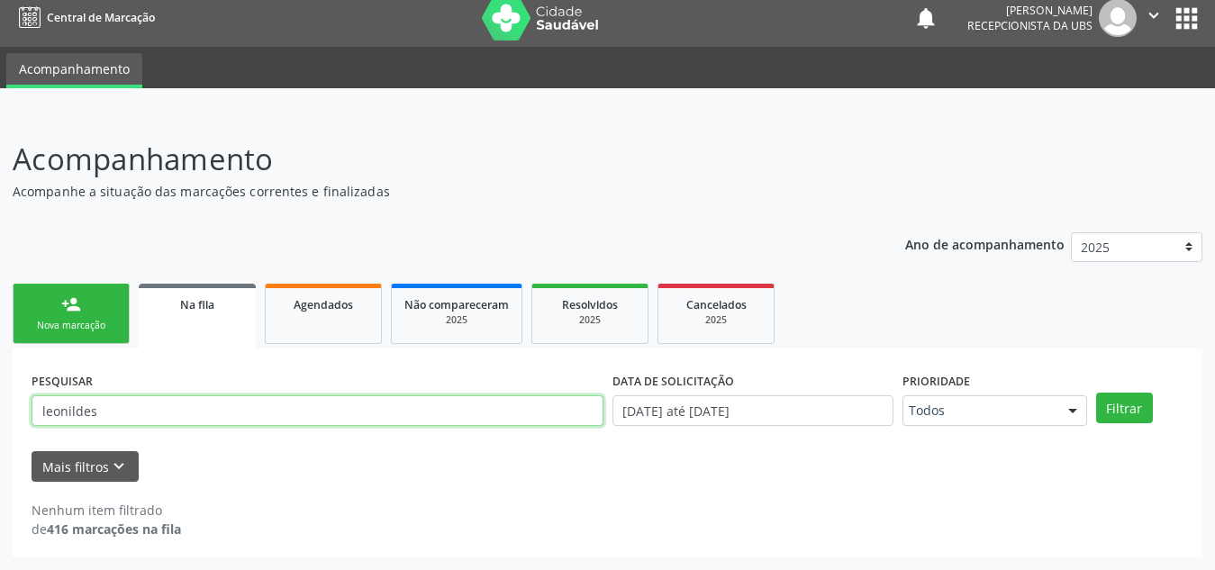
click at [304, 401] on input "leonildes" at bounding box center [318, 410] width 572 height 31
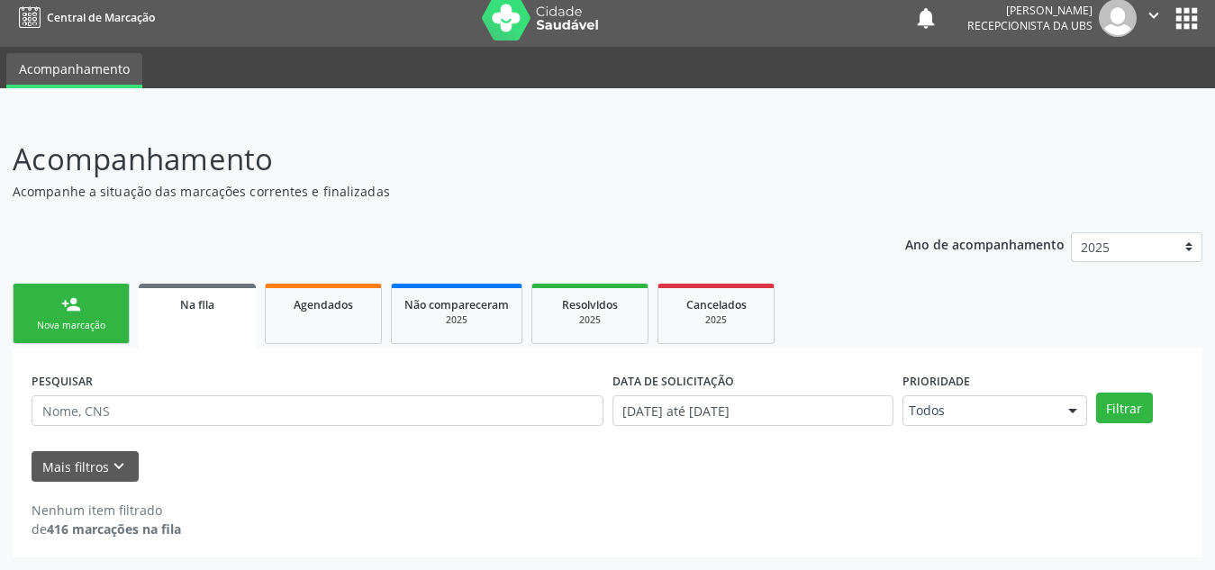
click at [323, 381] on div "PESQUISAR" at bounding box center [317, 403] width 581 height 70
click at [81, 321] on div "Nova marcação" at bounding box center [71, 326] width 90 height 14
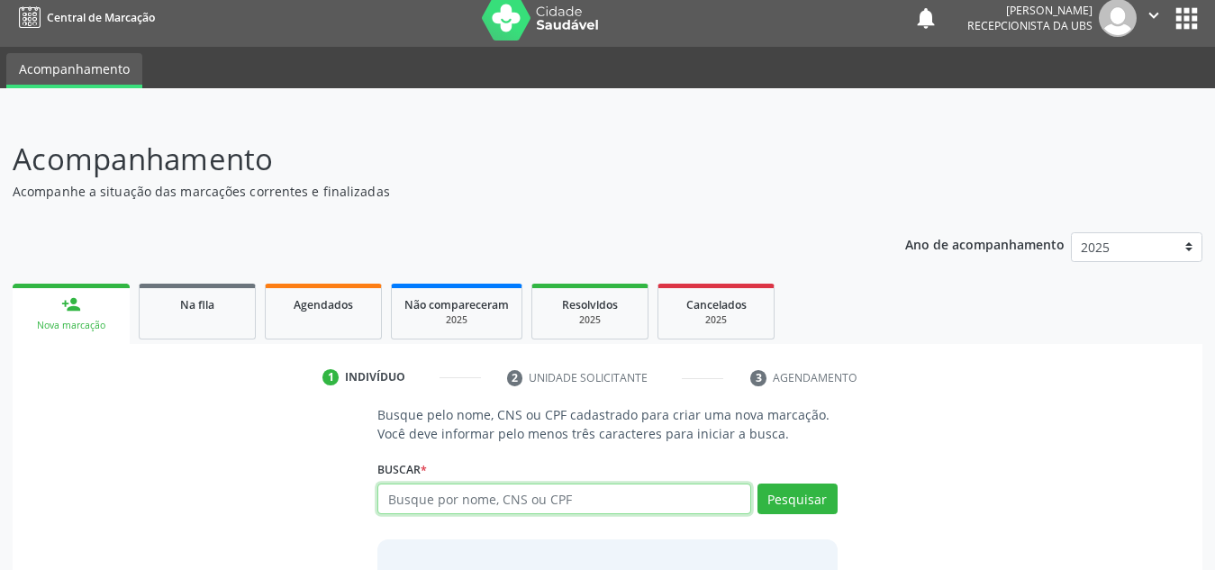
click at [478, 497] on input "text" at bounding box center [564, 499] width 374 height 31
type input "702004327243583"
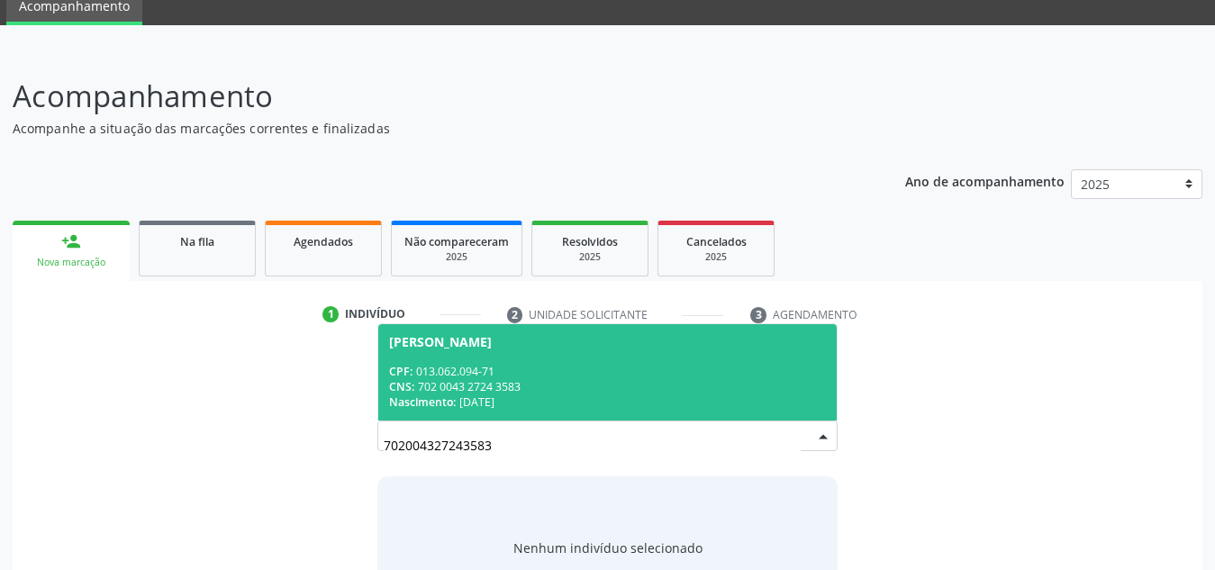
scroll to position [75, 0]
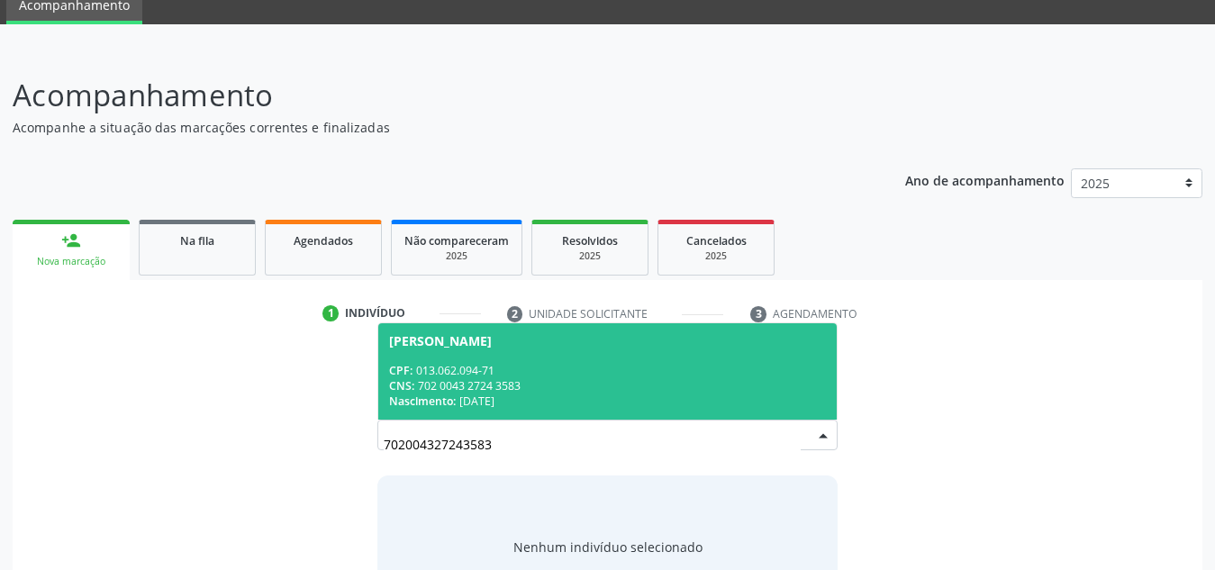
click at [584, 371] on div "CPF: 013.062.094-71" at bounding box center [607, 370] width 437 height 15
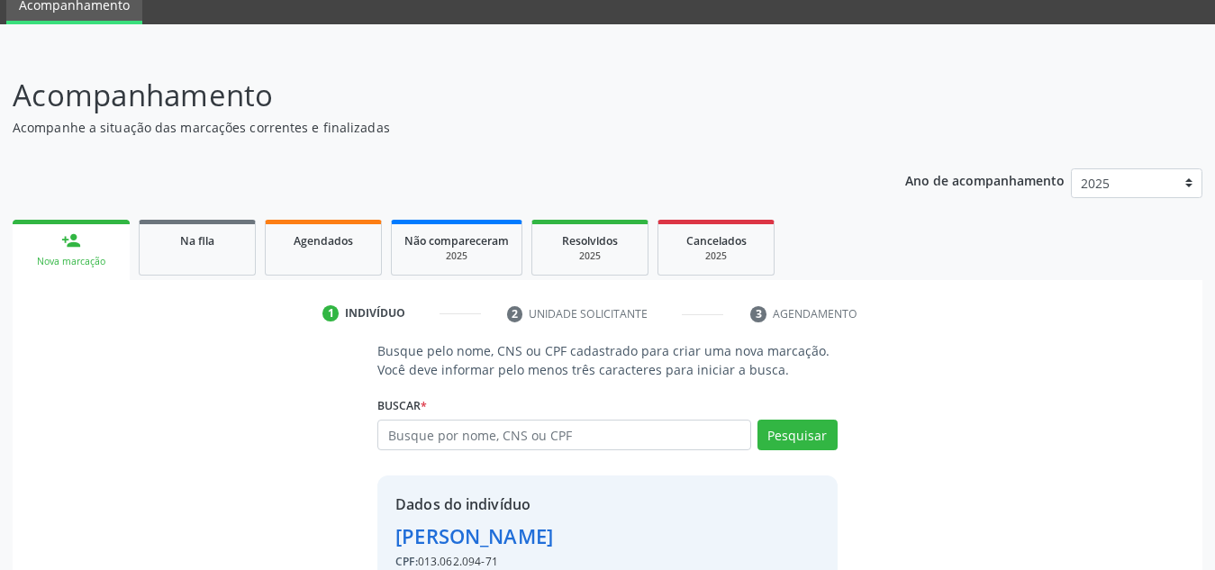
scroll to position [177, 0]
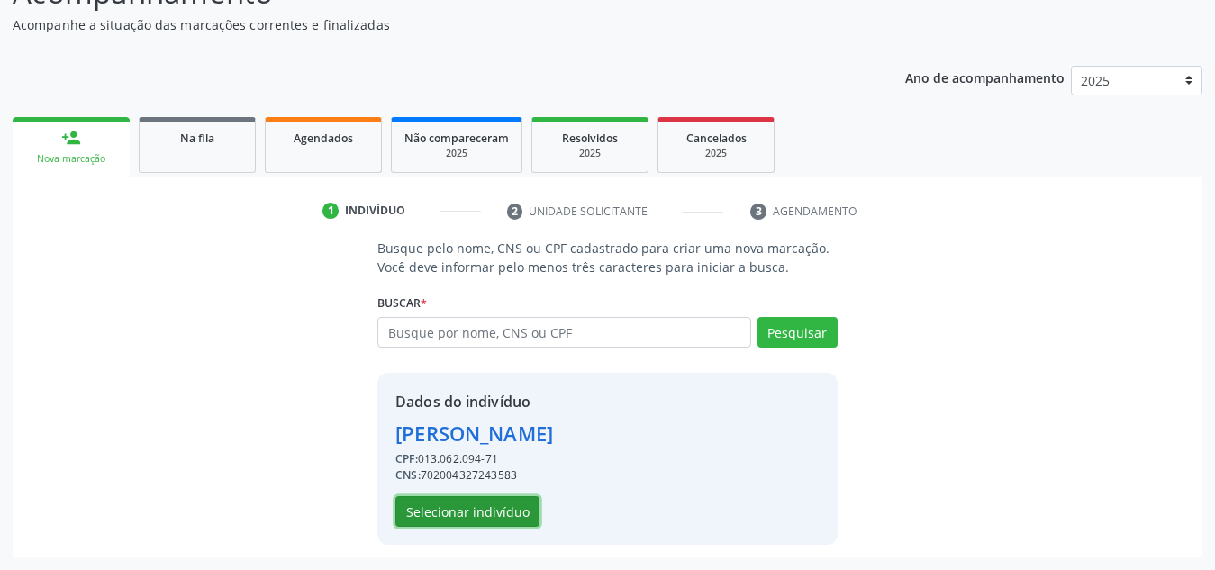
click at [493, 515] on button "Selecionar indivíduo" at bounding box center [467, 511] width 144 height 31
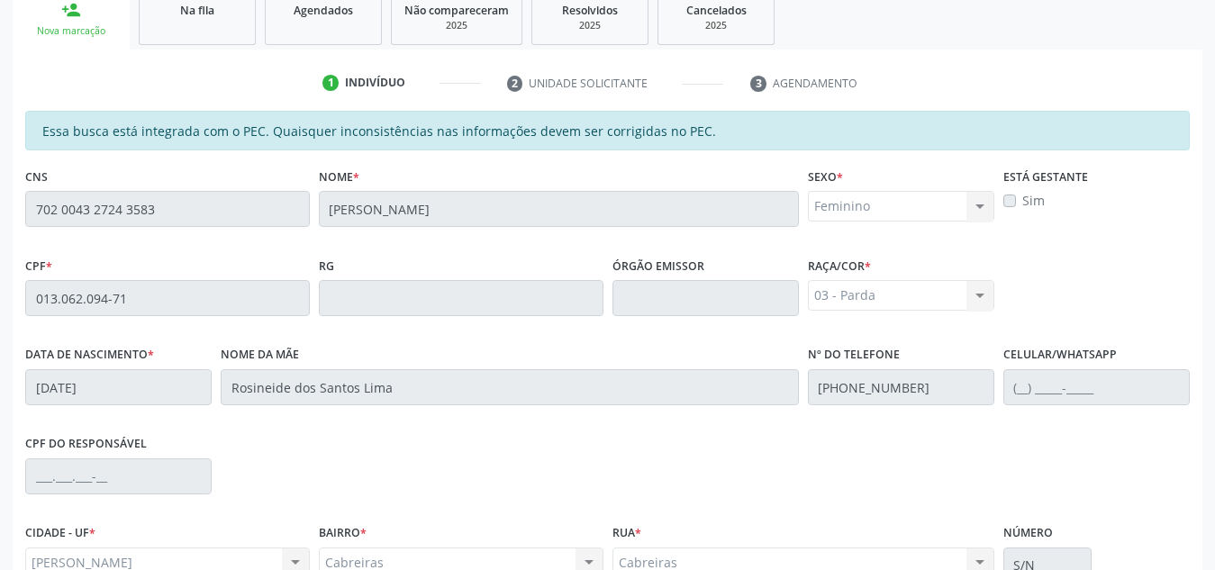
scroll to position [484, 0]
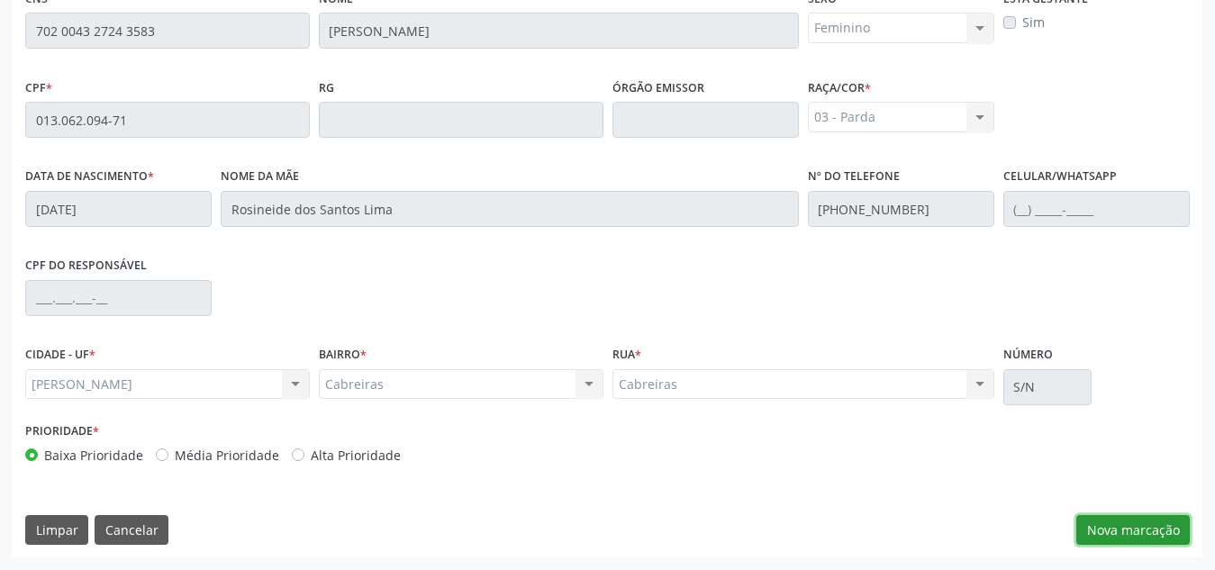
click at [1163, 541] on button "Nova marcação" at bounding box center [1133, 530] width 114 height 31
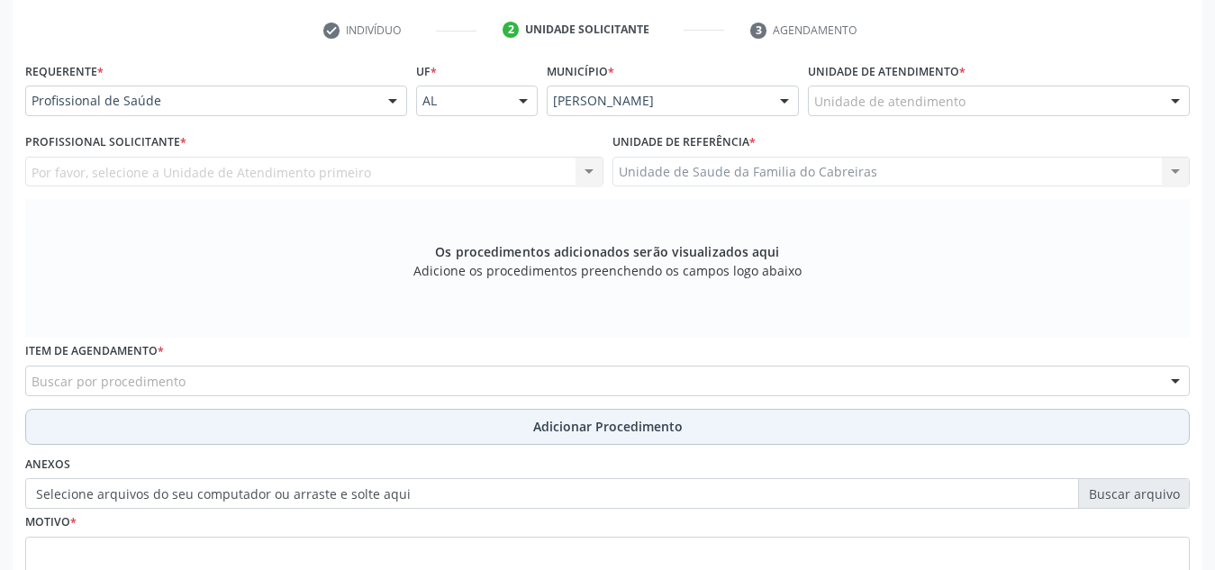
scroll to position [357, 0]
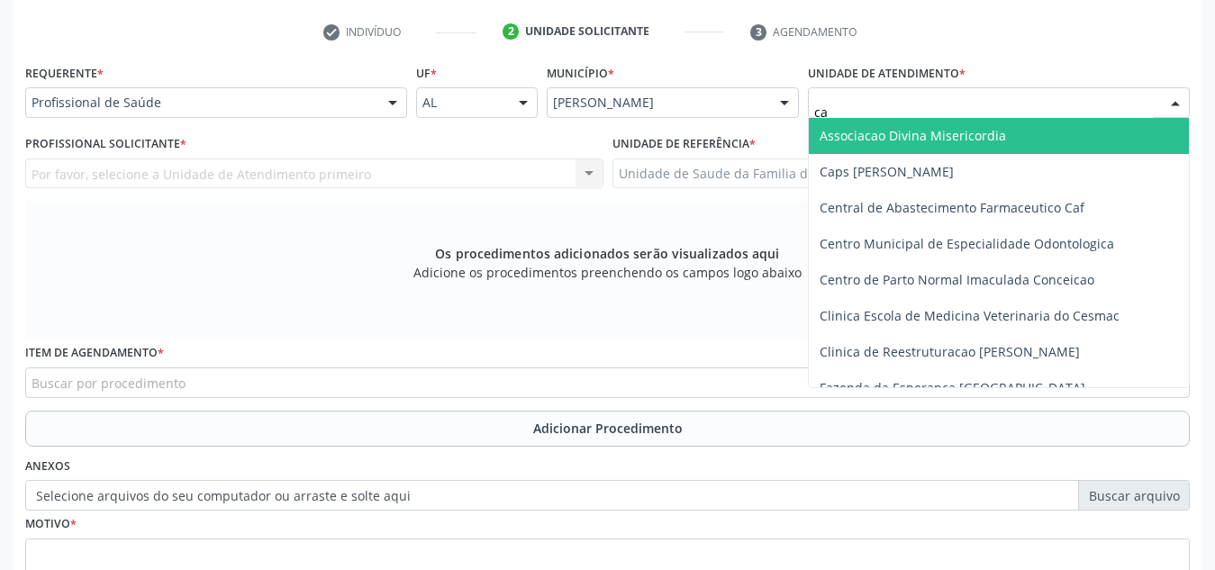
type input "cab"
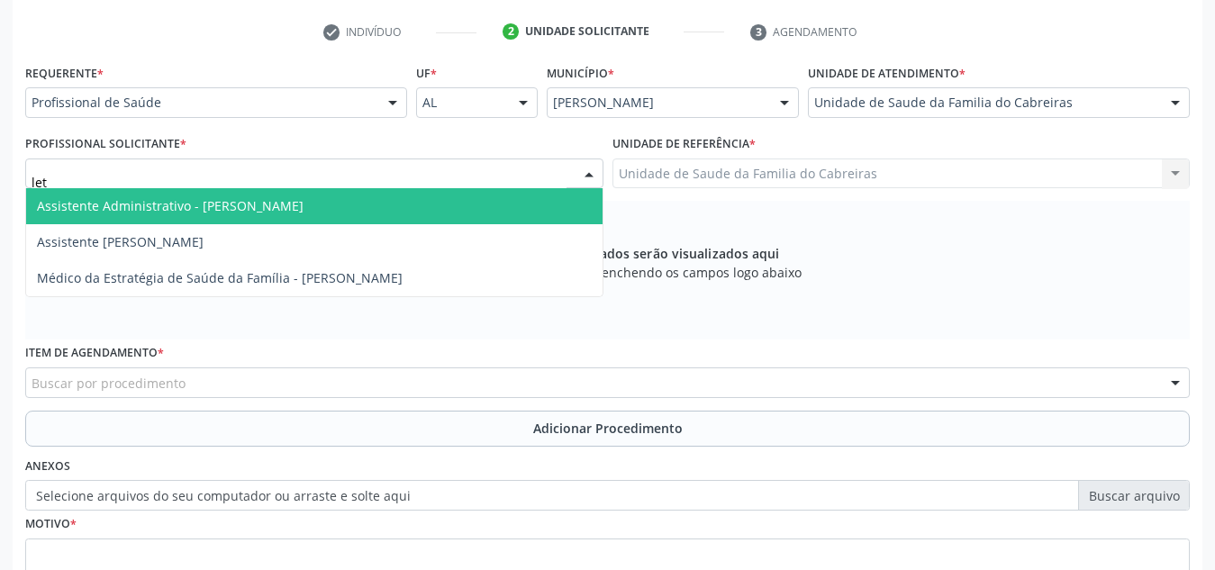
type input "leti"
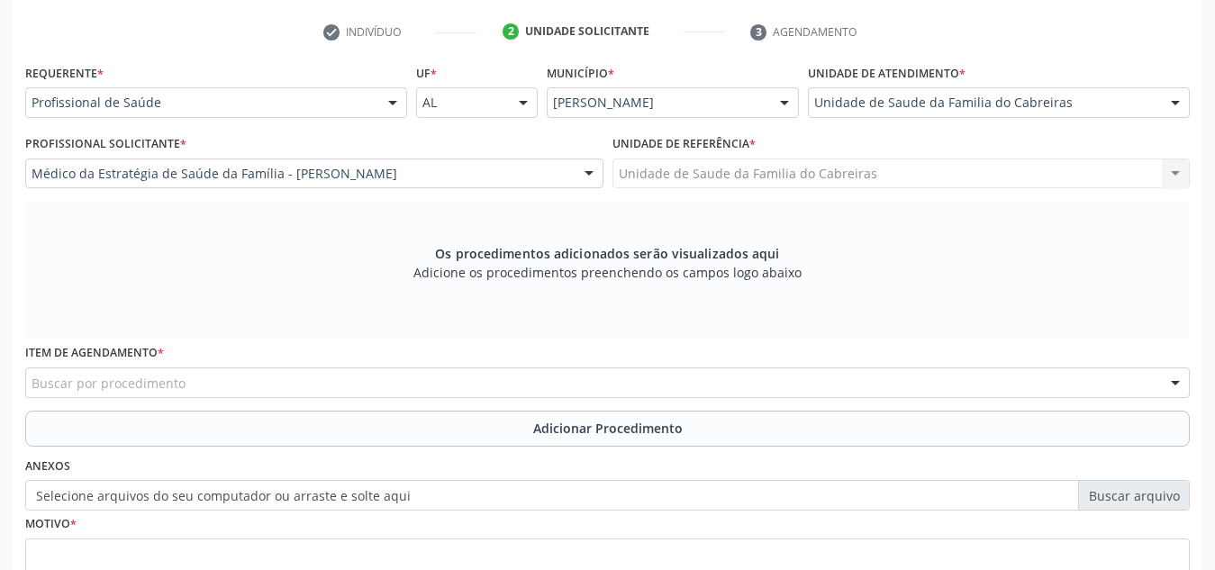
click at [640, 378] on div "Buscar por procedimento" at bounding box center [607, 383] width 1165 height 31
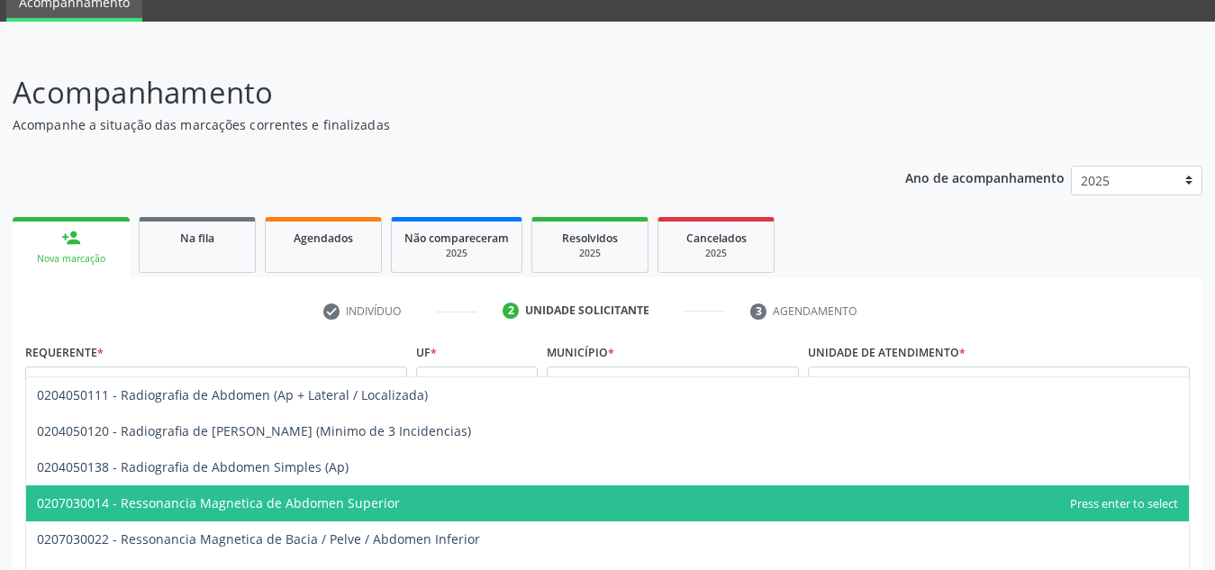
scroll to position [102, 0]
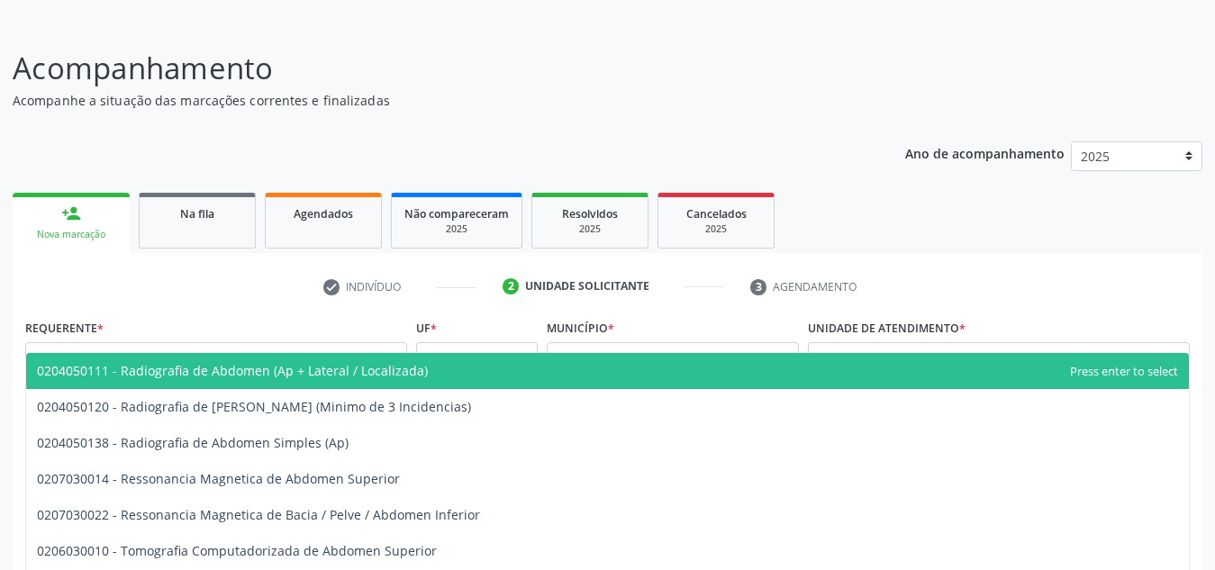
click at [804, 132] on div "Ano de acompanhamento 2025 person_add Nova marcação Na fila Agendados Não compa…" at bounding box center [608, 548] width 1190 height 839
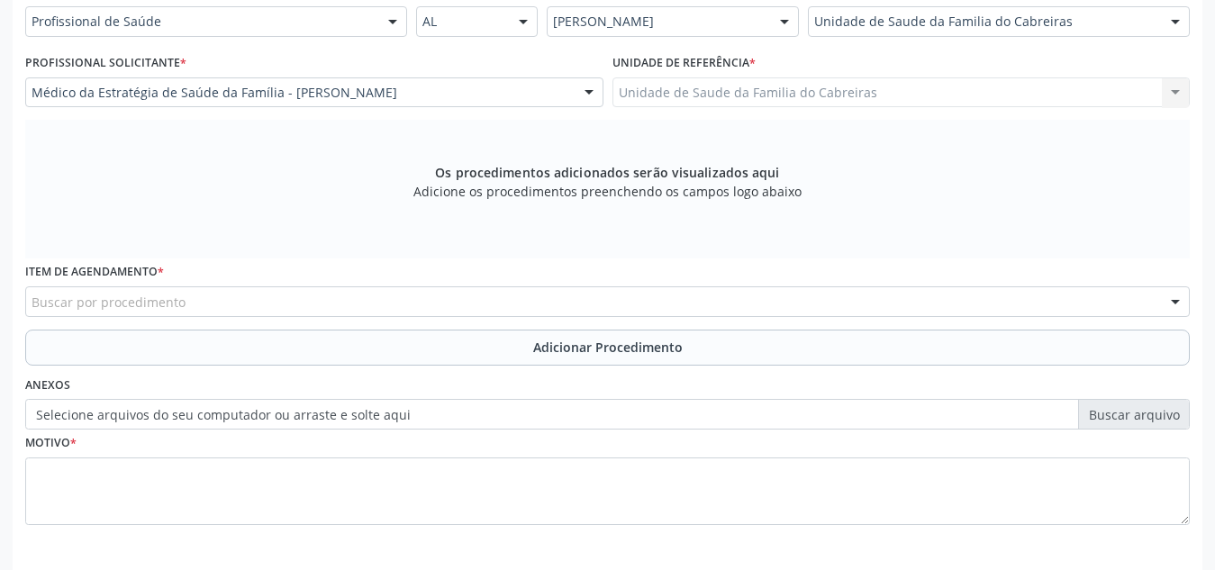
scroll to position [512, 0]
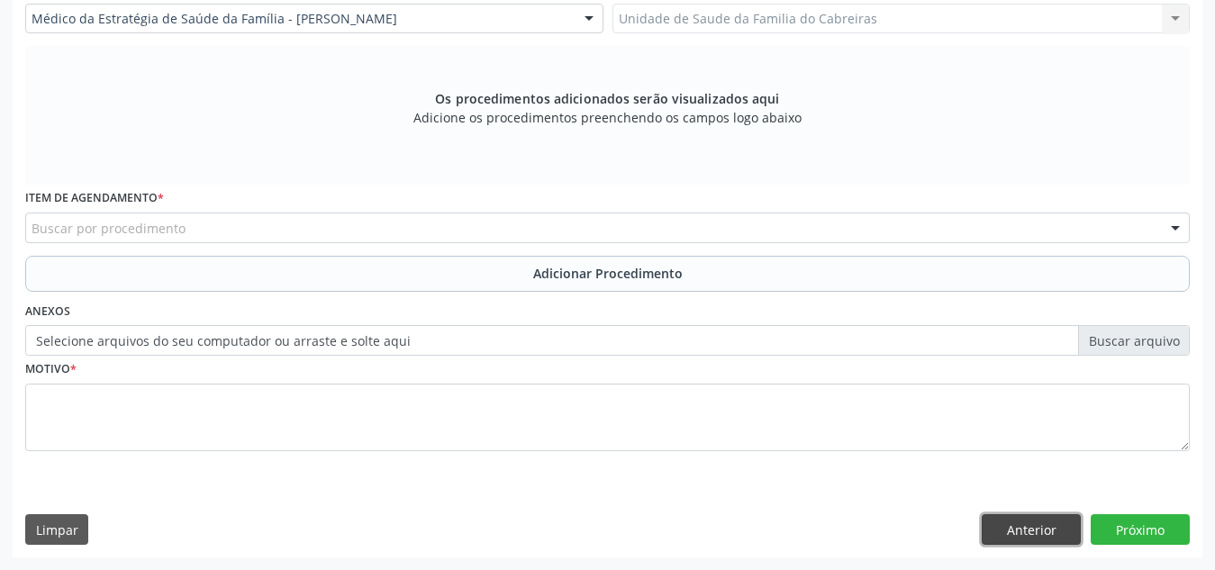
click at [1032, 529] on button "Anterior" at bounding box center [1031, 529] width 99 height 31
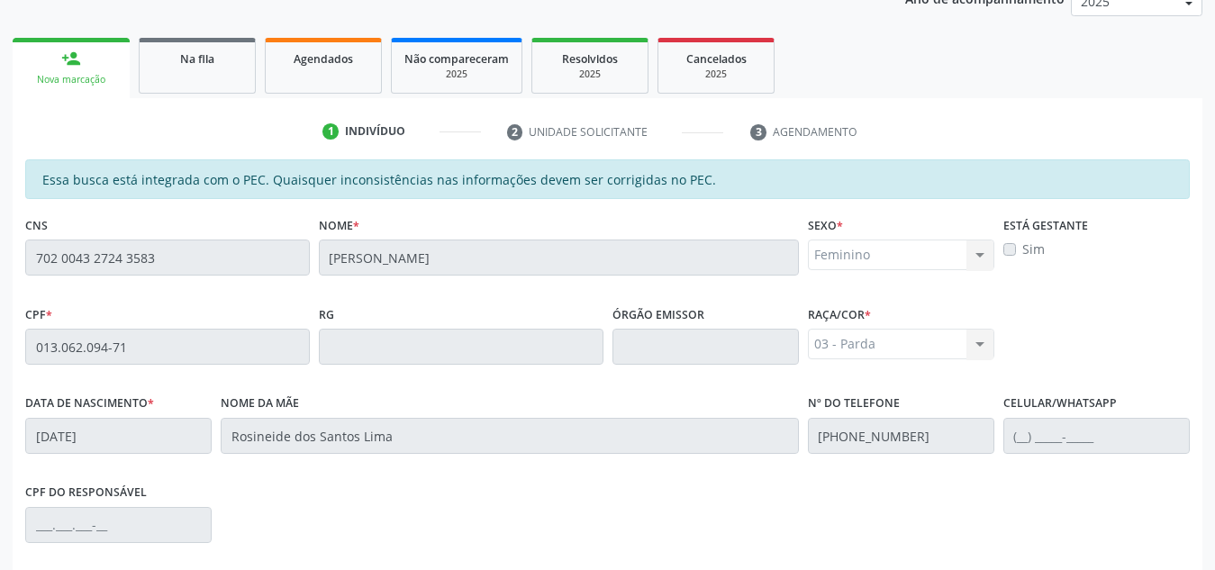
scroll to position [484, 0]
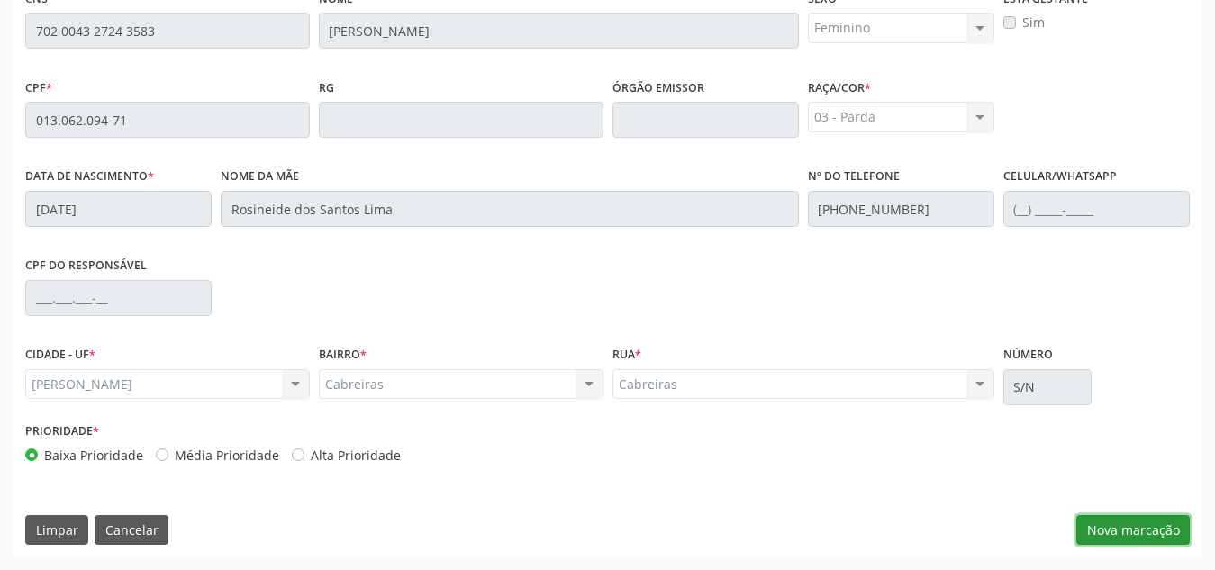
click at [1140, 532] on button "Nova marcação" at bounding box center [1133, 530] width 114 height 31
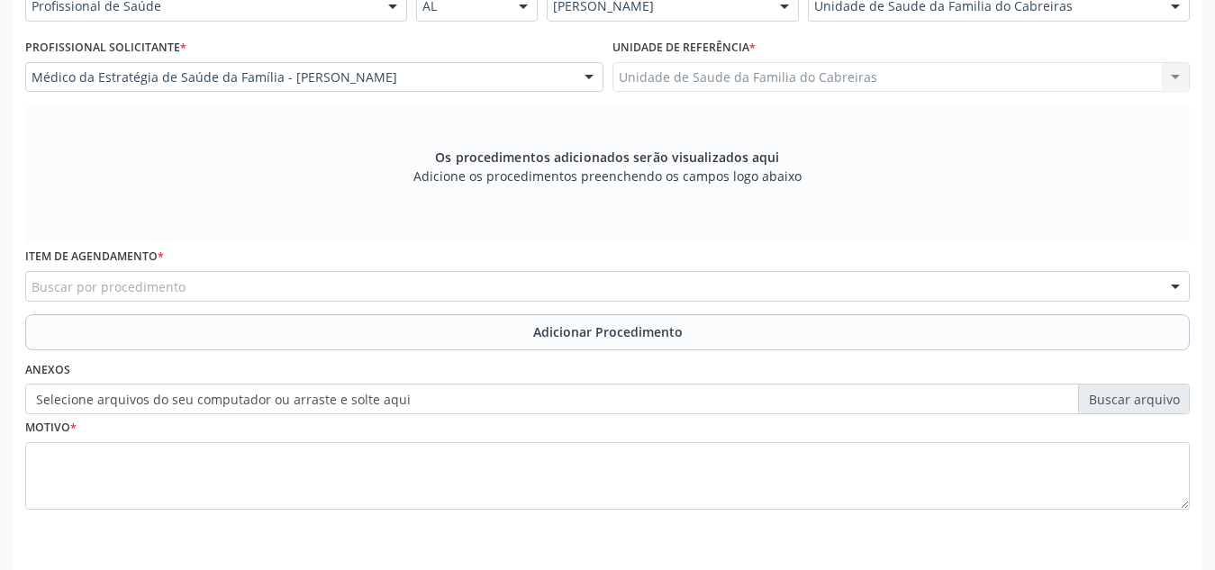
scroll to position [454, 0]
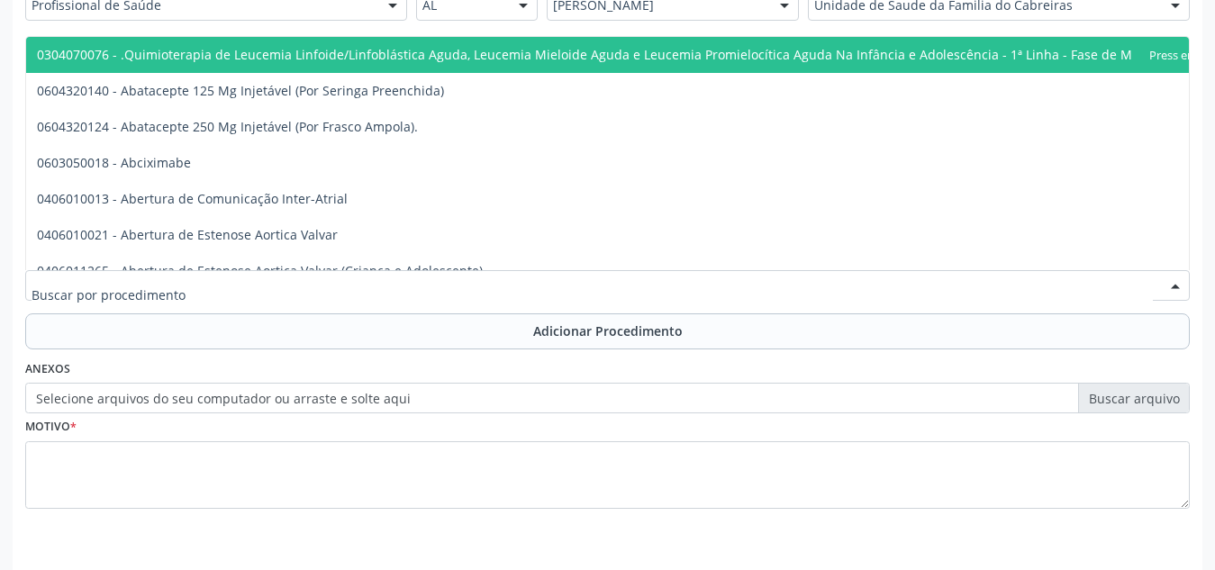
click at [506, 295] on div at bounding box center [607, 285] width 1165 height 31
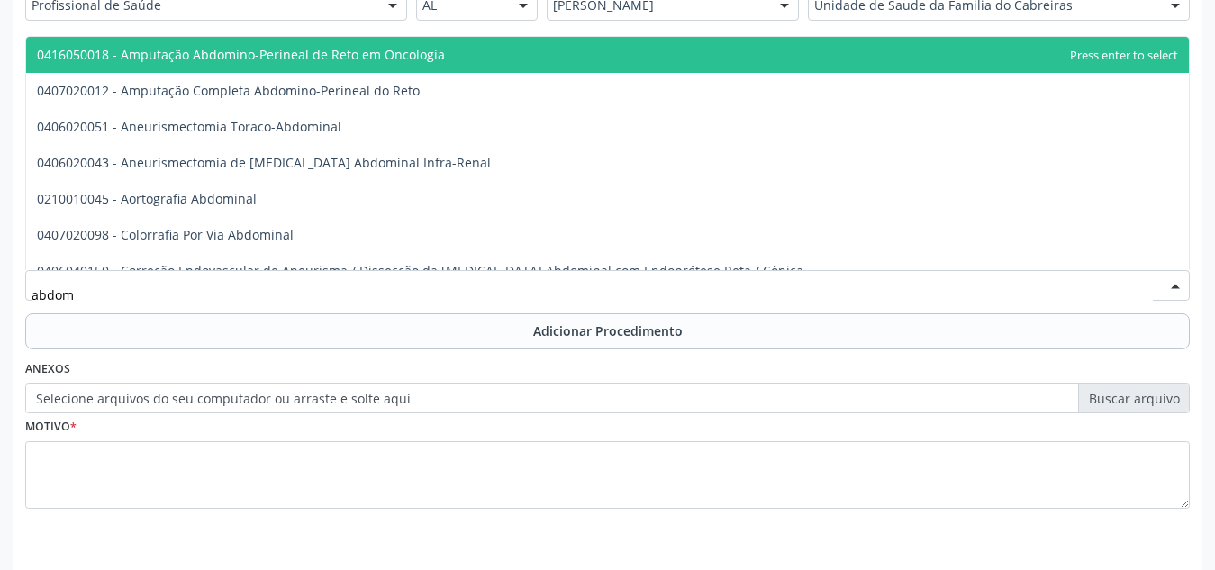
type input "abdome"
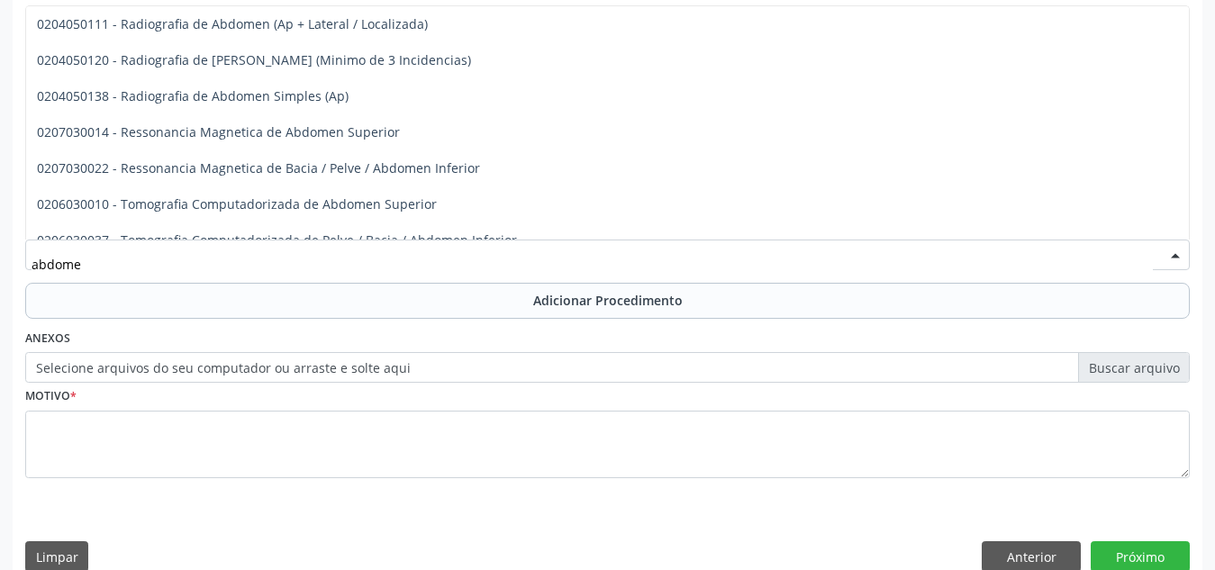
scroll to position [55, 0]
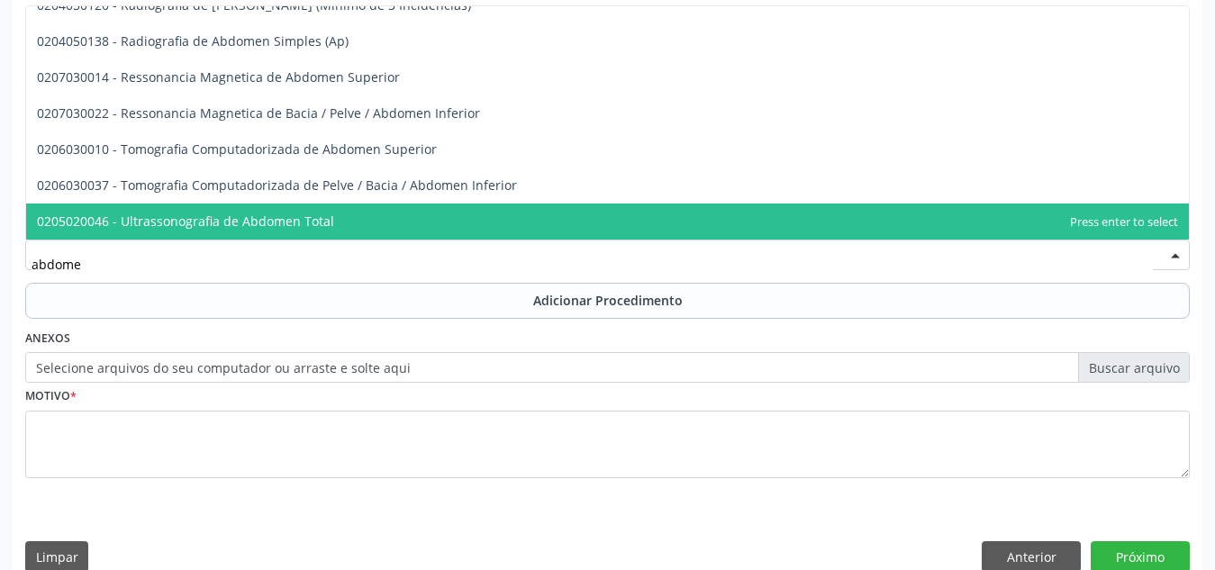
click at [469, 207] on span "0205020046 - Ultrassonografia de Abdomen Total" at bounding box center [607, 222] width 1163 height 36
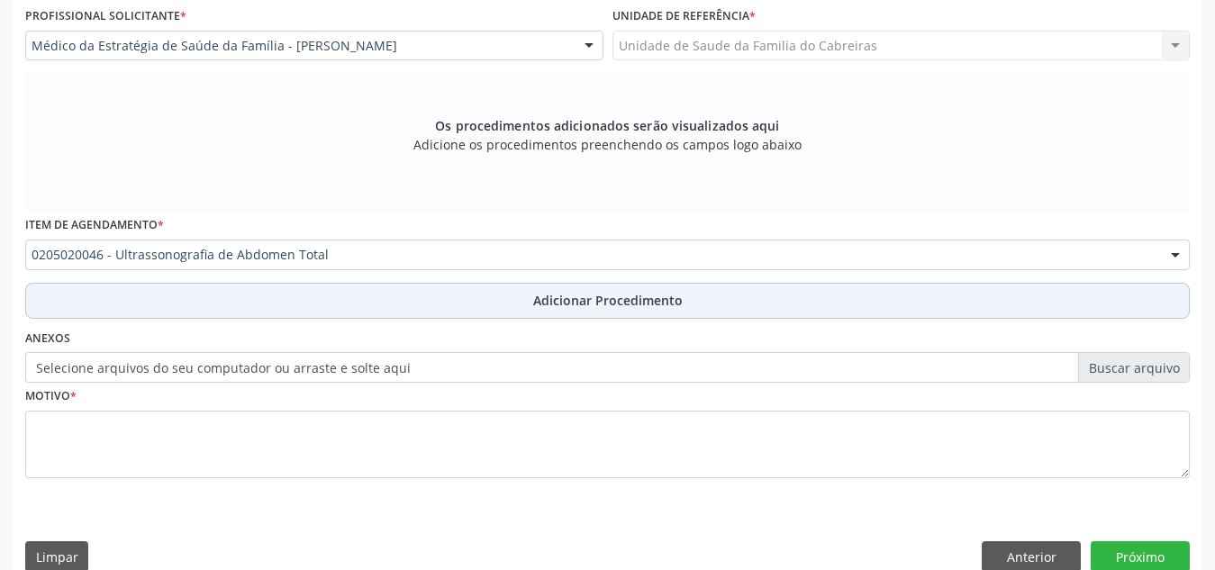
click at [471, 298] on button "Adicionar Procedimento" at bounding box center [607, 301] width 1165 height 36
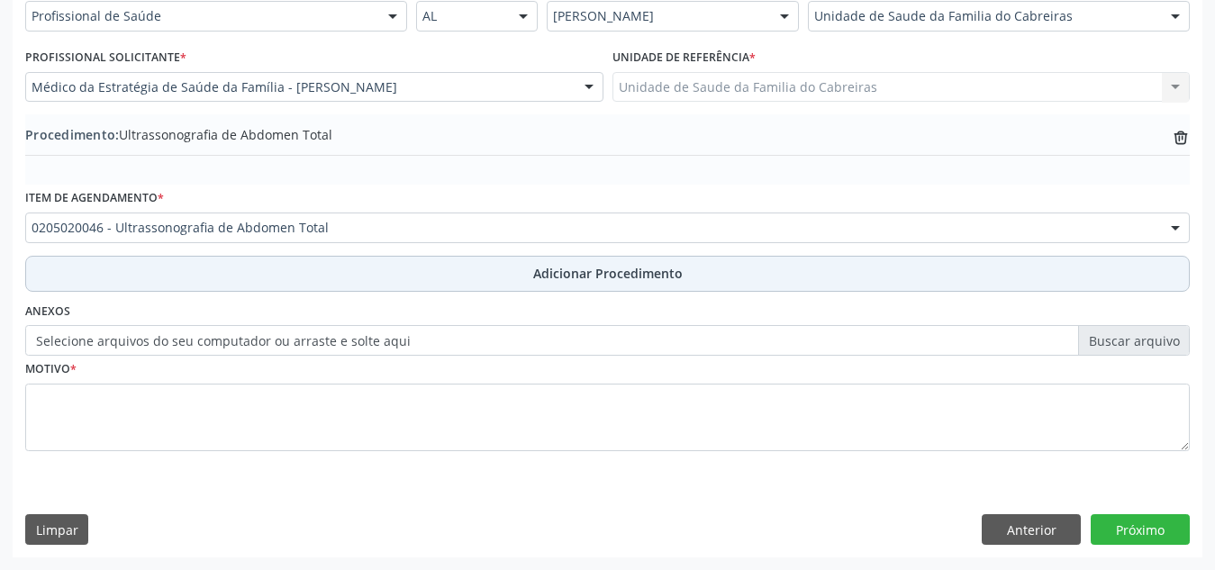
scroll to position [443, 0]
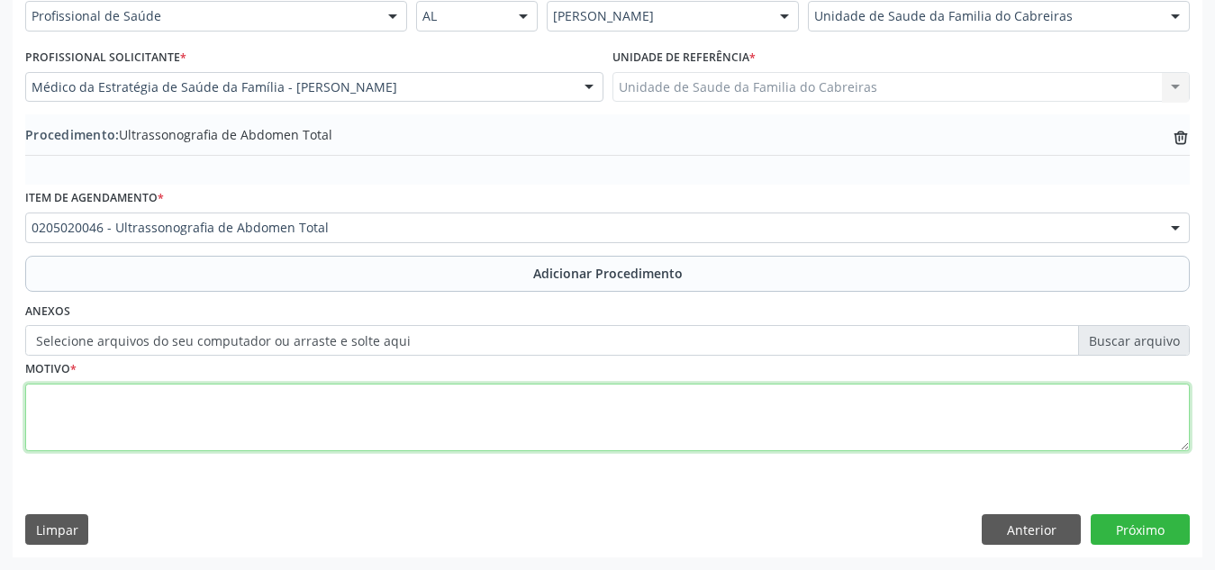
click at [467, 404] on textarea at bounding box center [607, 418] width 1165 height 68
drag, startPoint x: 333, startPoint y: 398, endPoint x: 424, endPoint y: 400, distance: 91.0
click at [424, 400] on textarea "Abdomen superior - acompanhamento de esteasose hepática" at bounding box center [607, 418] width 1165 height 68
type textarea "Abdomen superior - acompanhamento de esteasose hepática"
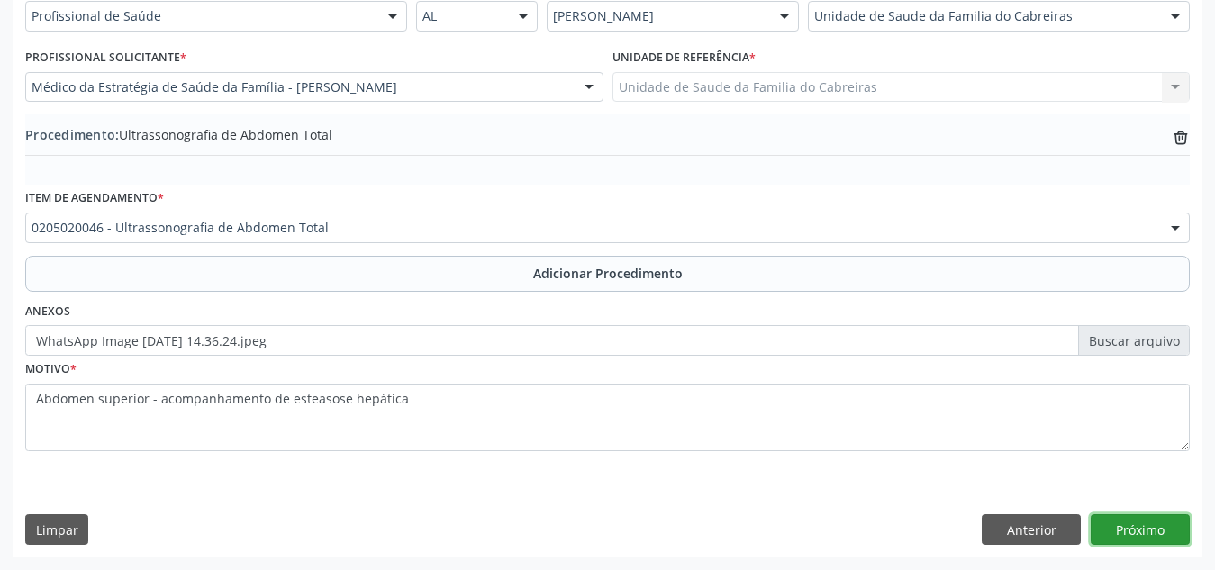
click at [1130, 522] on button "Próximo" at bounding box center [1140, 529] width 99 height 31
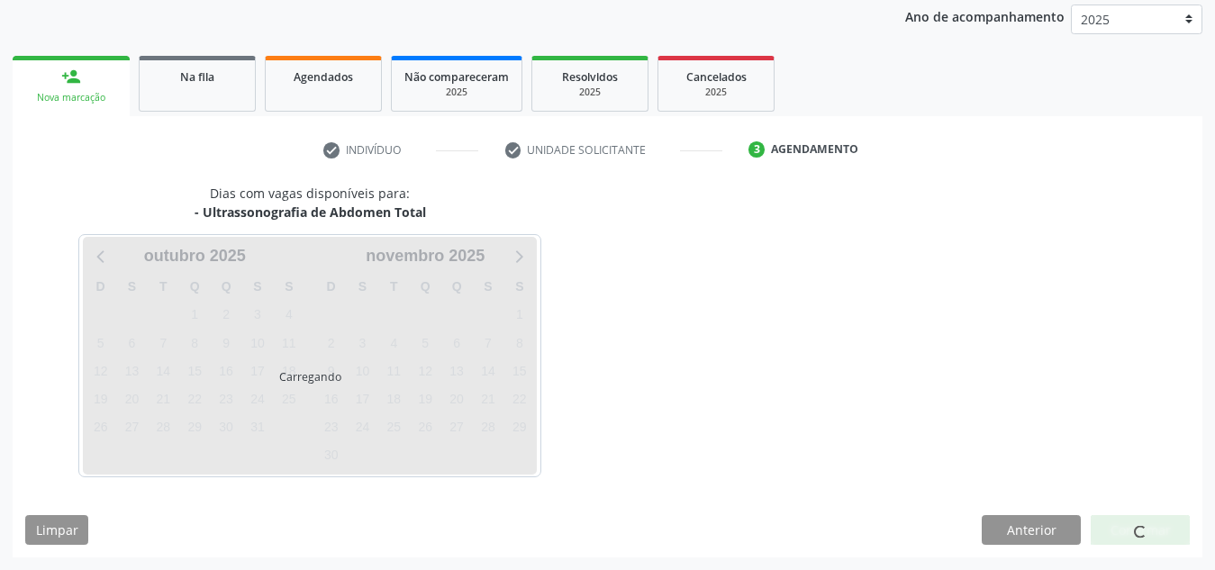
scroll to position [292, 0]
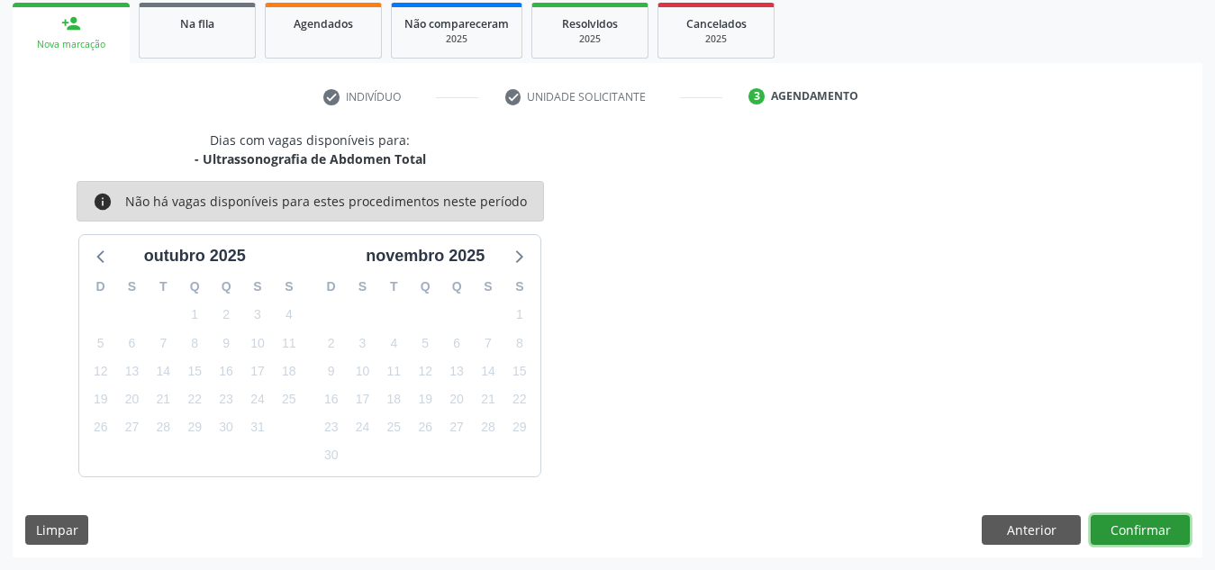
click at [1130, 522] on button "Confirmar" at bounding box center [1140, 530] width 99 height 31
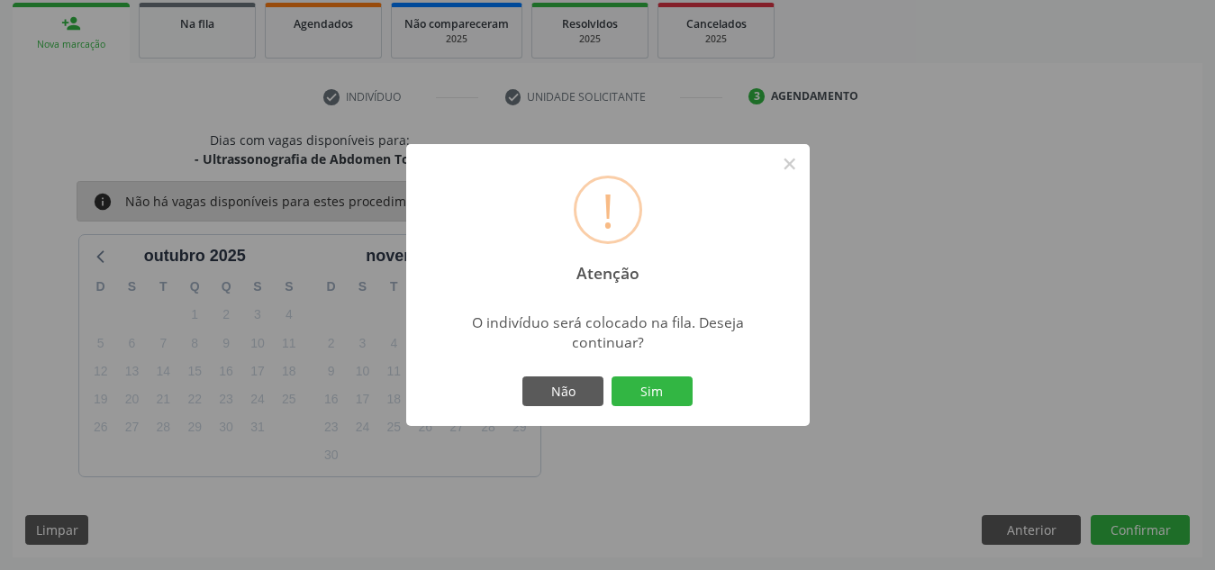
click at [612, 377] on button "Sim" at bounding box center [652, 392] width 81 height 31
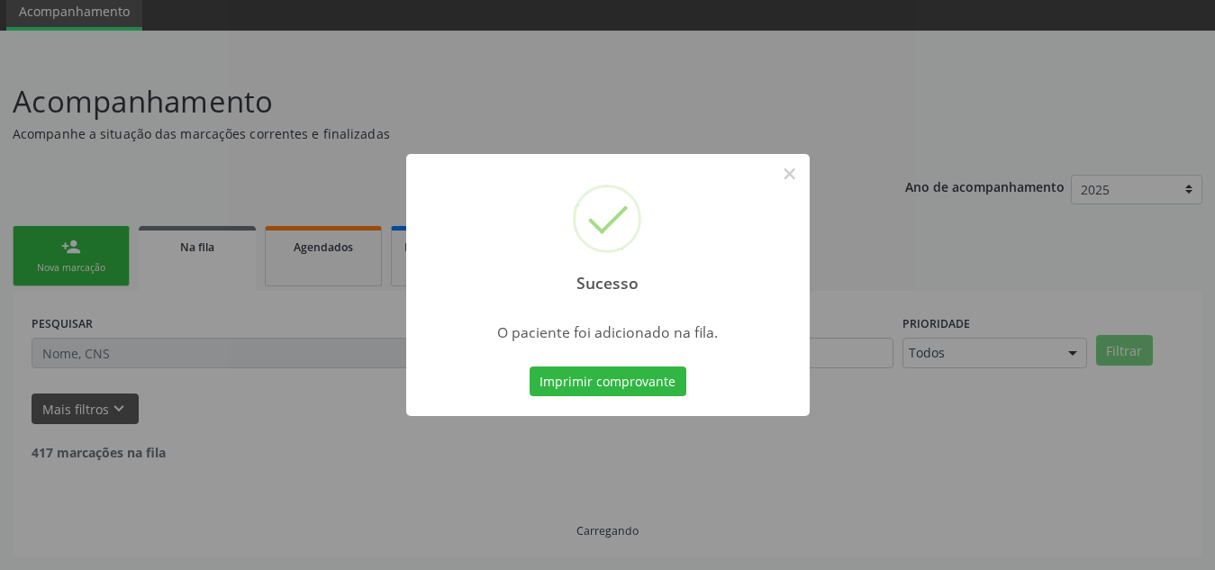
scroll to position [50, 0]
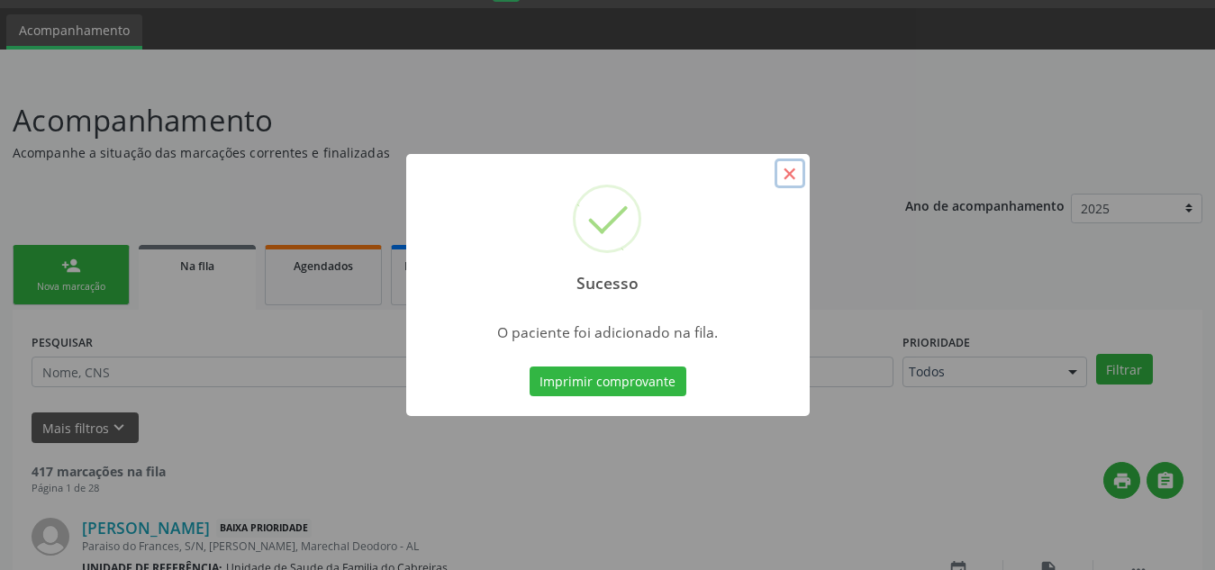
click at [782, 174] on button "×" at bounding box center [790, 174] width 31 height 31
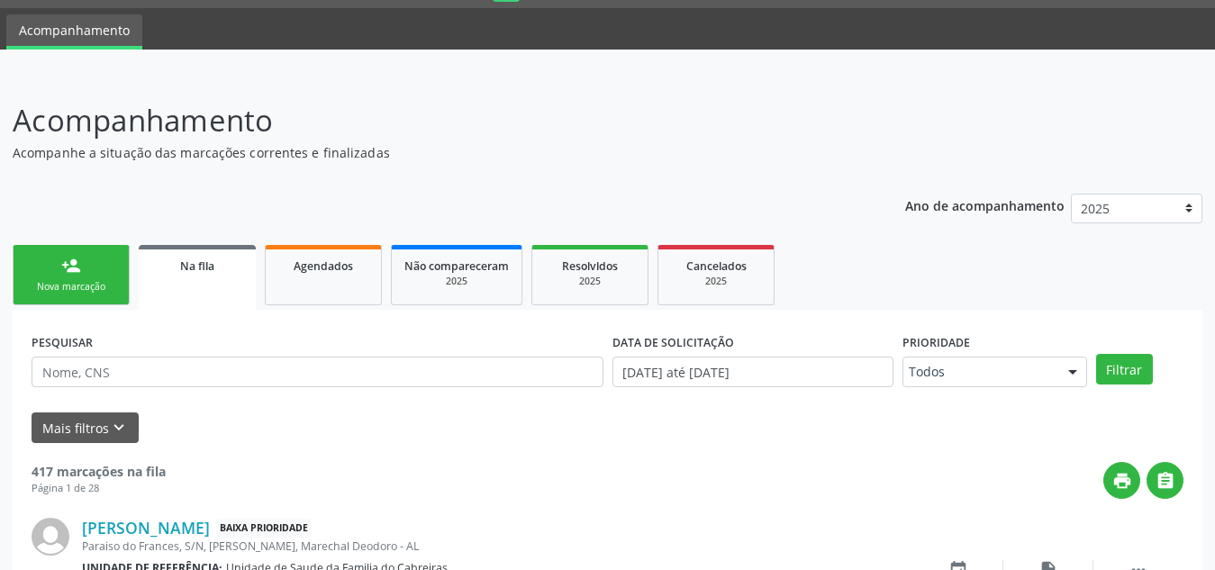
click at [90, 256] on link "person_add Nova marcação" at bounding box center [71, 275] width 117 height 60
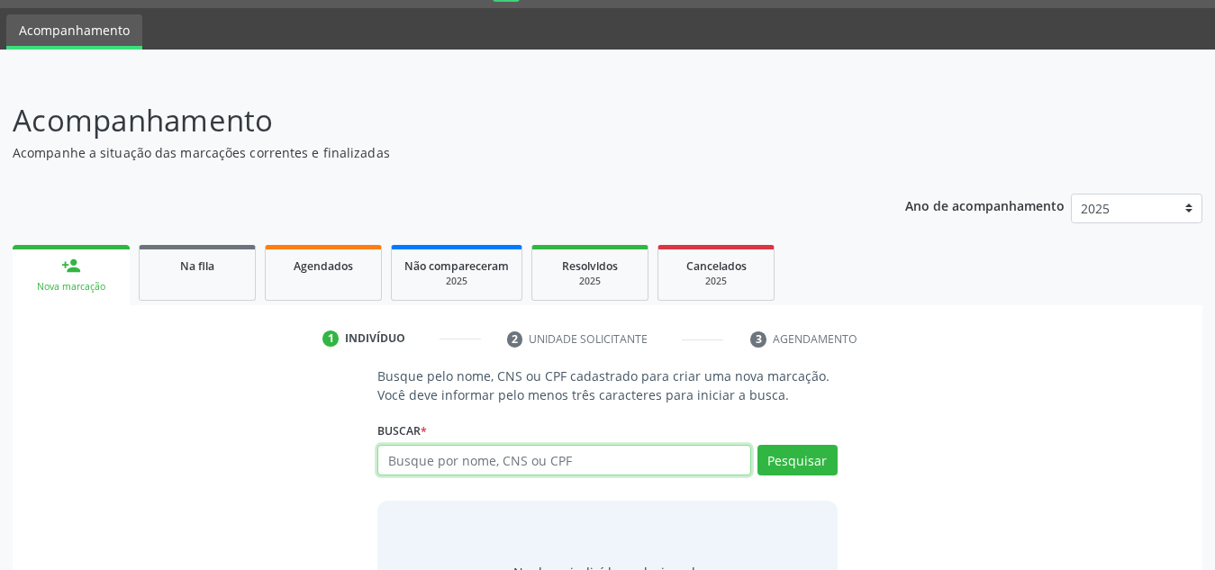
click at [460, 450] on input "text" at bounding box center [564, 460] width 374 height 31
type input "702406053059428"
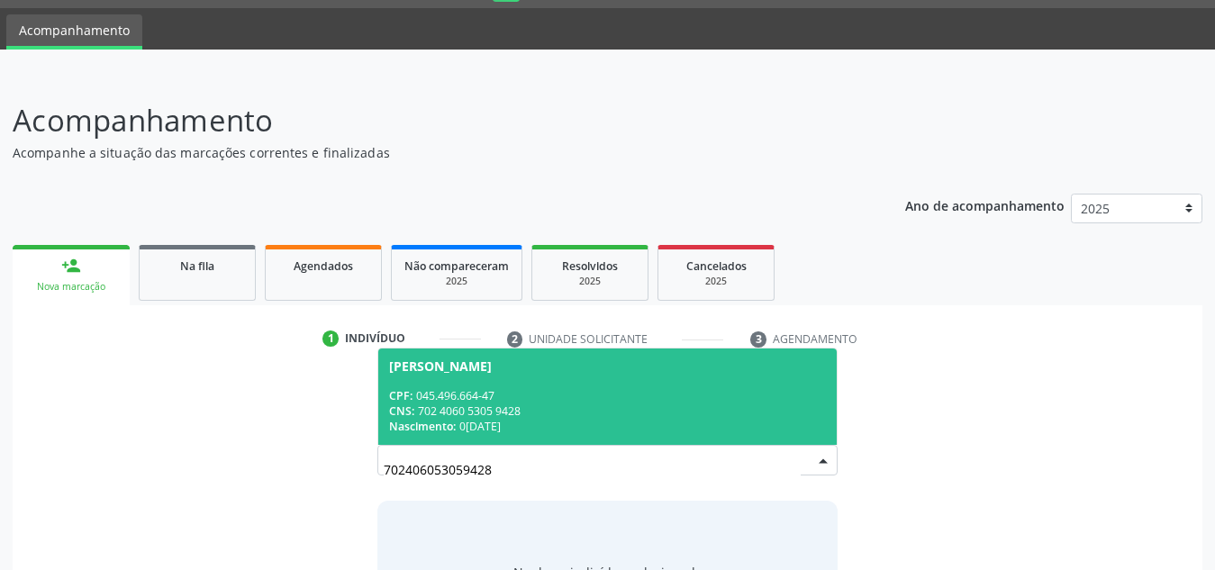
click at [535, 388] on div "CPF: 045.496.664-47" at bounding box center [607, 395] width 437 height 15
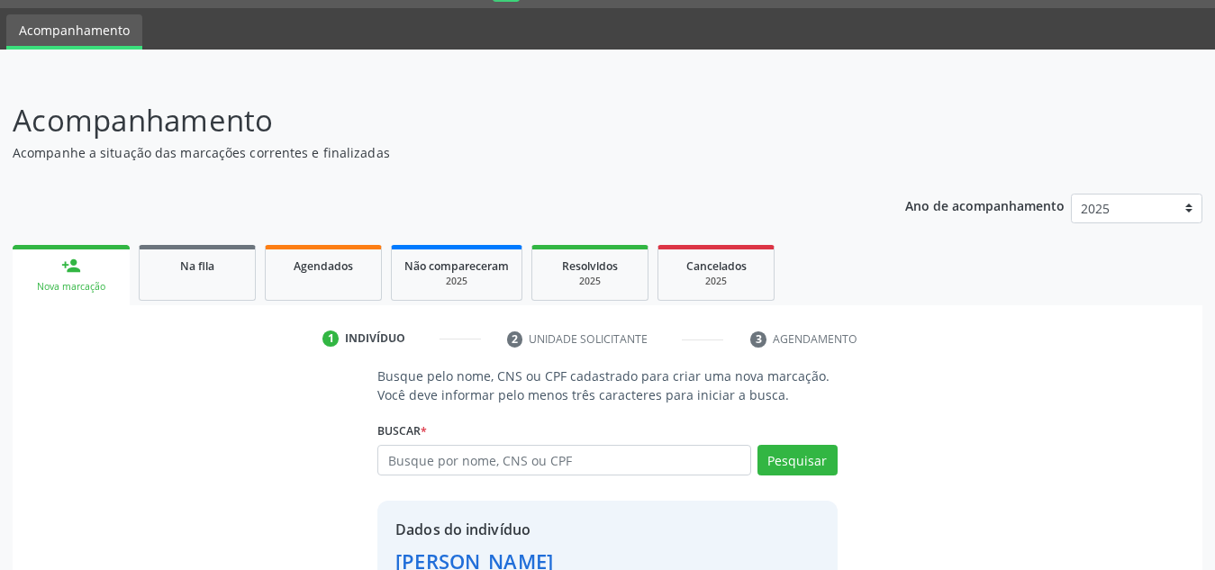
scroll to position [177, 0]
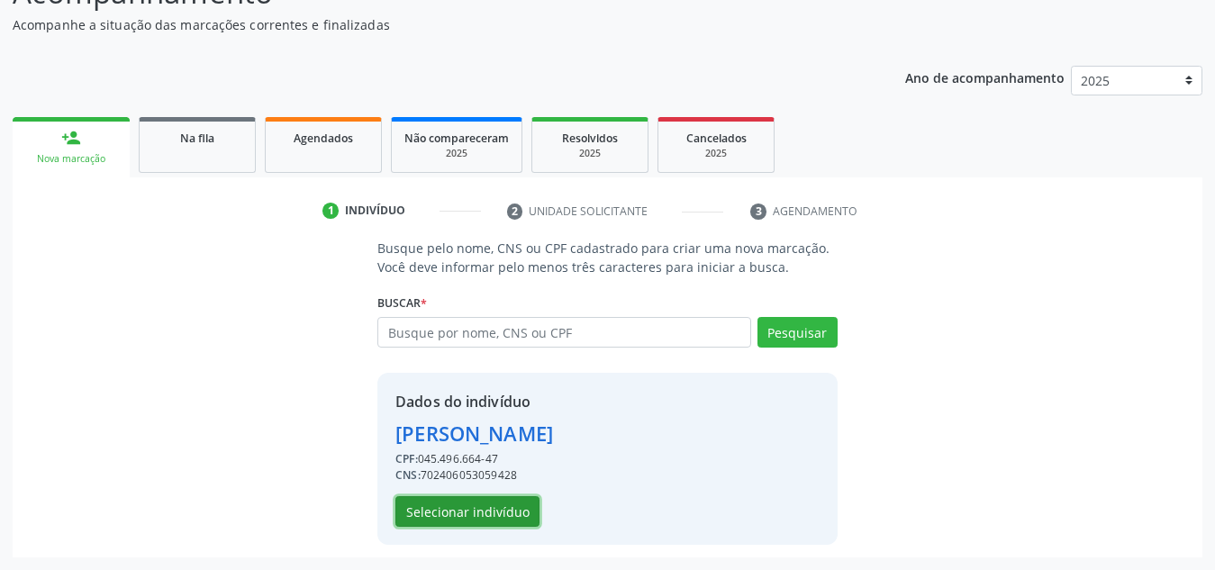
click at [491, 513] on button "Selecionar indivíduo" at bounding box center [467, 511] width 144 height 31
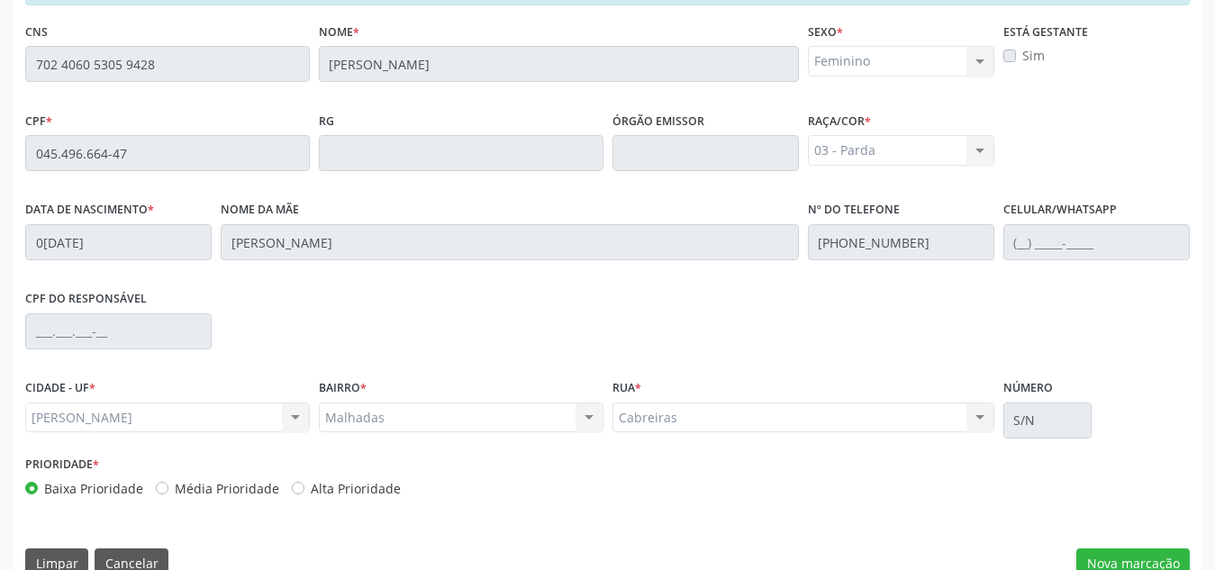
scroll to position [484, 0]
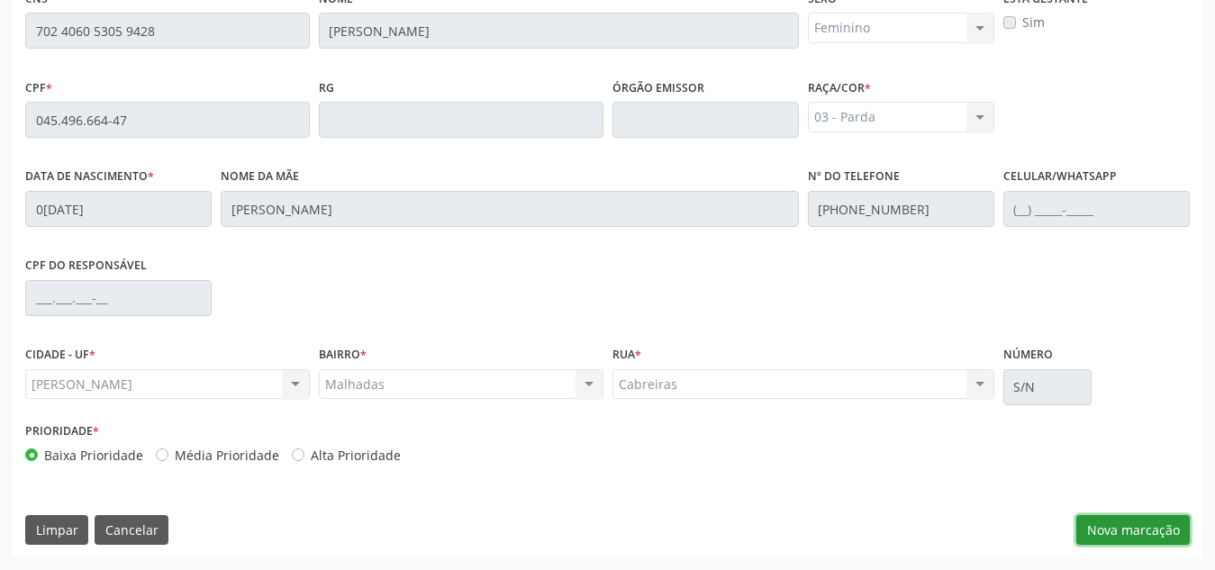
click at [1155, 521] on button "Nova marcação" at bounding box center [1133, 530] width 114 height 31
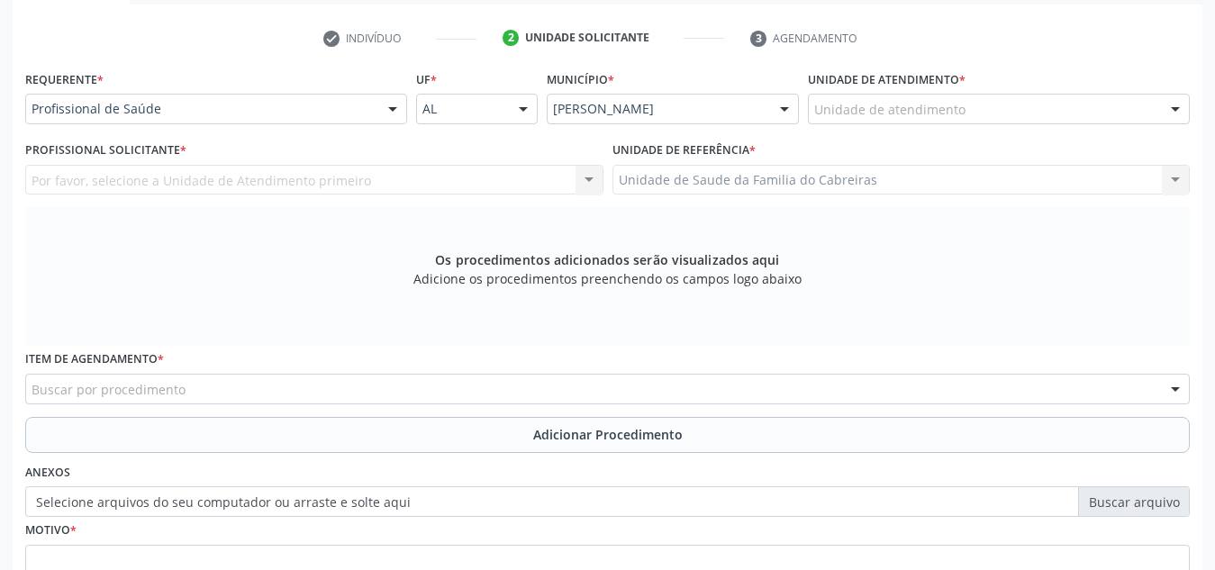
scroll to position [337, 0]
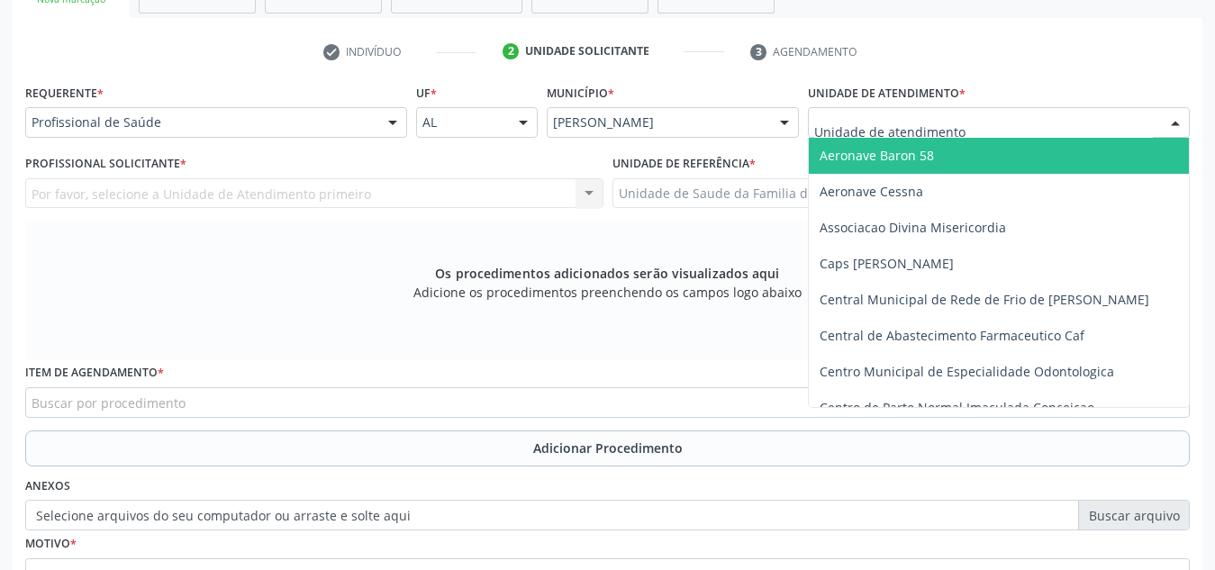
click at [983, 121] on div at bounding box center [999, 122] width 382 height 31
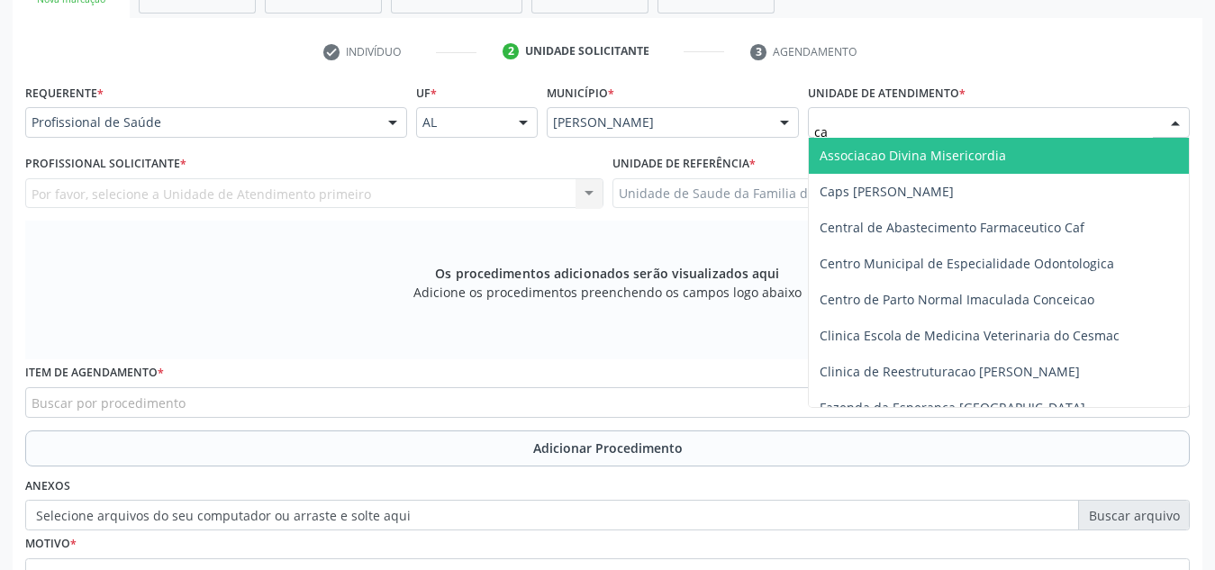
type input "cab"
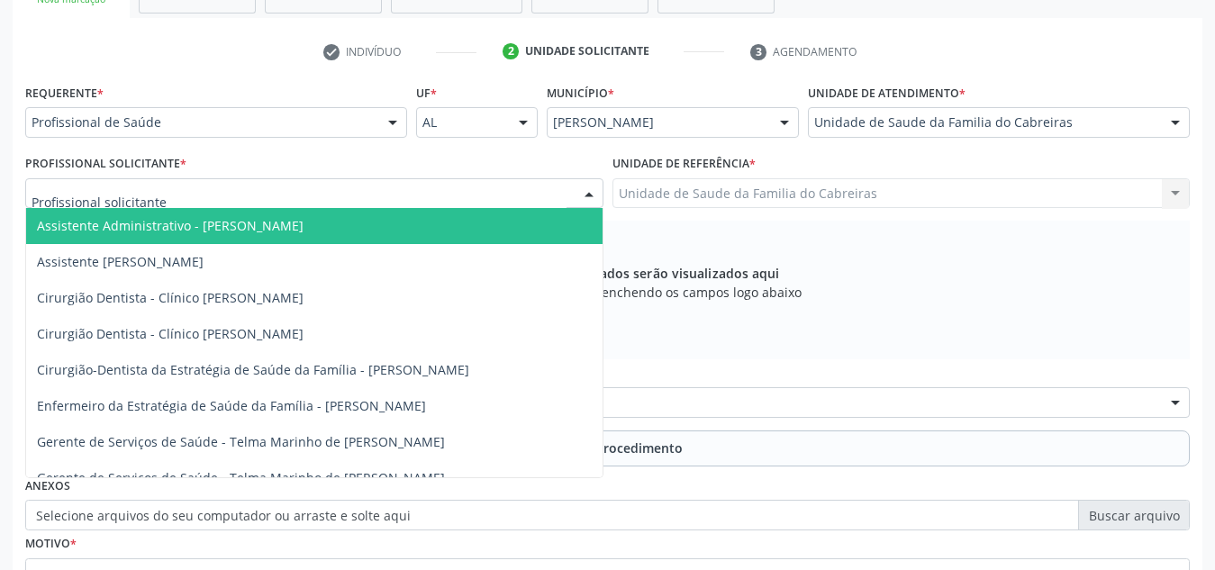
click at [370, 203] on div at bounding box center [314, 193] width 578 height 31
click at [113, 138] on div "Requerente * Profissional de Saúde Profissional de Saúde Paciente Nenhum result…" at bounding box center [216, 114] width 391 height 70
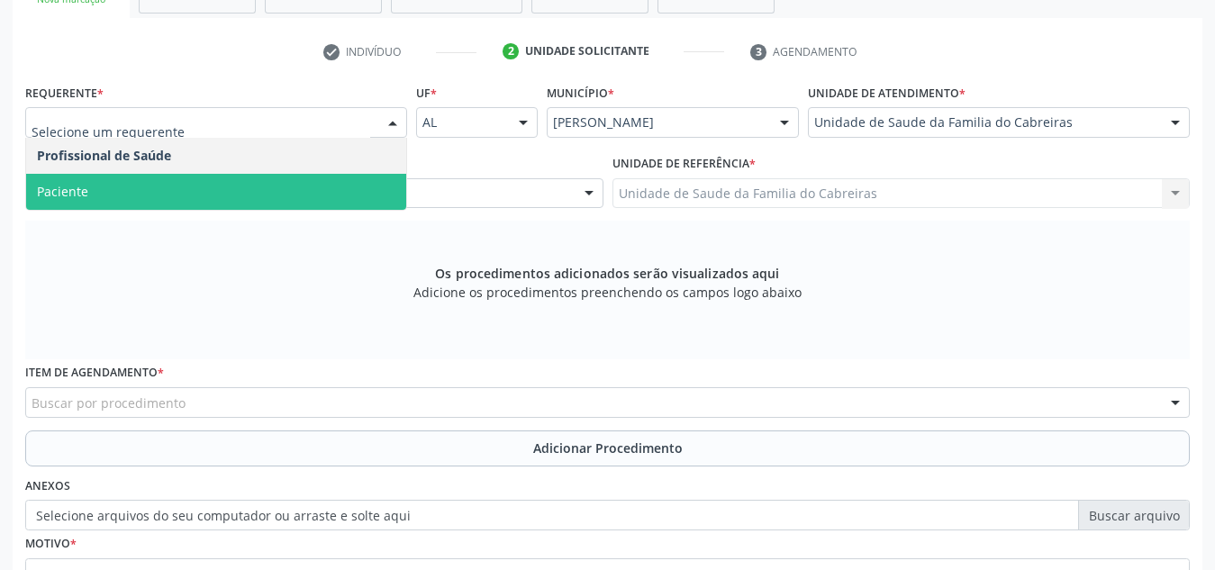
click at [141, 189] on span "Paciente" at bounding box center [216, 192] width 380 height 36
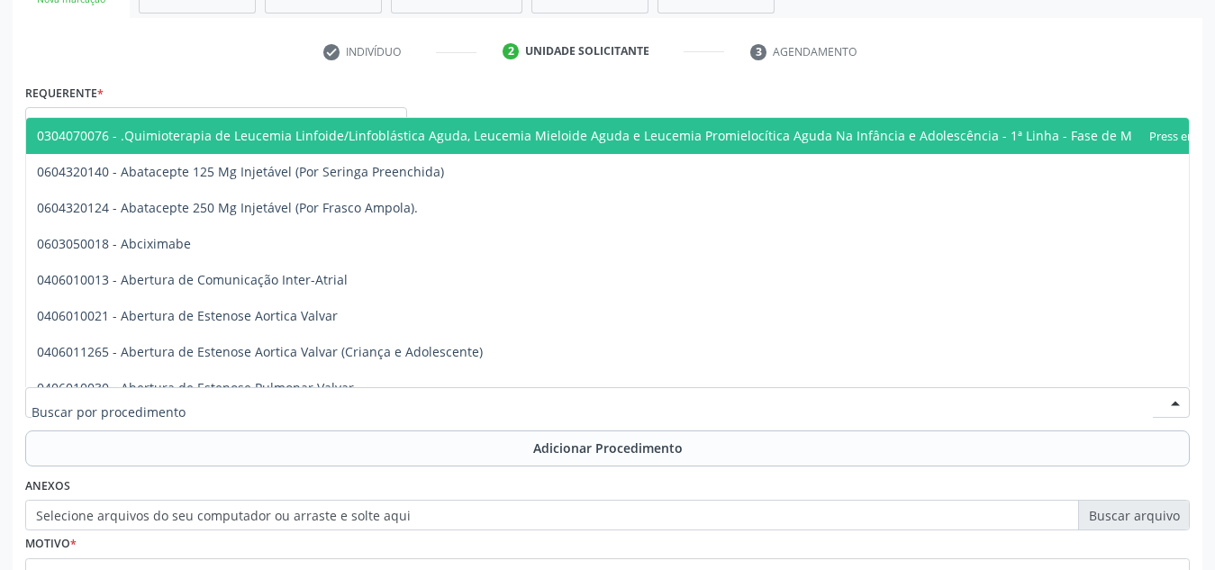
click at [216, 403] on div at bounding box center [607, 402] width 1165 height 31
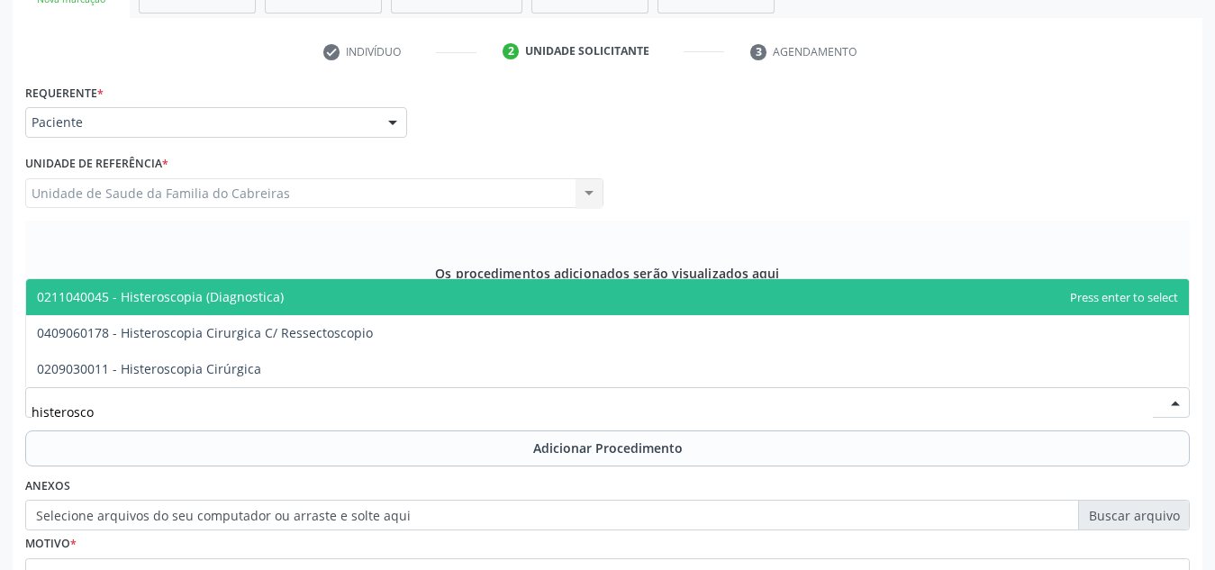
type input "histeroscop"
click at [270, 300] on span "0211040045 - Histeroscopia (Diagnostica)" at bounding box center [160, 296] width 247 height 17
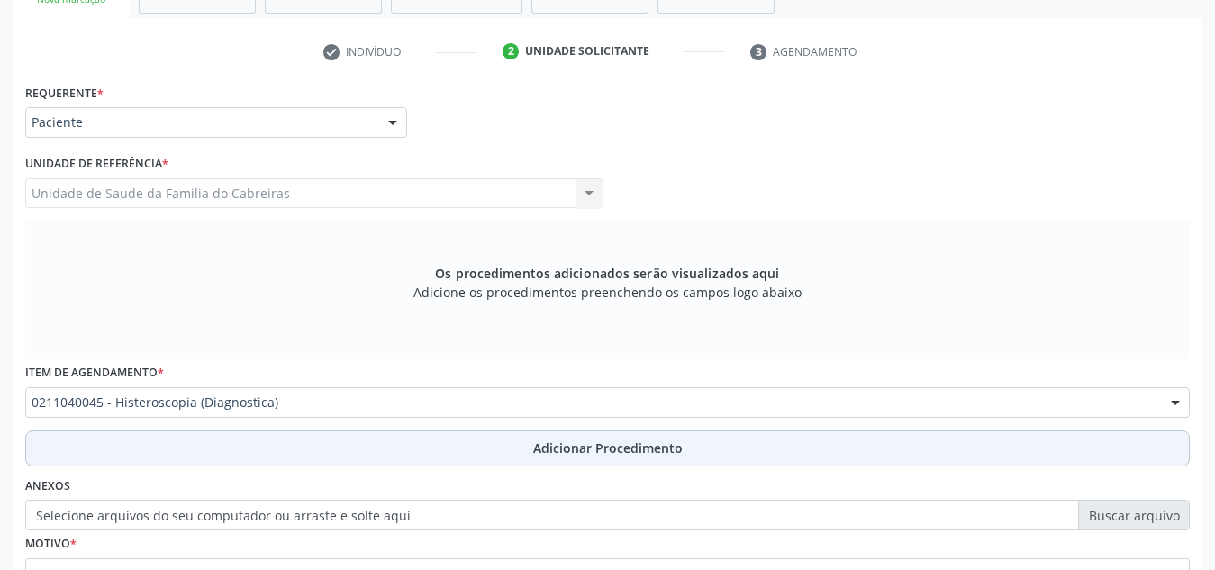
click at [304, 448] on button "Adicionar Procedimento" at bounding box center [607, 449] width 1165 height 36
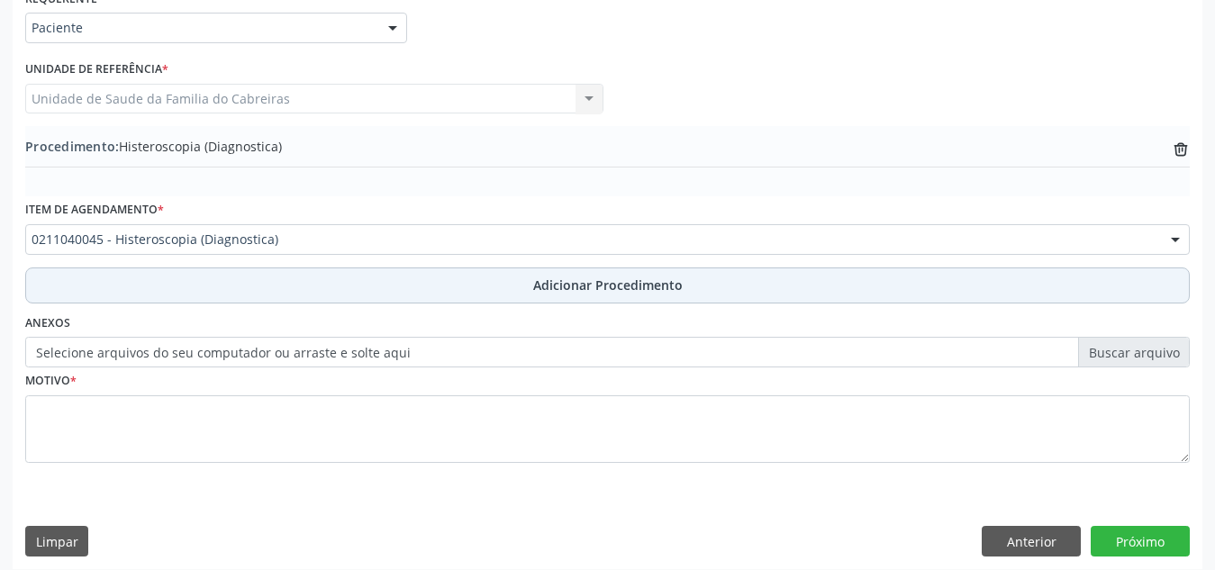
scroll to position [432, 0]
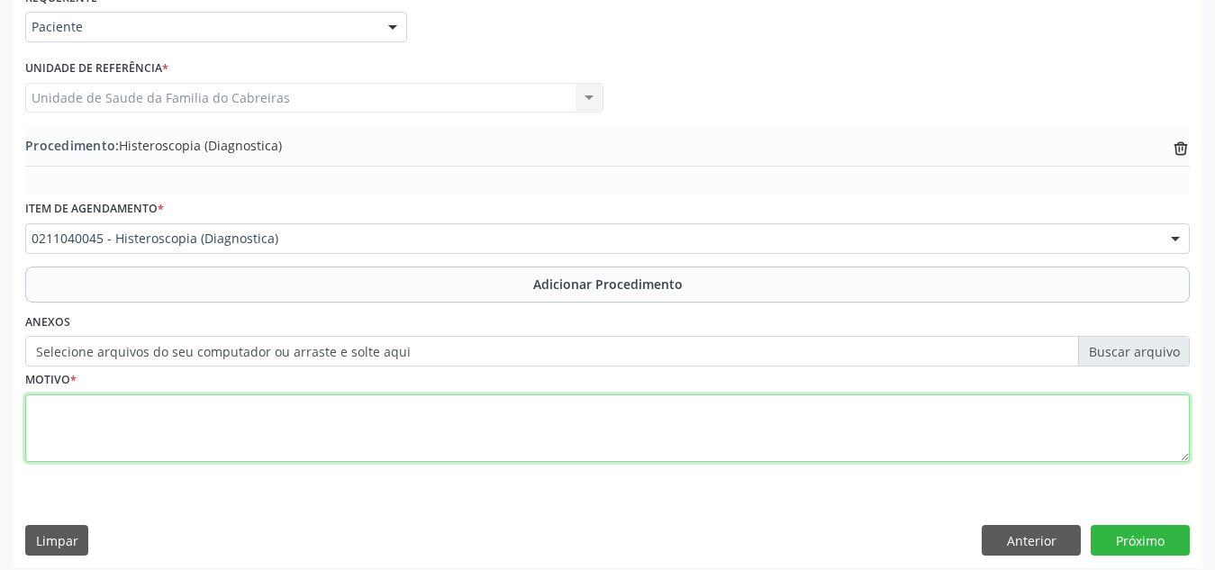
click at [356, 432] on textarea at bounding box center [607, 429] width 1165 height 68
type textarea "Confirmar"
click at [281, 423] on textarea "Confirmar" at bounding box center [607, 429] width 1165 height 68
type textarea "Confirmar polipo endomentrial"
click at [634, 448] on textarea "Confirmar polipo endomentrial" at bounding box center [607, 429] width 1165 height 68
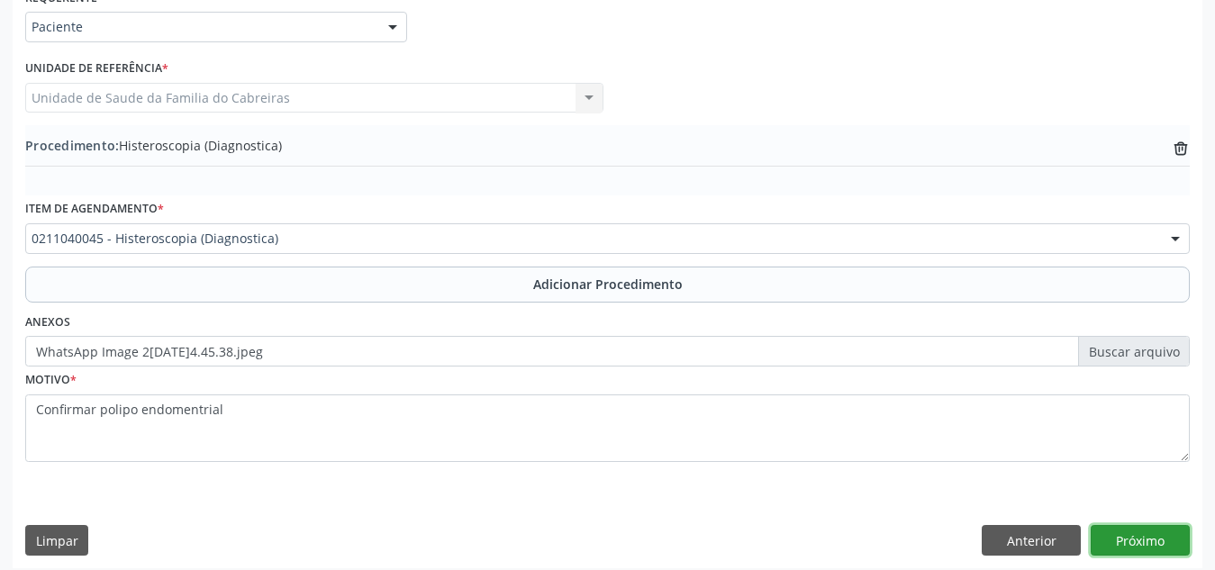
click at [1167, 528] on button "Próximo" at bounding box center [1140, 540] width 99 height 31
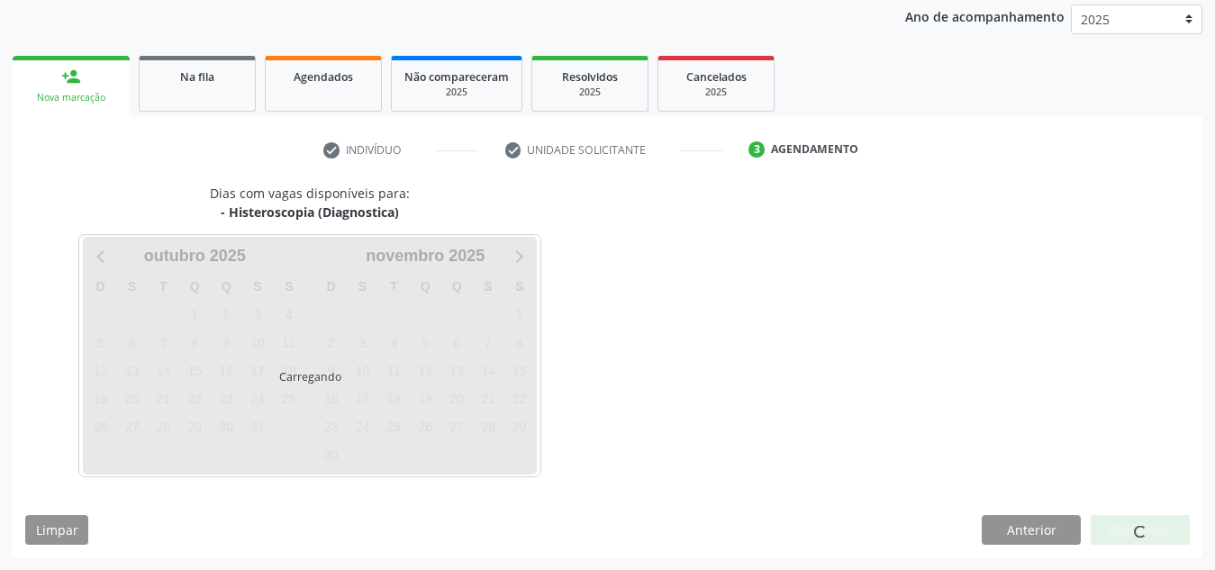
scroll to position [292, 0]
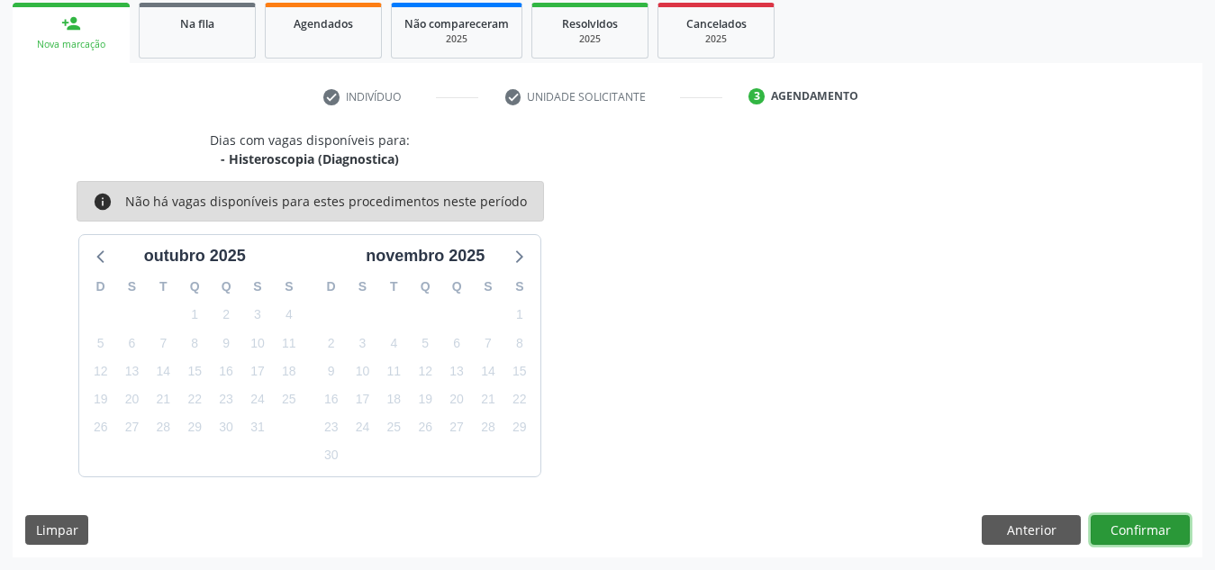
click at [1167, 528] on button "Confirmar" at bounding box center [1140, 530] width 99 height 31
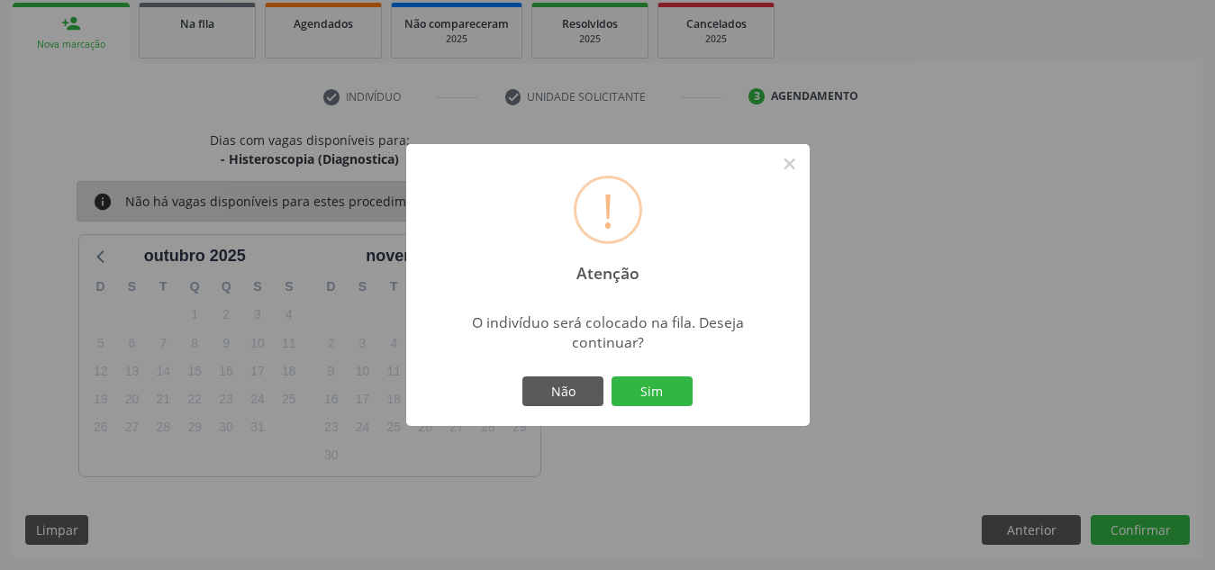
click at [612, 377] on button "Sim" at bounding box center [652, 392] width 81 height 31
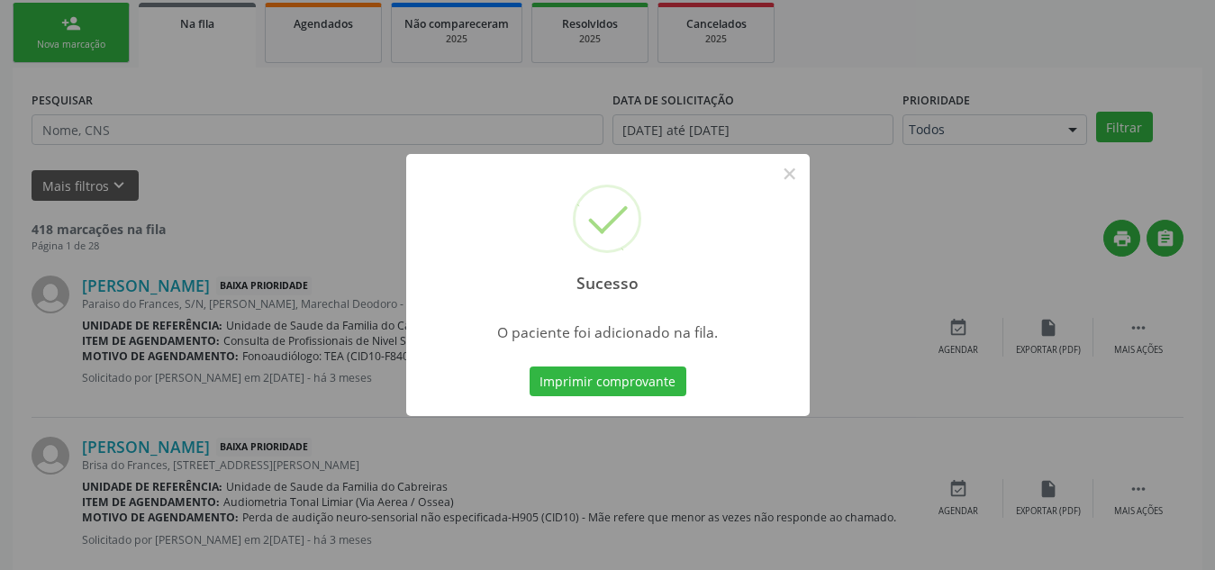
scroll to position [50, 0]
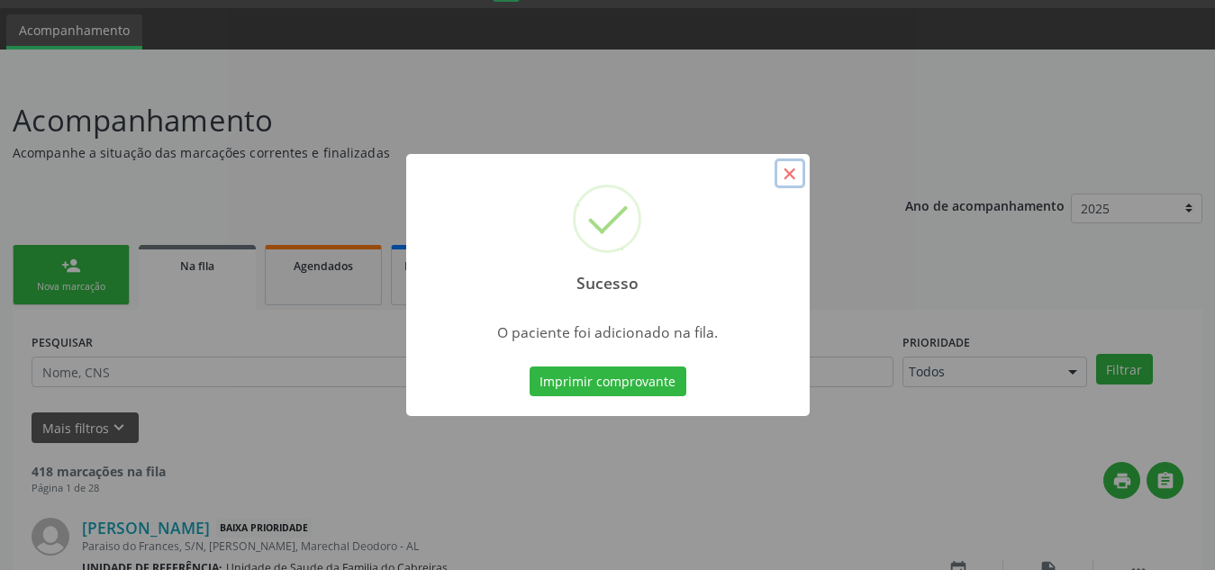
click at [787, 178] on button "×" at bounding box center [790, 174] width 31 height 31
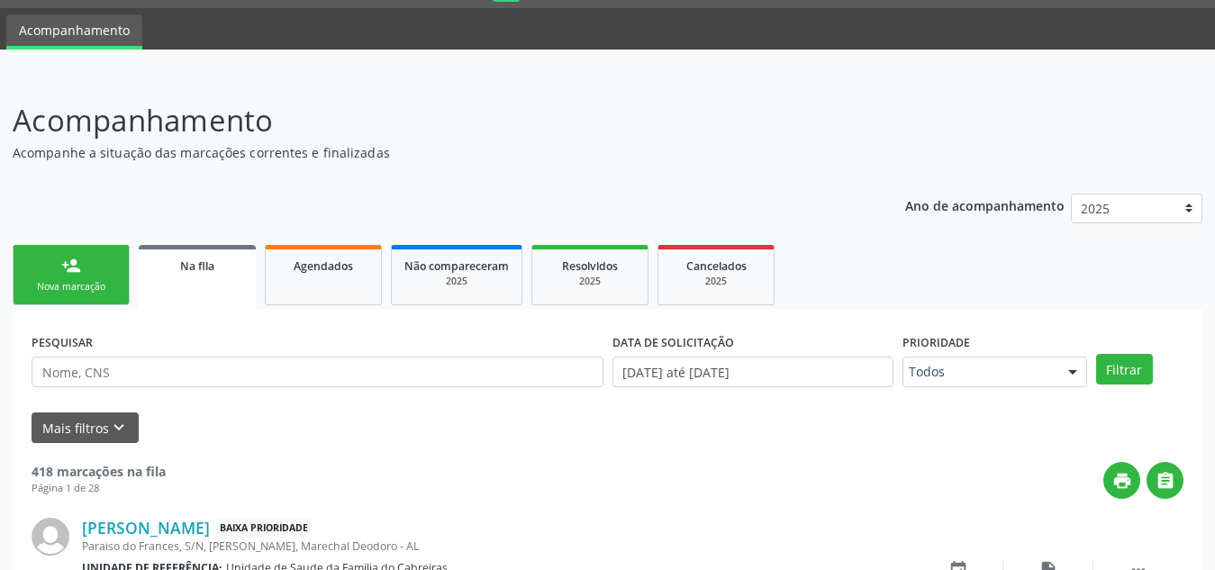
click at [67, 297] on link "person_add Nova marcação" at bounding box center [71, 275] width 117 height 60
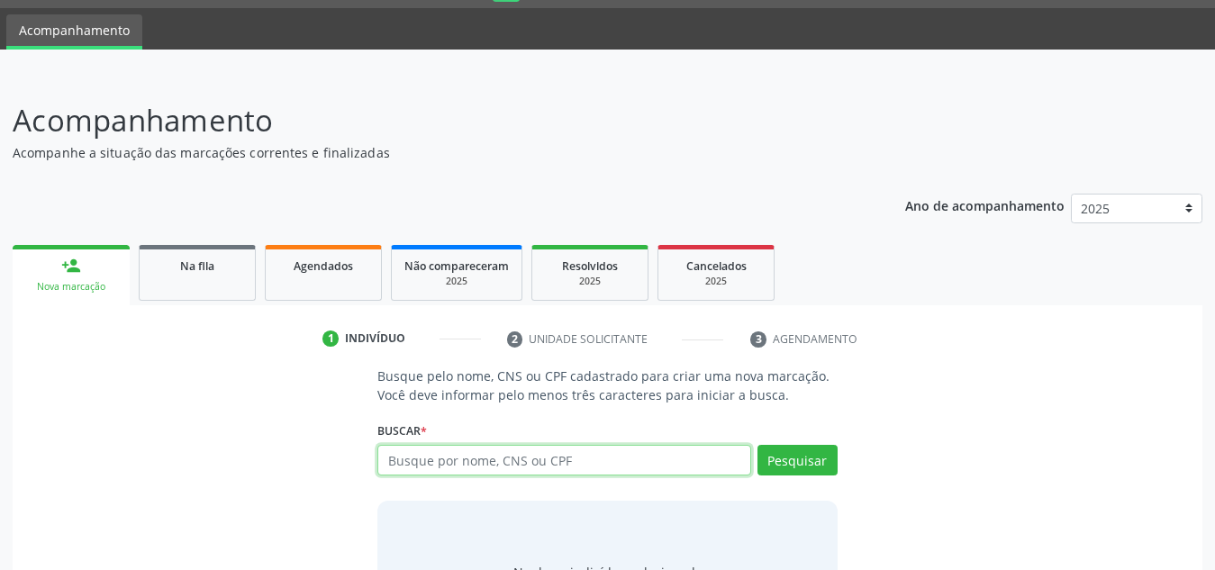
click at [614, 455] on input "text" at bounding box center [564, 460] width 374 height 31
type input "5"
type input "09606517469"
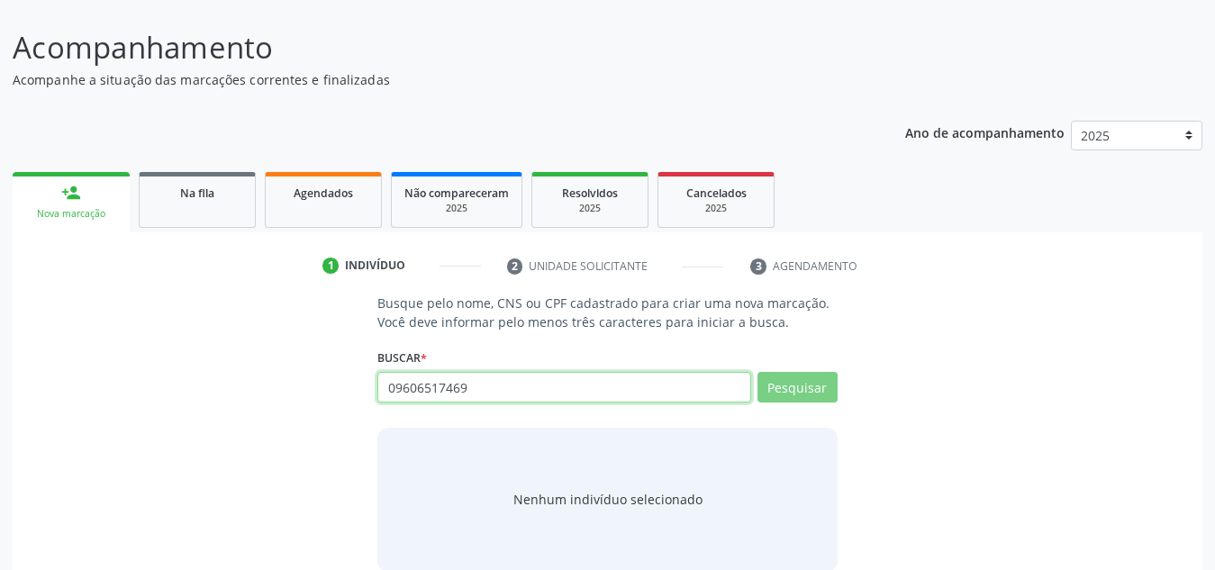
scroll to position [150, 0]
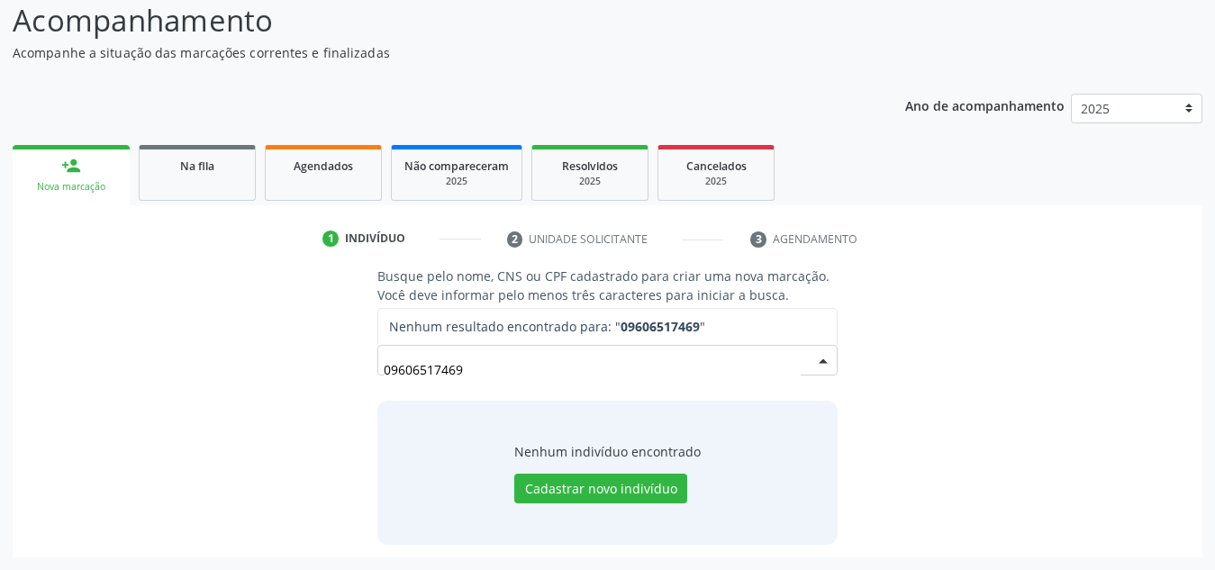
click at [577, 376] on input "09606517469" at bounding box center [592, 369] width 417 height 36
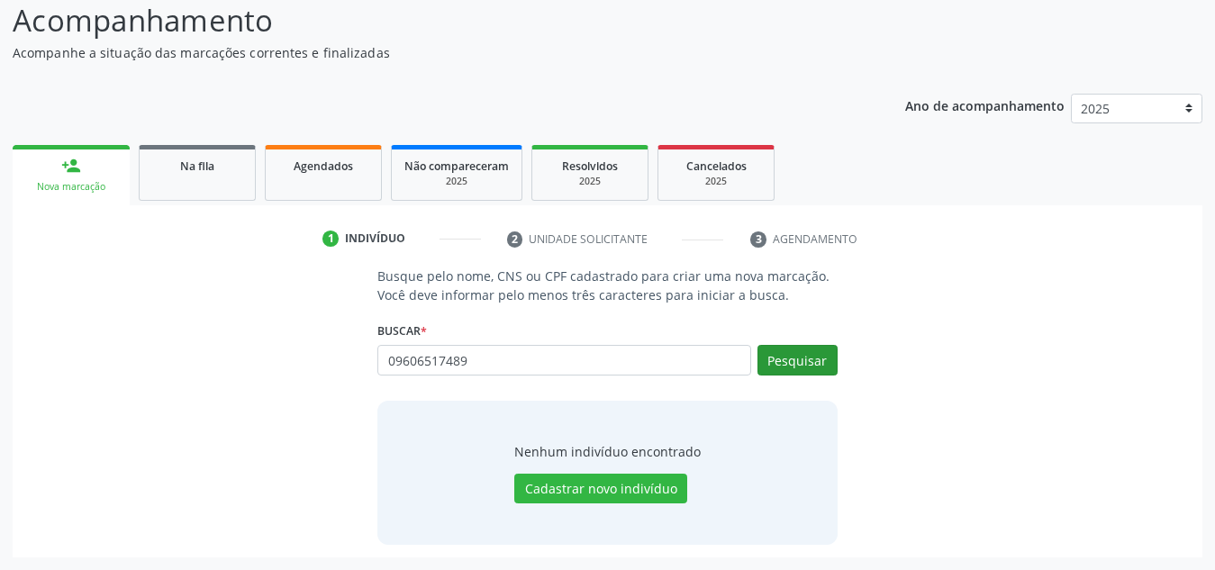
type input "09606517489"
click at [827, 365] on button "Pesquisar" at bounding box center [798, 360] width 80 height 31
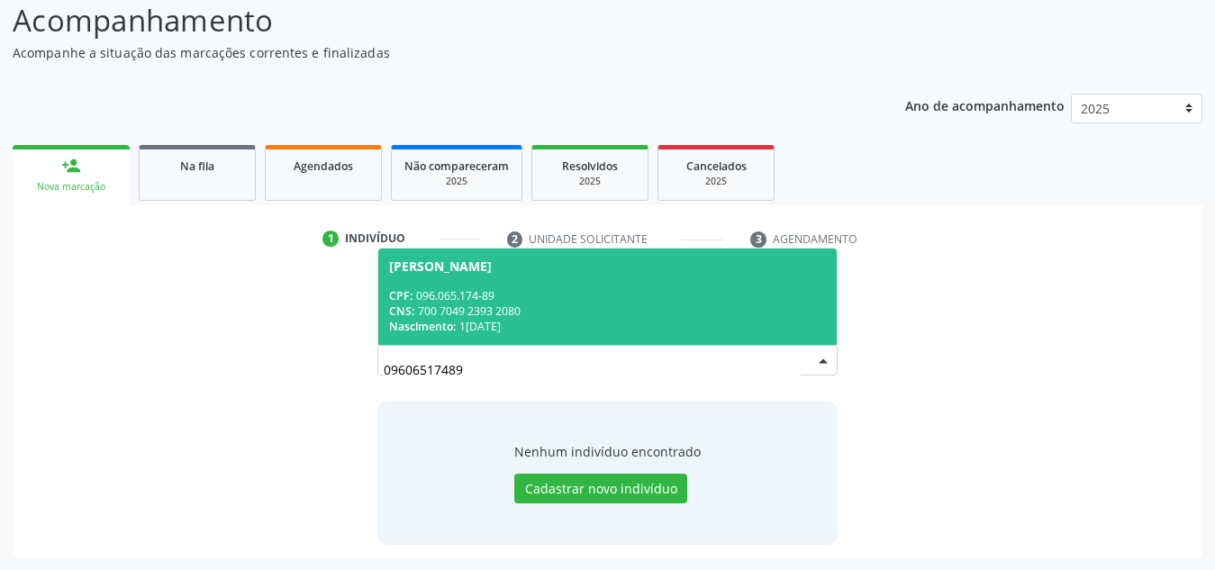
click at [665, 278] on span "[PERSON_NAME] CPF: 096.065.174-89 CNS: 700 7049 2393 2080 Nascimento: 1[DATE]" at bounding box center [607, 297] width 459 height 96
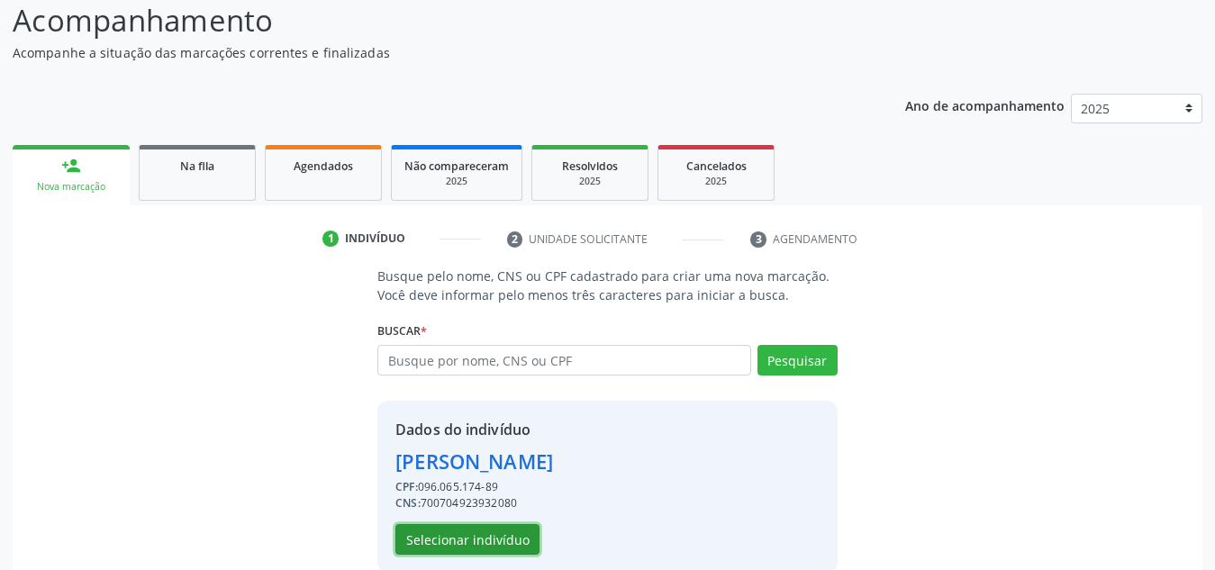
click at [477, 545] on button "Selecionar indivíduo" at bounding box center [467, 539] width 144 height 31
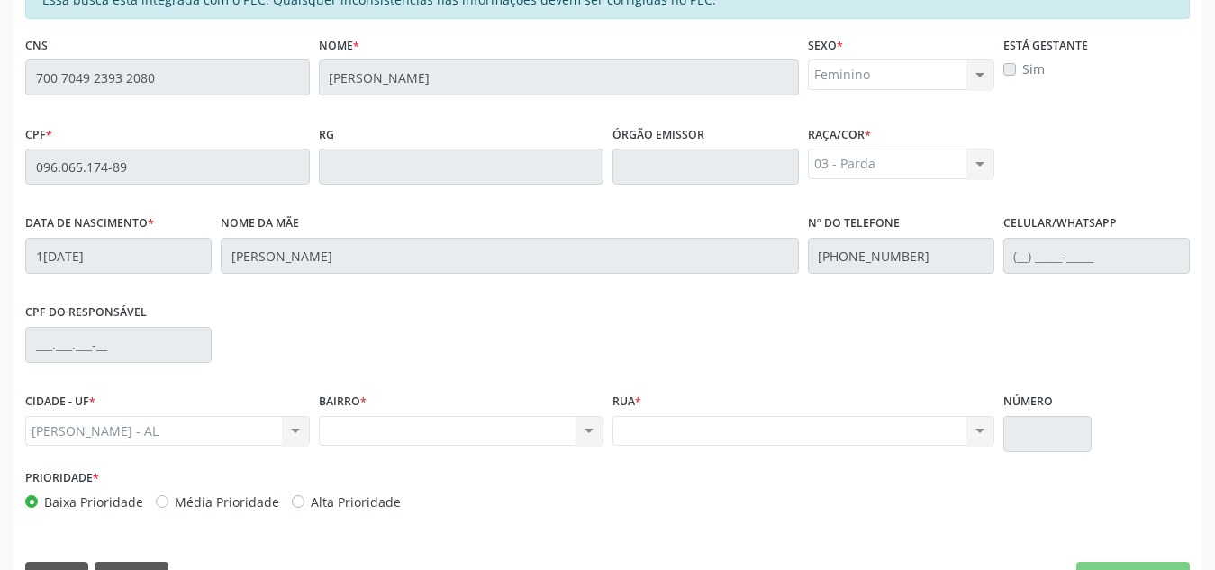
scroll to position [438, 0]
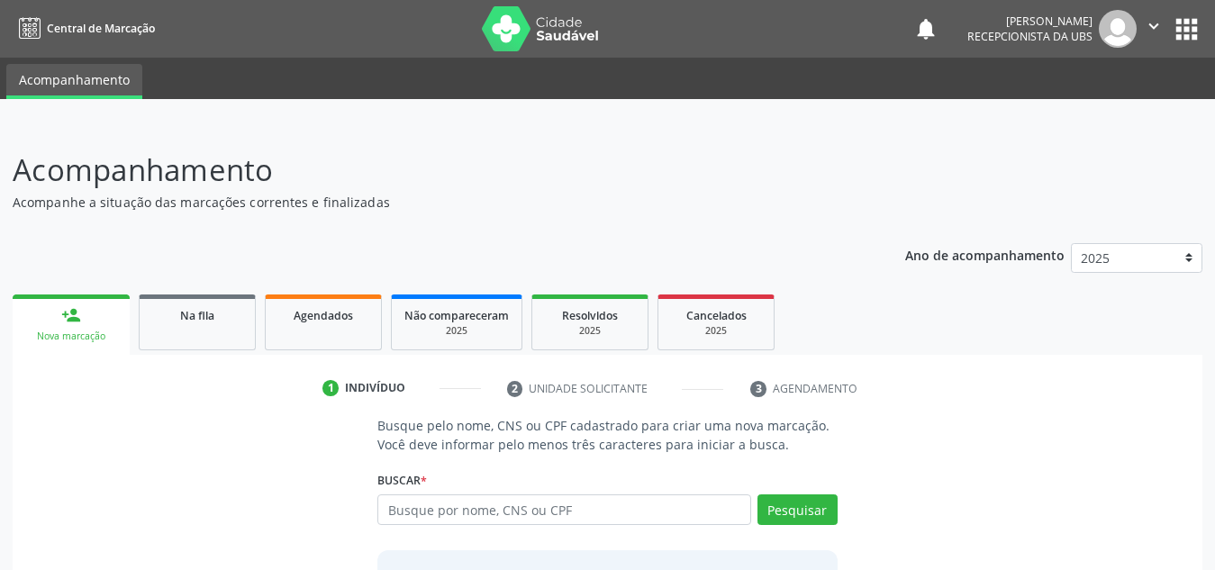
scroll to position [95, 0]
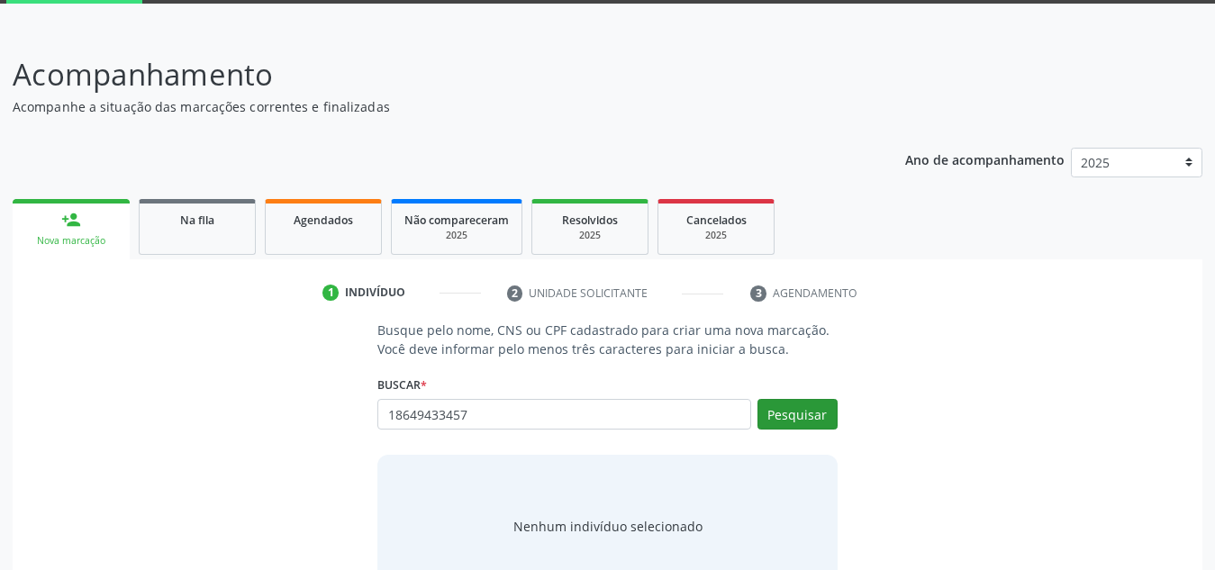
type input "18649433457"
click at [811, 410] on button "Pesquisar" at bounding box center [798, 414] width 80 height 31
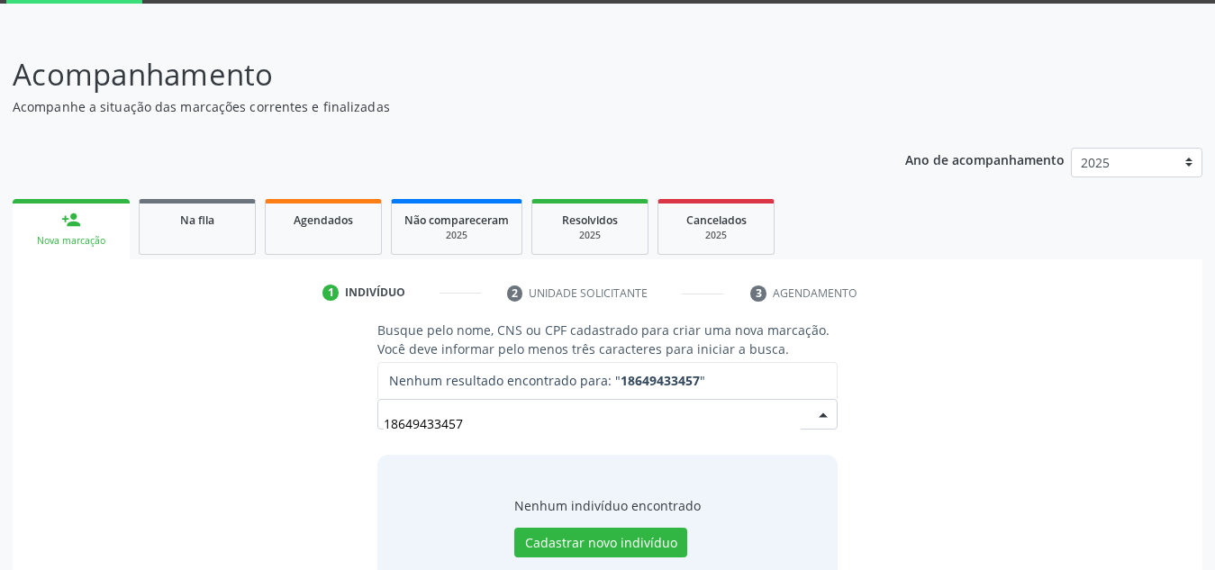
click at [459, 427] on input "18649433457" at bounding box center [592, 423] width 417 height 36
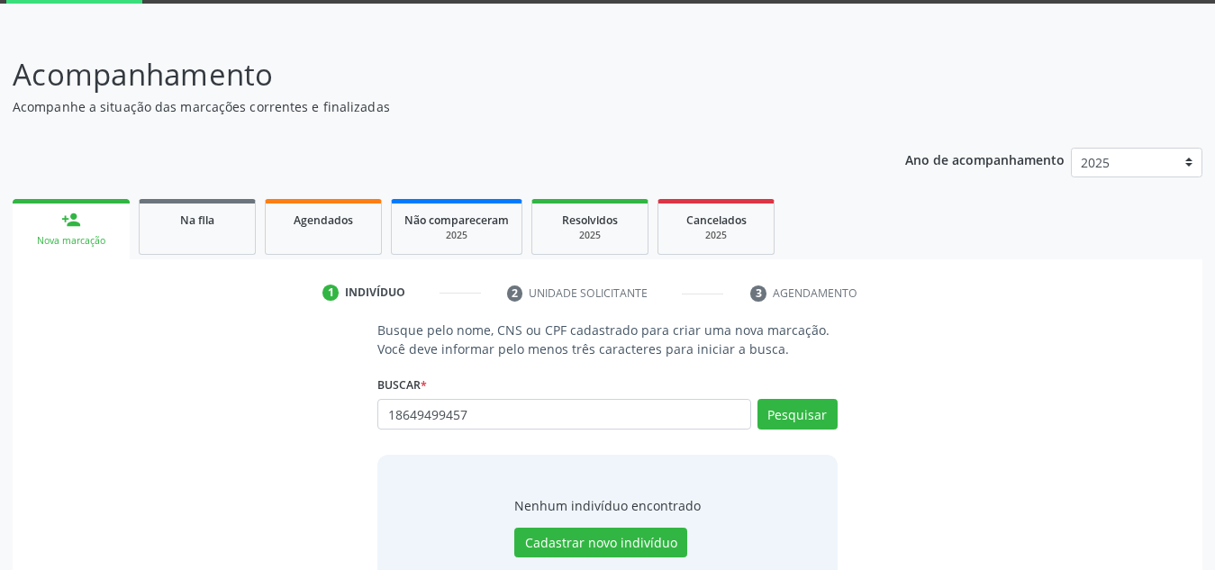
type input "18649499457"
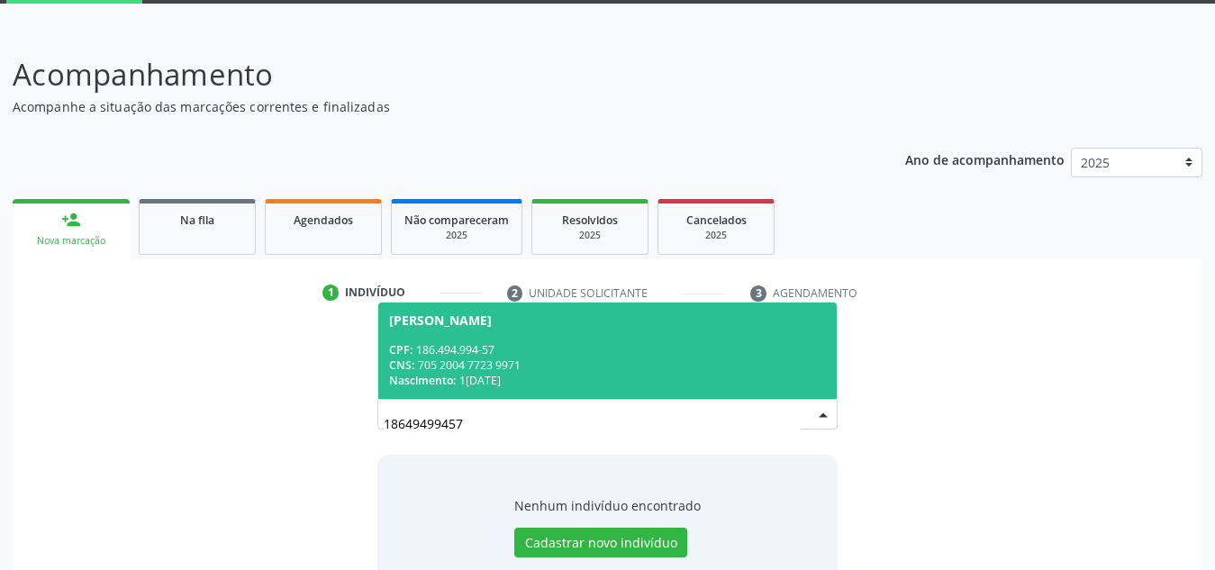
click at [548, 361] on div "CNS: 705 2004 7723 9971" at bounding box center [607, 365] width 437 height 15
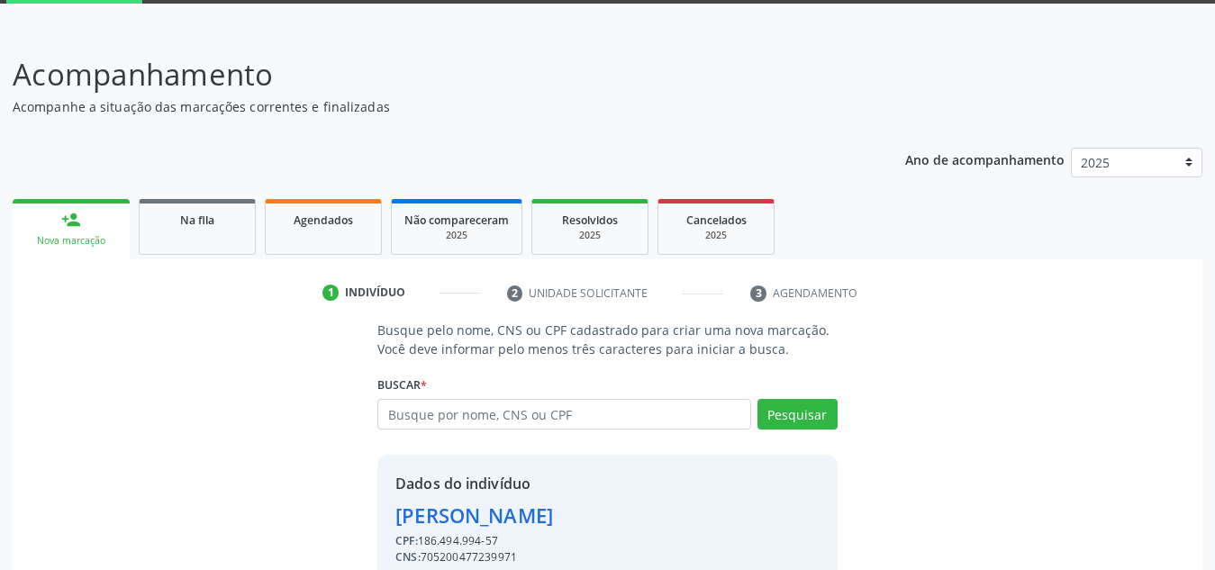
scroll to position [177, 0]
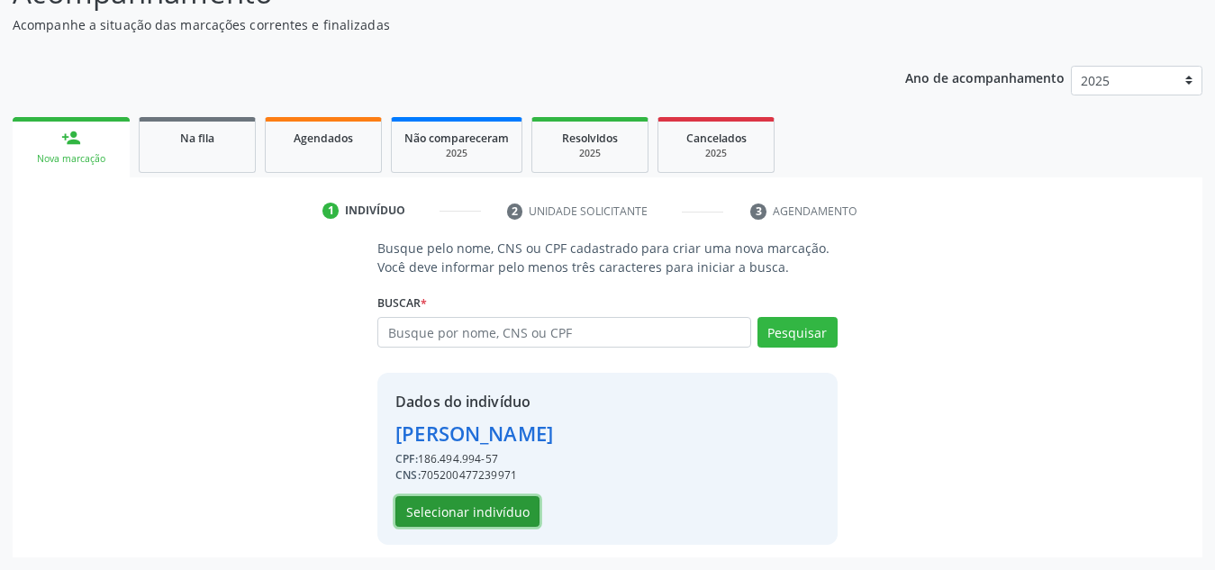
click at [483, 499] on button "Selecionar indivíduo" at bounding box center [467, 511] width 144 height 31
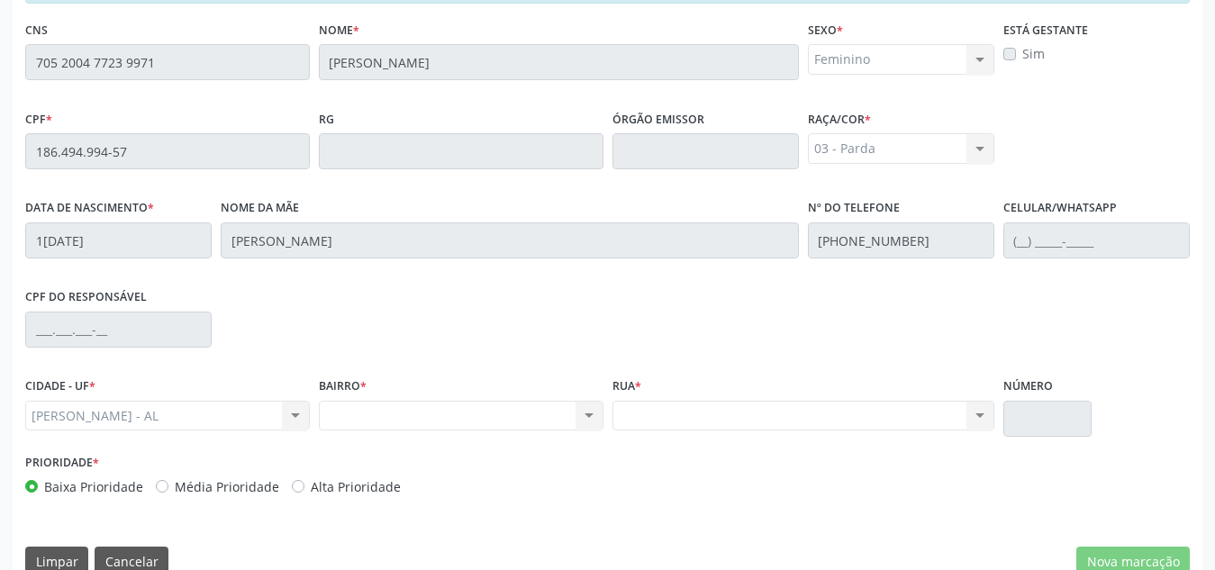
scroll to position [484, 0]
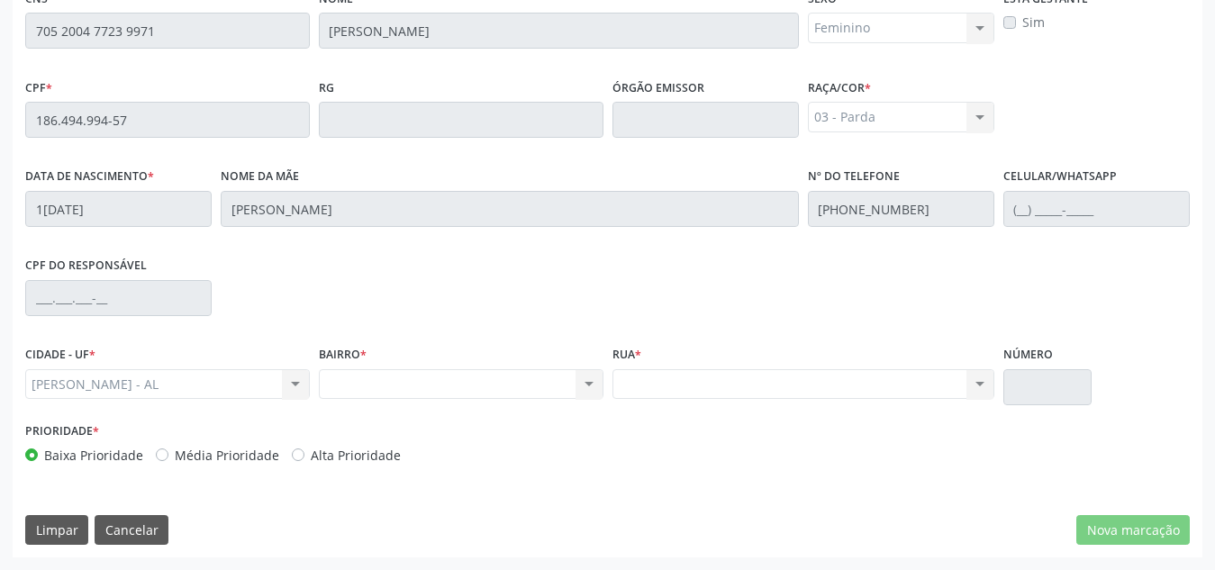
click at [336, 463] on label "Alta Prioridade" at bounding box center [356, 455] width 90 height 19
click at [304, 462] on input "Alta Prioridade" at bounding box center [298, 454] width 13 height 16
radio input "true"
click at [137, 525] on button "Cancelar" at bounding box center [132, 530] width 74 height 31
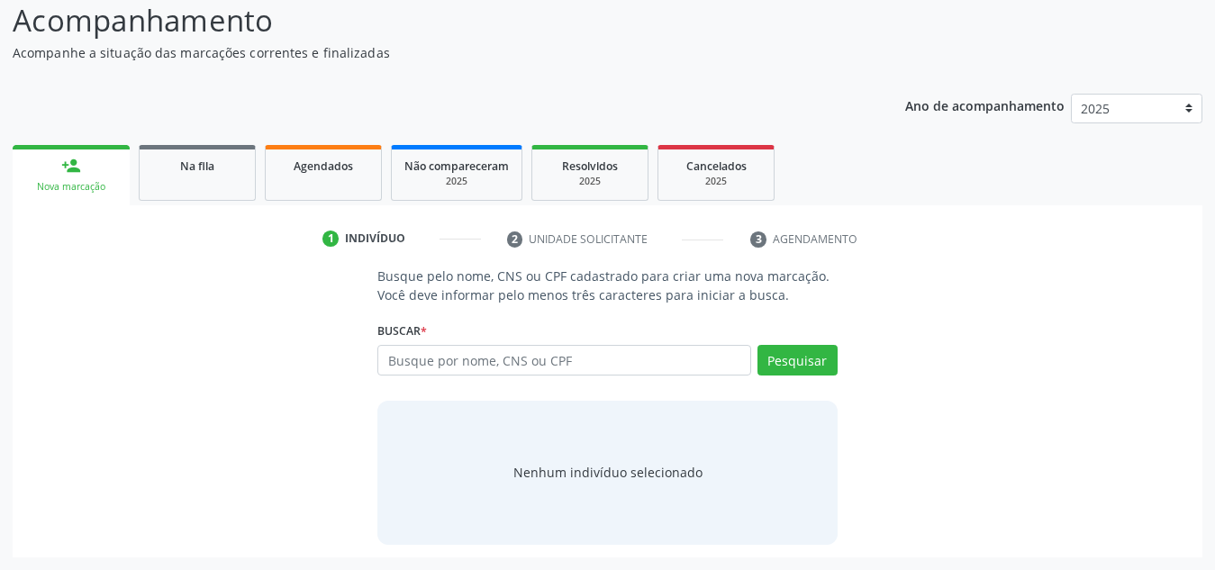
scroll to position [150, 0]
click at [137, 525] on div "Busque pelo nome, CNS ou CPF cadastrado para criar uma nova marcação. Você deve…" at bounding box center [607, 405] width 1165 height 277
click at [528, 353] on input "text" at bounding box center [564, 360] width 374 height 31
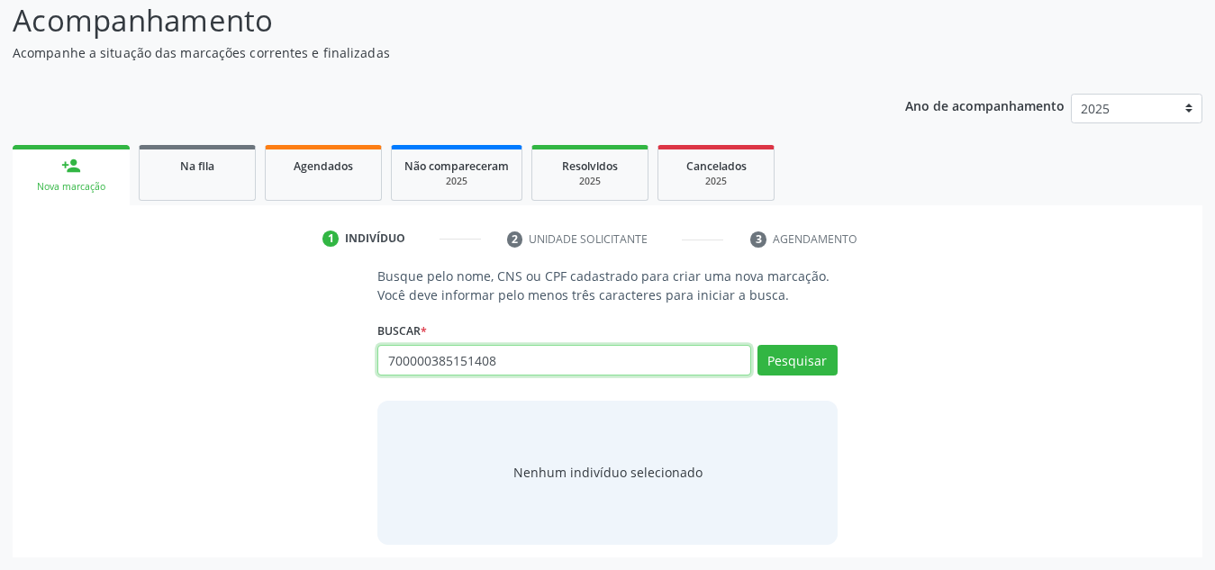
type input "700000385151408"
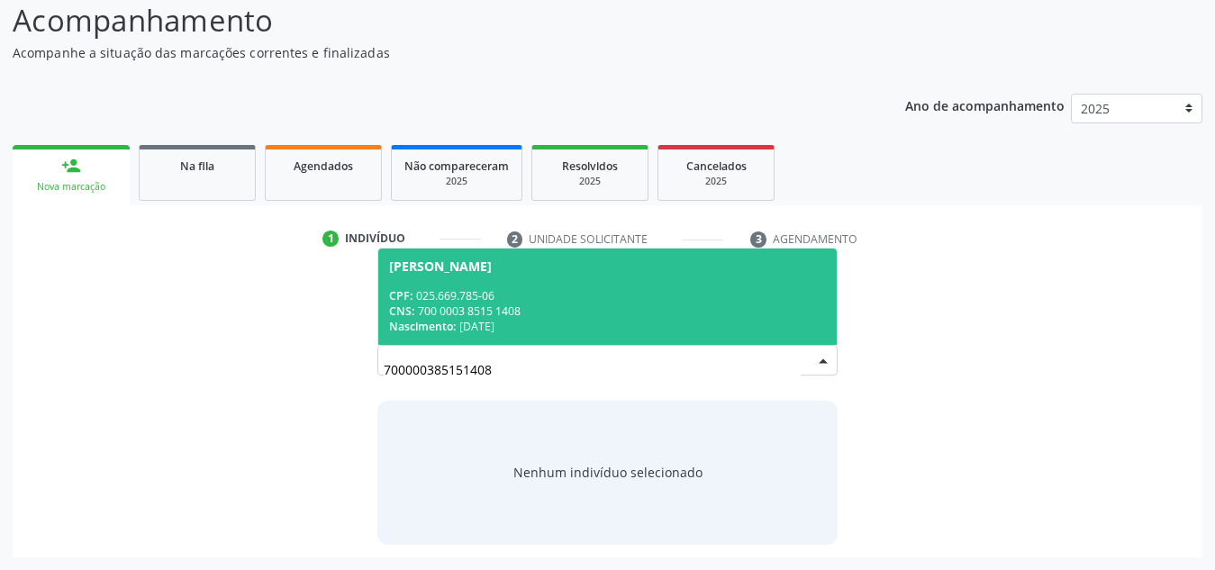
click at [517, 317] on div "CNS: 700 0003 8515 1408" at bounding box center [607, 311] width 437 height 15
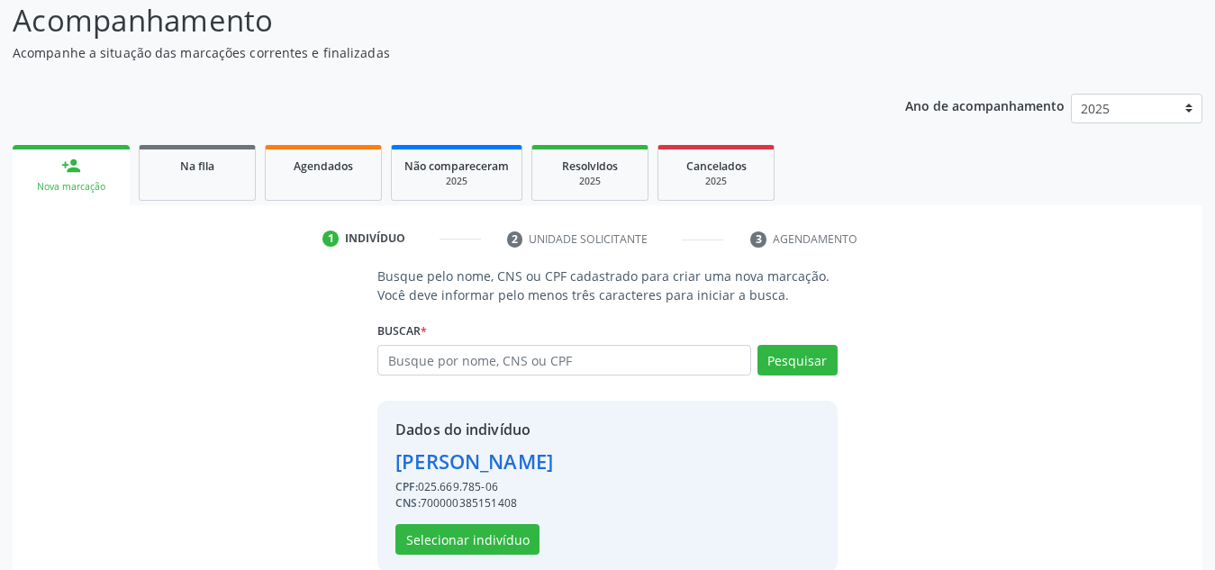
scroll to position [177, 0]
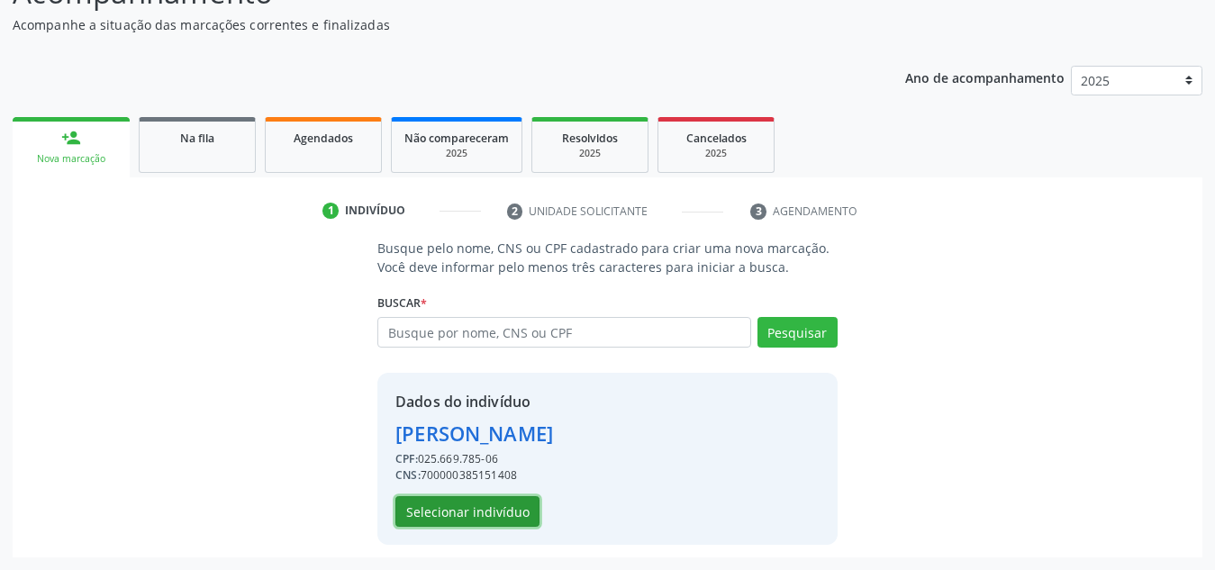
click at [450, 513] on button "Selecionar indivíduo" at bounding box center [467, 511] width 144 height 31
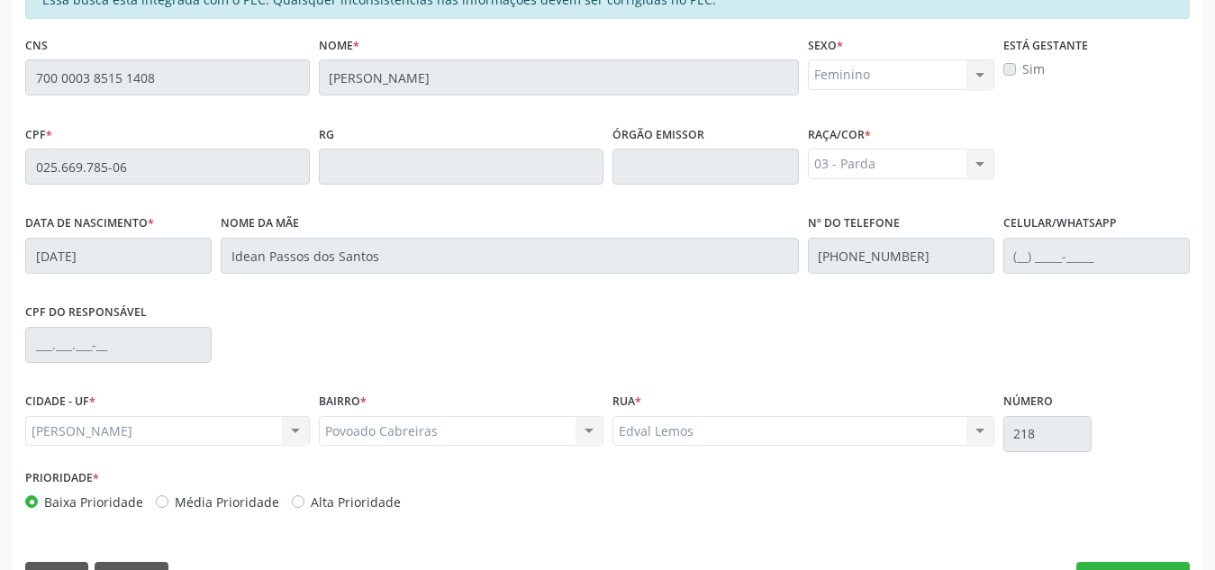
scroll to position [484, 0]
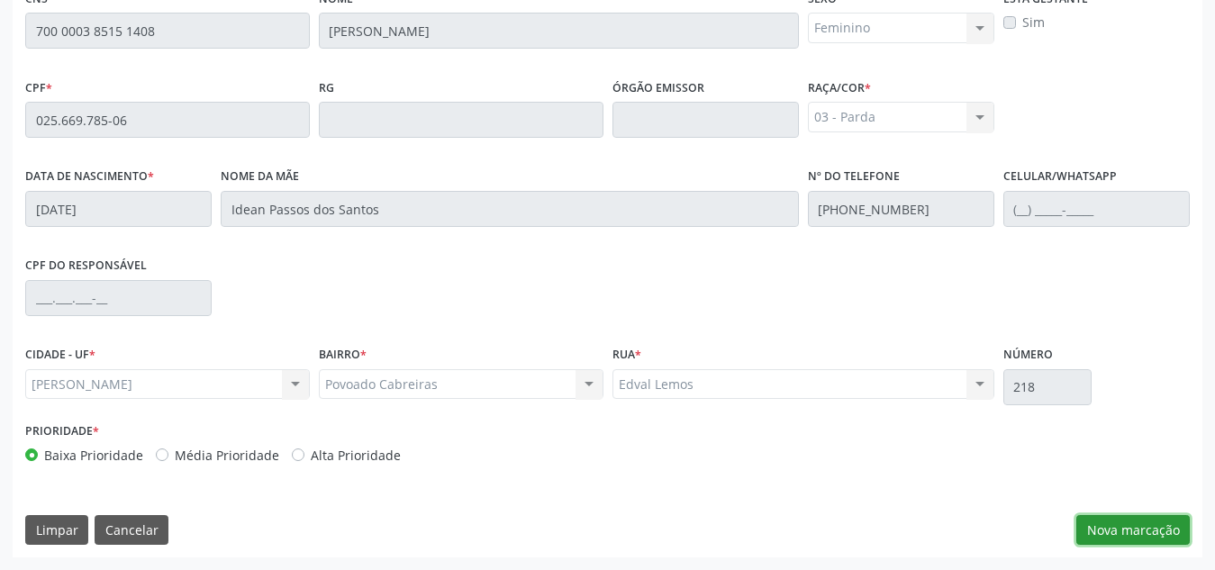
click at [1140, 527] on button "Nova marcação" at bounding box center [1133, 530] width 114 height 31
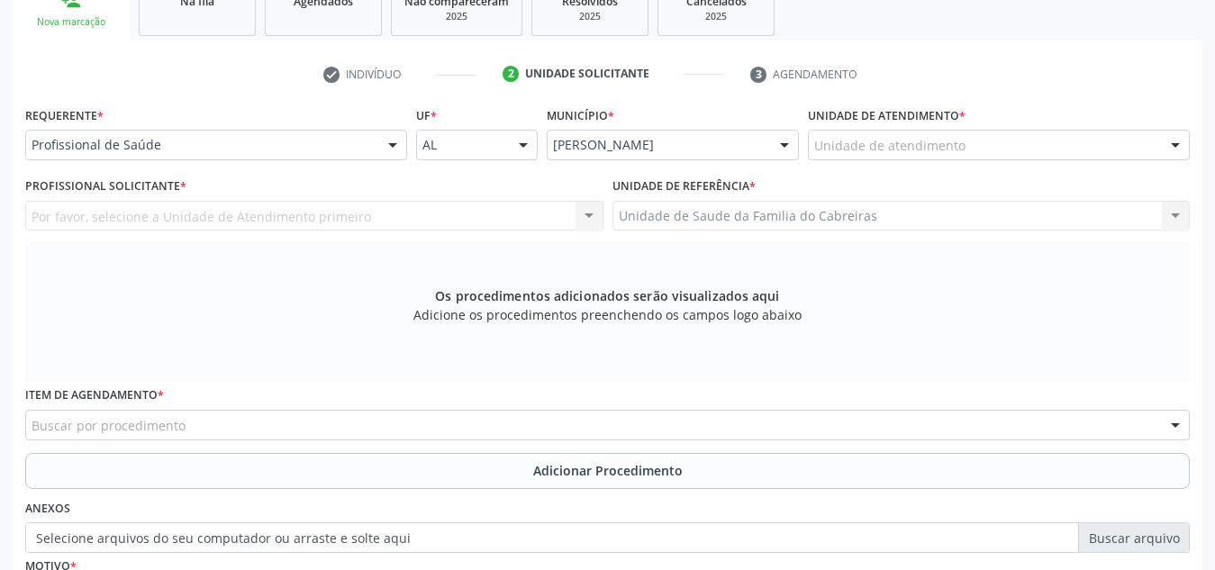
scroll to position [312, 0]
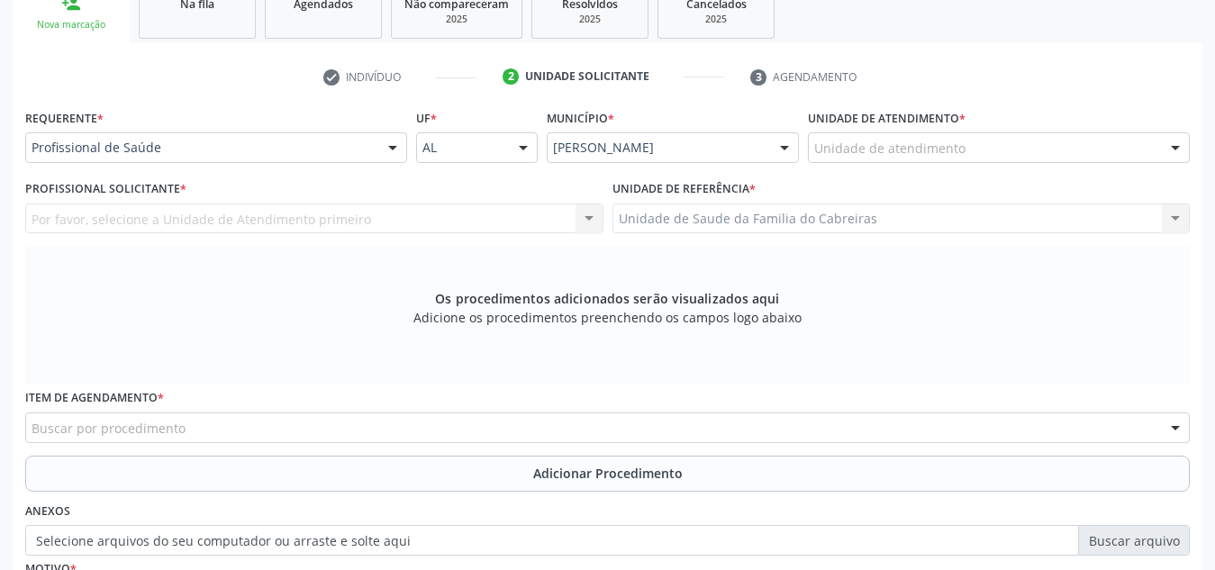
click at [273, 248] on div "Os procedimentos adicionados serão visualizados aqui Adicione os procedimentos …" at bounding box center [607, 315] width 1165 height 139
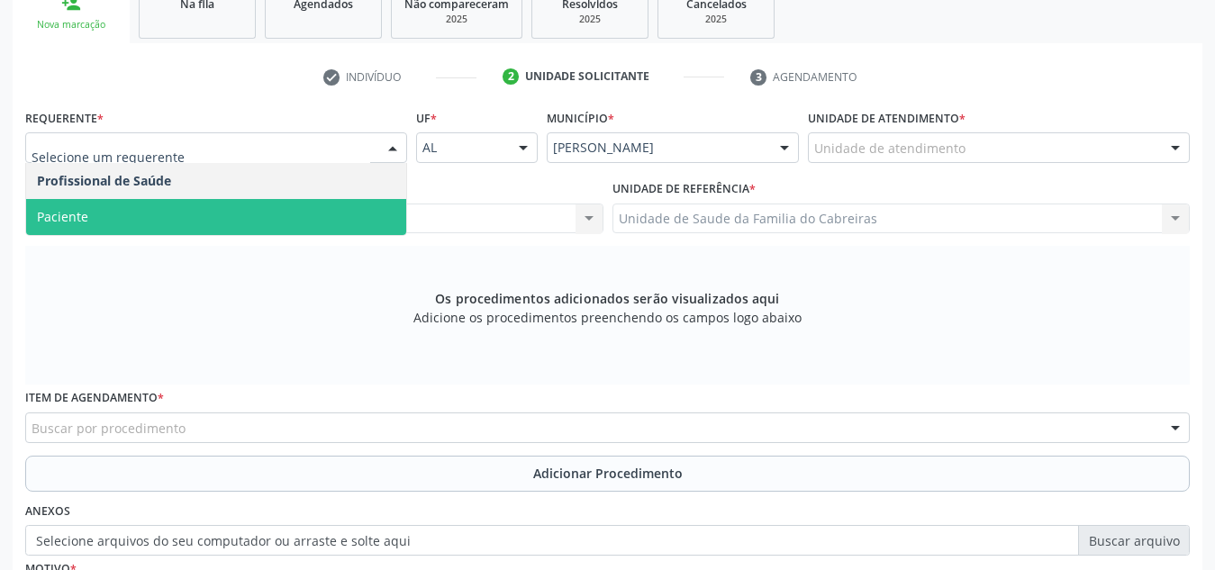
click at [236, 232] on span "Paciente" at bounding box center [216, 217] width 380 height 36
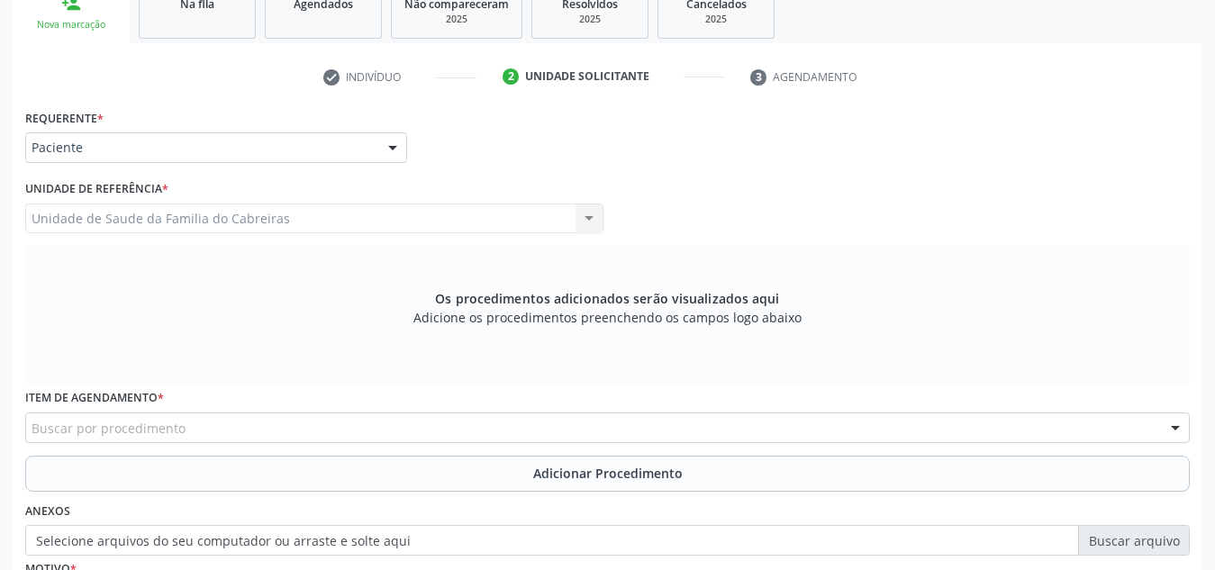
click at [306, 222] on div "Unidade de Saude da Familia do Cabreiras Unidade de Saude da Familia do Cabreir…" at bounding box center [314, 219] width 578 height 31
click at [278, 416] on div "Buscar por procedimento" at bounding box center [607, 428] width 1165 height 31
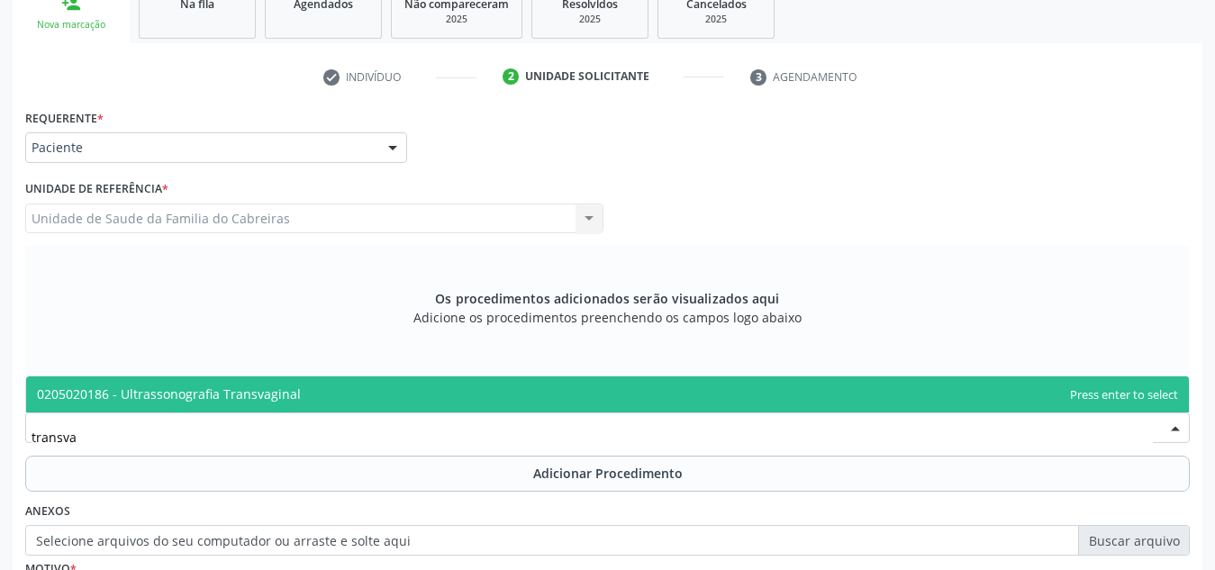
type input "transvag"
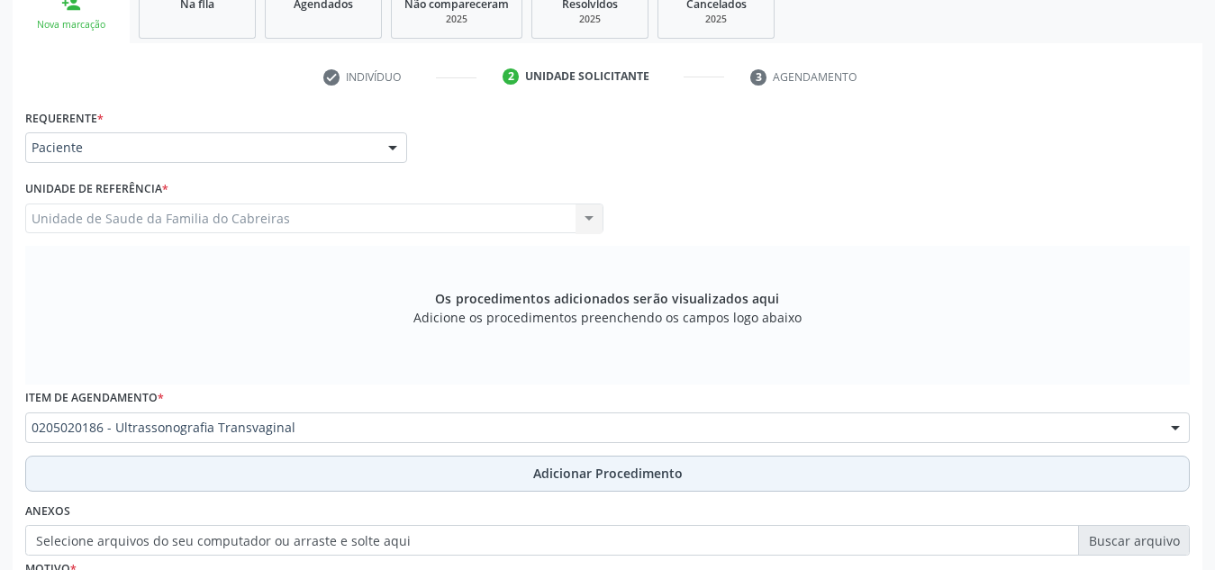
click at [320, 488] on button "Adicionar Procedimento" at bounding box center [607, 474] width 1165 height 36
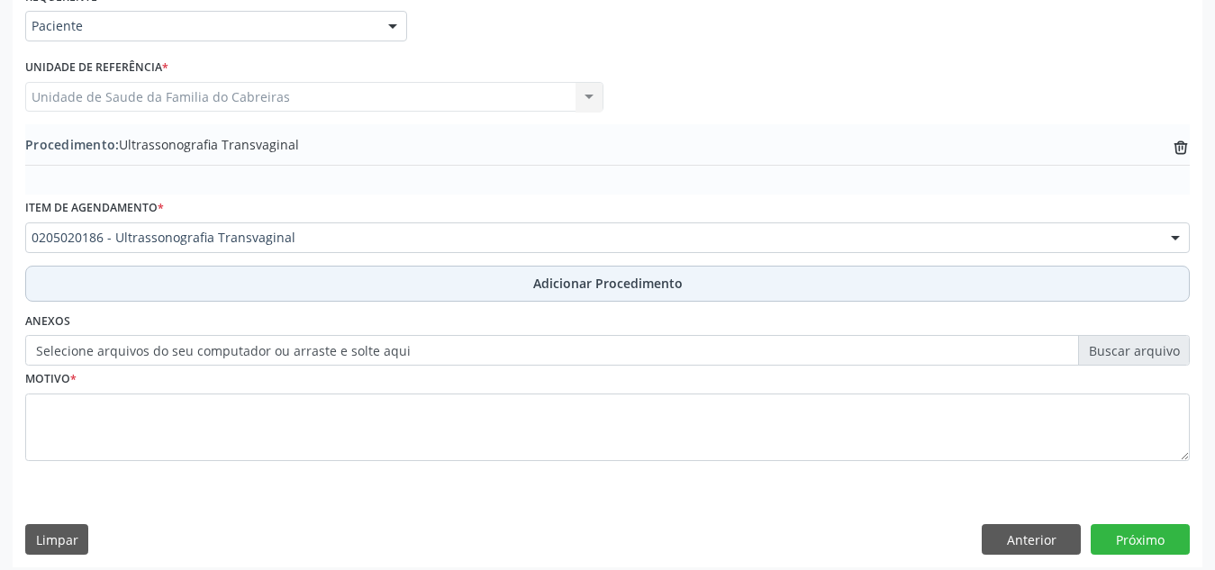
scroll to position [443, 0]
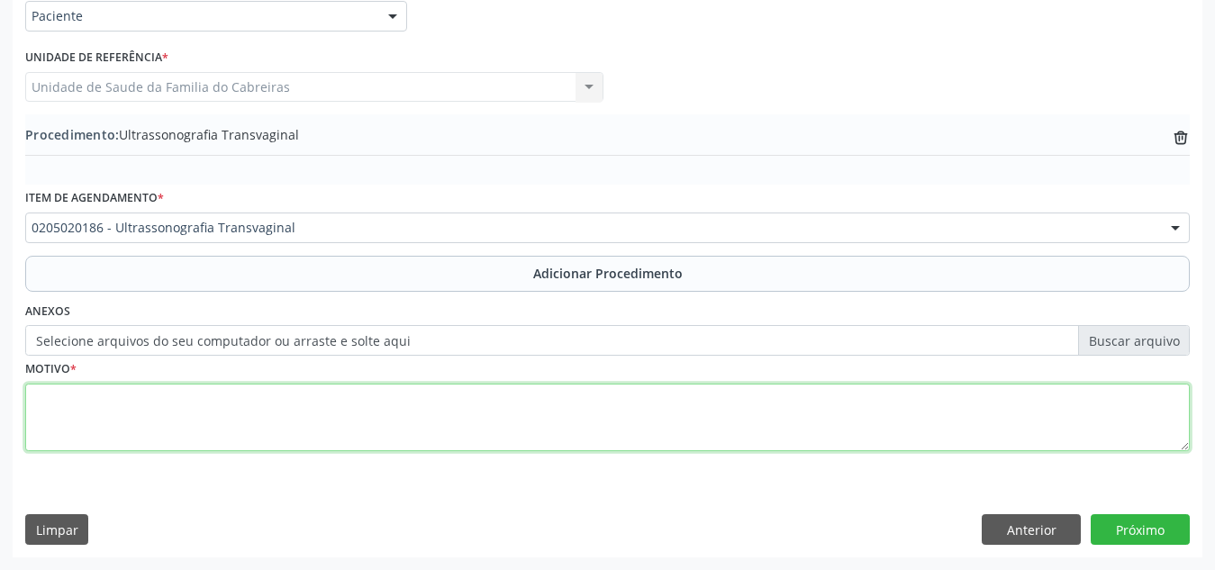
click at [391, 407] on textarea at bounding box center [607, 418] width 1165 height 68
type textarea "-"
type textarea "difícil compreensão"
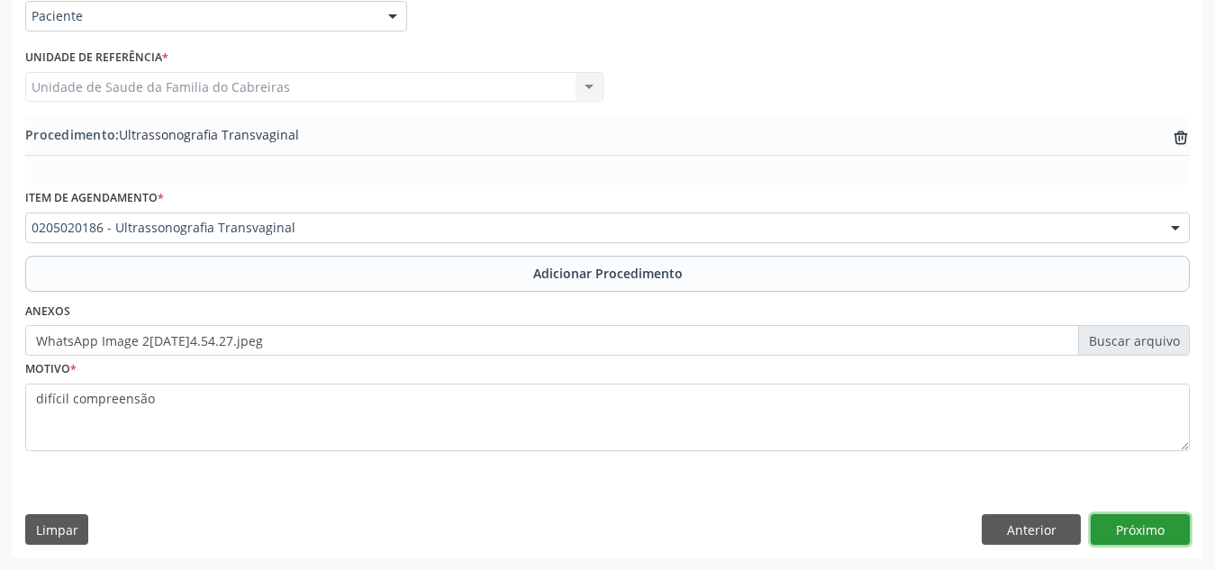
click at [1137, 526] on button "Próximo" at bounding box center [1140, 529] width 99 height 31
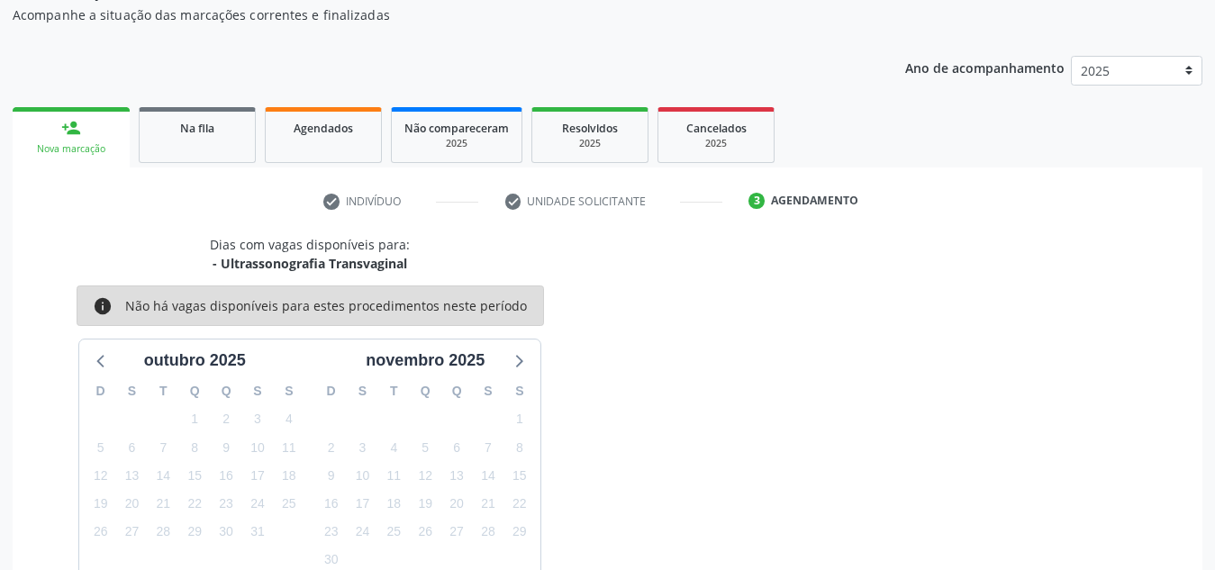
scroll to position [292, 0]
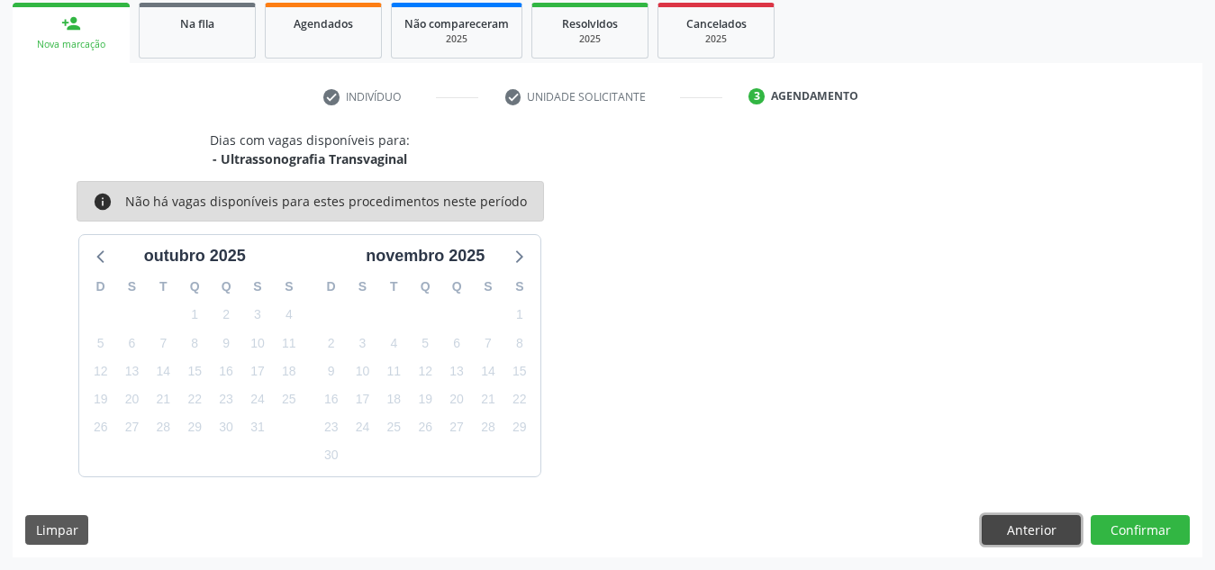
click at [1017, 530] on button "Anterior" at bounding box center [1031, 530] width 99 height 31
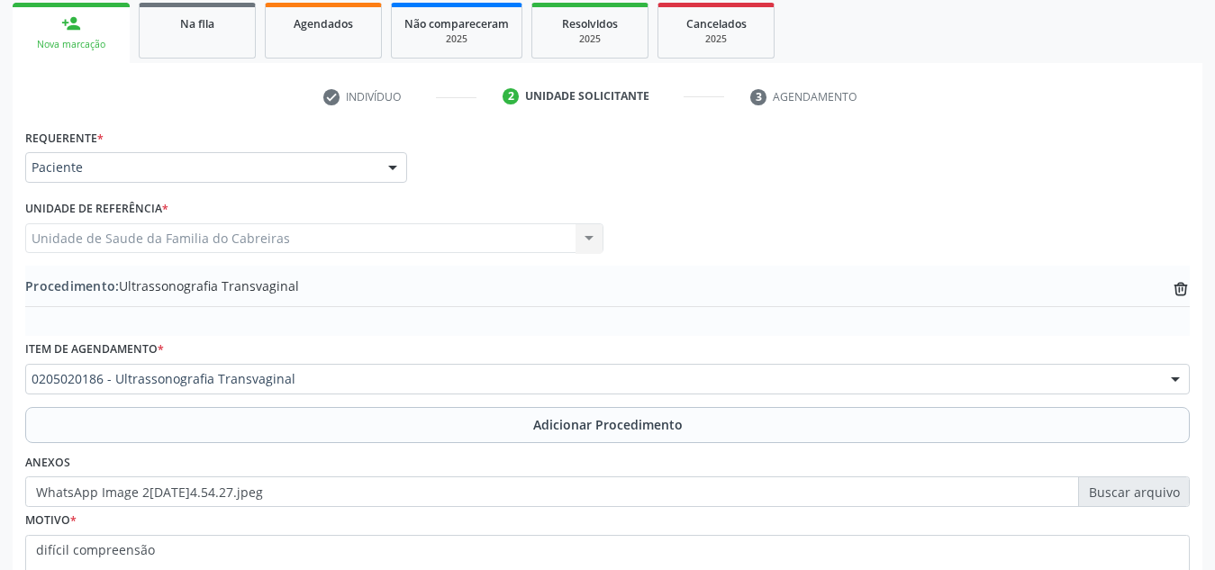
scroll to position [443, 0]
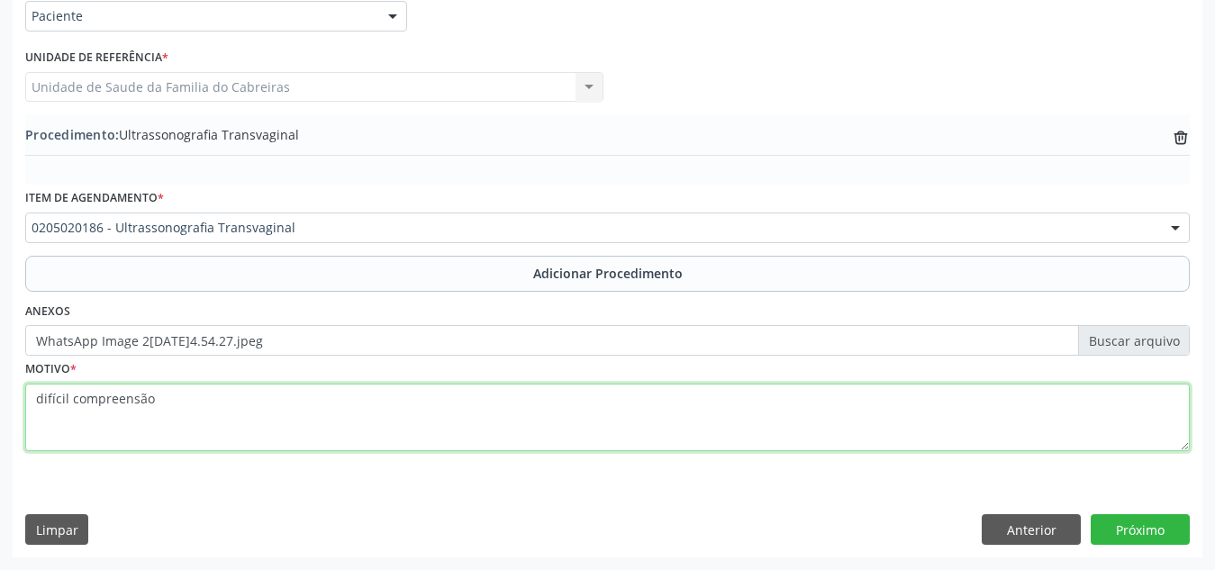
click at [530, 404] on textarea "difícil compreensão" at bounding box center [607, 418] width 1165 height 68
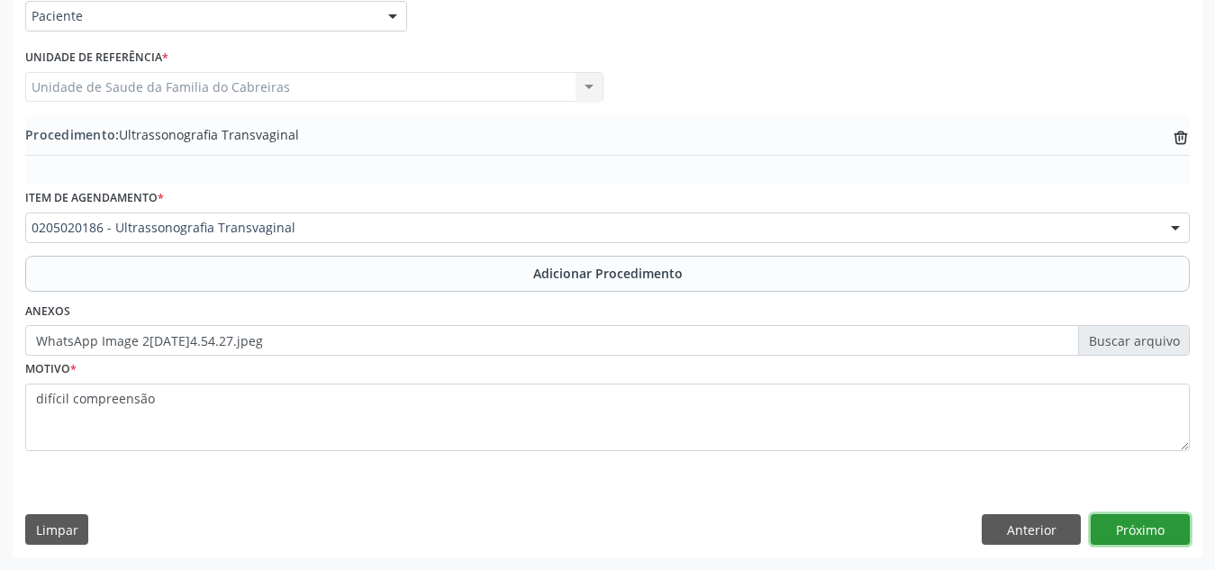
click at [1159, 521] on button "Próximo" at bounding box center [1140, 529] width 99 height 31
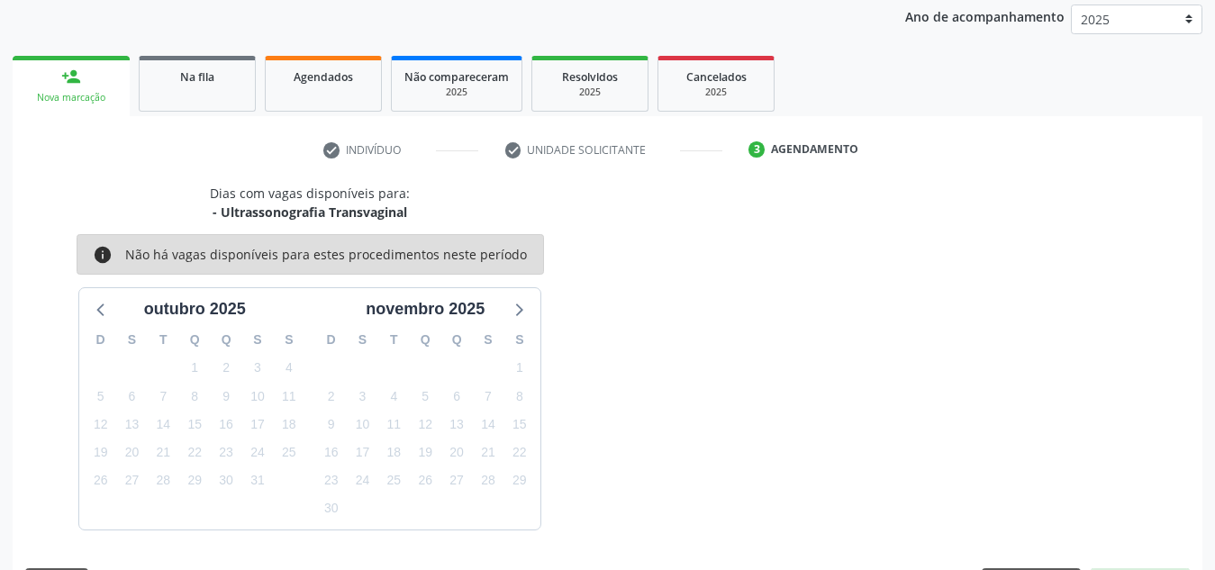
scroll to position [292, 0]
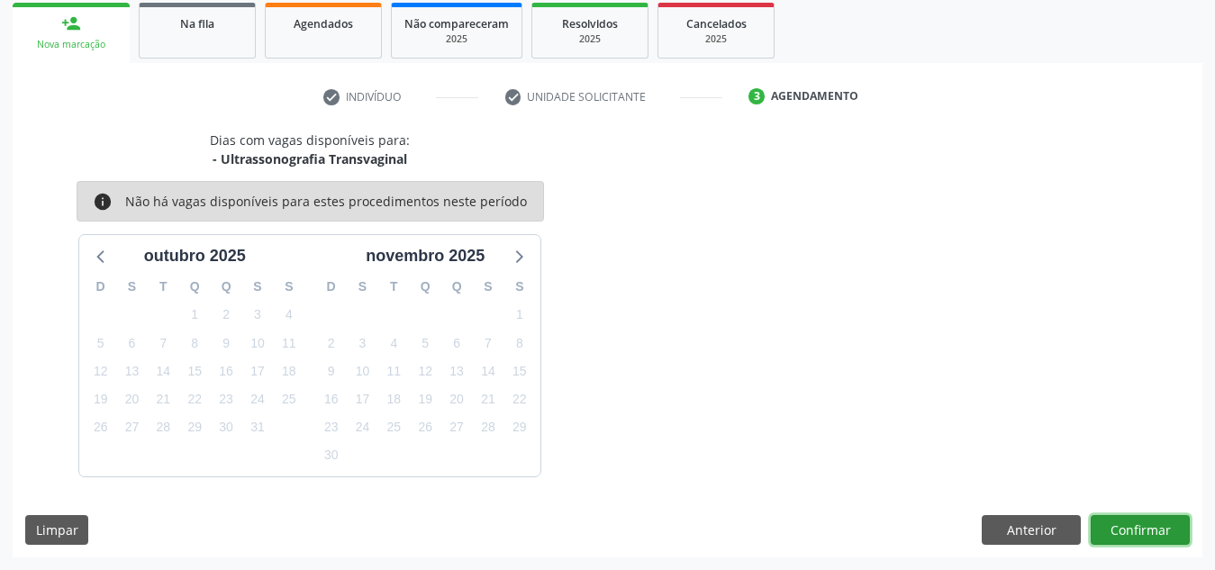
click at [1159, 521] on button "Confirmar" at bounding box center [1140, 530] width 99 height 31
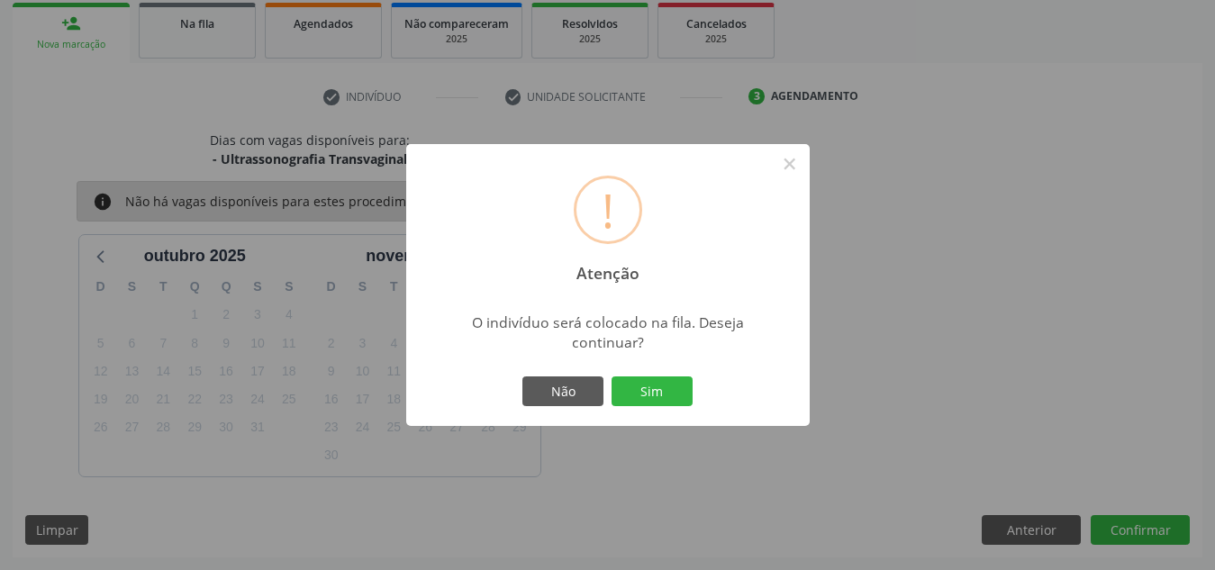
click at [612, 377] on button "Sim" at bounding box center [652, 392] width 81 height 31
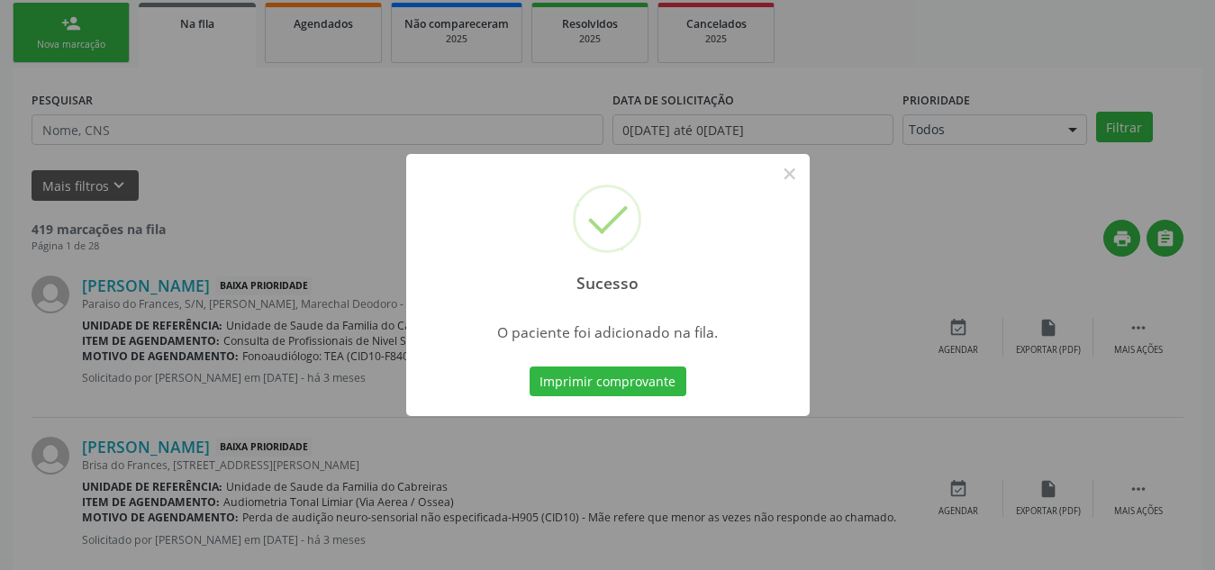
scroll to position [50, 0]
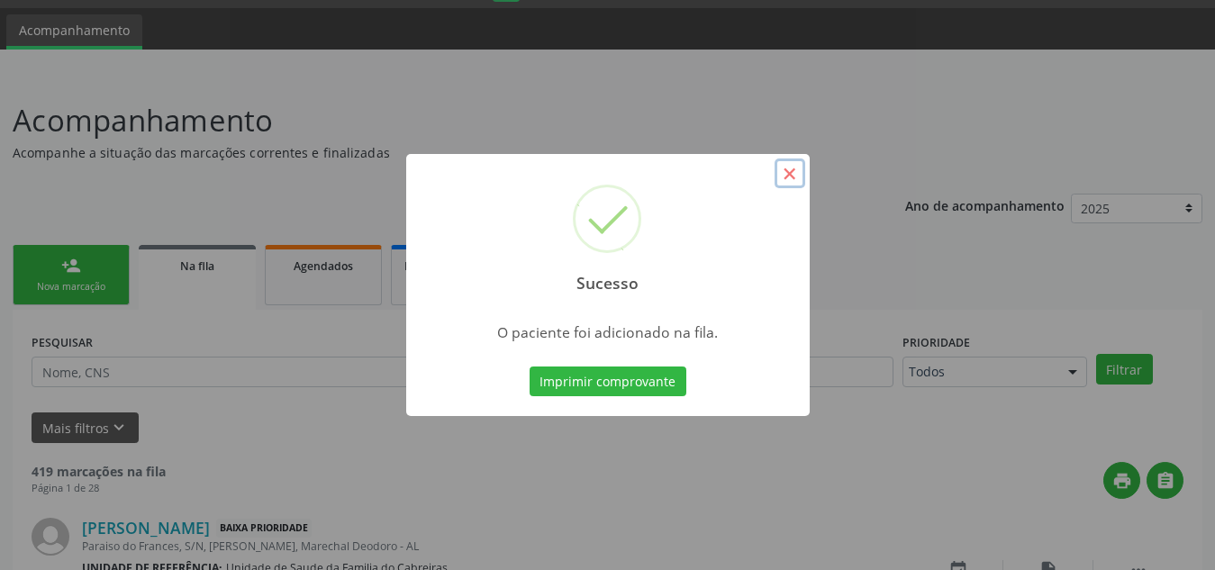
click at [786, 167] on button "×" at bounding box center [790, 174] width 31 height 31
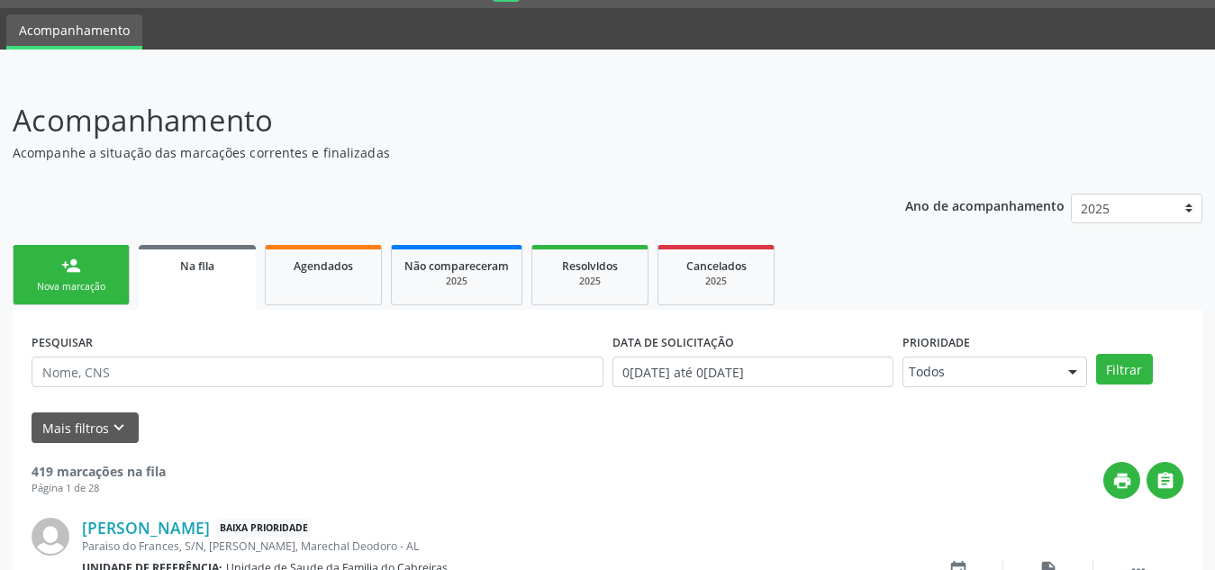
click at [94, 287] on div "Nova marcação" at bounding box center [71, 287] width 90 height 14
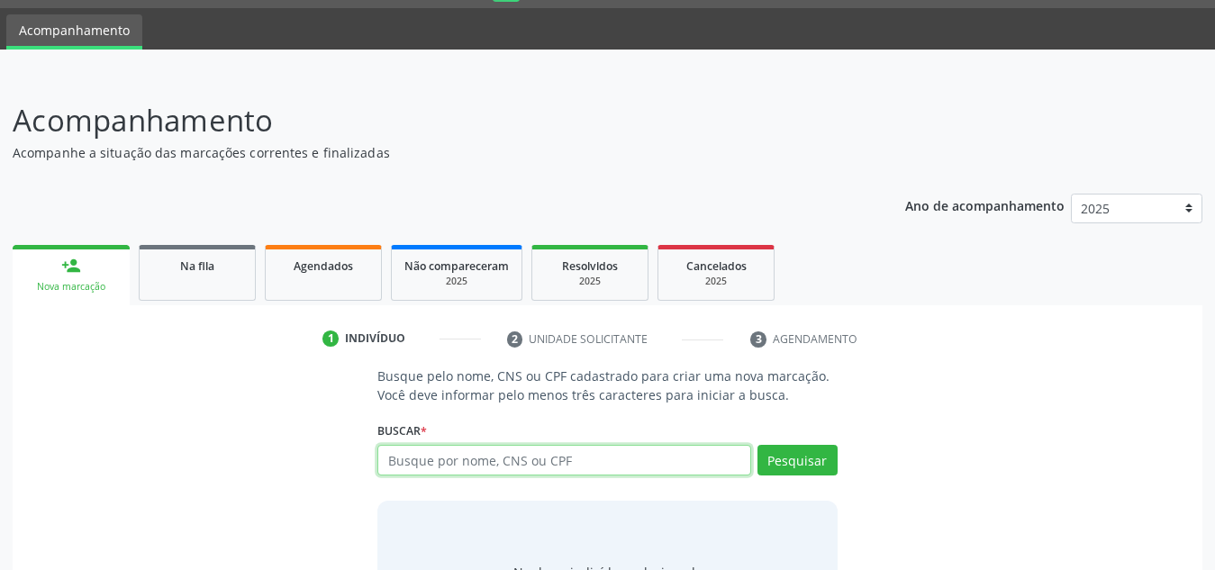
click at [562, 470] on input "text" at bounding box center [564, 460] width 374 height 31
type input "700000385151408"
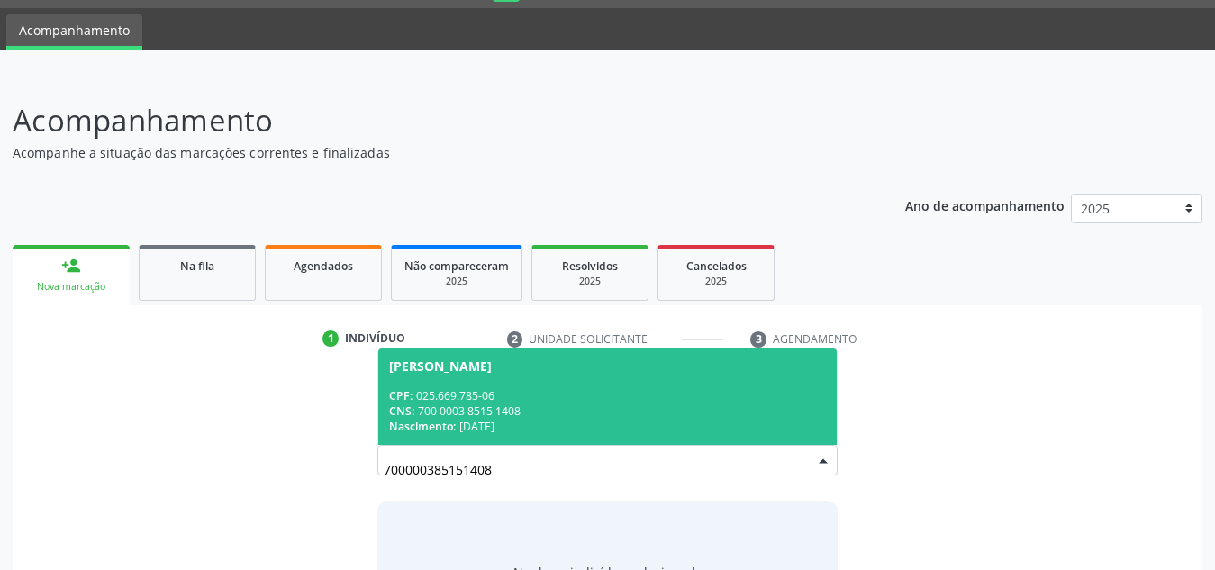
click at [593, 405] on div "CNS: 700 0003 8515 1408" at bounding box center [607, 411] width 437 height 15
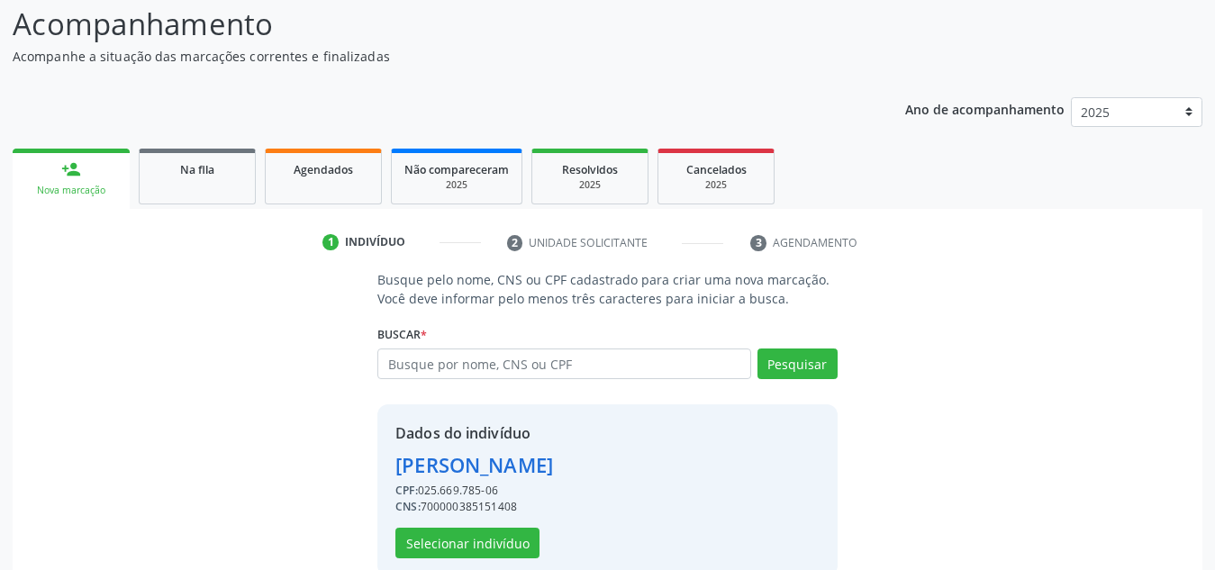
scroll to position [177, 0]
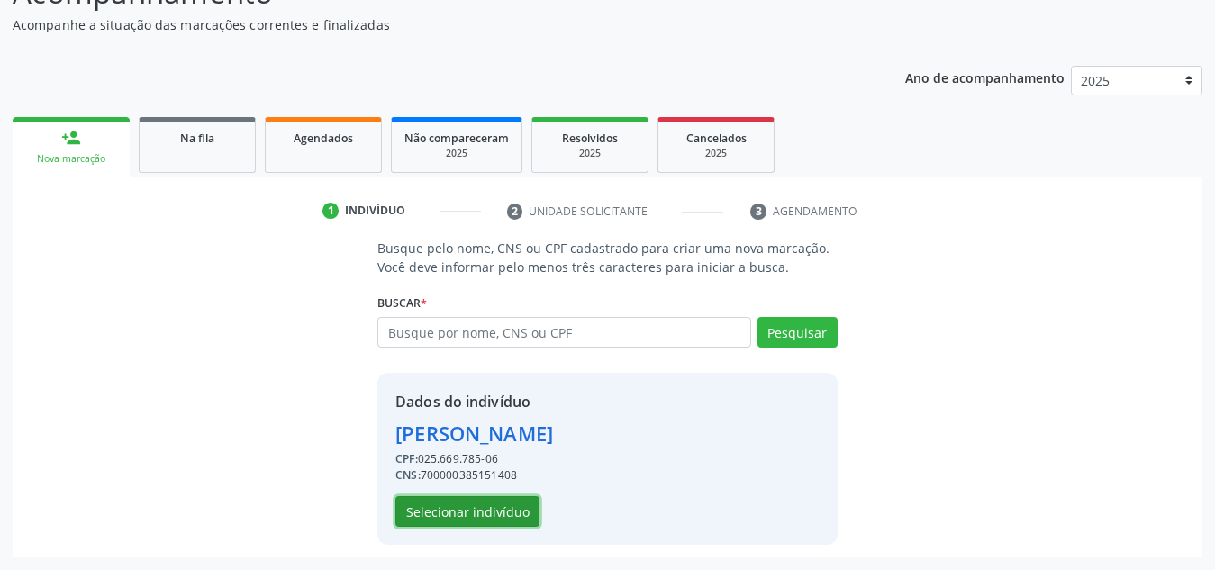
click at [501, 506] on button "Selecionar indivíduo" at bounding box center [467, 511] width 144 height 31
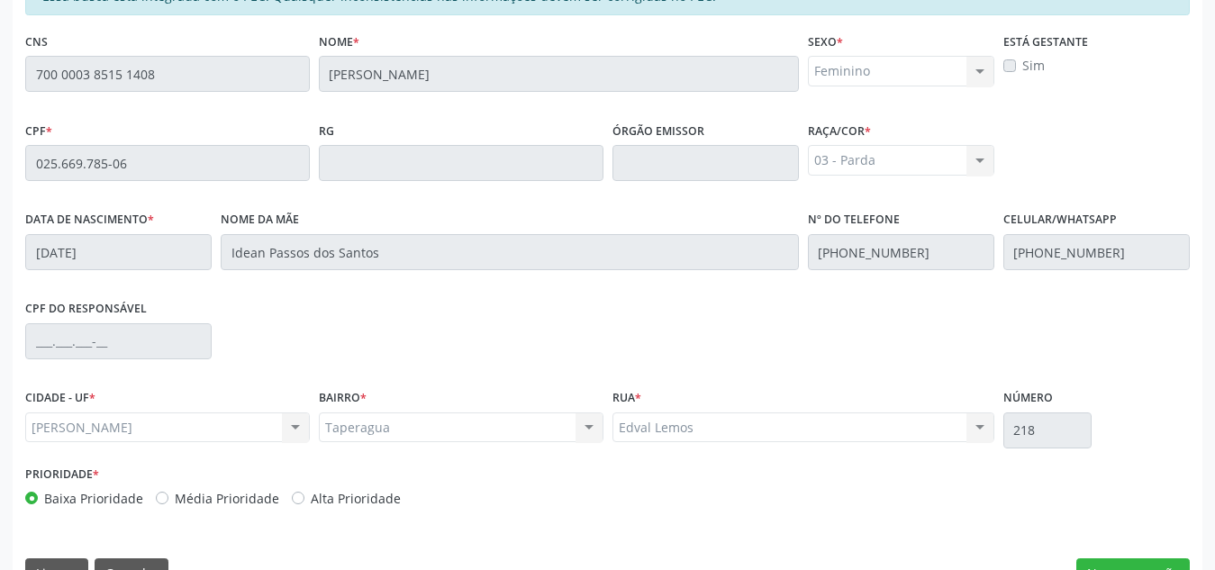
scroll to position [484, 0]
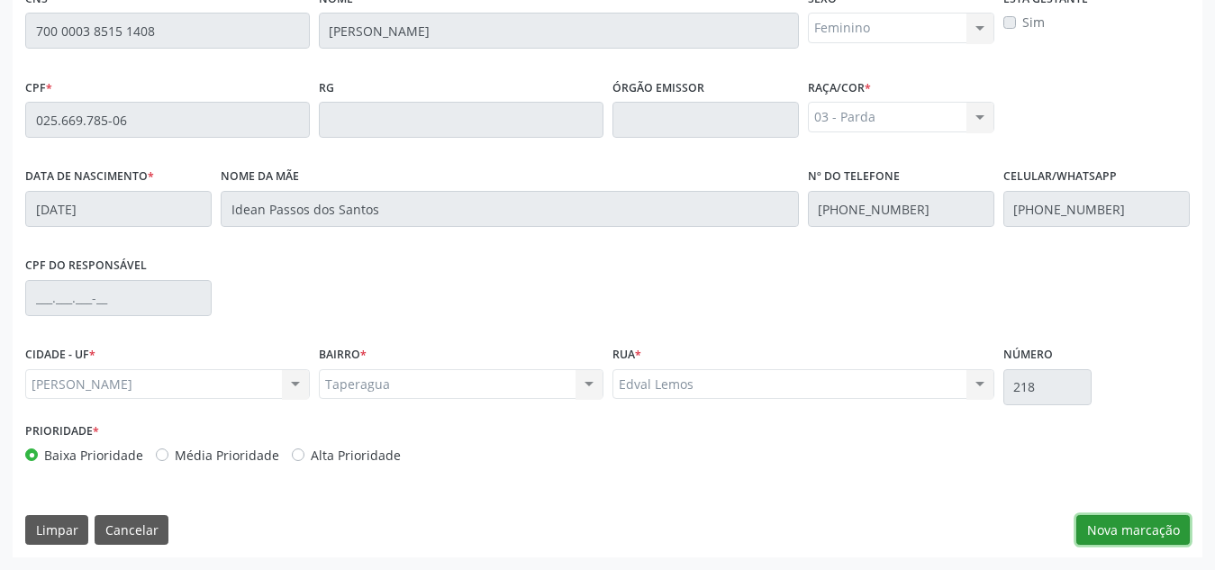
click at [1167, 531] on button "Nova marcação" at bounding box center [1133, 530] width 114 height 31
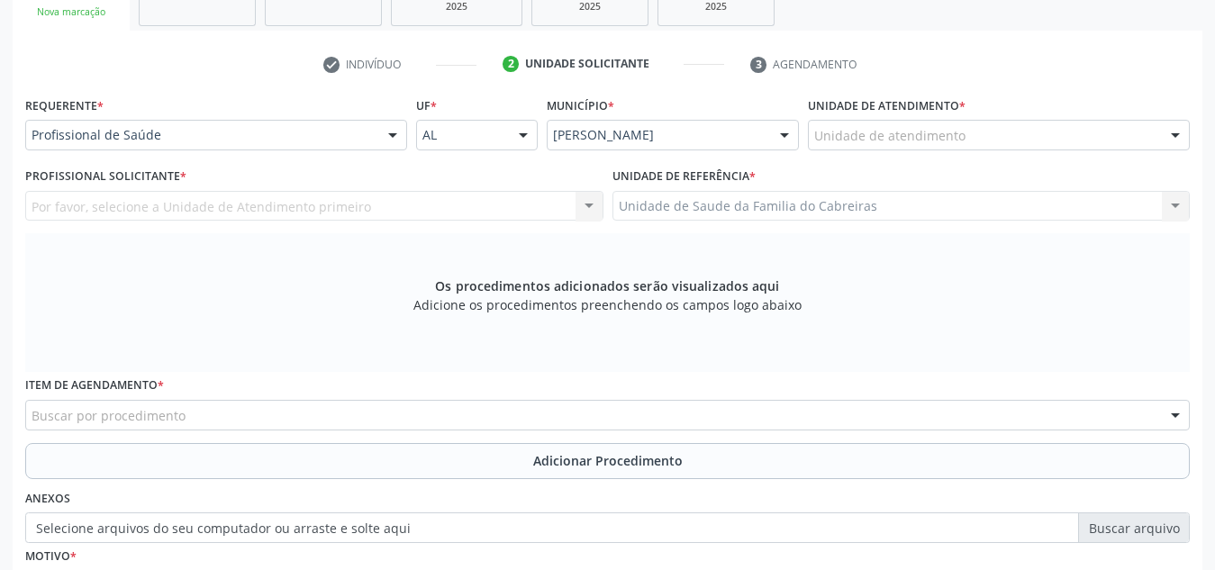
scroll to position [319, 0]
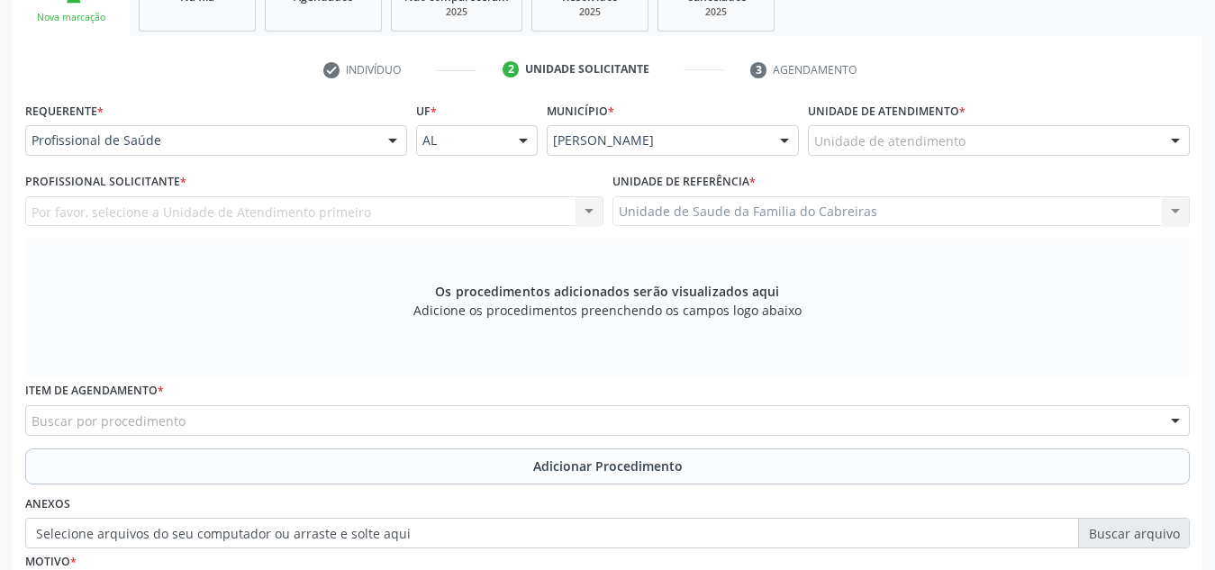
click at [980, 141] on div "Unidade de atendimento" at bounding box center [999, 140] width 382 height 31
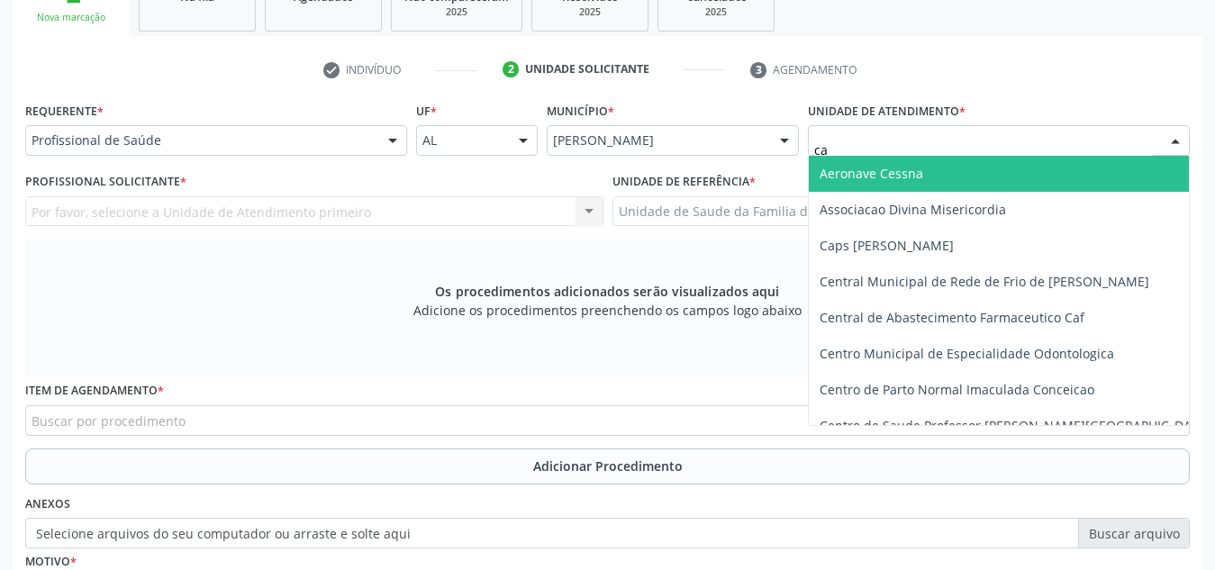
type input "cab"
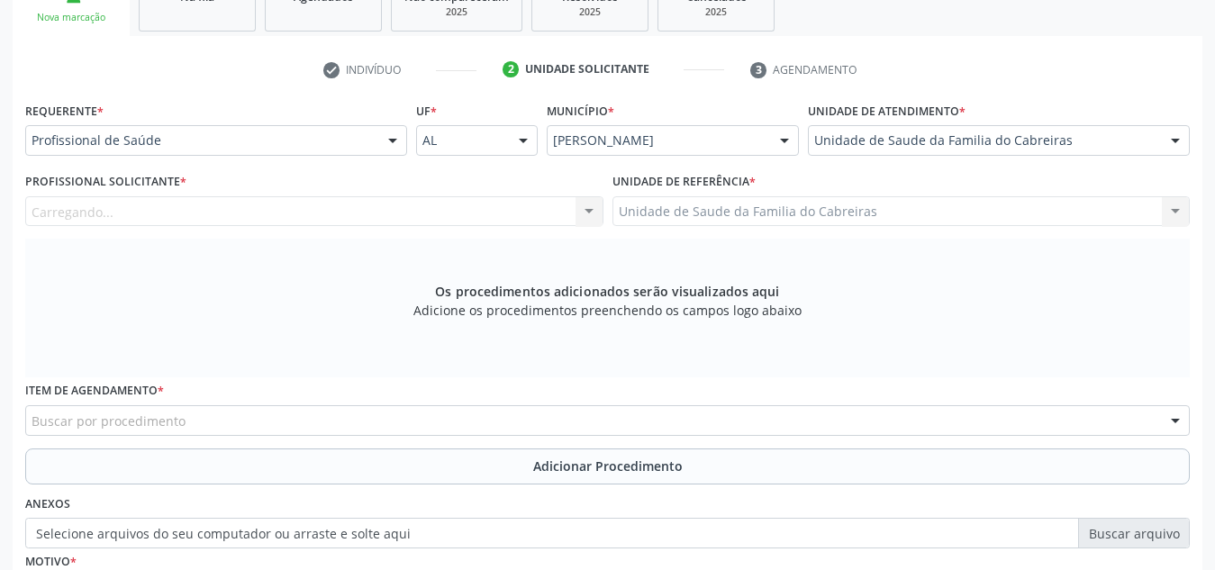
click at [504, 207] on div "Carregando... Nenhum resultado encontrado para: " " Não há nenhuma opção para s…" at bounding box center [314, 211] width 578 height 31
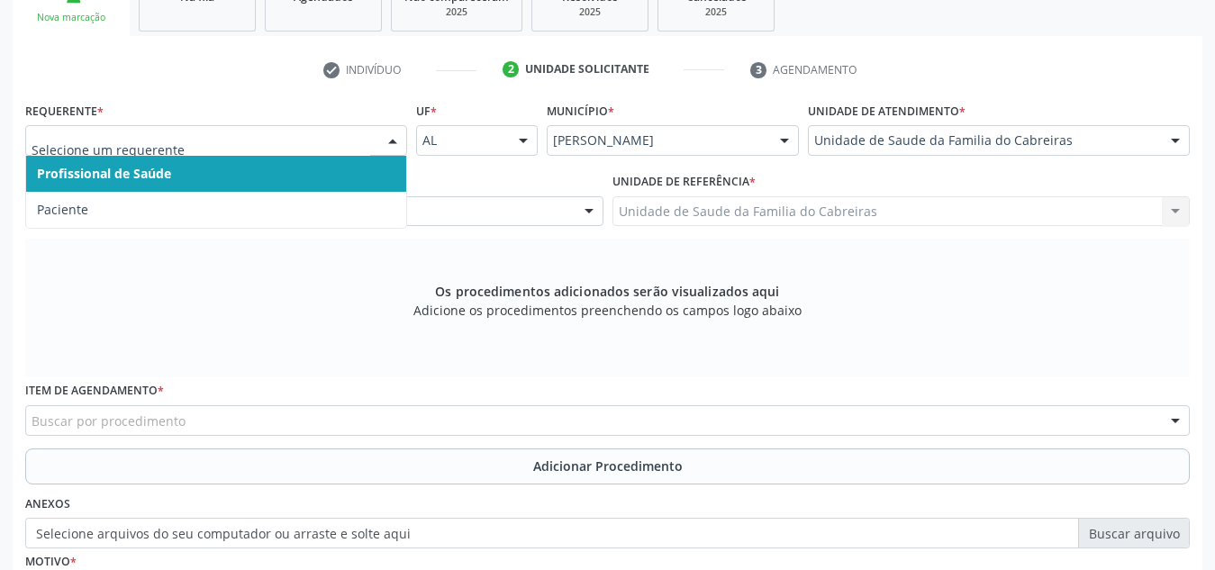
click at [378, 141] on div at bounding box center [216, 140] width 382 height 31
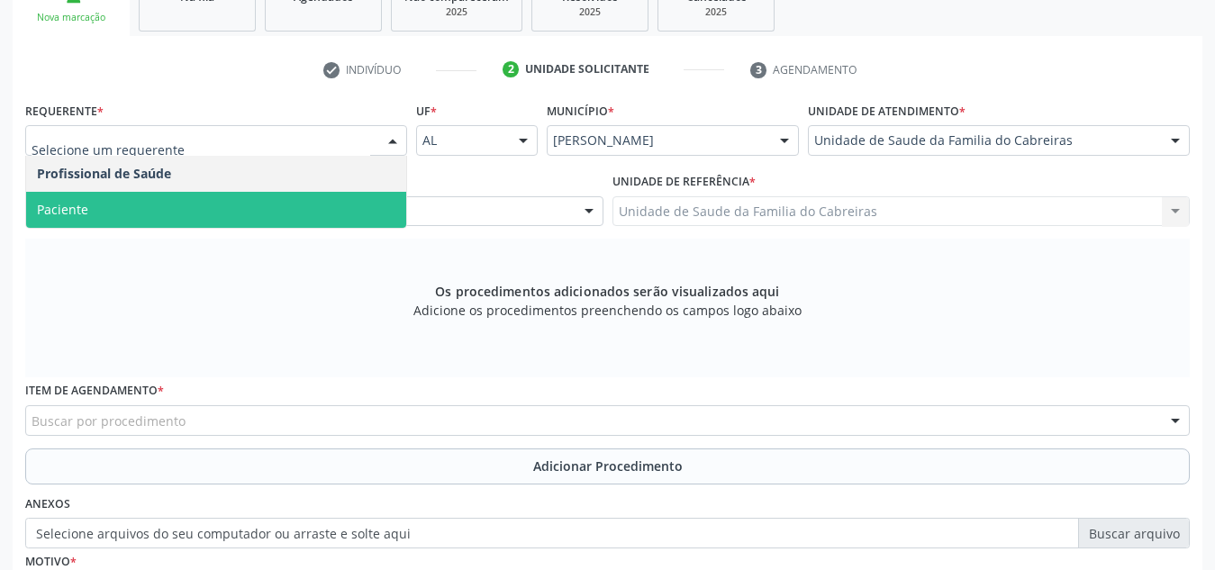
click at [350, 199] on span "Paciente" at bounding box center [216, 210] width 380 height 36
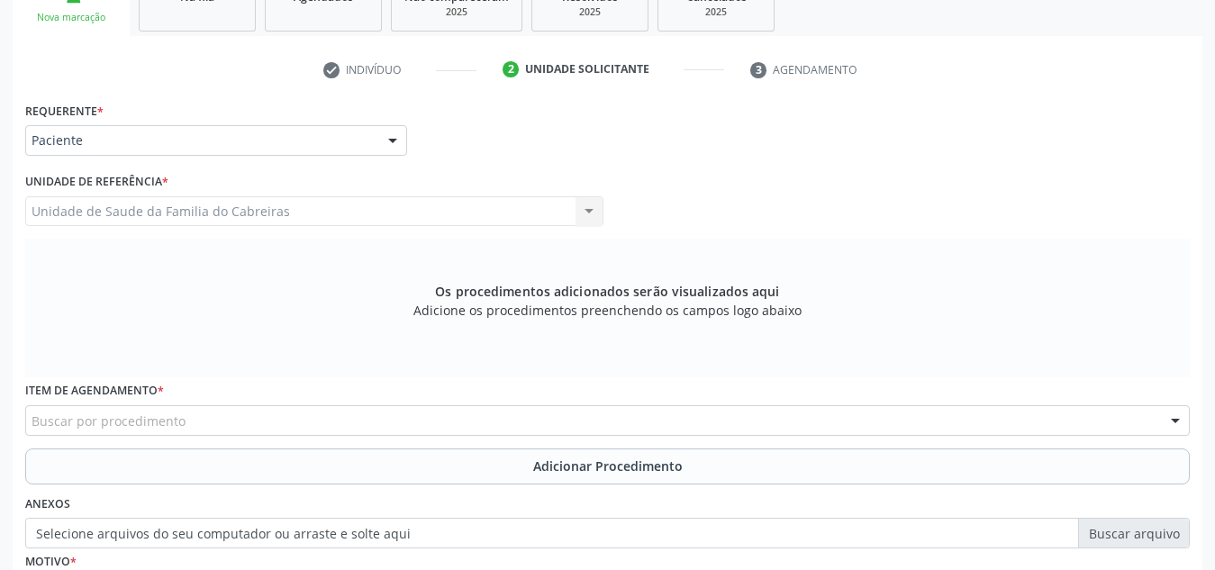
click at [366, 211] on div "Unidade de Saude da Familia do Cabreiras Unidade de Saude da Familia do Cabreir…" at bounding box center [314, 211] width 578 height 31
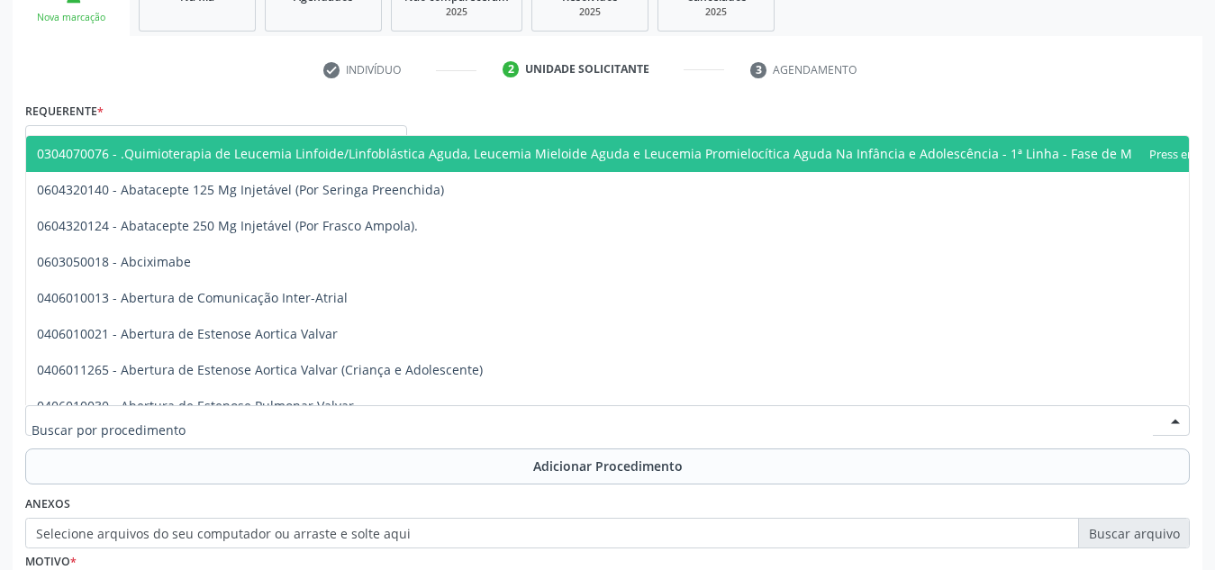
click at [407, 425] on div at bounding box center [607, 420] width 1165 height 31
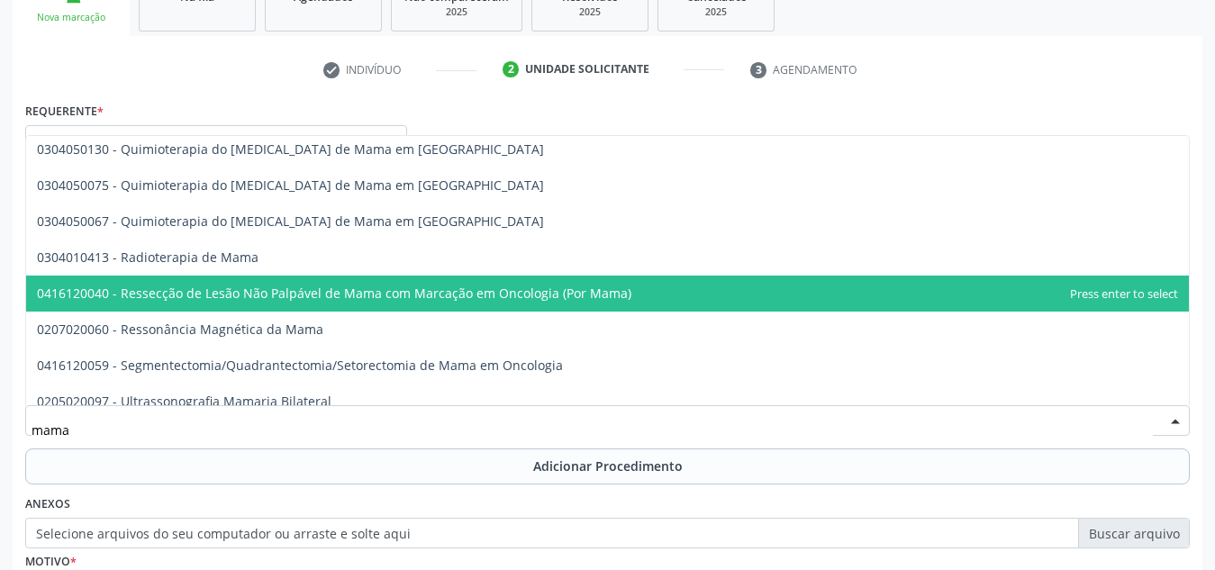
scroll to position [1532, 0]
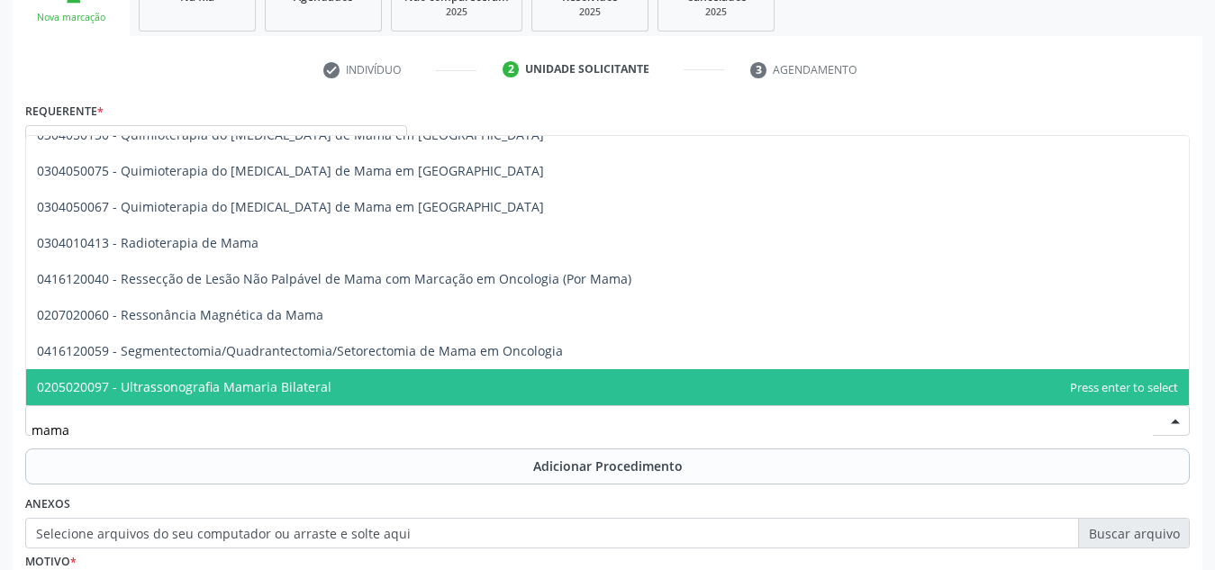
click at [406, 380] on span "0205020097 - Ultrassonografia Mamaria Bilateral" at bounding box center [607, 387] width 1163 height 36
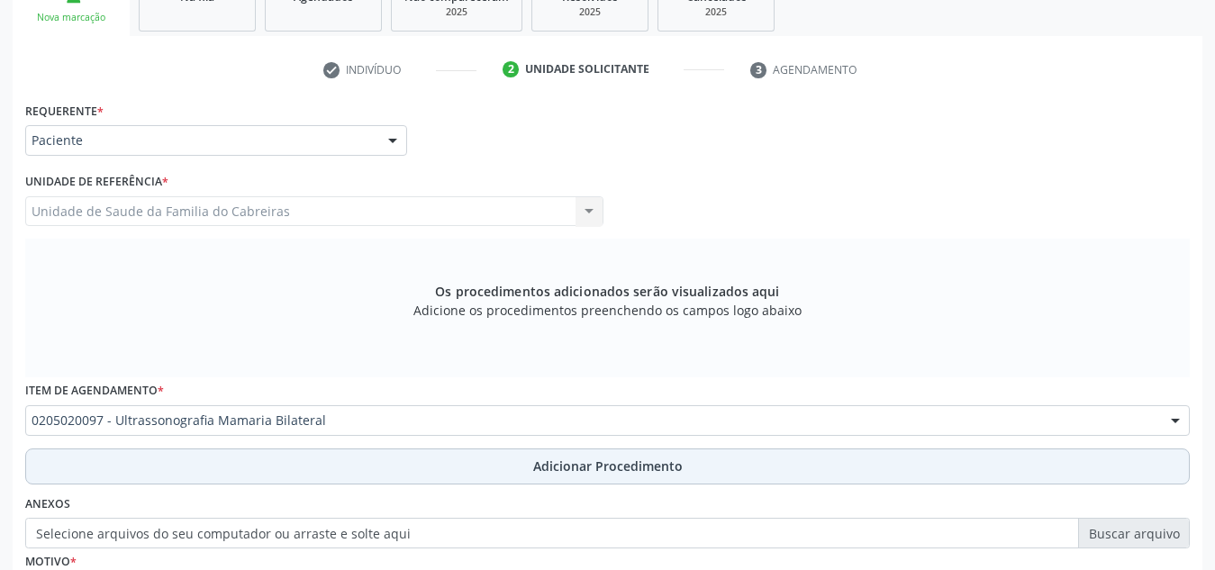
click at [421, 459] on button "Adicionar Procedimento" at bounding box center [607, 467] width 1165 height 36
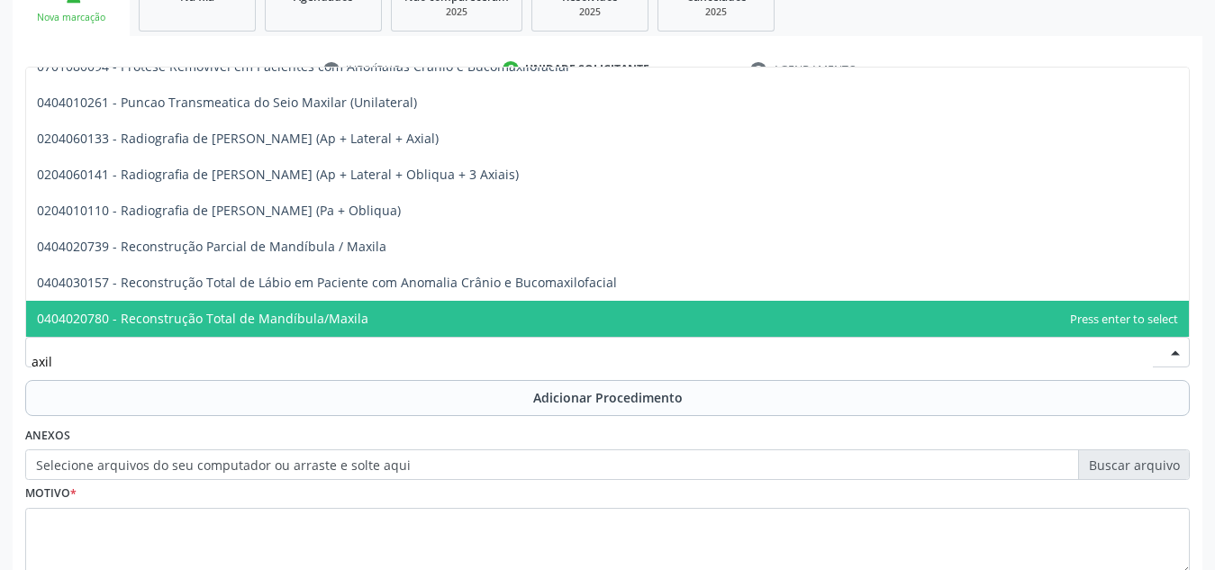
type input "axila"
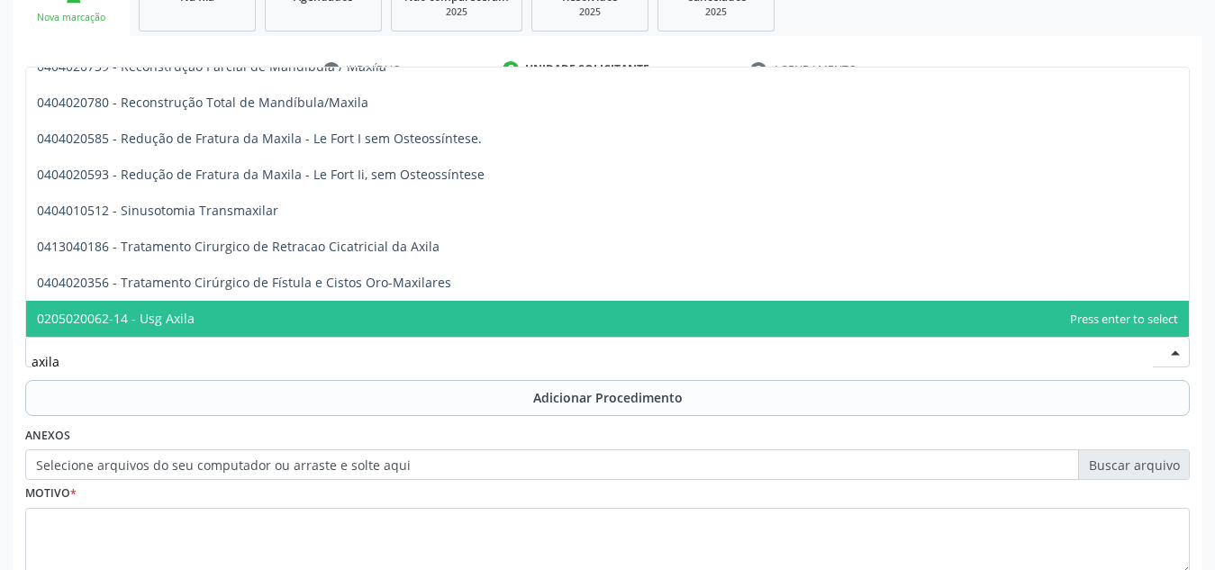
scroll to position [740, 0]
click at [437, 322] on span "0205020062-14 - Usg Axila" at bounding box center [607, 319] width 1163 height 36
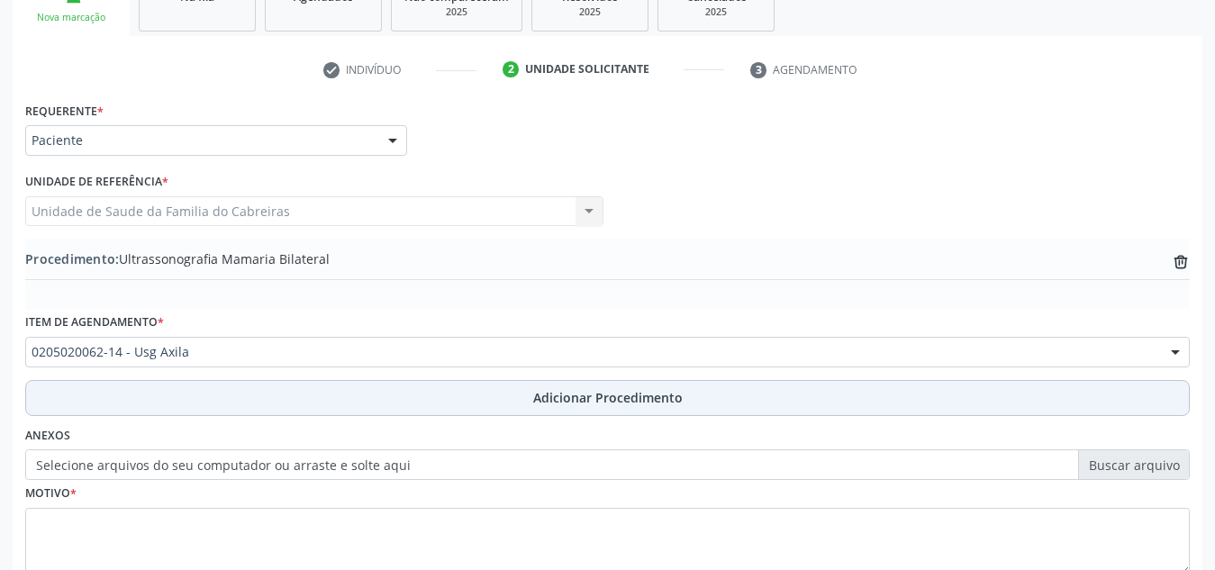
scroll to position [0, 0]
click at [455, 404] on button "Adicionar Procedimento" at bounding box center [607, 398] width 1165 height 36
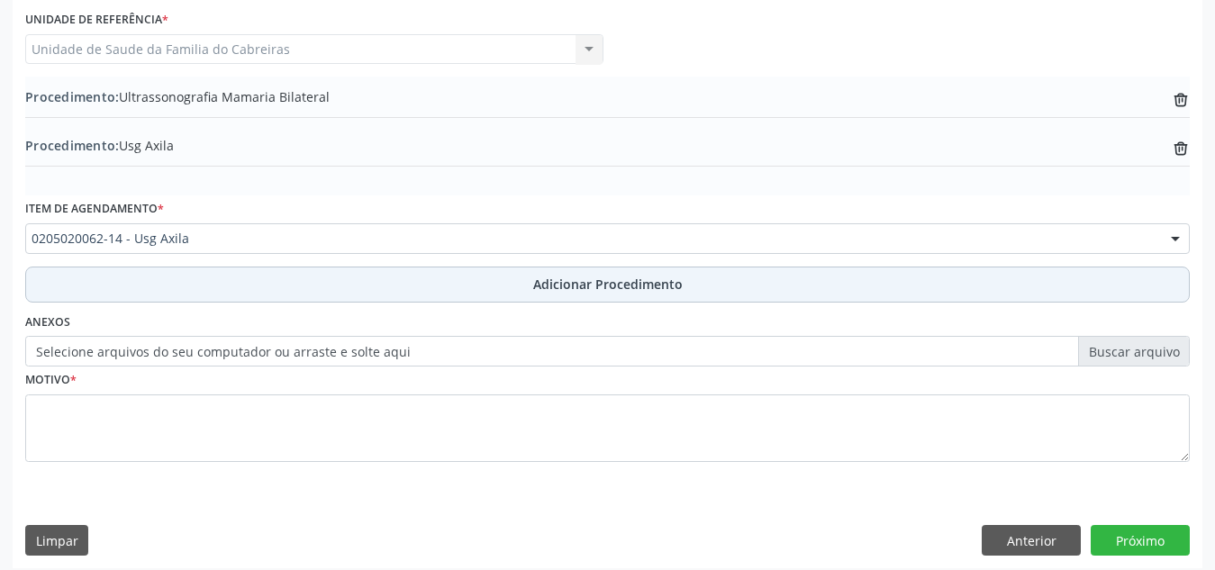
scroll to position [492, 0]
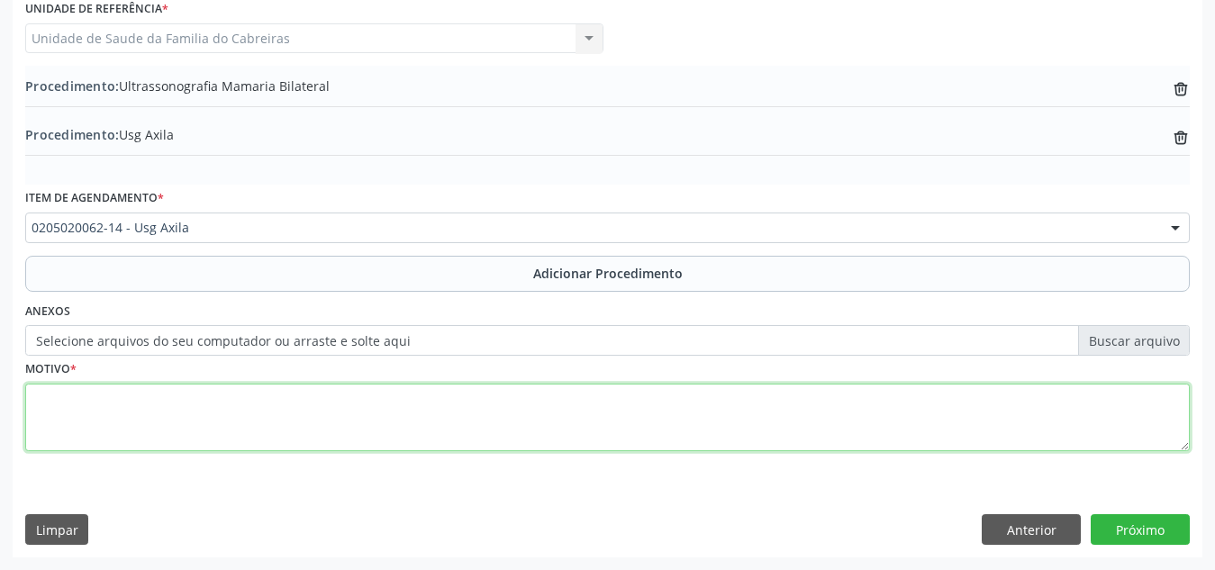
click at [471, 402] on textarea at bounding box center [607, 418] width 1165 height 68
type textarea "difícil compreensão"
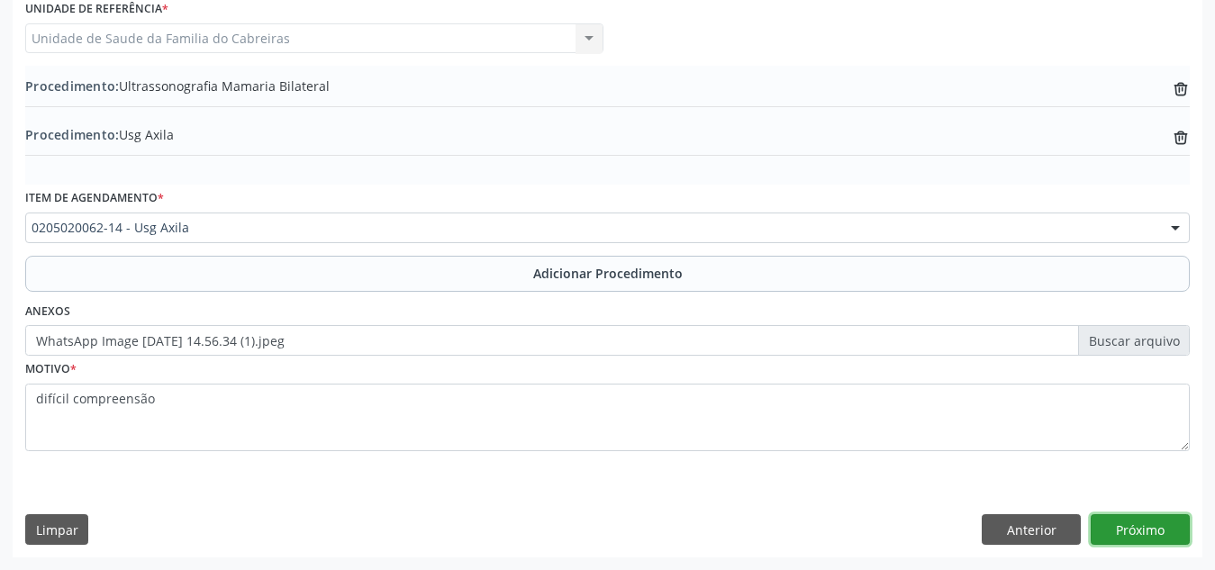
click at [1132, 530] on button "Próximo" at bounding box center [1140, 529] width 99 height 31
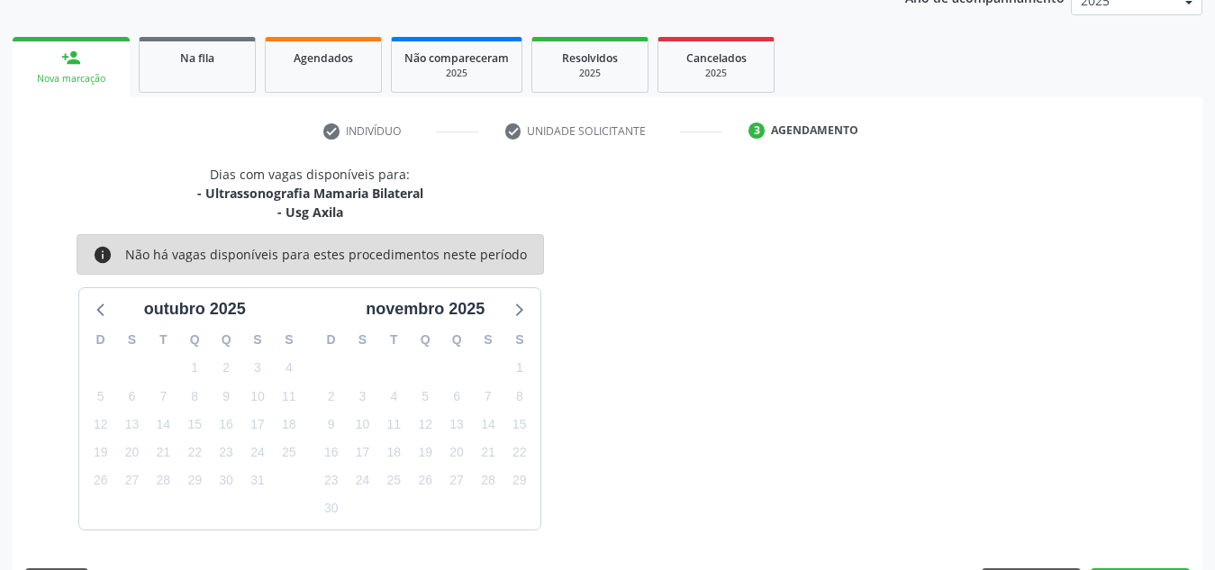
scroll to position [311, 0]
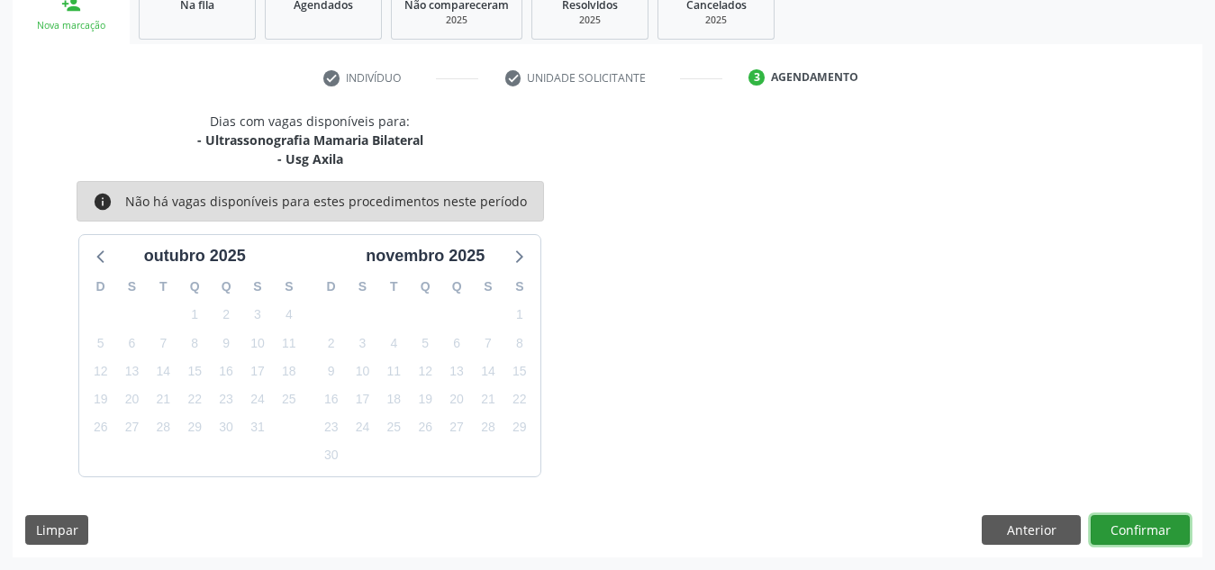
click at [1132, 530] on button "Confirmar" at bounding box center [1140, 530] width 99 height 31
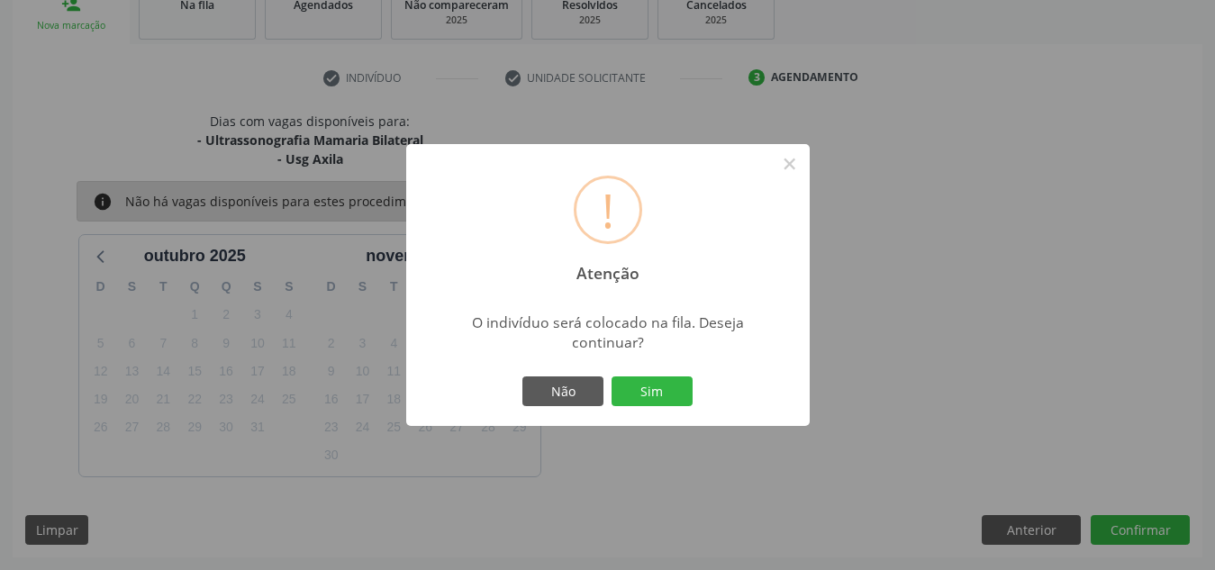
click at [612, 377] on button "Sim" at bounding box center [652, 392] width 81 height 31
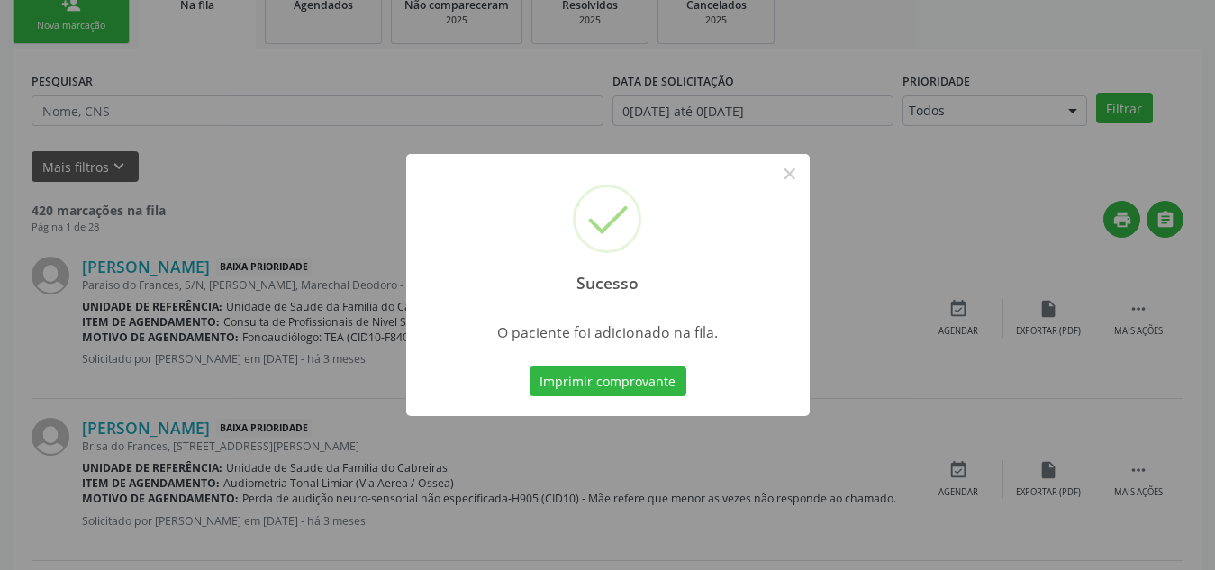
scroll to position [50, 0]
